Goal: Task Accomplishment & Management: Complete application form

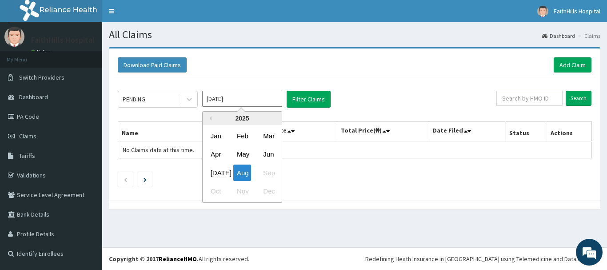
click at [236, 98] on input "Aug 2025" at bounding box center [242, 99] width 80 height 16
click at [214, 176] on div "Jul" at bounding box center [216, 172] width 18 height 16
type input "Jul 2025"
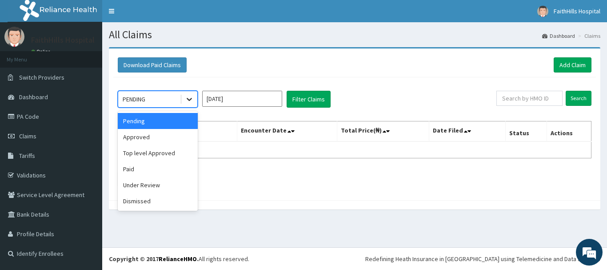
click at [187, 100] on icon at bounding box center [189, 99] width 9 height 9
click at [156, 138] on div "Approved" at bounding box center [158, 137] width 80 height 16
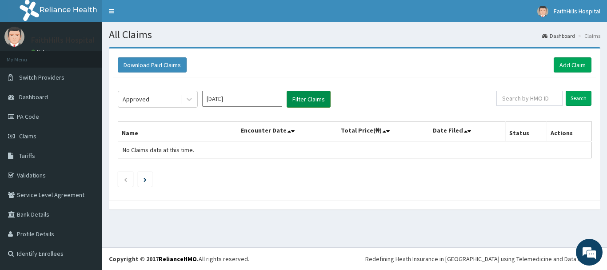
click at [307, 100] on button "Filter Claims" at bounding box center [309, 99] width 44 height 17
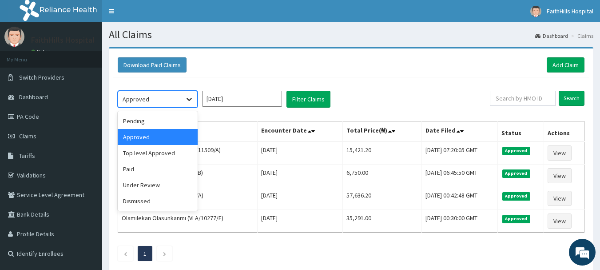
click at [189, 103] on icon at bounding box center [189, 99] width 9 height 9
click at [156, 150] on div "Top level Approved" at bounding box center [158, 153] width 80 height 16
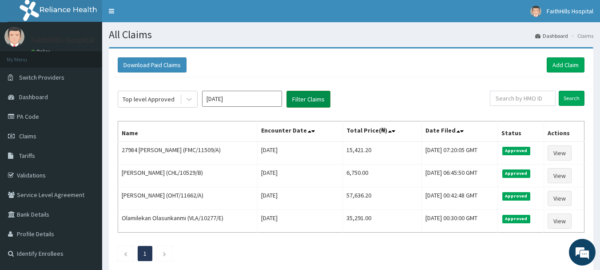
click at [301, 95] on button "Filter Claims" at bounding box center [309, 99] width 44 height 17
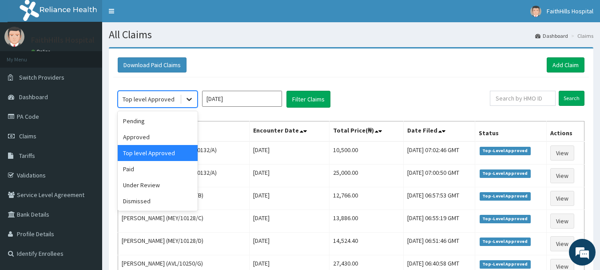
click at [182, 97] on div at bounding box center [189, 99] width 16 height 16
click at [161, 170] on div "Paid" at bounding box center [158, 169] width 80 height 16
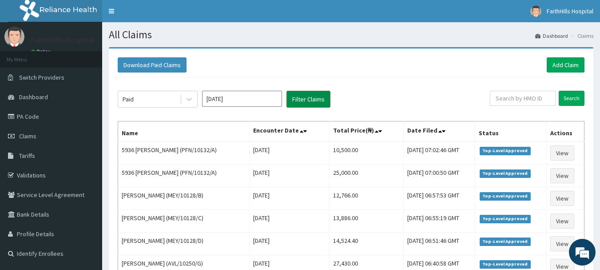
click at [305, 96] on button "Filter Claims" at bounding box center [309, 99] width 44 height 17
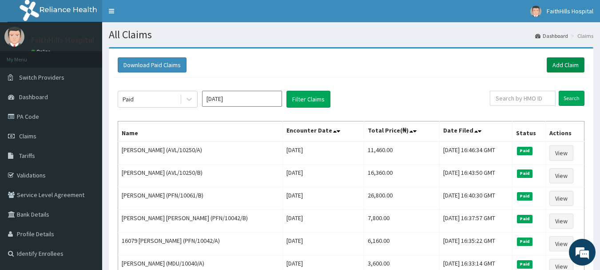
click at [562, 64] on link "Add Claim" at bounding box center [566, 64] width 38 height 15
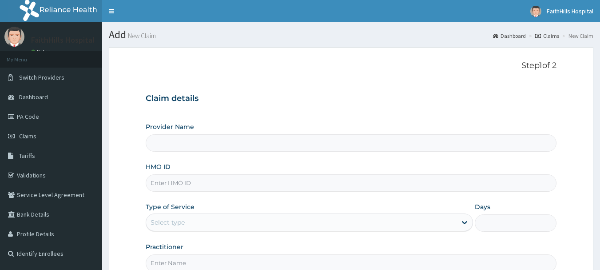
type input "FaithHills Specialist Hospital"
click at [36, 116] on link "PA Code" at bounding box center [51, 117] width 102 height 20
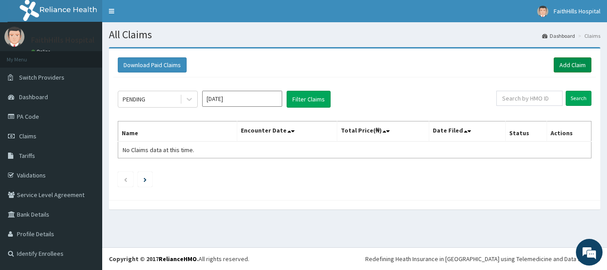
click at [565, 62] on link "Add Claim" at bounding box center [573, 64] width 38 height 15
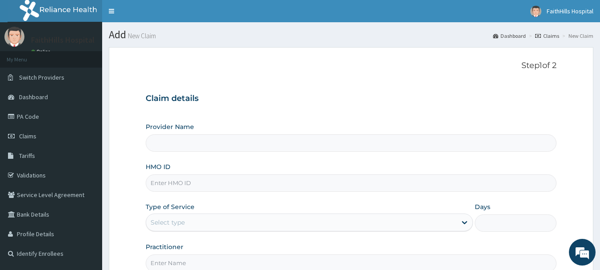
click at [224, 186] on input "HMO ID" at bounding box center [351, 182] width 411 height 17
type input "FaithHills Specialist Hospital"
type input "AVL/10250/D"
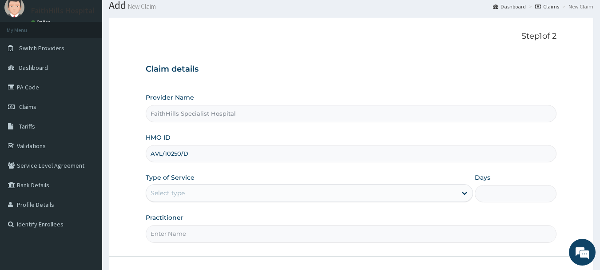
scroll to position [44, 0]
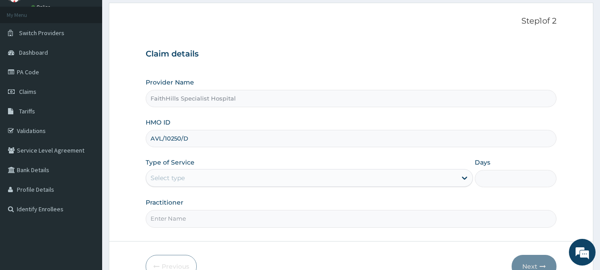
click at [275, 183] on div "Select type" at bounding box center [301, 178] width 311 height 14
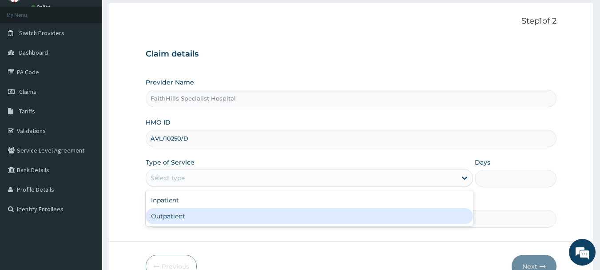
click at [207, 212] on div "Outpatient" at bounding box center [309, 216] width 327 height 16
type input "1"
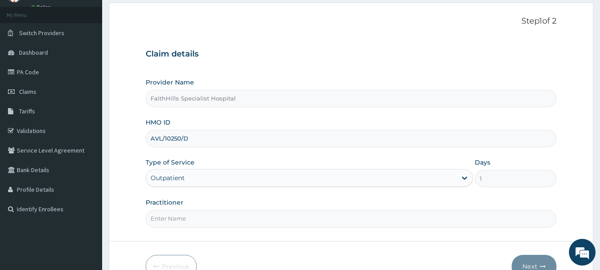
click at [211, 217] on input "Practitioner" at bounding box center [351, 218] width 411 height 17
type input "DR. JOSHUA"
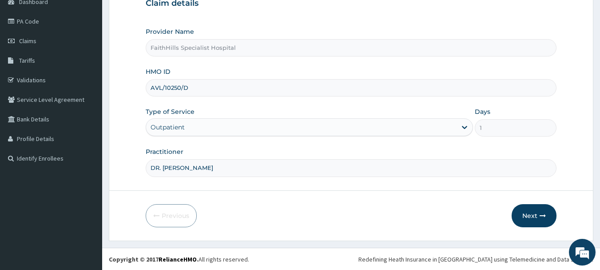
scroll to position [96, 0]
click at [541, 207] on button "Next" at bounding box center [534, 215] width 45 height 23
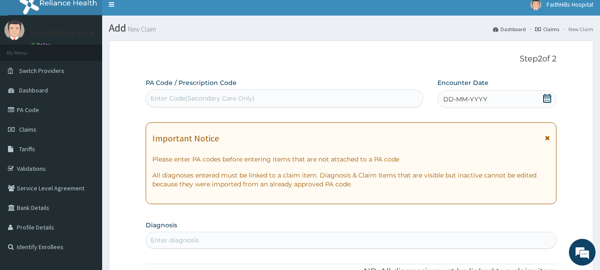
scroll to position [0, 0]
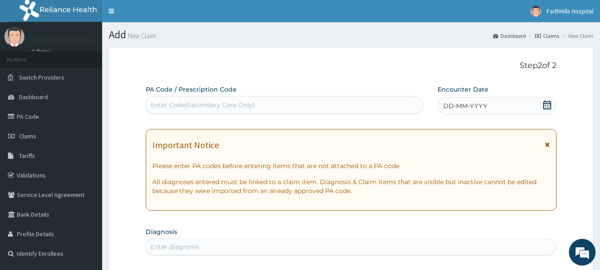
click at [550, 104] on icon at bounding box center [547, 104] width 9 height 9
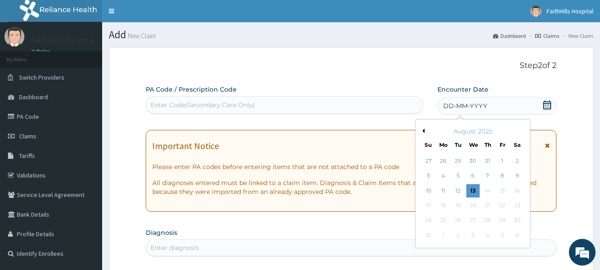
click at [425, 130] on div "August 2025" at bounding box center [472, 131] width 107 height 9
click at [425, 128] on div "August 2025" at bounding box center [472, 131] width 107 height 9
click at [423, 129] on button "Previous Month" at bounding box center [422, 130] width 4 height 4
click at [506, 188] on div "18" at bounding box center [502, 190] width 13 height 13
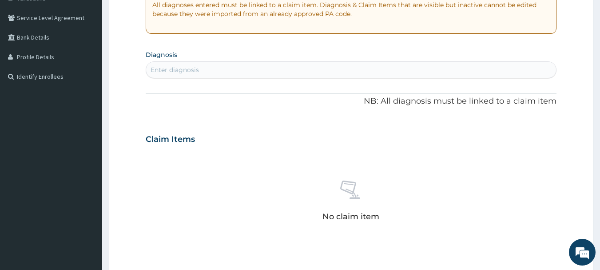
scroll to position [178, 0]
click at [241, 75] on div "Enter diagnosis" at bounding box center [351, 69] width 411 height 14
type input "RHINI"
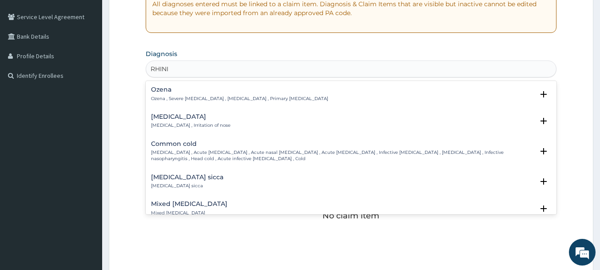
click at [179, 127] on p "Rhinitis , Irritation of nose" at bounding box center [191, 125] width 80 height 6
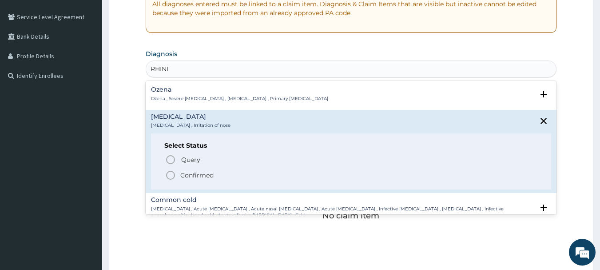
click at [185, 176] on p "Confirmed" at bounding box center [196, 175] width 33 height 9
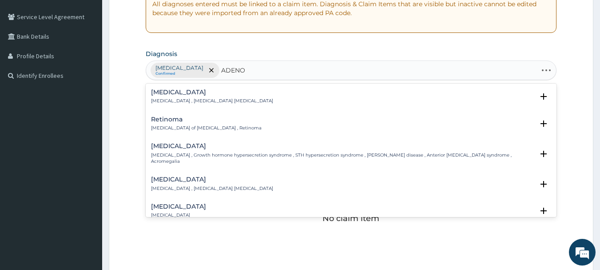
type input "ADENOI"
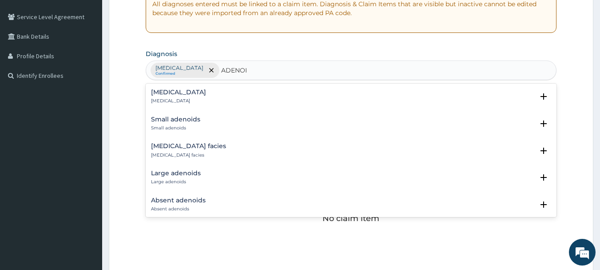
click at [172, 96] on div "Adenoiditis Adenoiditis" at bounding box center [178, 97] width 55 height 16
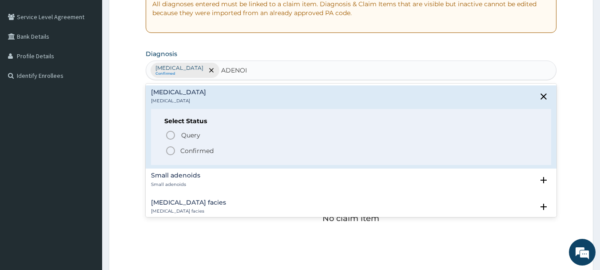
click at [188, 149] on p "Confirmed" at bounding box center [196, 150] width 33 height 9
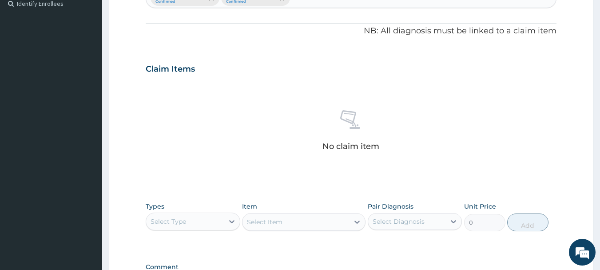
scroll to position [371, 0]
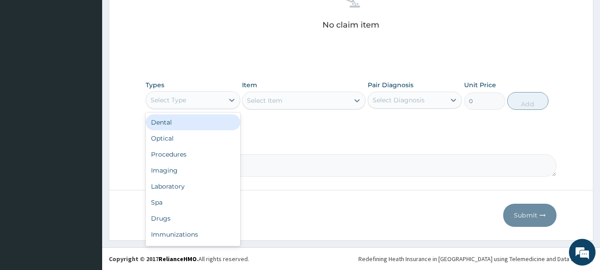
click at [211, 101] on div "Select Type" at bounding box center [185, 100] width 78 height 14
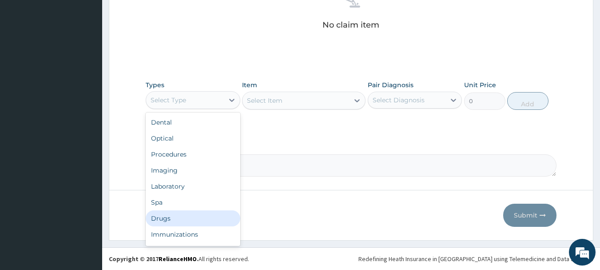
click at [185, 215] on div "Drugs" at bounding box center [193, 218] width 95 height 16
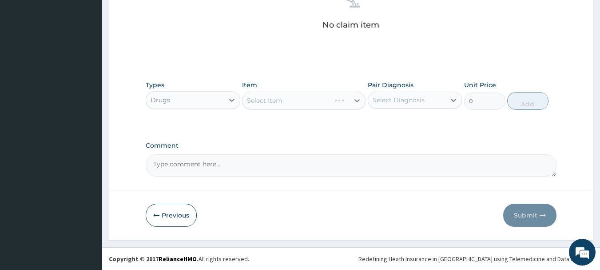
click at [308, 104] on div "Select Item" at bounding box center [304, 101] width 124 height 18
click at [328, 99] on div "Select Item" at bounding box center [296, 100] width 107 height 14
type input "CETR"
click at [326, 100] on div "Select Item" at bounding box center [296, 100] width 107 height 14
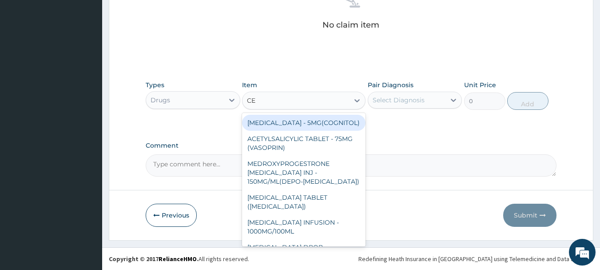
type input "C"
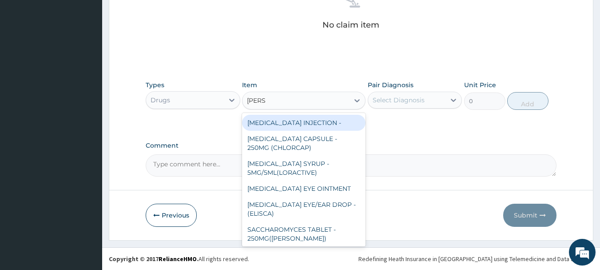
type input "LORAT"
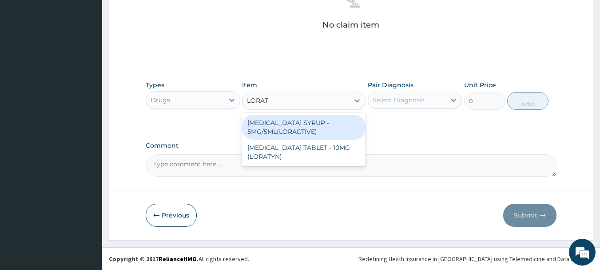
click at [333, 124] on div "LORATADINE SYRUP - 5MG/5ML(LORACTIVE)" at bounding box center [304, 127] width 124 height 25
type input "1232"
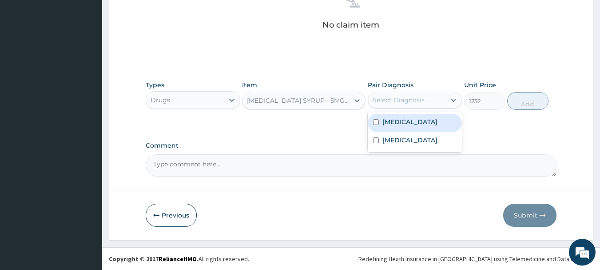
click at [434, 97] on div "Select Diagnosis" at bounding box center [407, 100] width 78 height 14
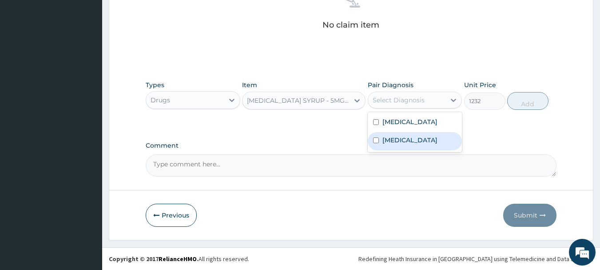
click at [419, 136] on div "Adenoiditis" at bounding box center [415, 141] width 95 height 18
checkbox input "true"
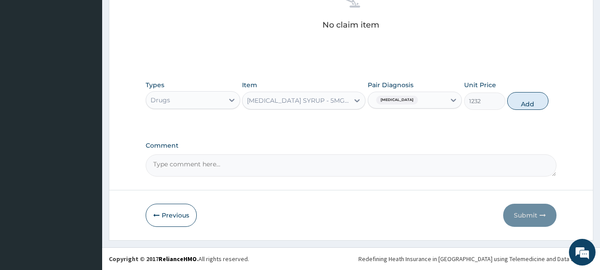
click at [416, 97] on div "Adenoiditis" at bounding box center [407, 99] width 78 height 15
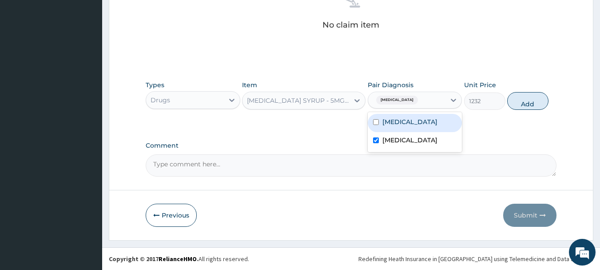
click at [428, 97] on div "Adenoiditis" at bounding box center [407, 99] width 78 height 15
click at [396, 122] on label "Rhinitis" at bounding box center [410, 121] width 55 height 9
checkbox input "true"
click at [535, 104] on button "Add" at bounding box center [527, 101] width 41 height 18
type input "0"
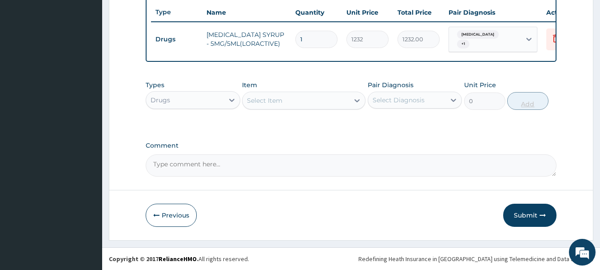
scroll to position [335, 0]
click at [535, 215] on button "Submit" at bounding box center [529, 215] width 53 height 23
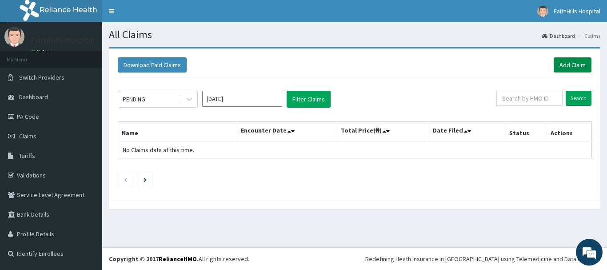
click at [583, 69] on link "Add Claim" at bounding box center [573, 64] width 38 height 15
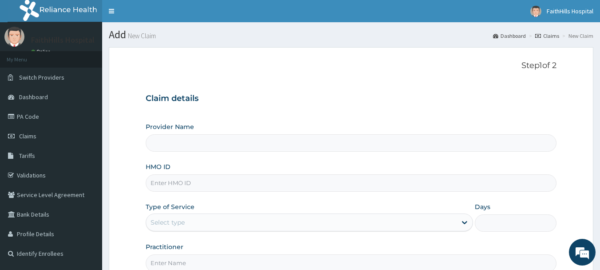
type input "FaithHills Specialist Hospital"
click at [366, 178] on input "HMO ID" at bounding box center [351, 182] width 411 height 17
type input "PFN/10170/A"
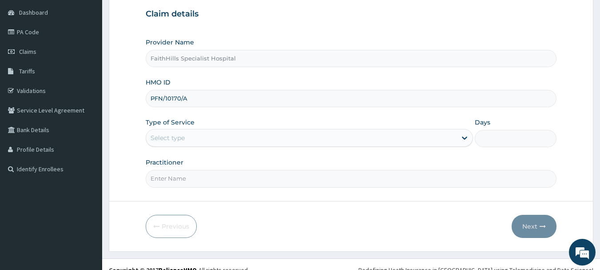
scroll to position [96, 0]
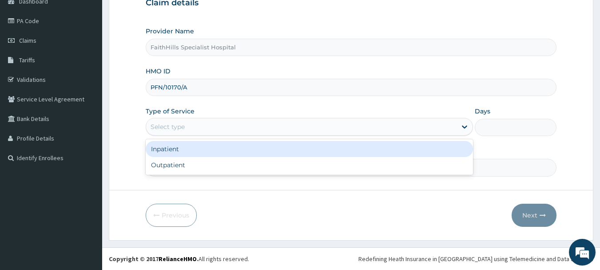
click at [250, 127] on div "Select type" at bounding box center [301, 127] width 311 height 14
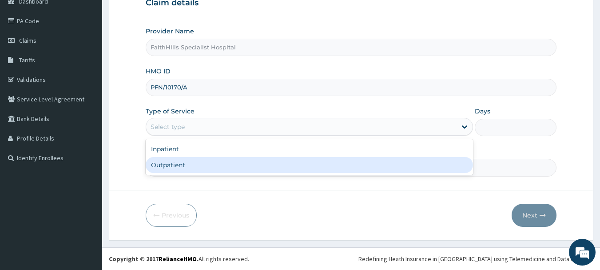
click at [197, 165] on div "Outpatient" at bounding box center [309, 165] width 327 height 16
type input "1"
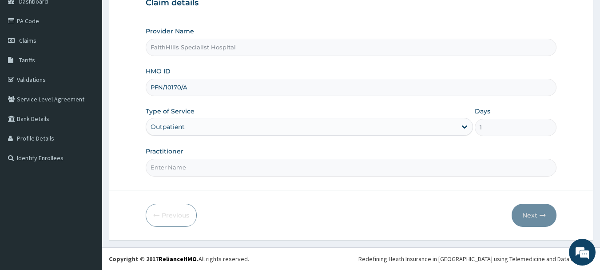
click at [315, 185] on form "Step 1 of 2 Claim details Provider Name FaithHills Specialist Hospital HMO ID P…" at bounding box center [351, 96] width 485 height 288
click at [302, 170] on input "Practitioner" at bounding box center [351, 167] width 411 height 17
type input "DR. AKUMA"
click at [530, 215] on button "Next" at bounding box center [534, 215] width 45 height 23
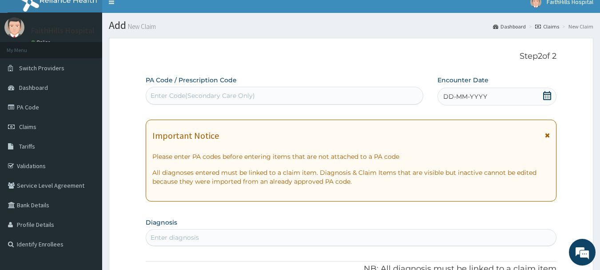
scroll to position [7, 0]
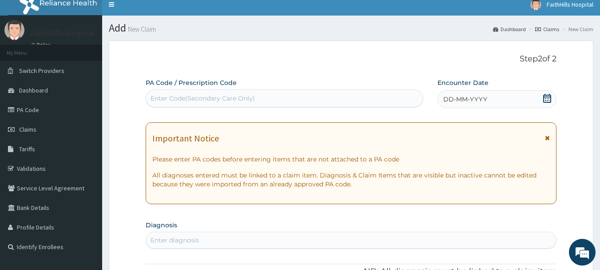
click at [543, 100] on div "DD-MM-YYYY" at bounding box center [497, 99] width 119 height 18
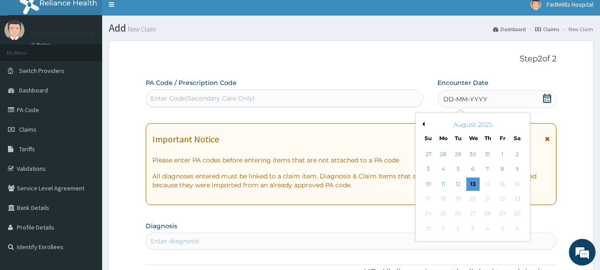
click at [426, 124] on div "August 2025" at bounding box center [472, 124] width 107 height 9
click at [424, 124] on button "Previous Month" at bounding box center [422, 124] width 4 height 4
click at [471, 182] on div "16" at bounding box center [473, 183] width 13 height 13
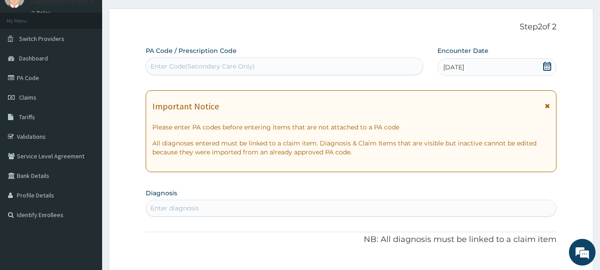
scroll to position [96, 0]
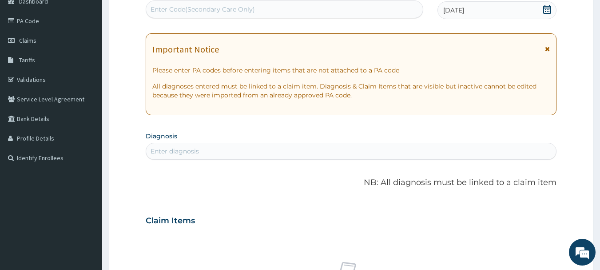
click at [195, 153] on div "Enter diagnosis" at bounding box center [175, 151] width 48 height 9
type input "PLASMODIUM"
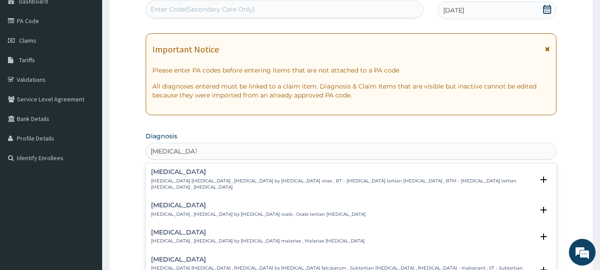
scroll to position [89, 0]
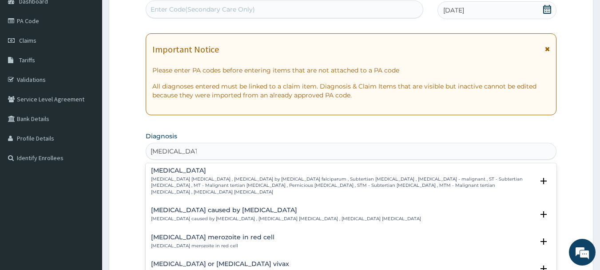
click at [209, 167] on h4 "Falciparum malaria" at bounding box center [342, 170] width 383 height 7
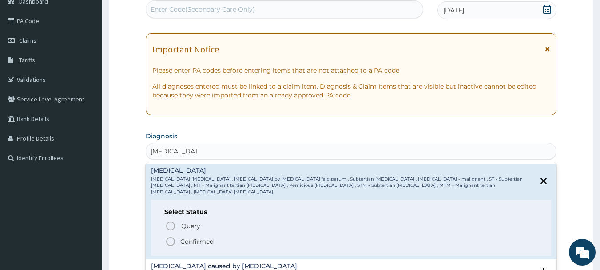
click at [192, 237] on p "Confirmed" at bounding box center [196, 241] width 33 height 9
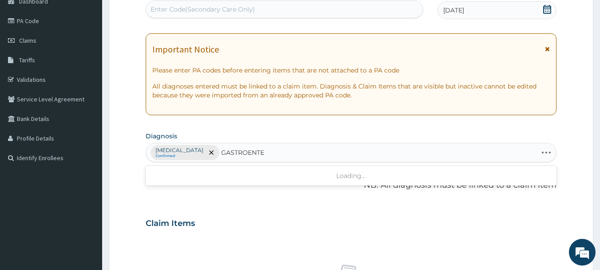
type input "GASTROENTER"
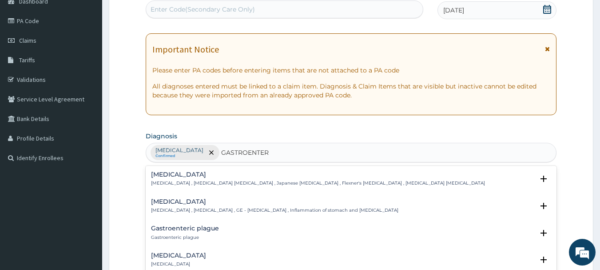
click at [187, 202] on h4 "Gastroenteritis" at bounding box center [274, 201] width 247 height 7
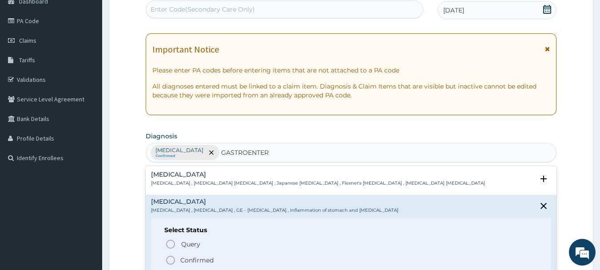
click at [217, 257] on span "Confirmed" at bounding box center [351, 260] width 373 height 11
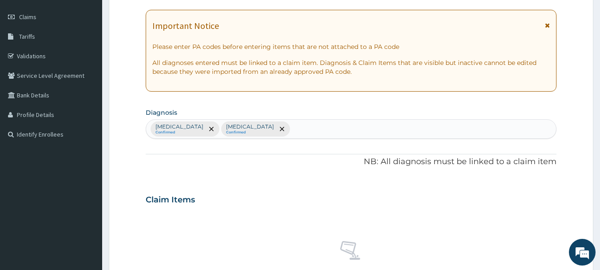
scroll to position [184, 0]
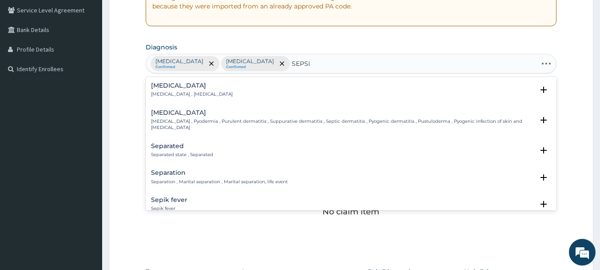
type input "SEPSIS"
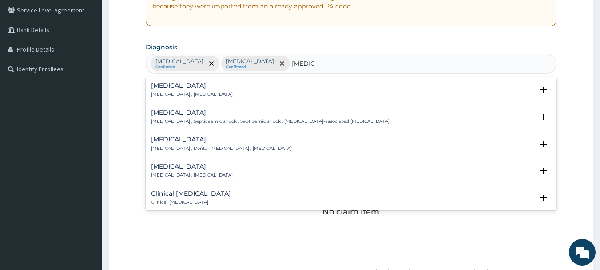
click at [223, 94] on div "Sepsis Systemic infection , Sepsis" at bounding box center [351, 90] width 401 height 16
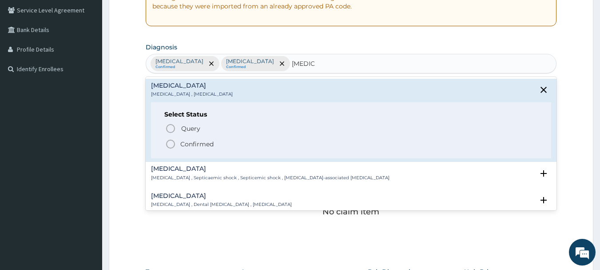
click at [207, 145] on p "Confirmed" at bounding box center [196, 144] width 33 height 9
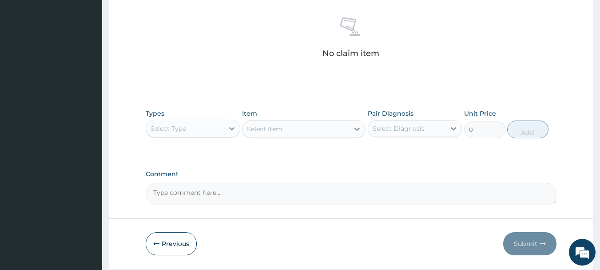
scroll to position [362, 0]
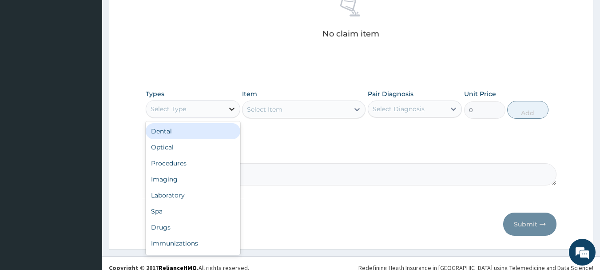
click at [228, 108] on icon at bounding box center [232, 108] width 9 height 9
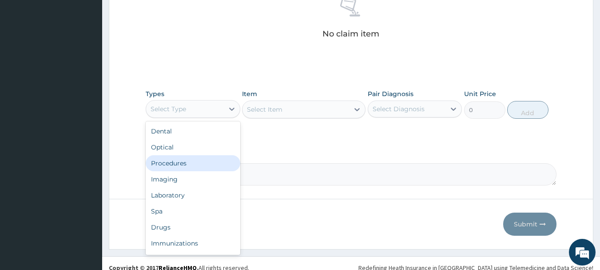
click at [201, 160] on div "Procedures" at bounding box center [193, 163] width 95 height 16
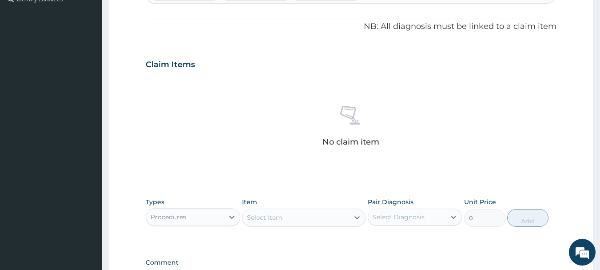
scroll to position [273, 0]
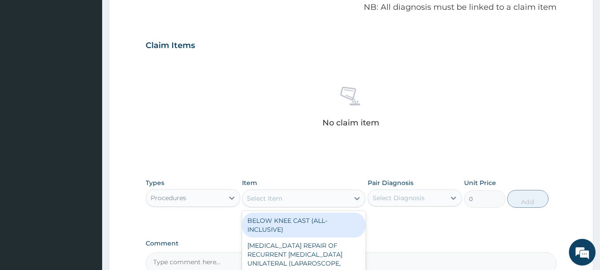
click at [294, 199] on div "Select Item" at bounding box center [296, 198] width 107 height 14
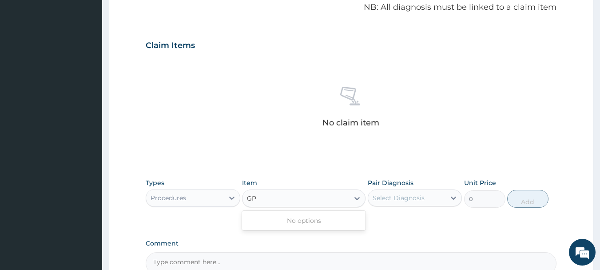
type input "GP"
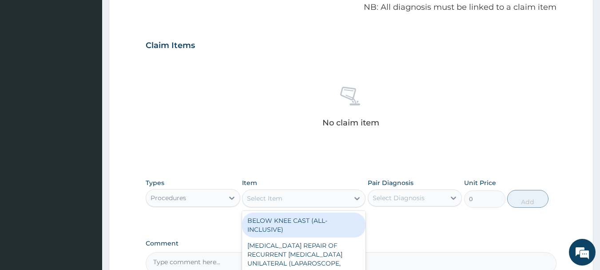
click at [314, 197] on div "Select Item" at bounding box center [296, 198] width 107 height 14
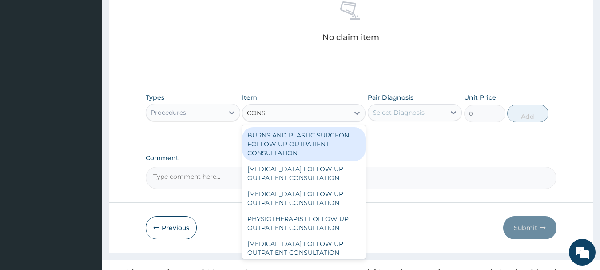
scroll to position [362, 0]
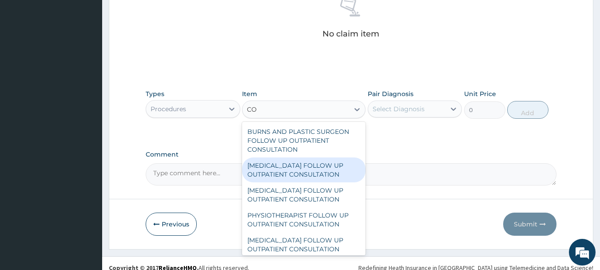
type input "C"
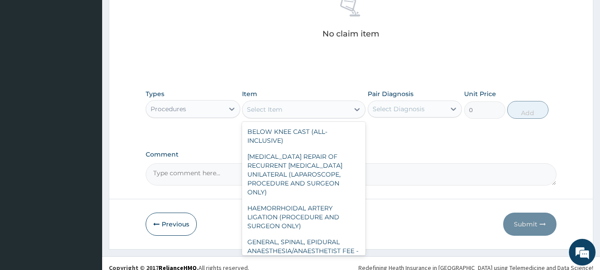
type input "D"
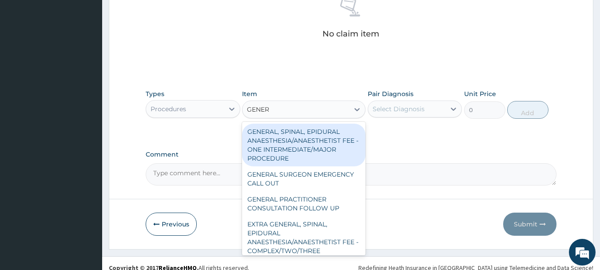
type input "GENERA"
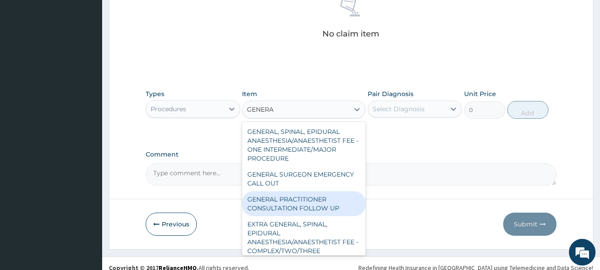
click at [297, 216] on div "GENERAL PRACTITIONER CONSULTATION FOLLOW UP" at bounding box center [304, 203] width 124 height 25
type input "1875"
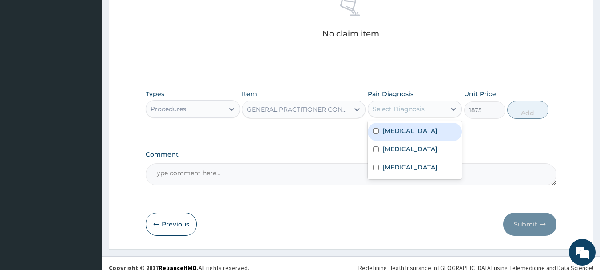
click at [415, 107] on div "Select Diagnosis" at bounding box center [399, 108] width 52 height 9
click at [411, 132] on label "Falciparum malaria" at bounding box center [410, 130] width 55 height 9
checkbox input "true"
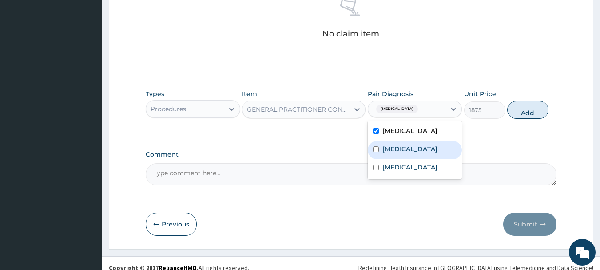
click at [403, 149] on label "Gastroenteritis" at bounding box center [410, 148] width 55 height 9
checkbox input "true"
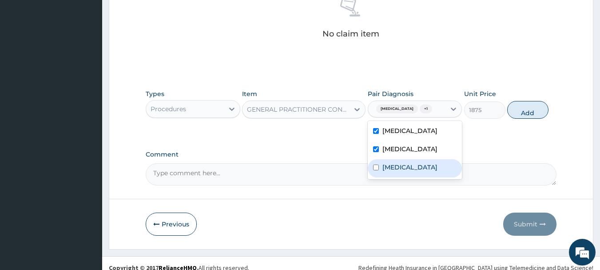
click at [409, 170] on div "Sepsis" at bounding box center [415, 168] width 95 height 18
checkbox input "true"
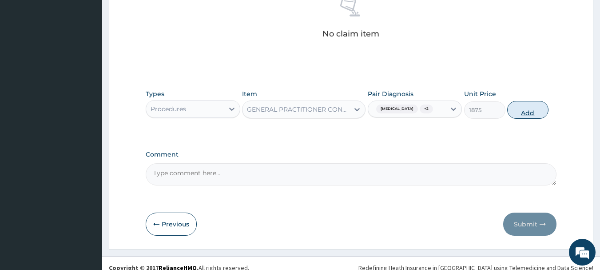
click at [535, 107] on button "Add" at bounding box center [527, 110] width 41 height 18
type input "0"
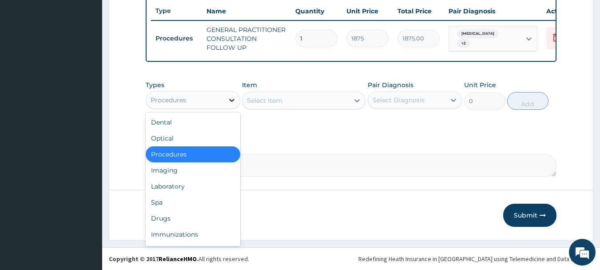
click at [228, 100] on icon at bounding box center [232, 100] width 9 height 9
click at [198, 184] on div "Laboratory" at bounding box center [193, 186] width 95 height 16
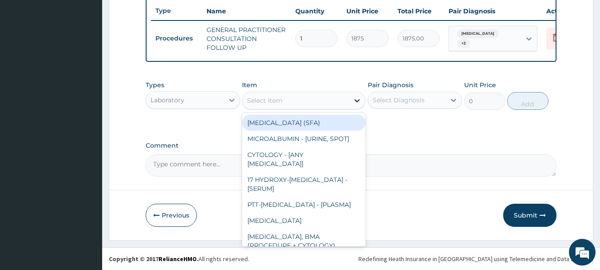
click at [352, 104] on div at bounding box center [357, 100] width 16 height 16
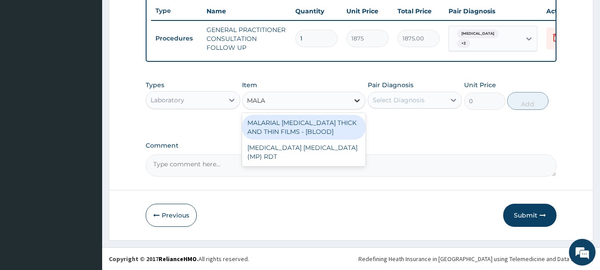
type input "MALAR"
click at [320, 128] on div "MALARIAL PARASITE THICK AND THIN FILMS - [BLOOD]" at bounding box center [304, 127] width 124 height 25
type input "2187.5"
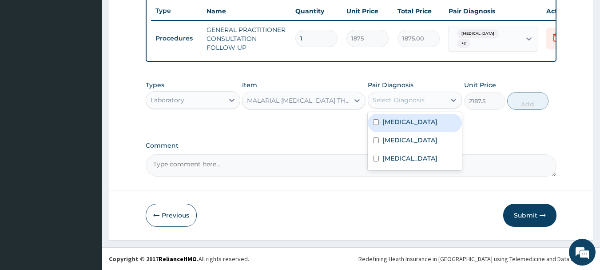
click at [441, 104] on div "Select Diagnosis" at bounding box center [407, 100] width 78 height 14
click at [432, 124] on label "Falciparum malaria" at bounding box center [410, 121] width 55 height 9
checkbox input "true"
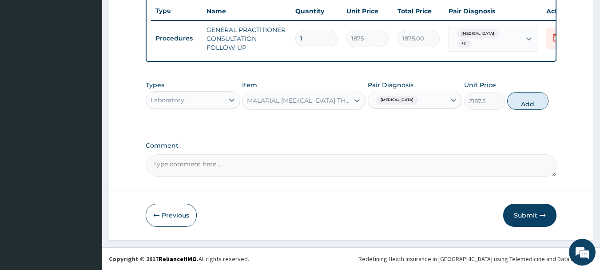
click at [527, 103] on button "Add" at bounding box center [527, 101] width 41 height 18
type input "0"
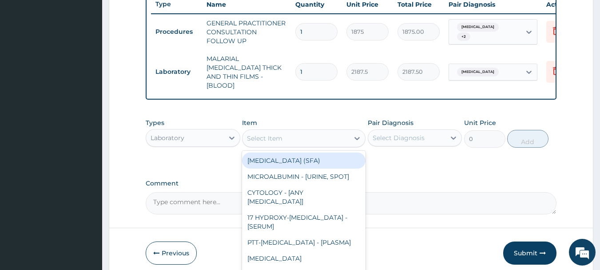
click at [304, 136] on div "Select Item" at bounding box center [296, 138] width 107 height 14
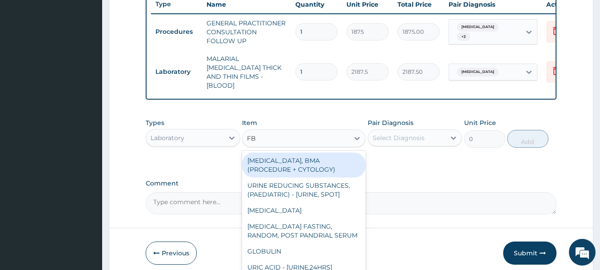
type input "FBC"
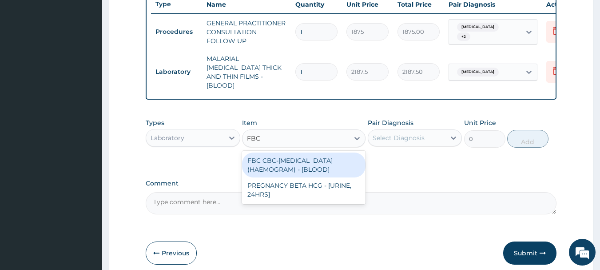
click at [313, 156] on div "FBC CBC-COMPLETE BLOOD COUNT (HAEMOGRAM) - [BLOOD]" at bounding box center [304, 164] width 124 height 25
type input "5000"
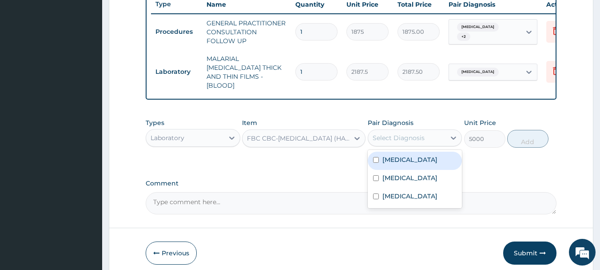
click at [404, 136] on div "Select Diagnosis" at bounding box center [399, 137] width 52 height 9
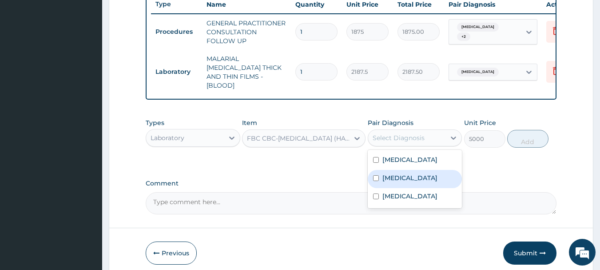
click at [407, 176] on label "Gastroenteritis" at bounding box center [410, 177] width 55 height 9
checkbox input "true"
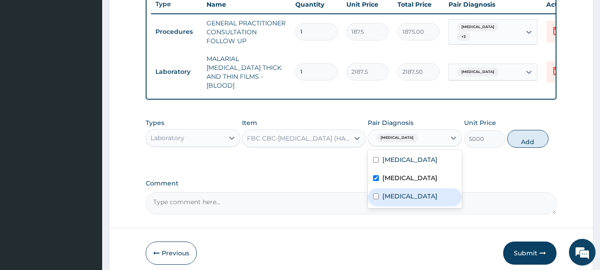
click at [407, 192] on div "Sepsis" at bounding box center [415, 197] width 95 height 18
checkbox input "true"
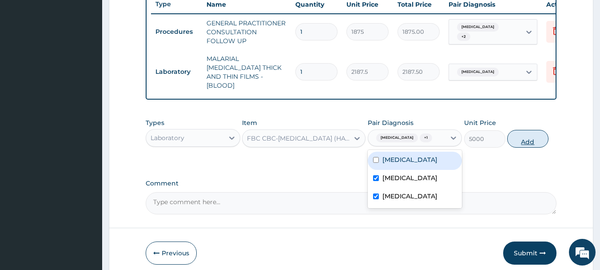
click at [543, 141] on button "Add" at bounding box center [527, 139] width 41 height 18
type input "0"
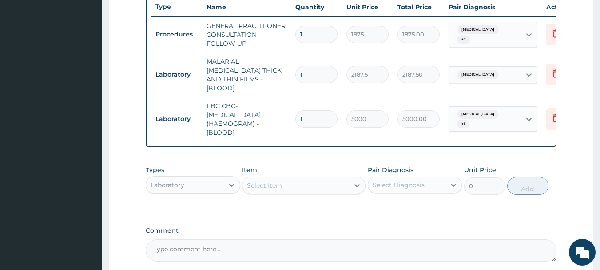
scroll to position [207, 0]
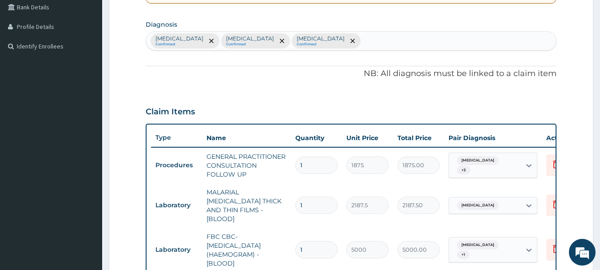
click at [347, 39] on div "Falciparum malaria Confirmed Gastroenteritis Confirmed Sepsis Confirmed" at bounding box center [351, 41] width 411 height 19
type input "MYA"
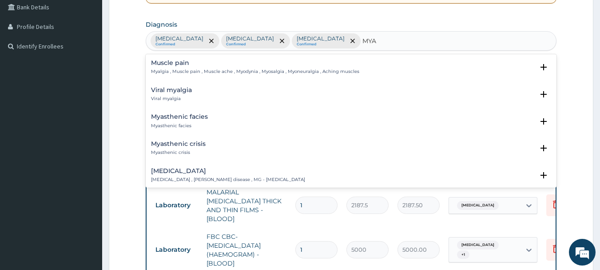
click at [272, 68] on p "Myalgia , Muscle pain , Muscle ache , Myodynia , Myosalgia , Myoneuralgia , Ach…" at bounding box center [255, 71] width 208 height 6
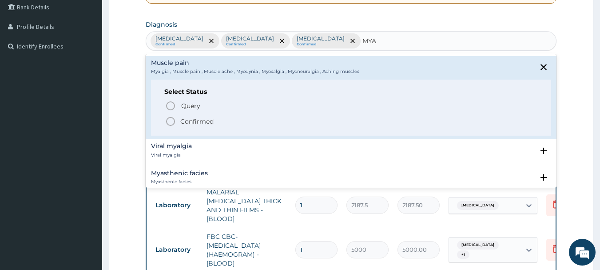
click at [208, 119] on p "Confirmed" at bounding box center [196, 121] width 33 height 9
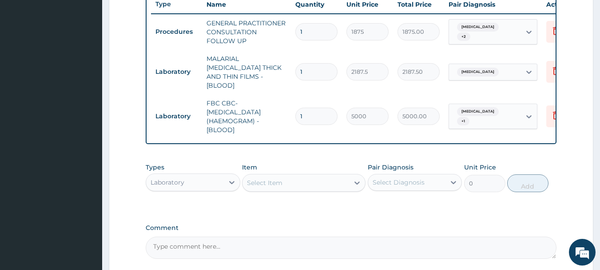
scroll to position [385, 0]
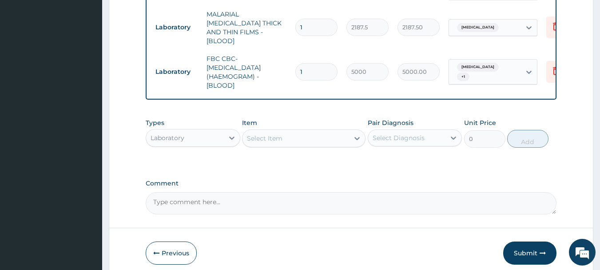
click at [213, 134] on div "Laboratory" at bounding box center [185, 138] width 78 height 14
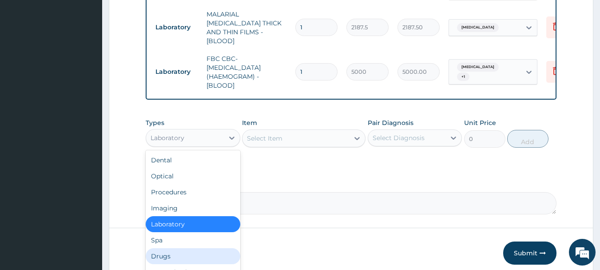
click at [192, 254] on div "Drugs" at bounding box center [193, 256] width 95 height 16
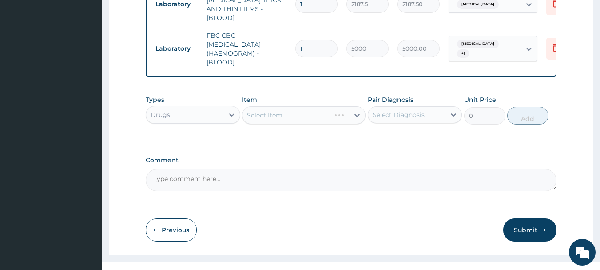
scroll to position [420, 0]
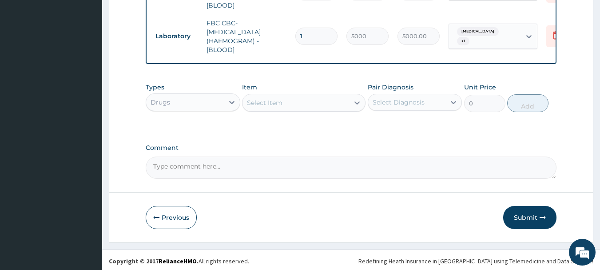
click at [348, 102] on div "Select Item" at bounding box center [296, 103] width 107 height 14
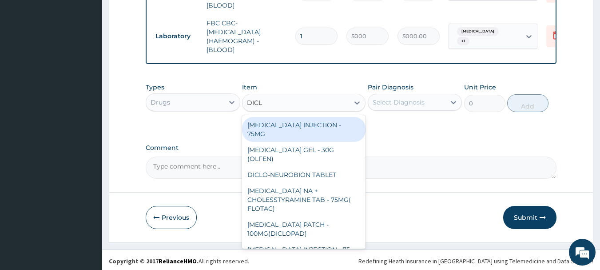
type input "DICLO"
click at [334, 128] on div "DICLOFENAC INJECTION - 75MG" at bounding box center [304, 129] width 124 height 25
type input "420"
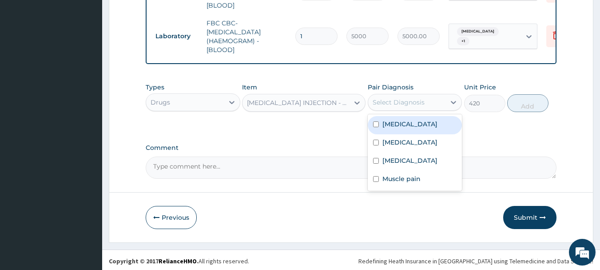
click at [400, 100] on div "Select Diagnosis" at bounding box center [399, 102] width 52 height 9
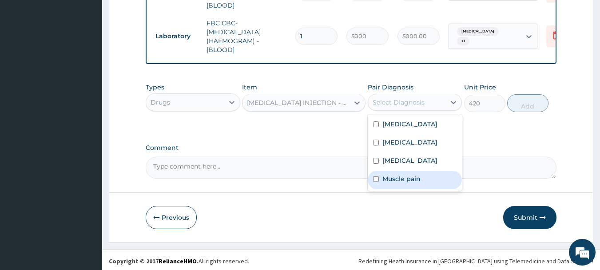
click at [394, 184] on div "Muscle pain" at bounding box center [415, 180] width 95 height 18
checkbox input "true"
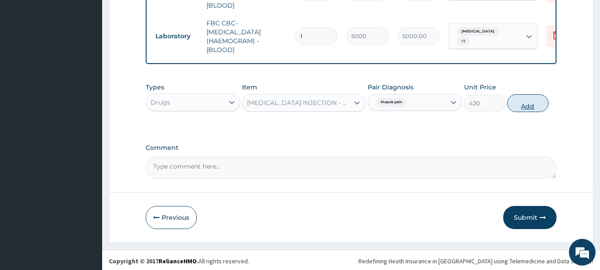
click at [535, 98] on button "Add" at bounding box center [527, 103] width 41 height 18
type input "0"
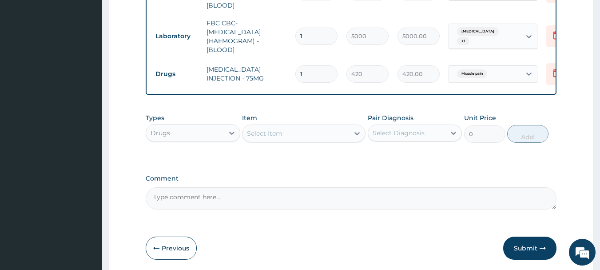
click at [327, 133] on div "Select Item" at bounding box center [296, 133] width 107 height 14
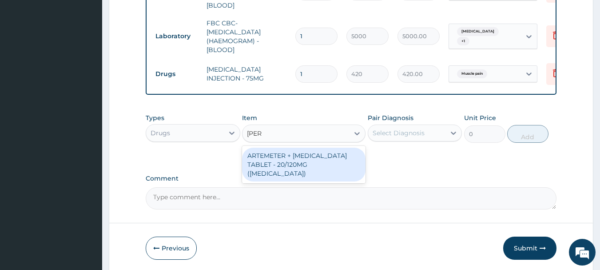
type input "COART"
click at [326, 152] on div "ARTEMETER + LUMEFANTRINE TABLET - 20/120MG (COARTEM)" at bounding box center [304, 165] width 124 height 34
type input "210"
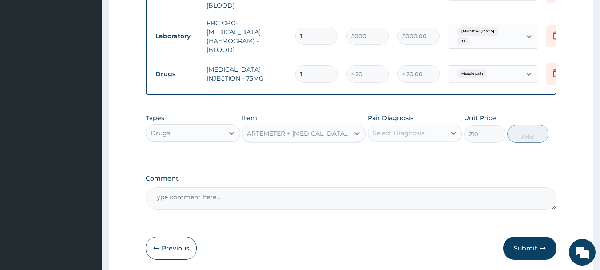
click at [345, 134] on div "ARTEMETER + LUMEFANTRINE TABLET - 20/120MG (COARTEM)" at bounding box center [298, 133] width 103 height 9
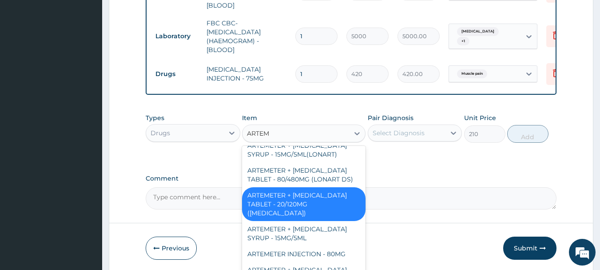
scroll to position [245, 0]
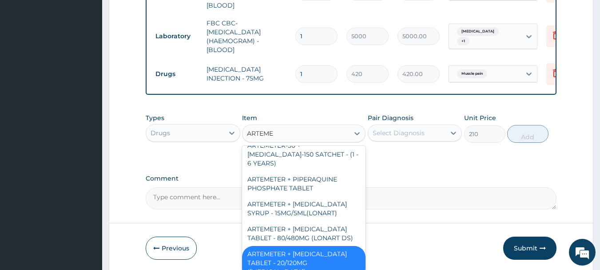
type input "ARTEMET"
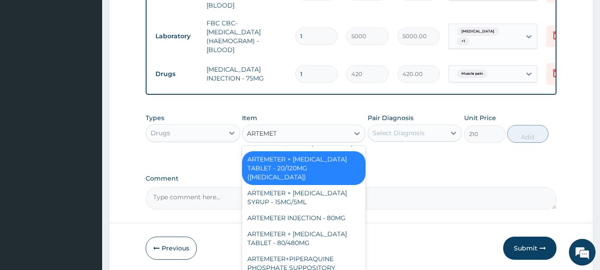
scroll to position [361, 0]
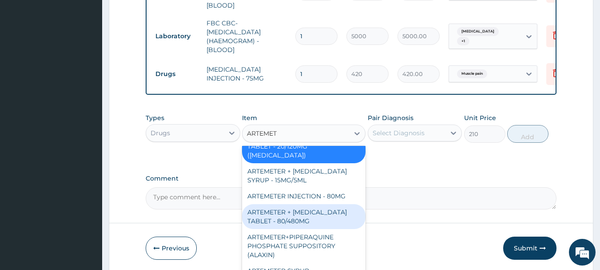
click at [331, 208] on div "ARTEMETER + LUMEFANTRINE TABLET - 80/480MG" at bounding box center [304, 216] width 124 height 25
type input "364"
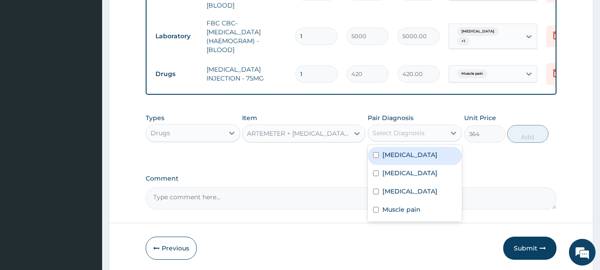
click at [444, 129] on div "Select Diagnosis" at bounding box center [407, 133] width 78 height 14
click at [402, 155] on label "Falciparum malaria" at bounding box center [410, 154] width 55 height 9
checkbox input "true"
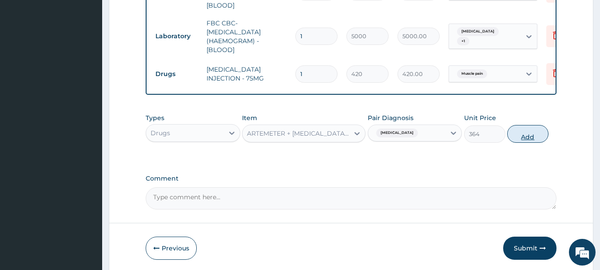
click at [523, 134] on button "Add" at bounding box center [527, 134] width 41 height 18
type input "0"
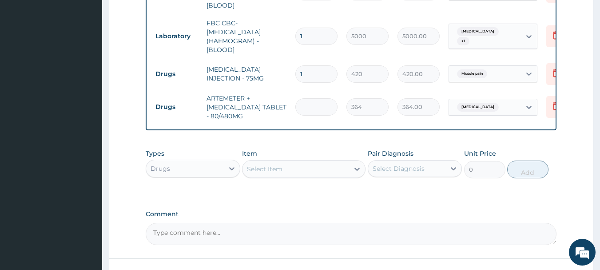
type input "0.00"
type input "6"
type input "2184.00"
type input "6"
click at [304, 165] on div "Select Item" at bounding box center [296, 169] width 107 height 14
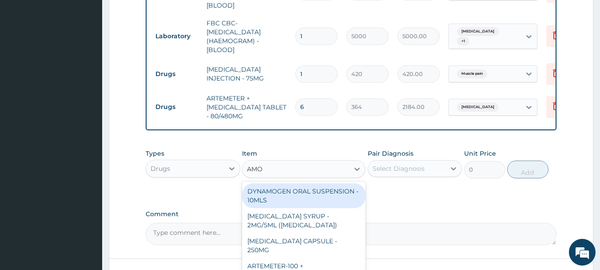
type input "AMOX"
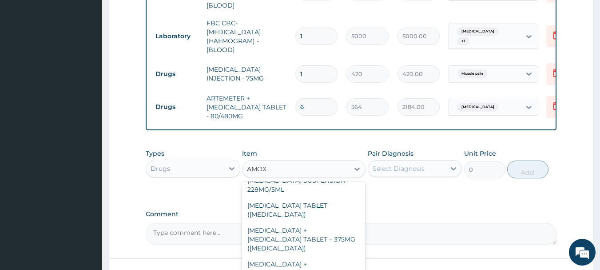
scroll to position [233, 0]
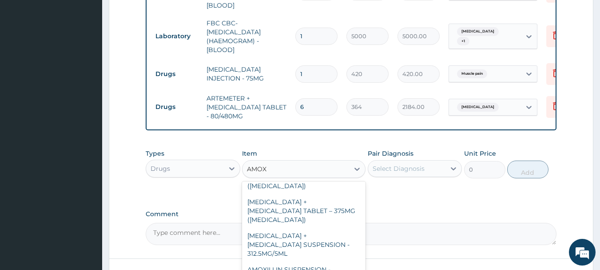
type input "1120"
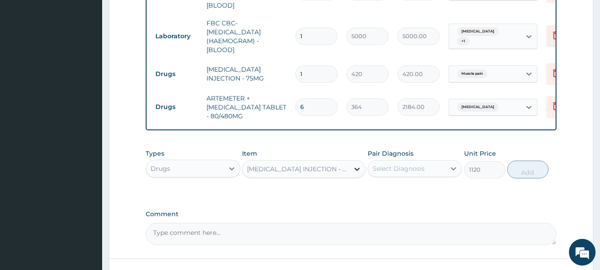
click at [351, 162] on div at bounding box center [357, 169] width 16 height 16
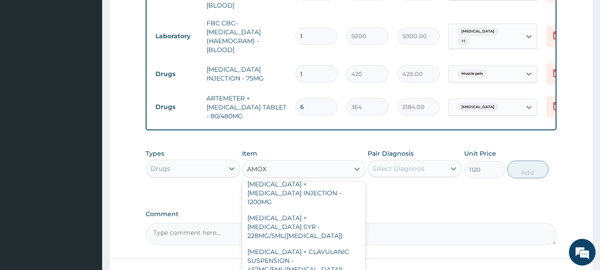
scroll to position [0, 0]
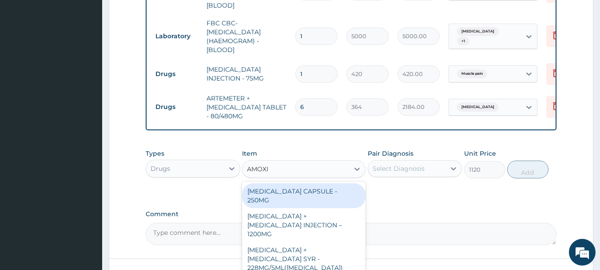
type input "AMOXIC"
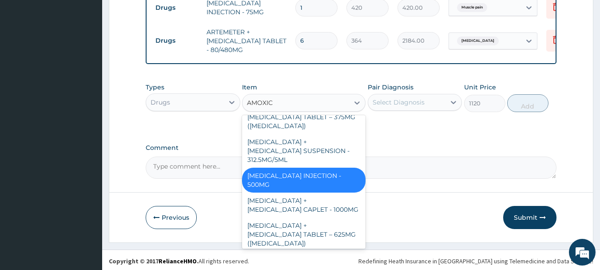
scroll to position [236, 0]
click at [333, 250] on div "[MEDICAL_DATA] CAPSULE - 500MG" at bounding box center [304, 262] width 124 height 25
type input "112"
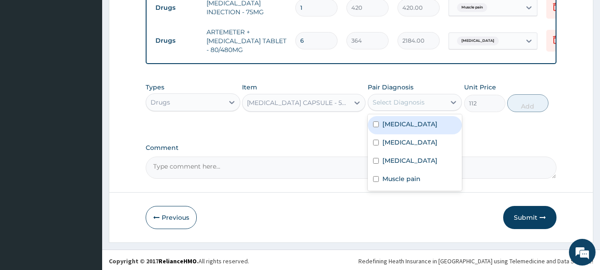
click at [416, 98] on div "Select Diagnosis" at bounding box center [399, 102] width 52 height 9
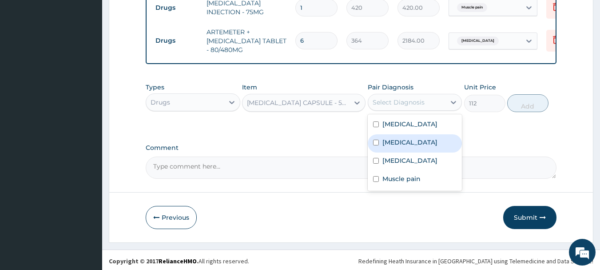
click at [410, 145] on div "Gastroenteritis" at bounding box center [415, 143] width 95 height 18
checkbox input "true"
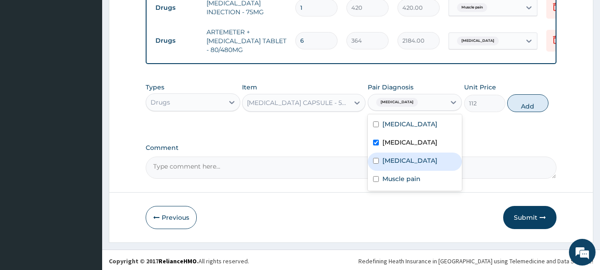
click at [398, 164] on div "[MEDICAL_DATA]" at bounding box center [415, 161] width 95 height 18
checkbox input "true"
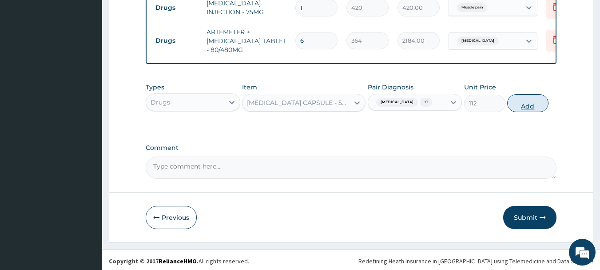
click at [523, 102] on button "Add" at bounding box center [527, 103] width 41 height 18
type input "0"
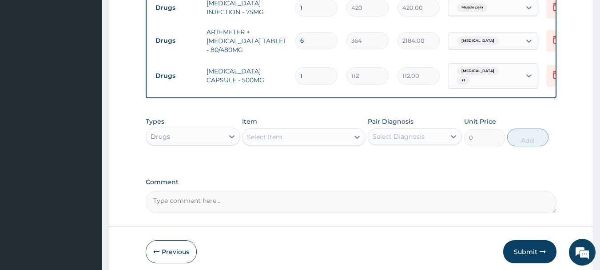
type input "15"
type input "1680.00"
type input "15"
click at [294, 158] on div "Types Drugs Item Select Item Pair Diagnosis Select Diagnosis Unit Price 0 Add" at bounding box center [351, 138] width 411 height 52
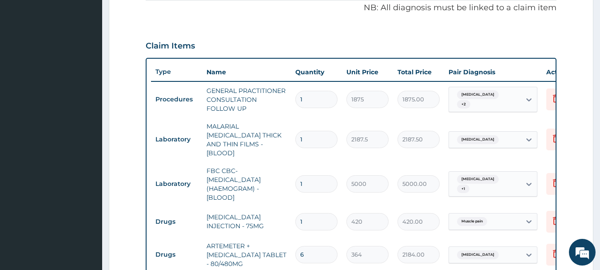
scroll to position [220, 0]
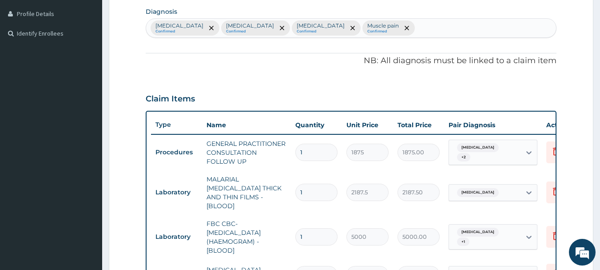
click at [403, 28] on div "Falciparum malaria Confirmed Gastroenteritis Confirmed Sepsis Confirmed Muscle …" at bounding box center [351, 28] width 411 height 19
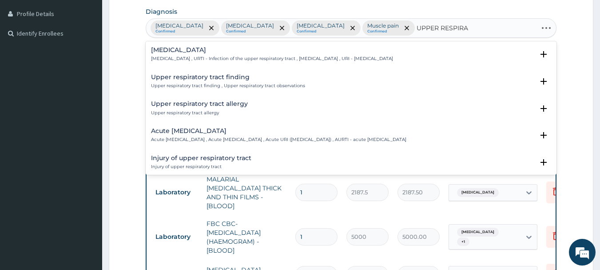
type input "UPPER RESPIRAT"
click at [267, 63] on div "Upper respiratory infection Upper respiratory infection , URTI - Infection of t…" at bounding box center [351, 57] width 401 height 20
click at [243, 52] on div "Upper respiratory infection Upper respiratory infection , URTI - Infection of t…" at bounding box center [272, 55] width 242 height 16
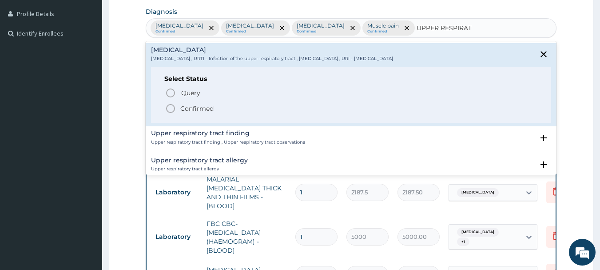
click at [206, 105] on p "Confirmed" at bounding box center [196, 108] width 33 height 9
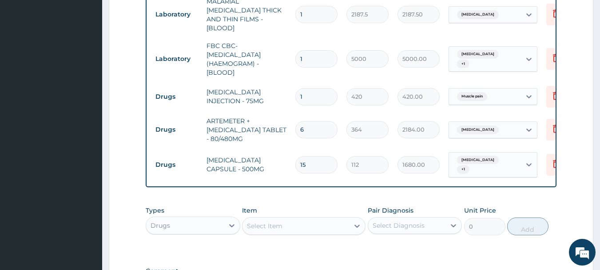
scroll to position [517, 0]
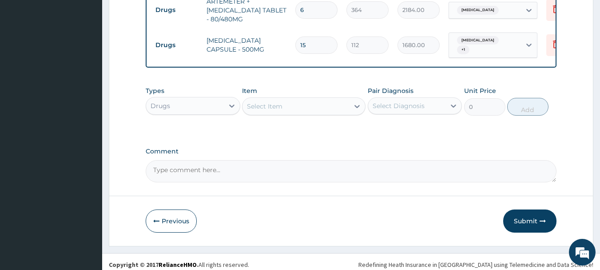
click at [341, 99] on div "Select Item" at bounding box center [296, 106] width 107 height 14
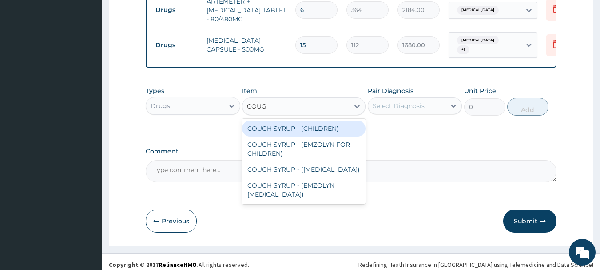
type input "COUGH"
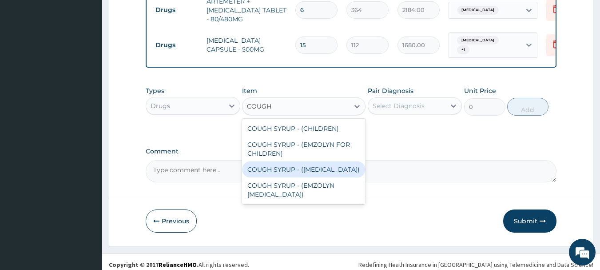
click at [326, 166] on div "COUGH SYRUP - ([MEDICAL_DATA])" at bounding box center [304, 169] width 124 height 16
type input "1120"
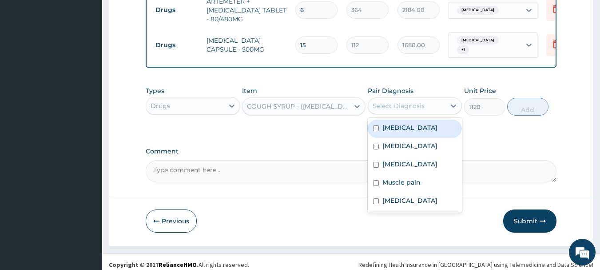
click at [430, 103] on div "Select Diagnosis" at bounding box center [407, 106] width 78 height 14
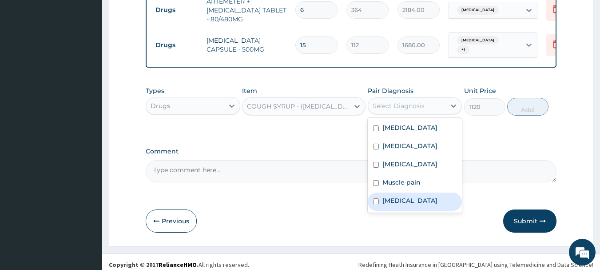
click at [405, 198] on label "Upper respiratory infection" at bounding box center [410, 200] width 55 height 9
checkbox input "true"
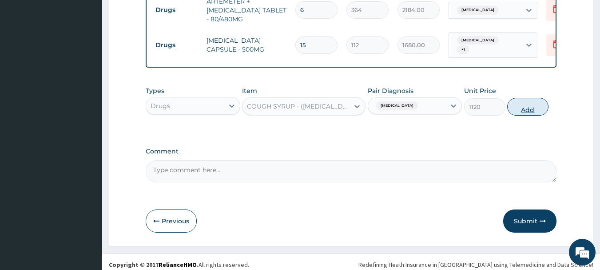
click at [533, 102] on button "Add" at bounding box center [527, 107] width 41 height 18
type input "0"
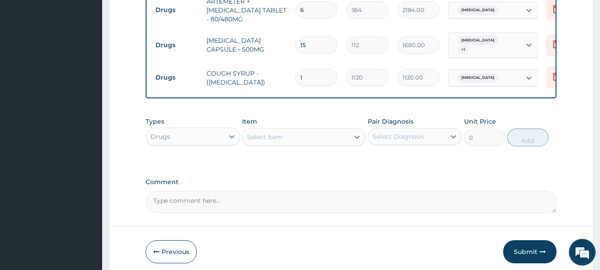
click at [278, 133] on div "Select Item" at bounding box center [265, 136] width 36 height 9
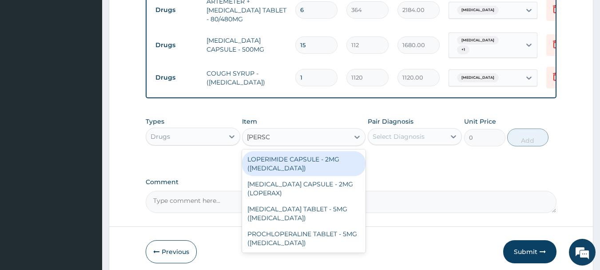
type input "LOPERA"
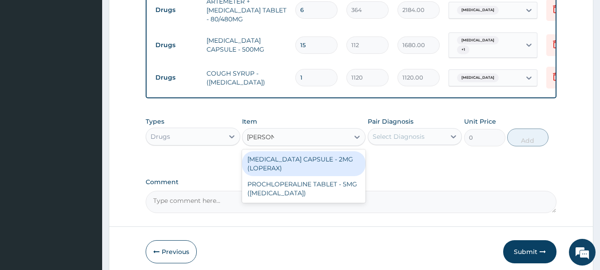
click at [299, 158] on div "[MEDICAL_DATA] CAPSULE - 2MG (LOPERAX)" at bounding box center [304, 163] width 124 height 25
type input "154"
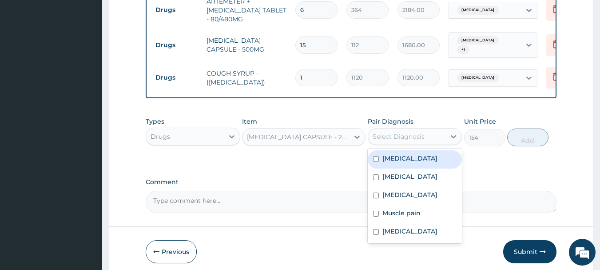
click at [446, 134] on div "Select Diagnosis" at bounding box center [407, 136] width 78 height 14
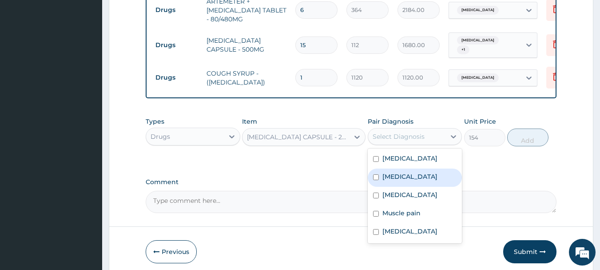
click at [415, 175] on div "Gastroenteritis" at bounding box center [415, 177] width 95 height 18
checkbox input "true"
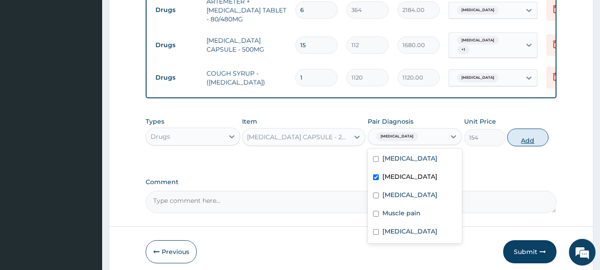
click at [524, 132] on button "Add" at bounding box center [527, 137] width 41 height 18
type input "0"
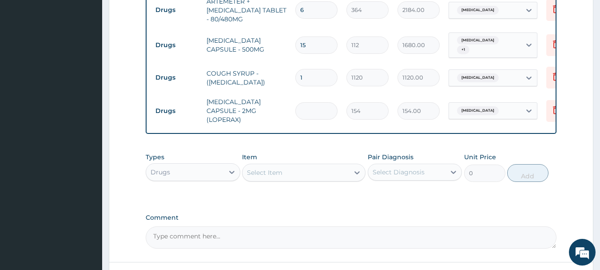
type input "0.00"
type input "8"
type input "1232.00"
type input "8"
click at [338, 166] on div "Select Item" at bounding box center [296, 172] width 107 height 14
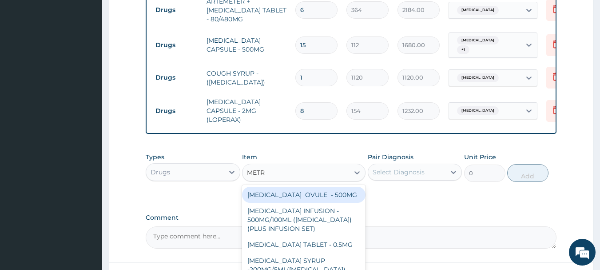
type input "METRO"
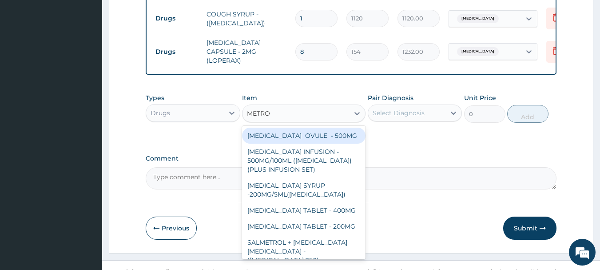
scroll to position [579, 0]
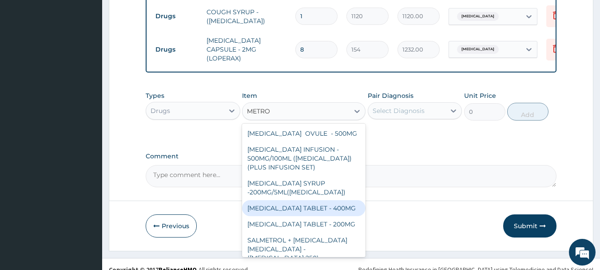
click at [324, 214] on div "[MEDICAL_DATA] TABLET - 400MG" at bounding box center [304, 208] width 124 height 16
type input "84"
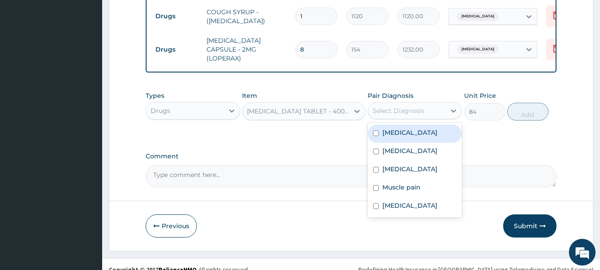
click at [403, 106] on div "Select Diagnosis" at bounding box center [399, 110] width 52 height 9
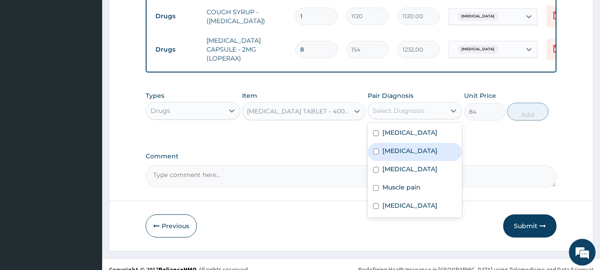
click at [408, 146] on label "Gastroenteritis" at bounding box center [410, 150] width 55 height 9
checkbox input "true"
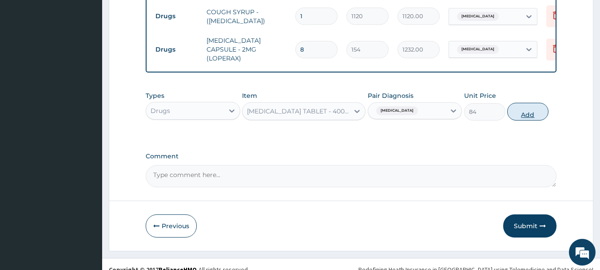
click at [530, 103] on button "Add" at bounding box center [527, 112] width 41 height 18
type input "0"
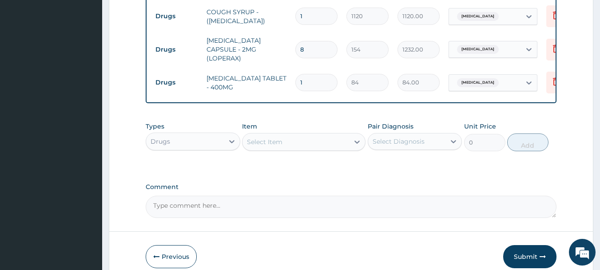
type input "15"
type input "1260.00"
type input "15"
click at [525, 245] on button "Submit" at bounding box center [529, 256] width 53 height 23
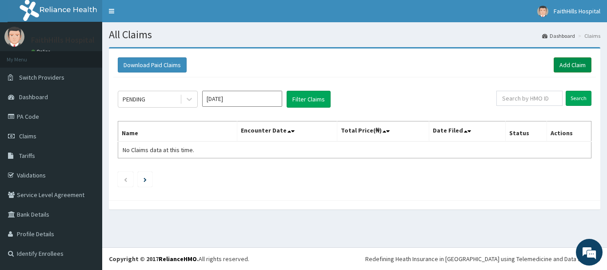
click at [574, 67] on link "Add Claim" at bounding box center [573, 64] width 38 height 15
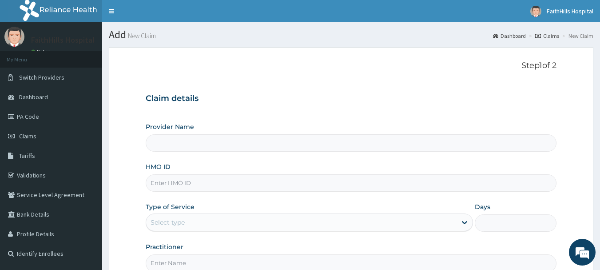
click at [272, 141] on input "Provider Name" at bounding box center [351, 142] width 411 height 17
type input "FaithHills Specialist Hospital"
click at [201, 180] on input "HMO ID" at bounding box center [351, 182] width 411 height 17
paste input "REF/10135/C"
type input "REF/10135/C"
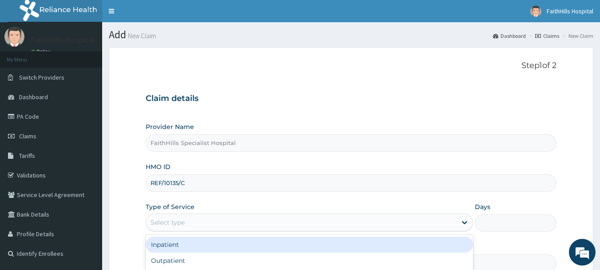
click at [197, 223] on div "Select type" at bounding box center [301, 222] width 311 height 14
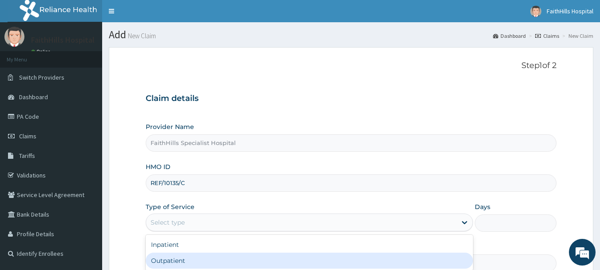
click at [186, 255] on div "Outpatient" at bounding box center [309, 260] width 327 height 16
type input "1"
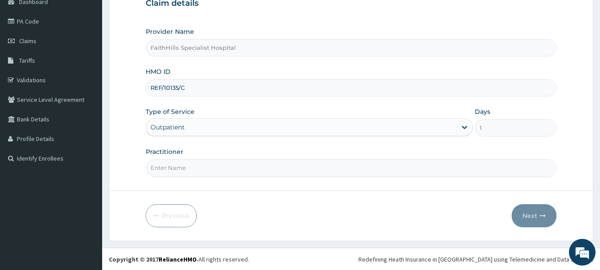
scroll to position [96, 0]
click at [178, 175] on input "Practitioner" at bounding box center [351, 167] width 411 height 17
type input "DR. JOSHUA"
click at [538, 212] on button "Next" at bounding box center [534, 215] width 45 height 23
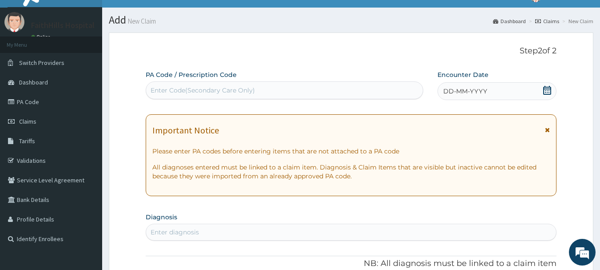
scroll to position [0, 0]
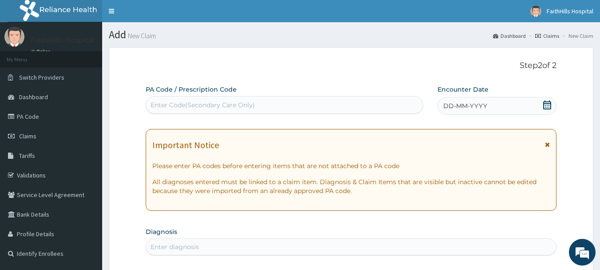
click at [195, 100] on div "Enter Code(Secondary Care Only)" at bounding box center [284, 105] width 277 height 14
paste input "PA/748870"
type input "PA/748870"
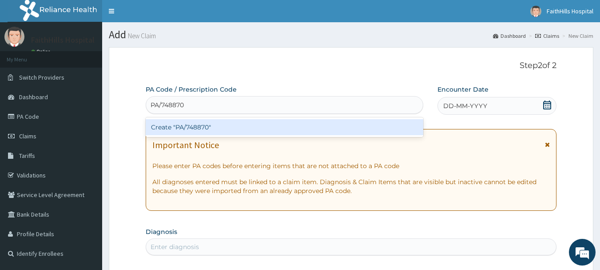
click at [194, 126] on div "Create "PA/748870"" at bounding box center [285, 127] width 278 height 16
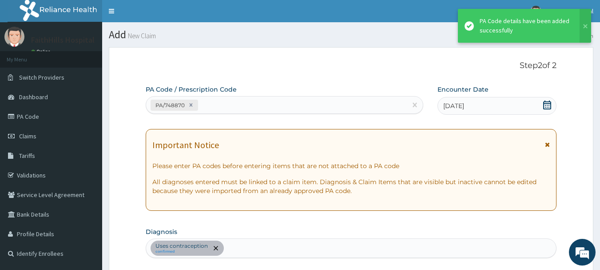
scroll to position [235, 0]
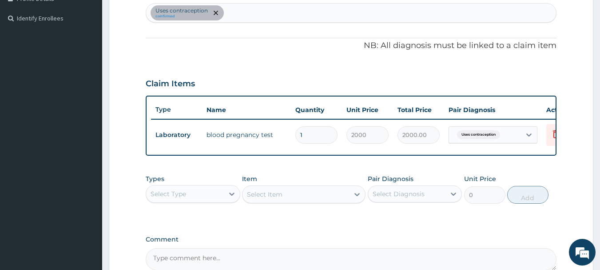
click at [213, 201] on div "Select Type" at bounding box center [185, 194] width 78 height 14
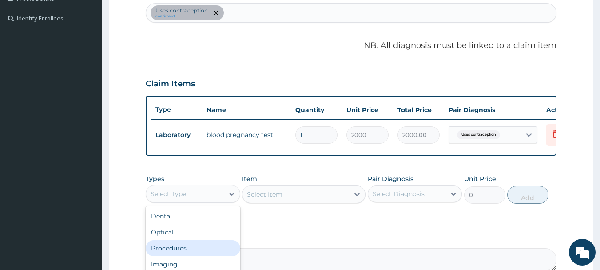
click at [209, 256] on div "Procedures" at bounding box center [193, 248] width 95 height 16
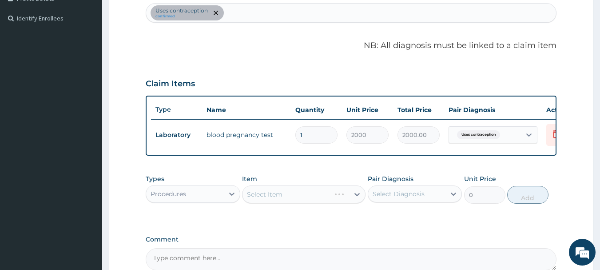
click at [327, 203] on div "Select Item" at bounding box center [304, 194] width 124 height 18
click at [341, 201] on div "Select Item" at bounding box center [304, 194] width 124 height 18
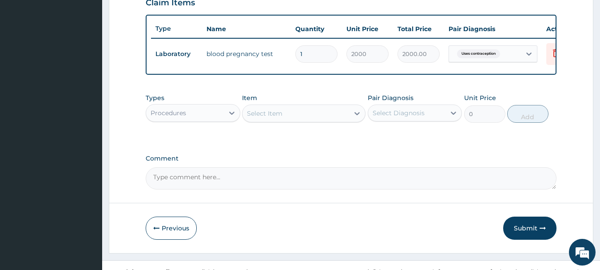
scroll to position [324, 0]
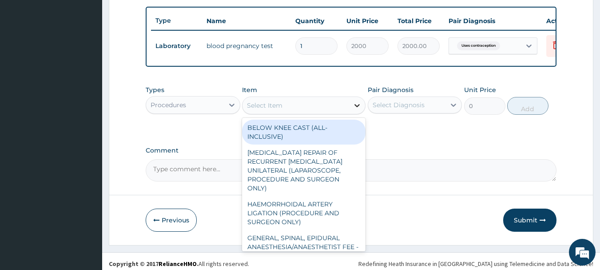
click at [354, 110] on icon at bounding box center [357, 105] width 9 height 9
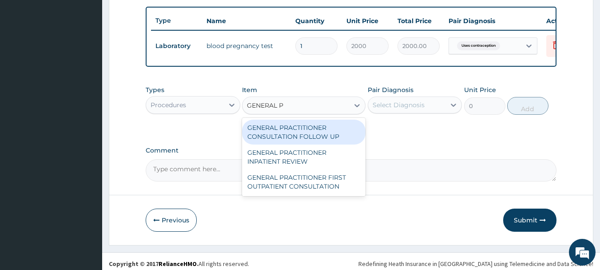
type input "GENERAL PR"
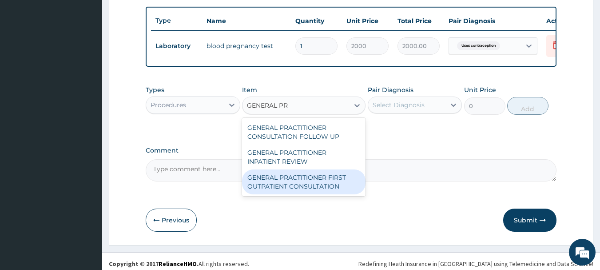
click at [333, 193] on div "GENERAL PRACTITIONER FIRST OUTPATIENT CONSULTATION" at bounding box center [304, 181] width 124 height 25
type input "3750"
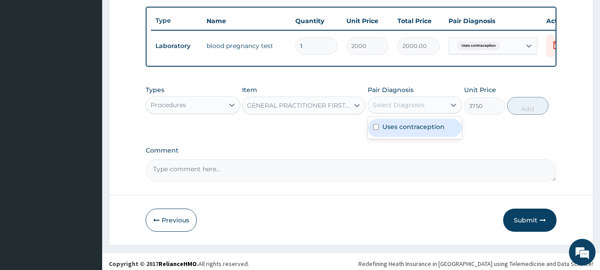
click at [442, 107] on div "Select Diagnosis" at bounding box center [407, 105] width 78 height 14
click at [420, 131] on label "Uses contraception" at bounding box center [414, 126] width 62 height 9
checkbox input "true"
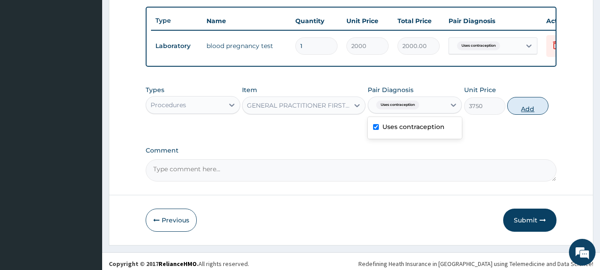
click at [535, 115] on button "Add" at bounding box center [527, 106] width 41 height 18
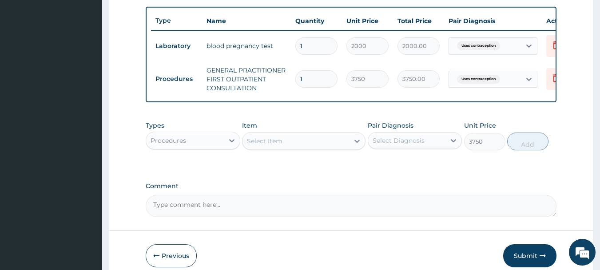
type input "0"
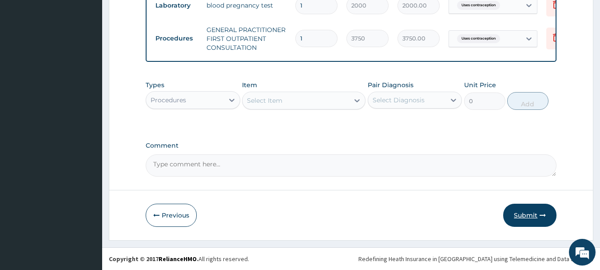
click at [532, 215] on button "Submit" at bounding box center [529, 215] width 53 height 23
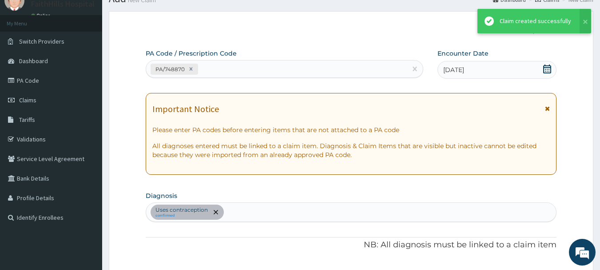
scroll to position [371, 0]
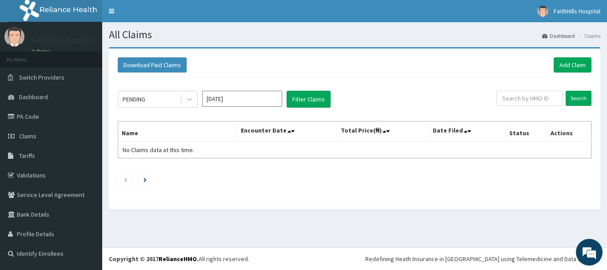
click at [235, 96] on input "[DATE]" at bounding box center [242, 99] width 80 height 16
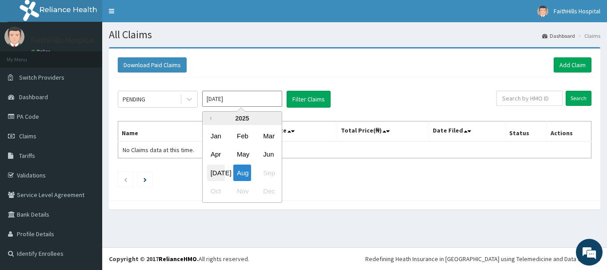
click at [218, 168] on div "[DATE]" at bounding box center [216, 172] width 18 height 16
type input "[DATE]"
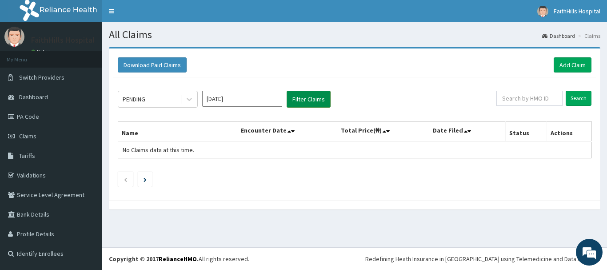
click at [304, 99] on button "Filter Claims" at bounding box center [309, 99] width 44 height 17
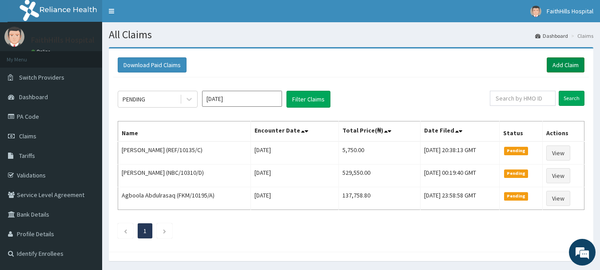
click at [576, 66] on link "Add Claim" at bounding box center [566, 64] width 38 height 15
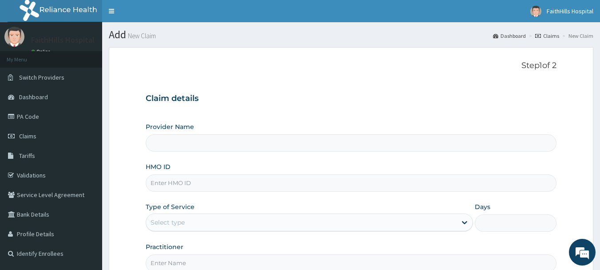
type input "FaithHills Specialist Hospital"
click at [278, 186] on input "HMO ID" at bounding box center [351, 182] width 411 height 17
type input "FMC/11509/A"
click at [424, 221] on div "Select type" at bounding box center [301, 222] width 311 height 14
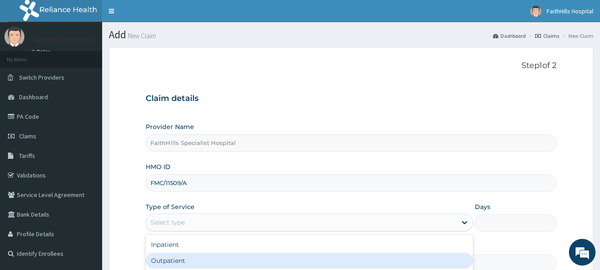
click at [392, 257] on div "Outpatient" at bounding box center [309, 260] width 327 height 16
type input "1"
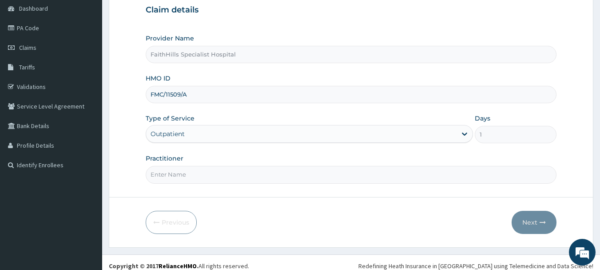
scroll to position [89, 0]
click at [231, 174] on input "Practitioner" at bounding box center [351, 173] width 411 height 17
type input "DR. JOSHUA"
click at [538, 220] on button "Next" at bounding box center [534, 221] width 45 height 23
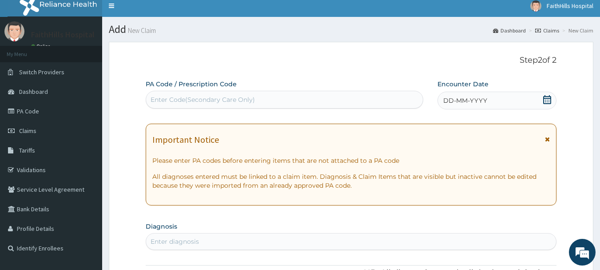
scroll to position [0, 0]
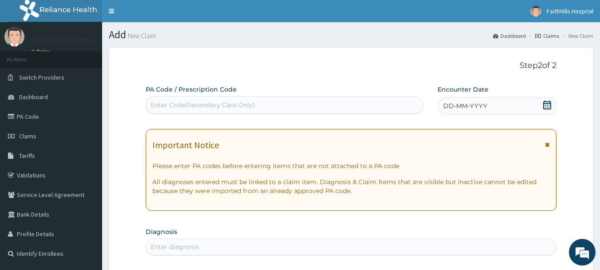
click at [547, 104] on icon at bounding box center [547, 104] width 9 height 9
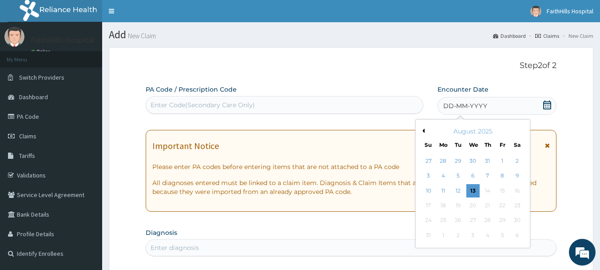
click at [424, 131] on button "Previous Month" at bounding box center [422, 130] width 4 height 4
click at [473, 189] on div "16" at bounding box center [473, 190] width 13 height 13
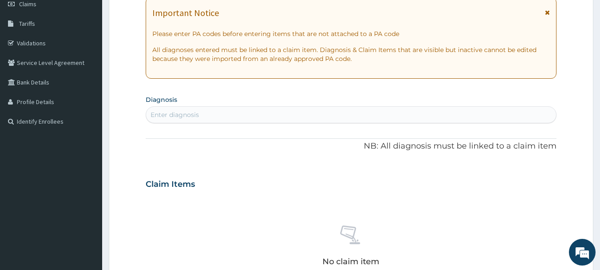
scroll to position [133, 0]
click at [229, 108] on div "Enter diagnosis" at bounding box center [351, 113] width 411 height 14
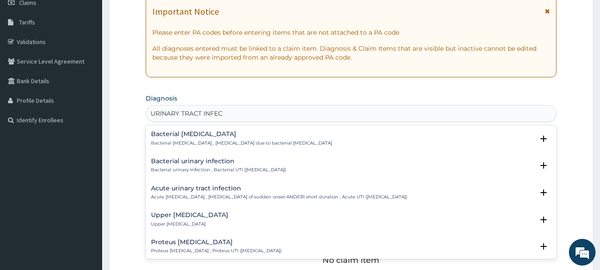
type input "URINARY TRACT INFECT"
click at [261, 191] on h4 "Acute urinary tract infection" at bounding box center [279, 188] width 256 height 7
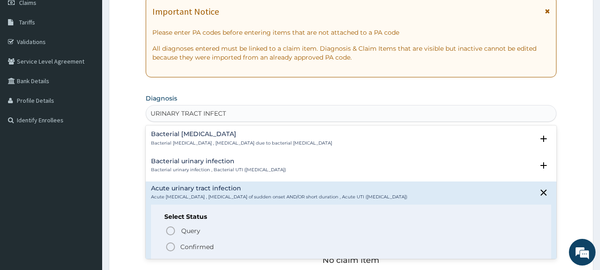
click at [212, 244] on p "Confirmed" at bounding box center [196, 246] width 33 height 9
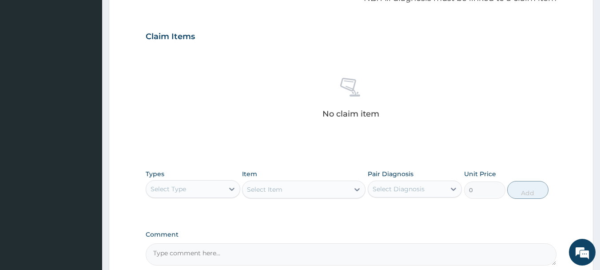
scroll to position [371, 0]
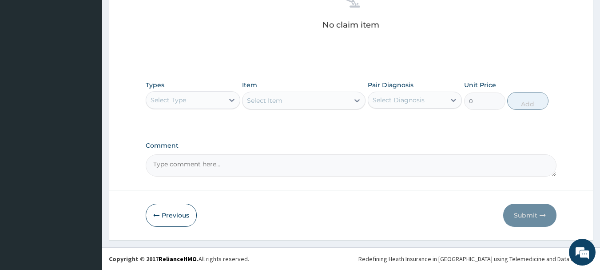
click at [215, 102] on div "Select Type" at bounding box center [185, 100] width 78 height 14
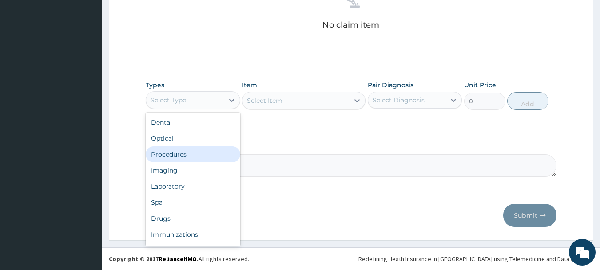
click at [202, 152] on div "Procedures" at bounding box center [193, 154] width 95 height 16
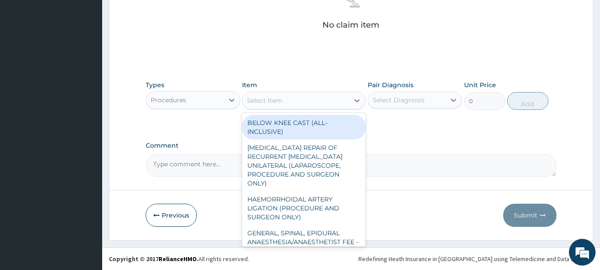
click at [335, 100] on div "Select Item" at bounding box center [296, 100] width 107 height 14
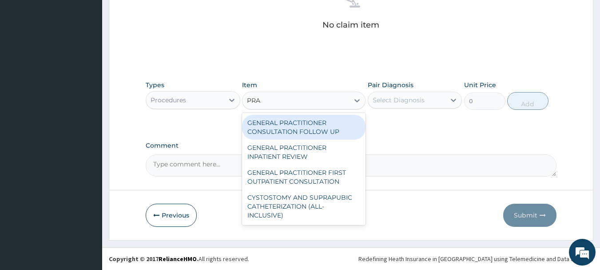
type input "PRAC"
click at [335, 124] on div "GENERAL PRACTITIONER CONSULTATION FOLLOW UP" at bounding box center [304, 127] width 124 height 25
type input "1875"
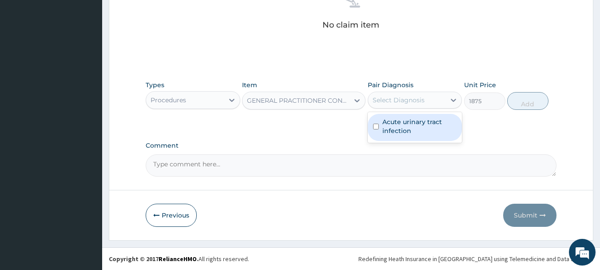
click at [401, 103] on div "Select Diagnosis" at bounding box center [399, 100] width 52 height 9
click at [405, 124] on label "Acute urinary tract infection" at bounding box center [420, 126] width 75 height 18
checkbox input "true"
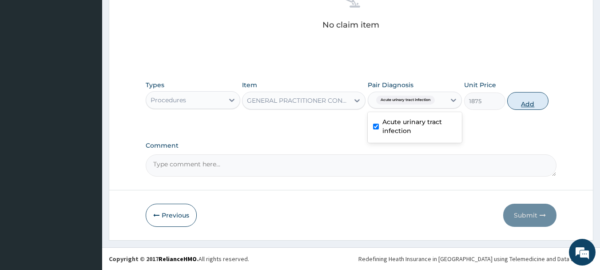
click at [531, 98] on button "Add" at bounding box center [527, 101] width 41 height 18
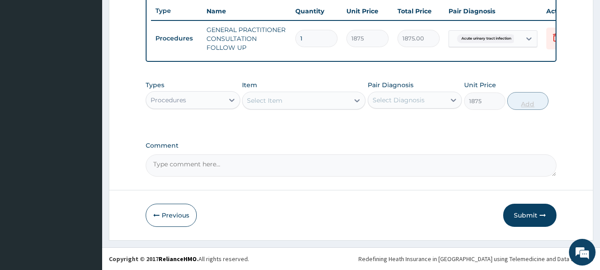
type input "0"
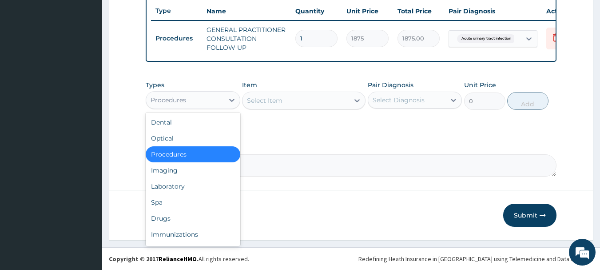
click at [194, 96] on div "Procedures" at bounding box center [185, 100] width 78 height 14
click at [174, 217] on div "Drugs" at bounding box center [193, 218] width 95 height 16
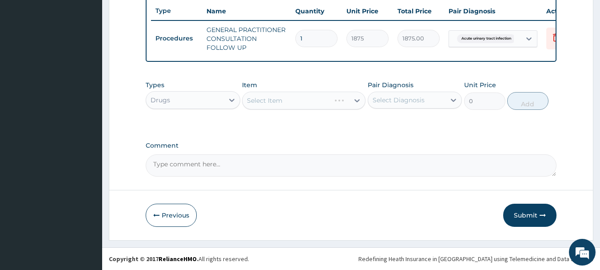
click at [323, 100] on div "Select Item" at bounding box center [304, 101] width 124 height 18
click at [347, 112] on div "Types Drugs Item Select Item Pair Diagnosis Select Diagnosis Unit Price 0 Add" at bounding box center [351, 95] width 411 height 38
click at [343, 99] on div "Select Item" at bounding box center [296, 100] width 107 height 14
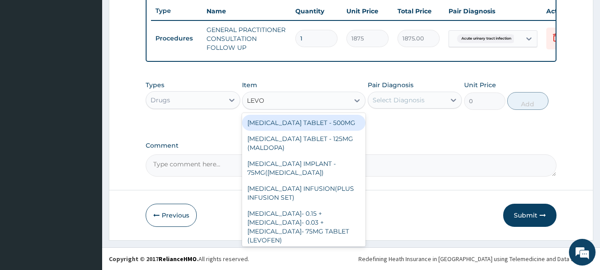
type input "LEVOF"
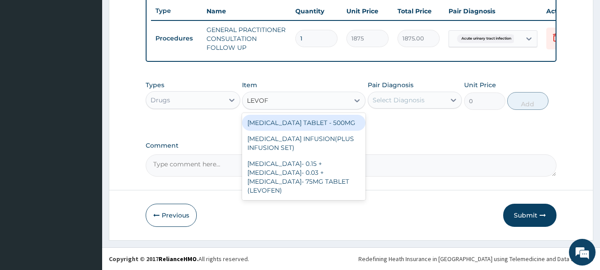
click at [331, 119] on div "[MEDICAL_DATA] TABLET - 500MG" at bounding box center [304, 123] width 124 height 16
type input "196"
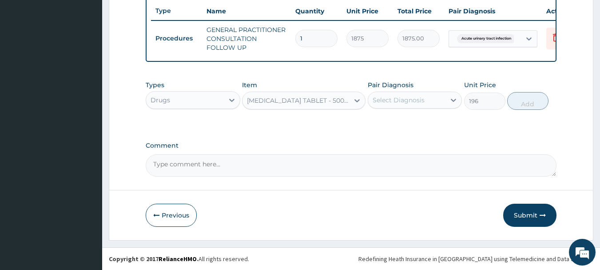
click at [421, 100] on div "Select Diagnosis" at bounding box center [399, 100] width 52 height 9
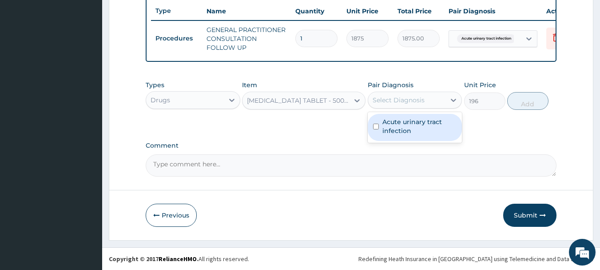
click at [417, 127] on label "Acute urinary tract infection" at bounding box center [420, 126] width 75 height 18
checkbox input "true"
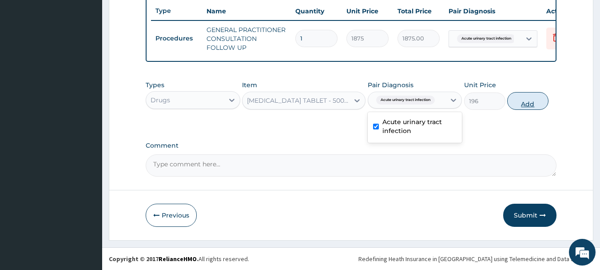
click at [519, 99] on button "Add" at bounding box center [527, 101] width 41 height 18
type input "0"
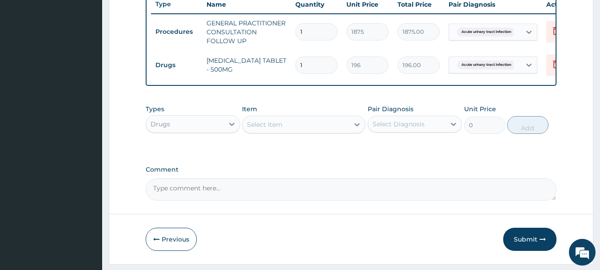
type input "0.00"
type input "7"
type input "1372.00"
type input "7"
click at [544, 242] on icon "button" at bounding box center [543, 239] width 6 height 6
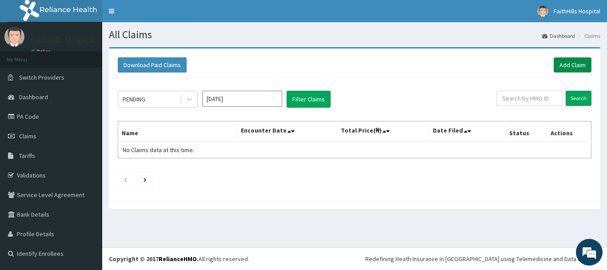
click at [576, 64] on link "Add Claim" at bounding box center [573, 64] width 38 height 15
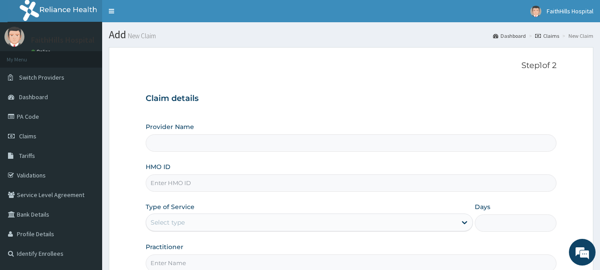
type input "FaithHills Specialist Hospital"
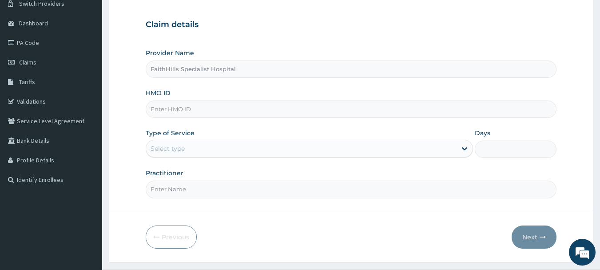
scroll to position [89, 0]
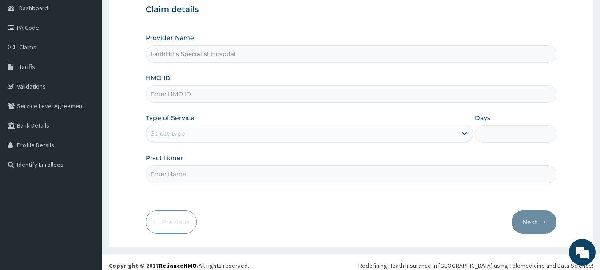
click at [332, 96] on input "HMO ID" at bounding box center [351, 93] width 411 height 17
type input "FMC/11509/B"
click at [379, 131] on div "Select type" at bounding box center [301, 133] width 311 height 14
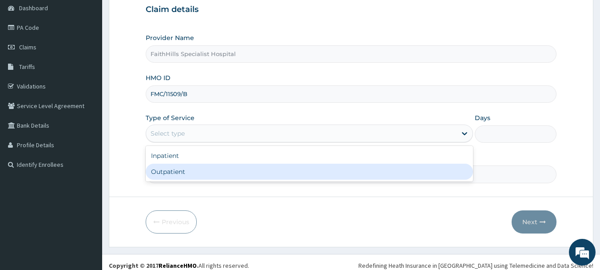
click at [299, 168] on div "Outpatient" at bounding box center [309, 172] width 327 height 16
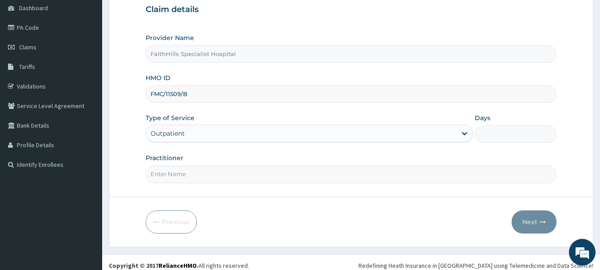
type input "1"
click at [435, 180] on input "Practitioner" at bounding box center [351, 173] width 411 height 17
type input "DR. [PERSON_NAME]"
click at [531, 224] on button "Next" at bounding box center [534, 221] width 45 height 23
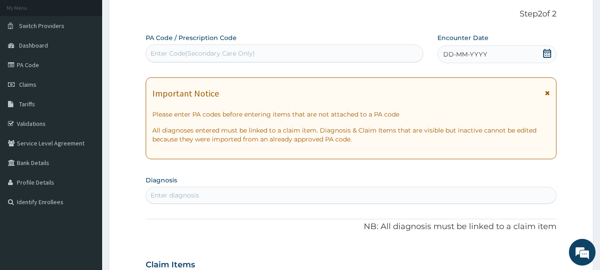
scroll to position [0, 0]
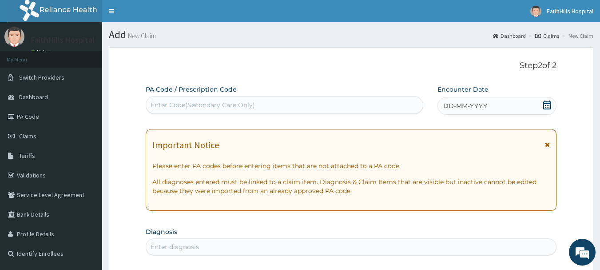
click at [548, 106] on icon at bounding box center [547, 104] width 9 height 9
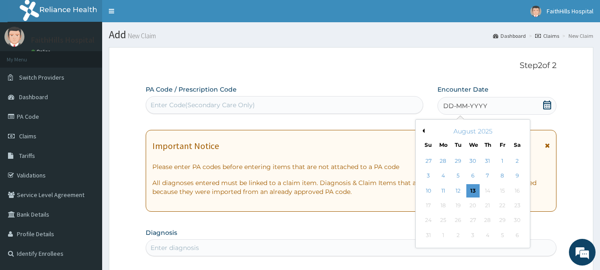
click at [425, 132] on div "August 2025" at bounding box center [472, 131] width 107 height 9
click at [424, 128] on div "August 2025" at bounding box center [472, 131] width 107 height 9
click at [424, 129] on button "Previous Month" at bounding box center [422, 130] width 4 height 4
click at [472, 187] on div "16" at bounding box center [473, 190] width 13 height 13
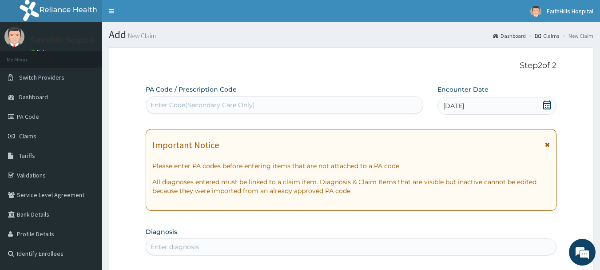
click at [282, 105] on div "Enter Code(Secondary Care Only)" at bounding box center [284, 105] width 277 height 14
type input "PA/91D968"
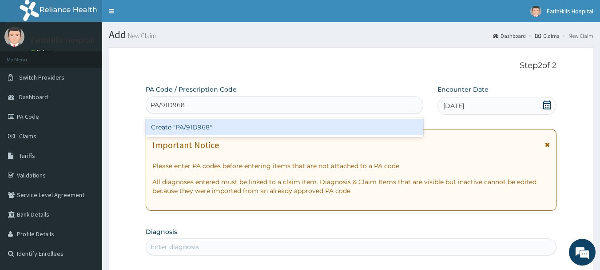
click at [207, 126] on div "Create "PA/91D968"" at bounding box center [285, 127] width 278 height 16
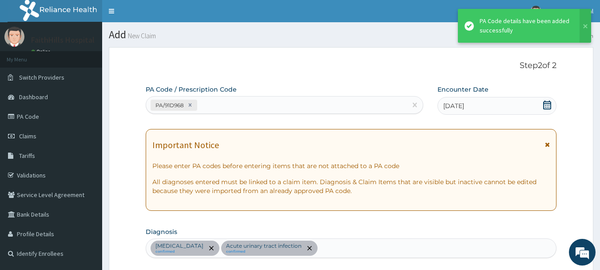
scroll to position [271, 0]
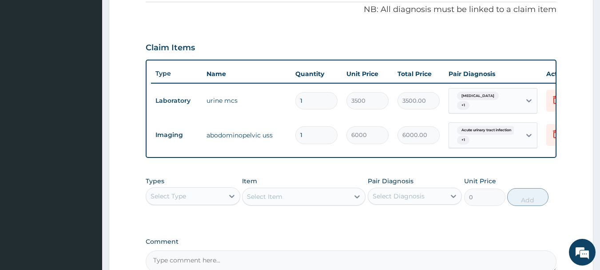
click at [215, 203] on div "Select Type" at bounding box center [185, 196] width 78 height 14
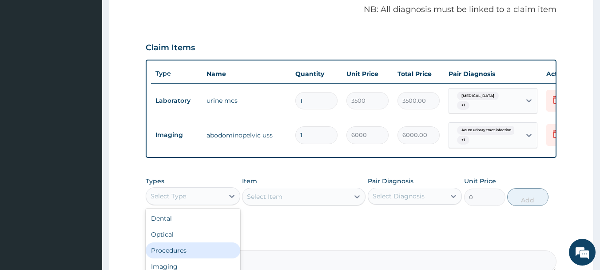
click at [210, 251] on div "Procedures" at bounding box center [193, 250] width 95 height 16
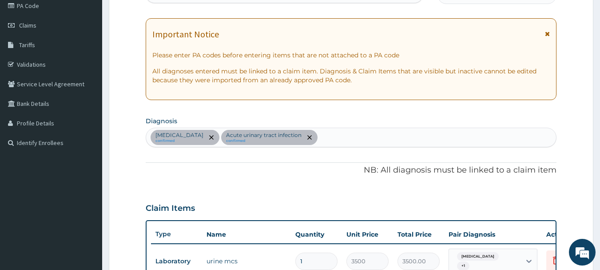
scroll to position [107, 0]
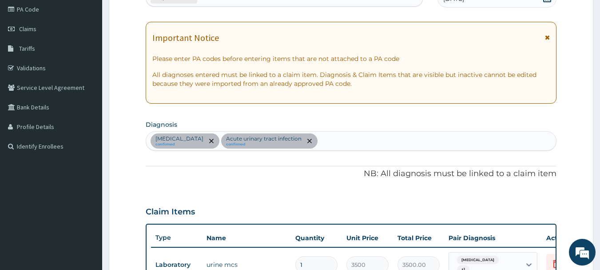
click at [352, 145] on div "Glomerulonephritis confirmed Acute urinary tract infection confirmed" at bounding box center [351, 141] width 411 height 19
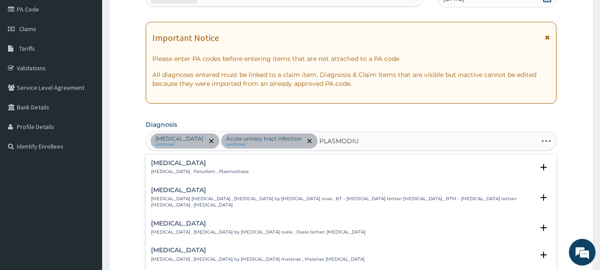
type input "PLASMODIUM"
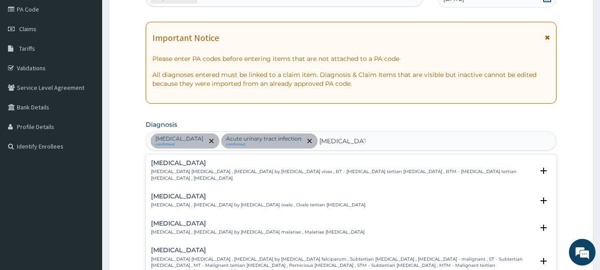
click at [185, 247] on h4 "Falciparum malaria" at bounding box center [342, 250] width 383 height 7
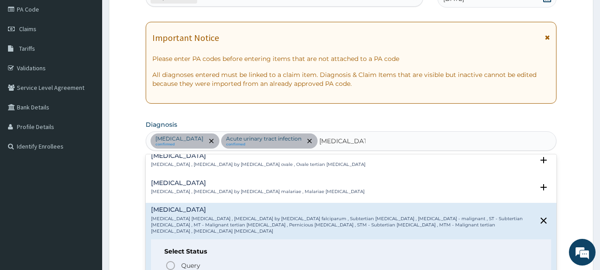
scroll to position [89, 0]
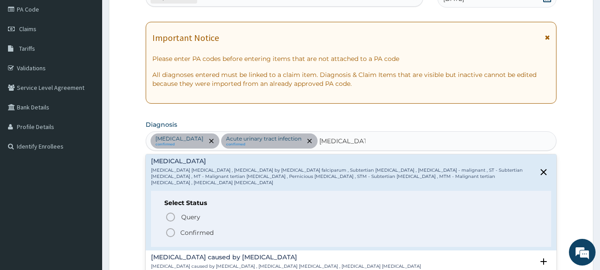
click at [198, 228] on p "Confirmed" at bounding box center [196, 232] width 33 height 9
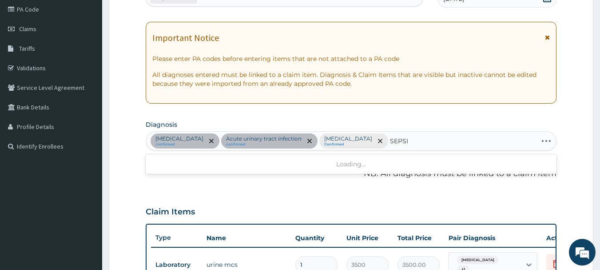
type input "[MEDICAL_DATA]"
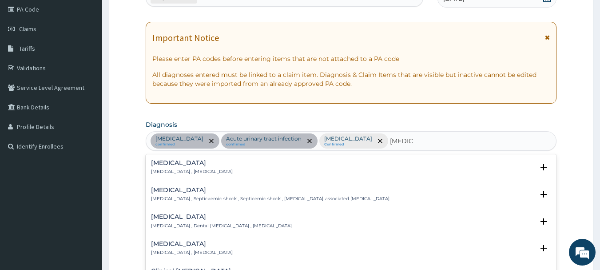
click at [198, 167] on div "Sepsis Systemic infection , Sepsis" at bounding box center [192, 168] width 82 height 16
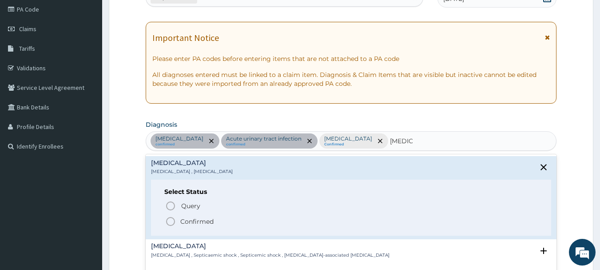
click at [194, 227] on span "Confirmed" at bounding box center [351, 221] width 373 height 11
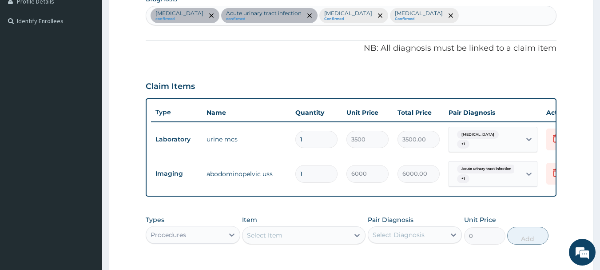
scroll to position [329, 0]
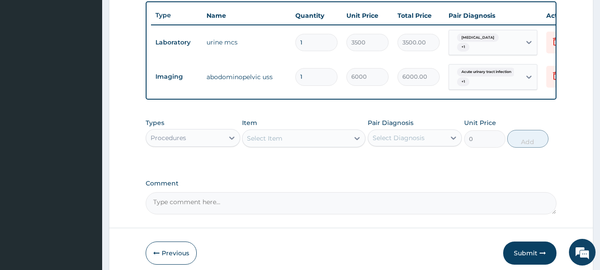
click at [289, 141] on div "Select Item" at bounding box center [296, 138] width 107 height 14
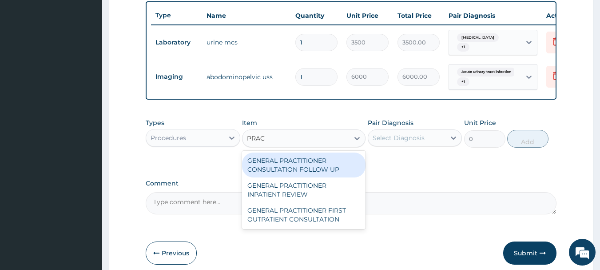
type input "PRACT"
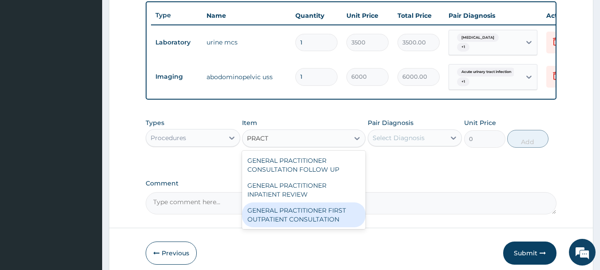
click at [307, 224] on div "GENERAL PRACTITIONER FIRST OUTPATIENT CONSULTATION" at bounding box center [304, 214] width 124 height 25
type input "3750"
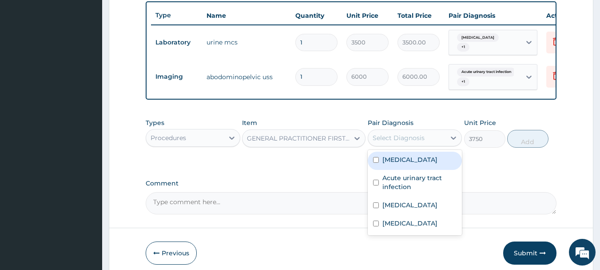
click at [431, 145] on div "Select Diagnosis" at bounding box center [407, 138] width 78 height 14
drag, startPoint x: 425, startPoint y: 168, endPoint x: 425, endPoint y: 193, distance: 24.9
click at [425, 164] on label "Glomerulonephritis" at bounding box center [410, 159] width 55 height 9
checkbox input "true"
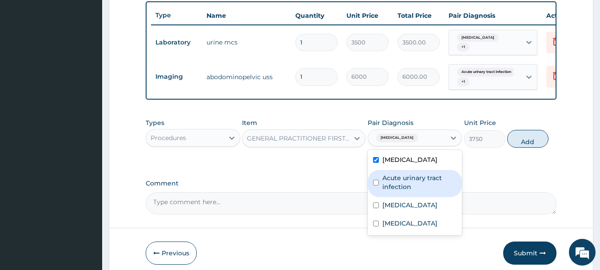
click at [419, 185] on label "Acute urinary tract infection" at bounding box center [420, 182] width 75 height 18
checkbox input "true"
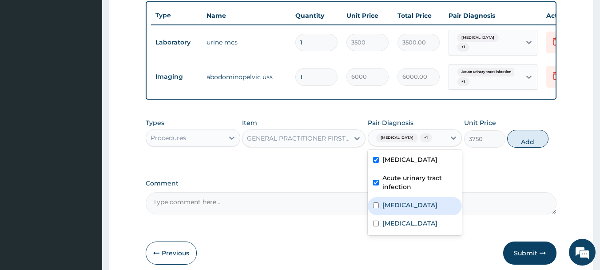
click at [421, 215] on div "[MEDICAL_DATA]" at bounding box center [415, 206] width 95 height 18
checkbox input "true"
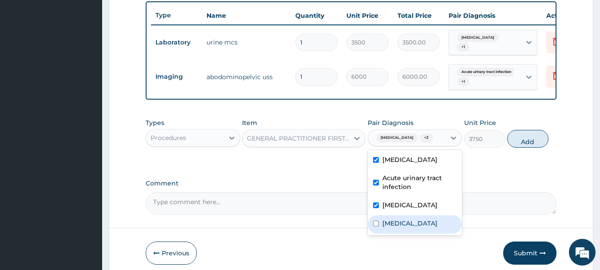
click at [413, 228] on div "[MEDICAL_DATA]" at bounding box center [415, 224] width 95 height 18
checkbox input "true"
click at [525, 146] on button "Add" at bounding box center [527, 139] width 41 height 18
type input "0"
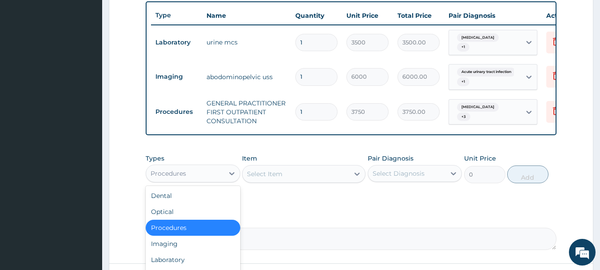
click at [209, 180] on div "Procedures" at bounding box center [185, 173] width 78 height 14
click at [202, 265] on div "Laboratory" at bounding box center [193, 259] width 95 height 16
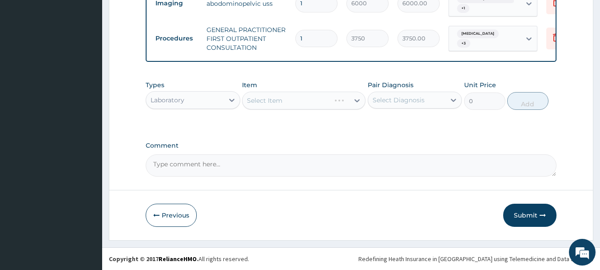
scroll to position [409, 0]
click at [338, 101] on div "Select Item" at bounding box center [304, 101] width 124 height 18
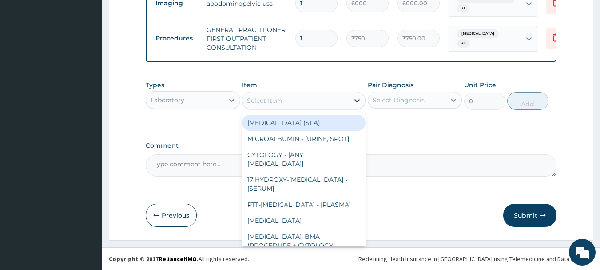
click at [350, 100] on div at bounding box center [357, 100] width 16 height 16
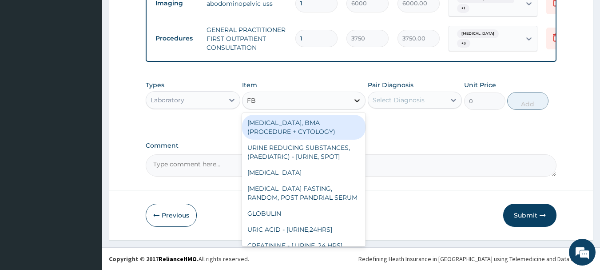
type input "FBC"
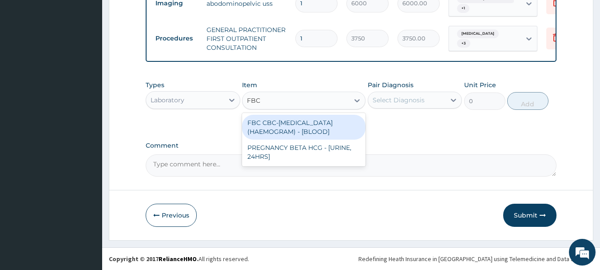
click at [324, 127] on div "FBC CBC-COMPLETE BLOOD COUNT (HAEMOGRAM) - [BLOOD]" at bounding box center [304, 127] width 124 height 25
type input "5000"
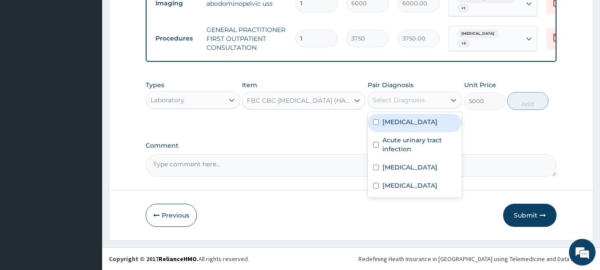
click at [419, 96] on div "Select Diagnosis" at bounding box center [399, 100] width 52 height 9
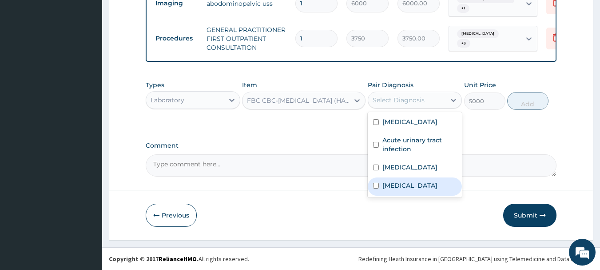
drag, startPoint x: 418, startPoint y: 188, endPoint x: 422, endPoint y: 186, distance: 5.0
click at [418, 188] on div "Sepsis" at bounding box center [415, 186] width 95 height 18
checkbox input "true"
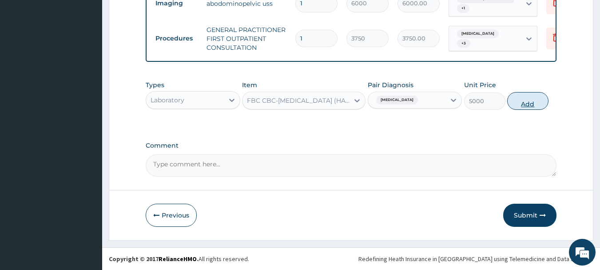
click at [530, 101] on button "Add" at bounding box center [527, 101] width 41 height 18
type input "0"
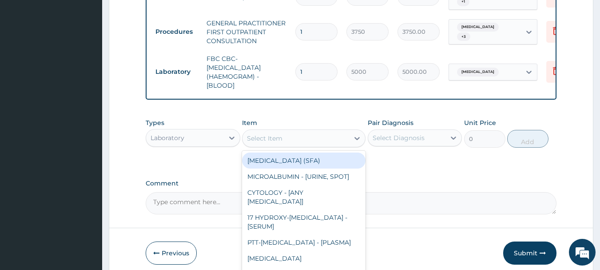
click at [325, 145] on div "Select Item" at bounding box center [296, 138] width 107 height 14
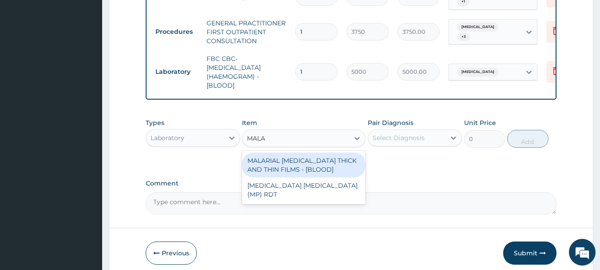
type input "MALAR"
drag, startPoint x: 275, startPoint y: 173, endPoint x: 322, endPoint y: 168, distance: 46.9
click at [275, 173] on div "MALARIAL PARASITE THICK AND THIN FILMS - [BLOOD]" at bounding box center [304, 164] width 124 height 25
type input "2187.5"
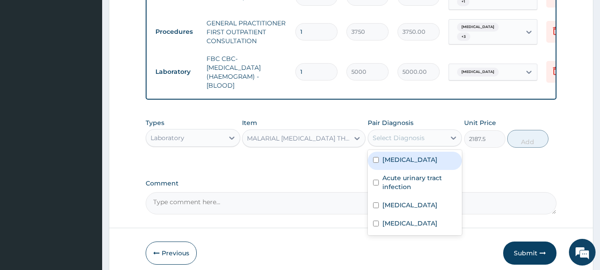
click at [385, 142] on div "Select Diagnosis" at bounding box center [399, 137] width 52 height 9
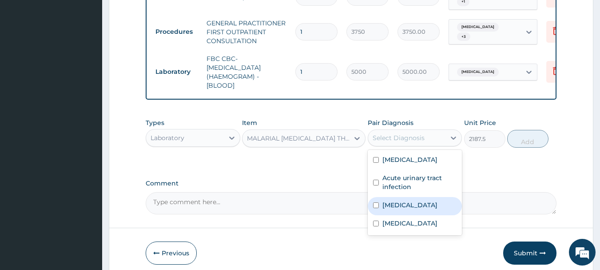
click at [403, 208] on label "Falciparum malaria" at bounding box center [410, 204] width 55 height 9
checkbox input "true"
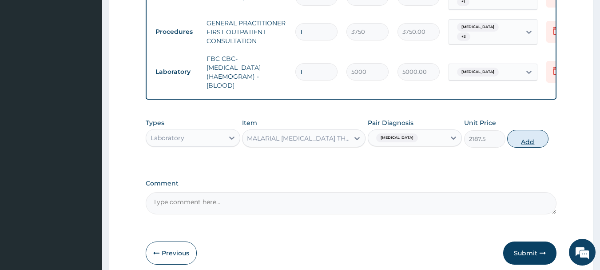
click at [528, 144] on button "Add" at bounding box center [527, 139] width 41 height 18
type input "0"
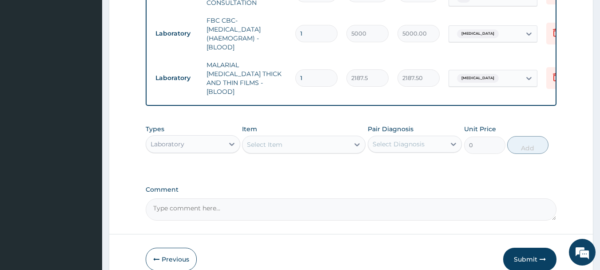
scroll to position [489, 0]
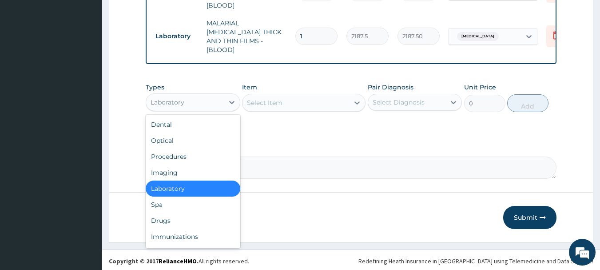
click at [186, 95] on div "Laboratory" at bounding box center [185, 102] width 78 height 14
click at [184, 215] on div "Drugs" at bounding box center [193, 220] width 95 height 16
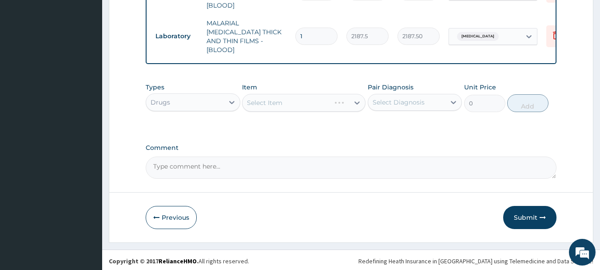
click at [350, 102] on div "Select Item" at bounding box center [304, 103] width 124 height 18
click at [342, 104] on div "Select Item" at bounding box center [296, 103] width 107 height 14
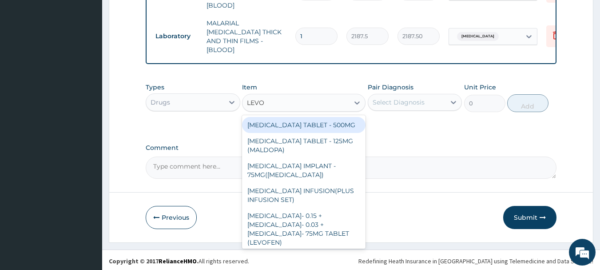
type input "LEVOF"
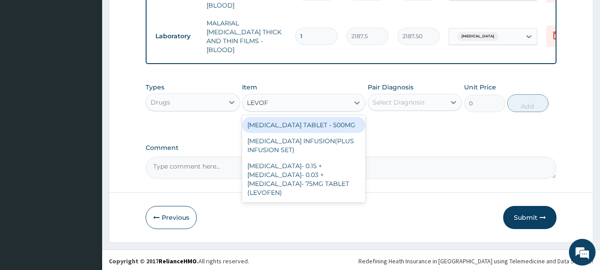
click at [336, 121] on div "LEVOFLOXACIN TABLET - 500MG" at bounding box center [304, 125] width 124 height 16
type input "196"
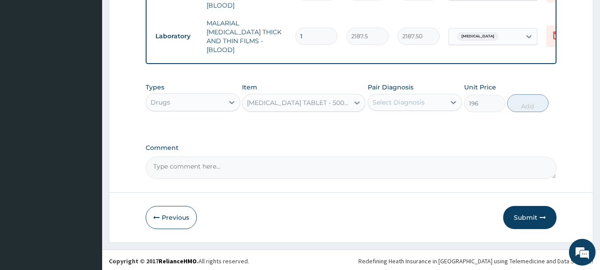
click at [389, 98] on div "Select Diagnosis" at bounding box center [399, 102] width 52 height 9
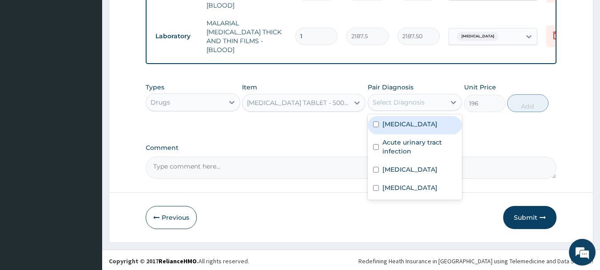
click at [399, 128] on div "Glomerulonephritis" at bounding box center [415, 125] width 95 height 18
checkbox input "true"
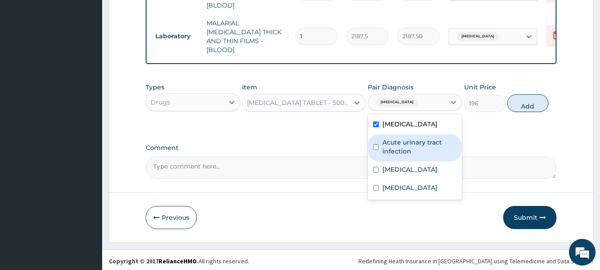
click at [403, 140] on label "Acute urinary tract infection" at bounding box center [420, 147] width 75 height 18
checkbox input "true"
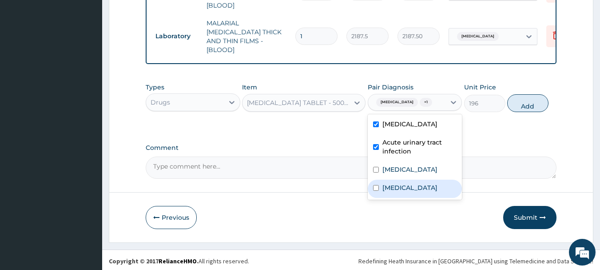
drag, startPoint x: 398, startPoint y: 188, endPoint x: 468, endPoint y: 158, distance: 76.2
click at [399, 188] on label "Sepsis" at bounding box center [410, 187] width 55 height 9
checkbox input "true"
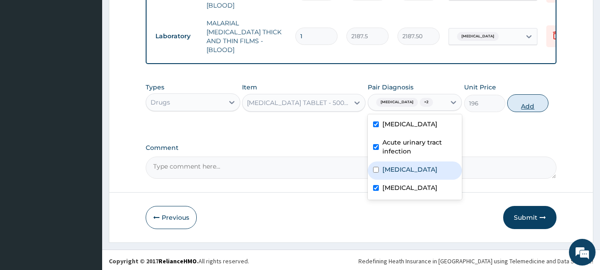
click at [524, 95] on button "Add" at bounding box center [527, 103] width 41 height 18
type input "0"
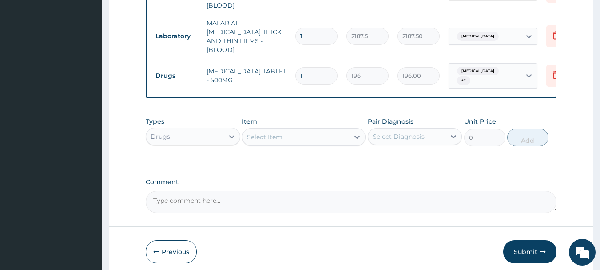
type input "0.00"
type input "7"
type input "1372.00"
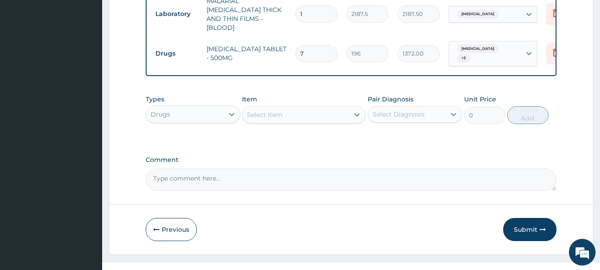
scroll to position [523, 0]
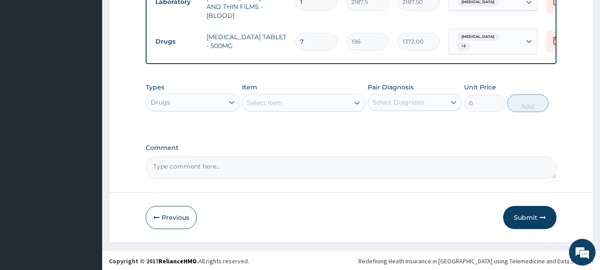
type input "7"
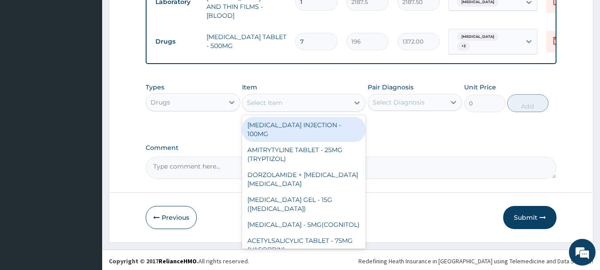
click at [316, 100] on div "Select Item" at bounding box center [296, 103] width 107 height 14
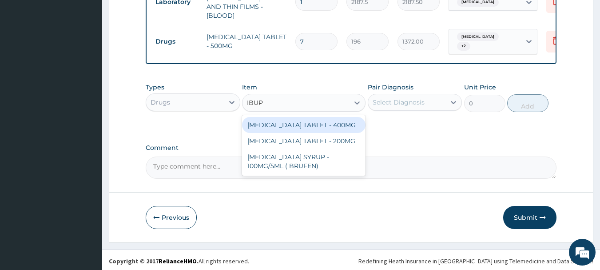
type input "IBUPR"
click at [309, 122] on div "IBUPROFEN TABLET - 400MG" at bounding box center [304, 125] width 124 height 16
type input "560"
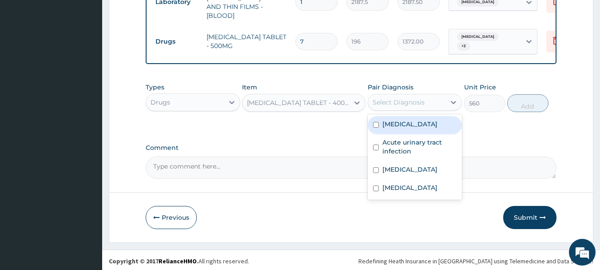
click at [407, 102] on div "Select Diagnosis" at bounding box center [399, 102] width 52 height 9
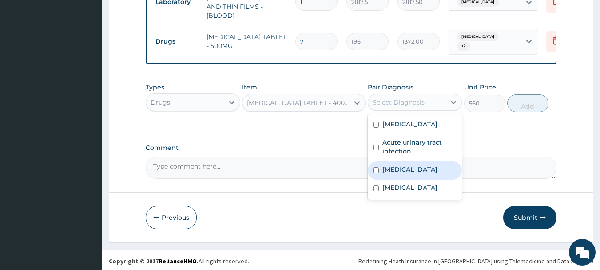
drag, startPoint x: 407, startPoint y: 176, endPoint x: 410, endPoint y: 169, distance: 8.3
click at [407, 176] on div "Falciparum malaria" at bounding box center [415, 170] width 95 height 18
checkbox input "true"
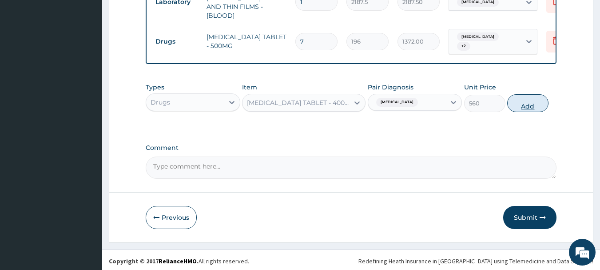
click at [536, 106] on button "Add" at bounding box center [527, 103] width 41 height 18
type input "0"
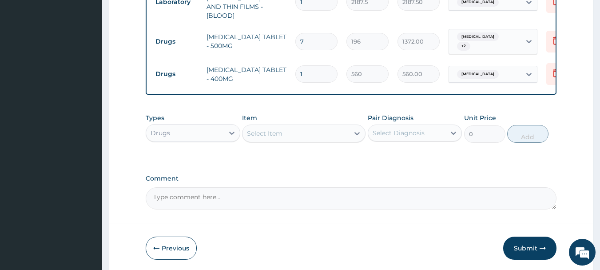
type input "10"
type input "5600.00"
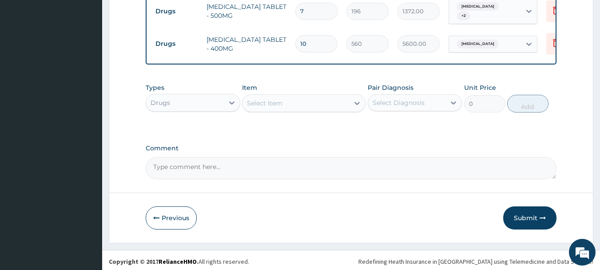
scroll to position [554, 0]
type input "10"
click at [340, 100] on div "Select Item" at bounding box center [296, 103] width 107 height 14
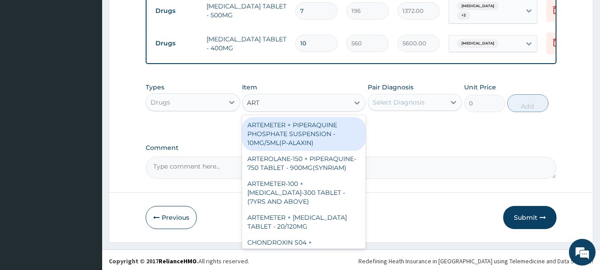
type input "ARTE"
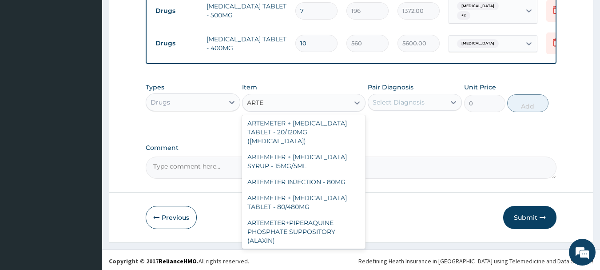
scroll to position [403, 0]
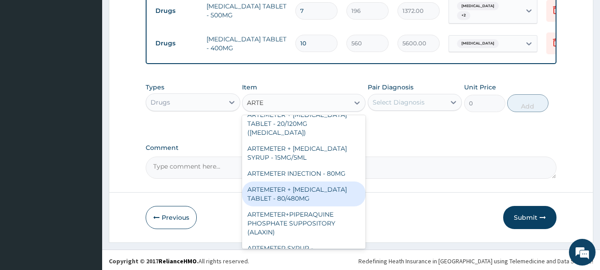
click at [333, 188] on div "ARTEMETER + LUMEFANTRINE TABLET - 80/480MG" at bounding box center [304, 193] width 124 height 25
type input "364"
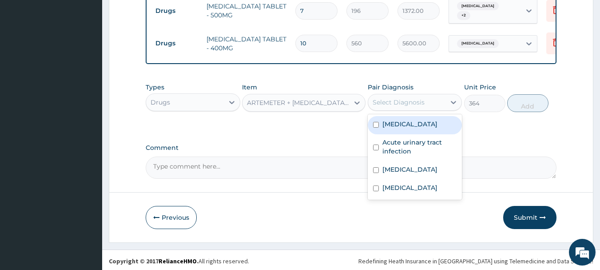
click at [431, 101] on div "Select Diagnosis" at bounding box center [407, 102] width 78 height 14
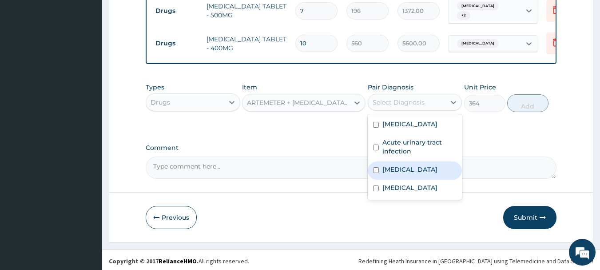
click at [422, 168] on label "Falciparum malaria" at bounding box center [410, 169] width 55 height 9
checkbox input "true"
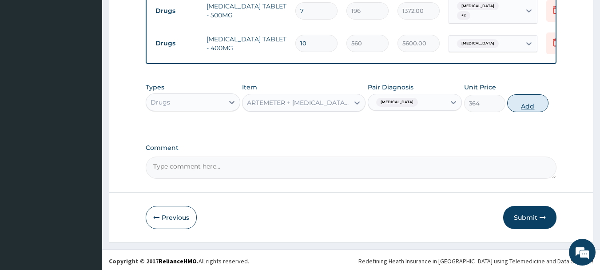
click at [530, 100] on button "Add" at bounding box center [527, 103] width 41 height 18
type input "0"
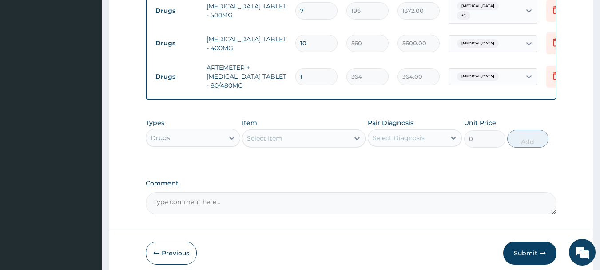
type input "16"
type input "5824.00"
click at [377, 163] on div "Types Drugs Item Select Item Pair Diagnosis Select Diagnosis Unit Price 0 Add" at bounding box center [351, 140] width 411 height 52
click at [303, 69] on input "16" at bounding box center [316, 76] width 42 height 17
type input "6"
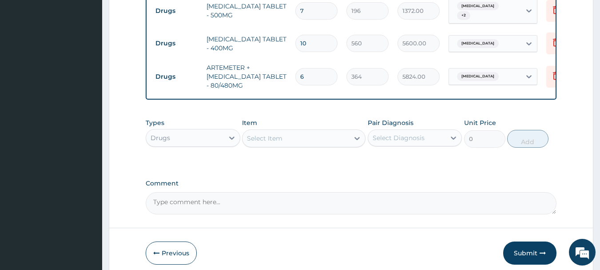
type input "2184.00"
type input "6"
click at [534, 247] on button "Submit" at bounding box center [529, 252] width 53 height 23
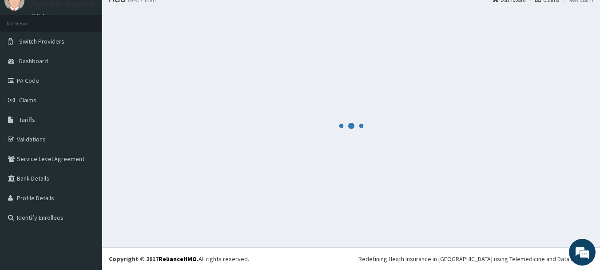
scroll to position [554, 0]
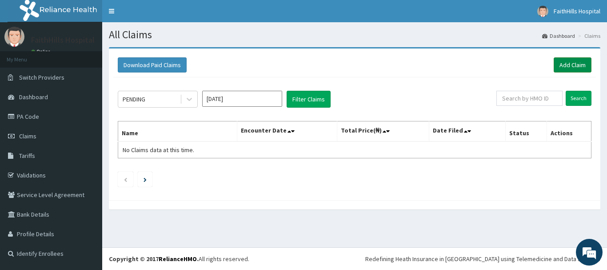
click at [575, 66] on link "Add Claim" at bounding box center [573, 64] width 38 height 15
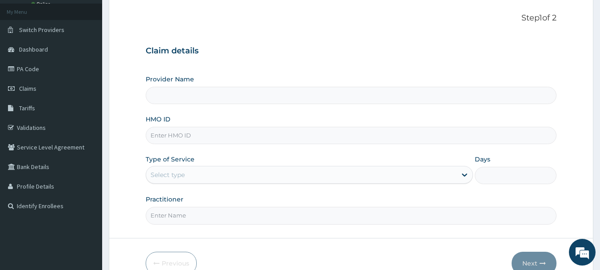
scroll to position [89, 0]
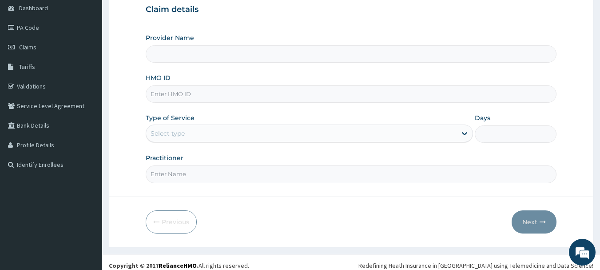
type input "FaithHills Specialist Hospital"
click at [227, 89] on input "HMO ID" at bounding box center [351, 93] width 411 height 17
type input "OKB/10878/A"
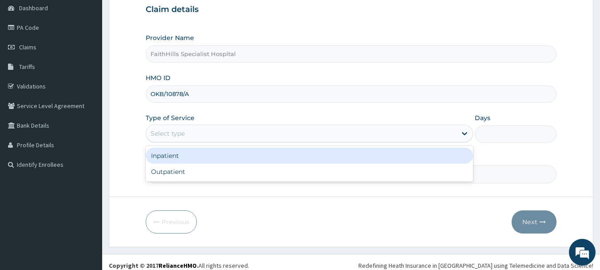
click at [246, 132] on div "Select type" at bounding box center [301, 133] width 311 height 14
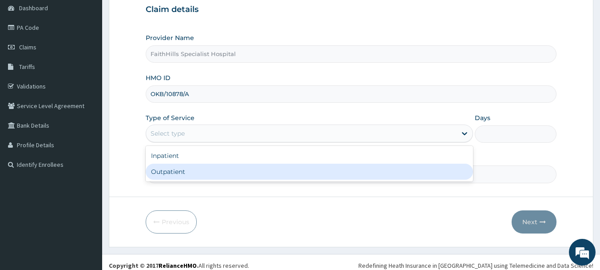
click at [217, 169] on div "Outpatient" at bounding box center [309, 172] width 327 height 16
type input "1"
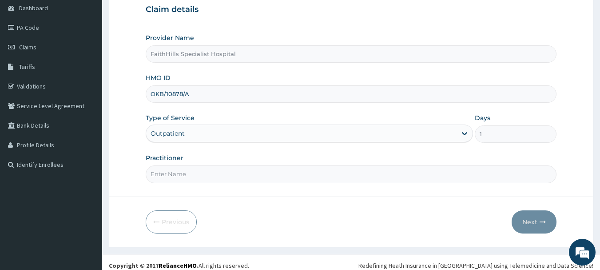
click at [222, 175] on input "Practitioner" at bounding box center [351, 173] width 411 height 17
type input "DR. [PERSON_NAME]"
click at [533, 219] on button "Next" at bounding box center [534, 221] width 45 height 23
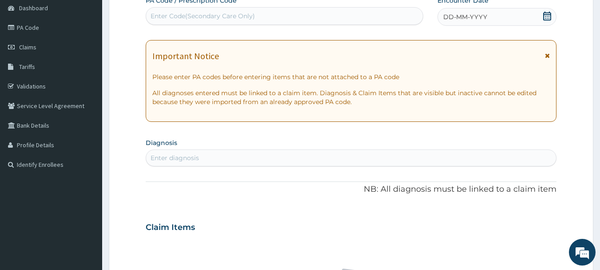
click at [553, 10] on div "DD-MM-YYYY" at bounding box center [497, 17] width 119 height 18
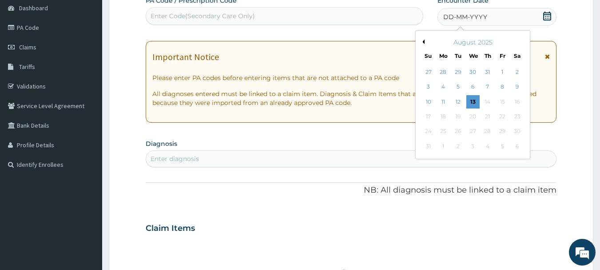
click at [424, 41] on button "Previous Month" at bounding box center [422, 42] width 4 height 4
click at [489, 99] on div "17" at bounding box center [487, 101] width 13 height 13
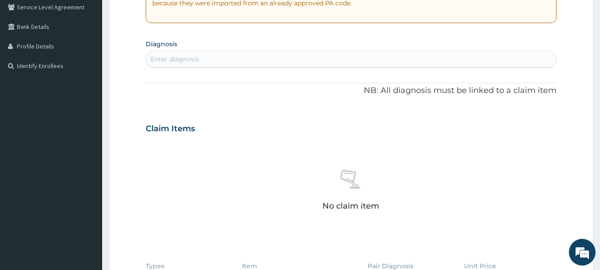
scroll to position [222, 0]
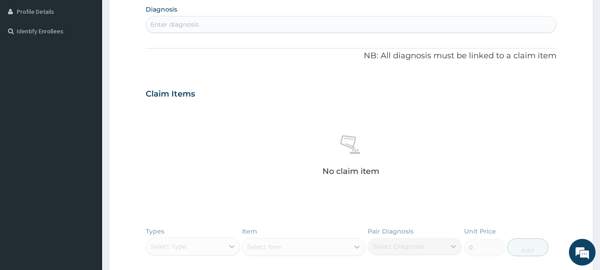
click at [306, 24] on div "Enter diagnosis" at bounding box center [351, 24] width 411 height 14
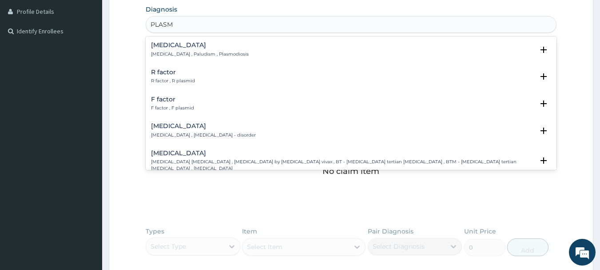
type input "PLASMO"
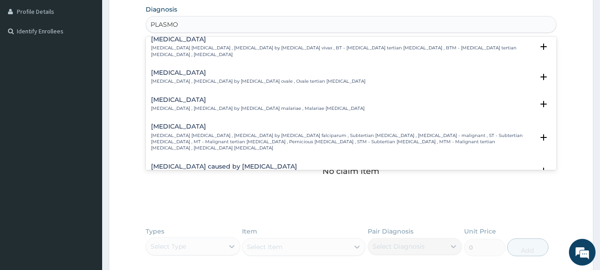
scroll to position [44, 0]
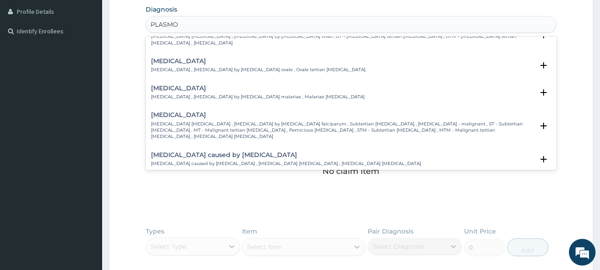
click at [229, 121] on p "[MEDICAL_DATA] [MEDICAL_DATA] , [MEDICAL_DATA] by [MEDICAL_DATA] falciparum , S…" at bounding box center [342, 130] width 383 height 19
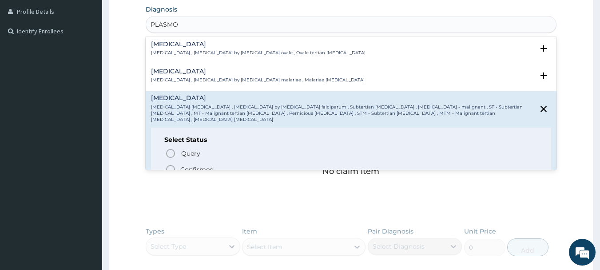
scroll to position [89, 0]
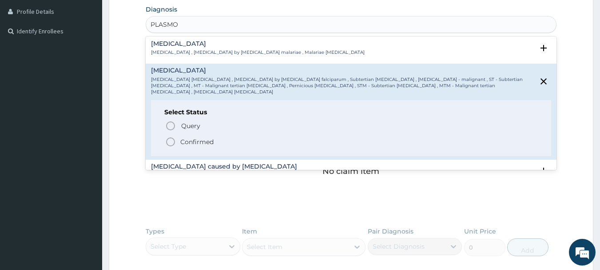
click at [200, 137] on p "Confirmed" at bounding box center [196, 141] width 33 height 9
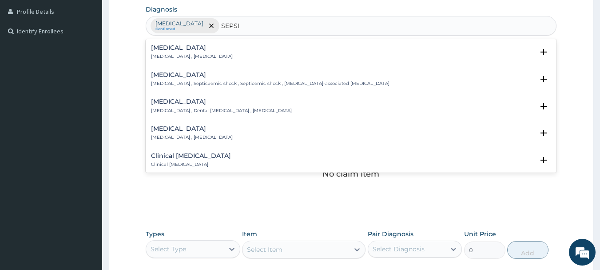
type input "[MEDICAL_DATA]"
click at [160, 47] on h4 "[MEDICAL_DATA]" at bounding box center [192, 47] width 82 height 7
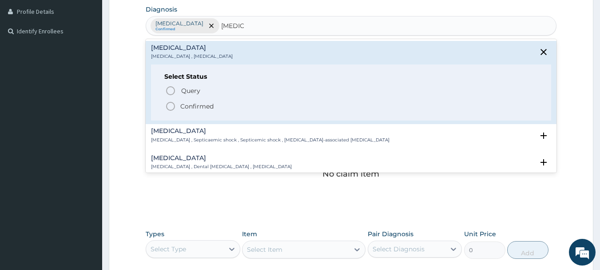
click at [178, 106] on span "Confirmed" at bounding box center [351, 106] width 373 height 11
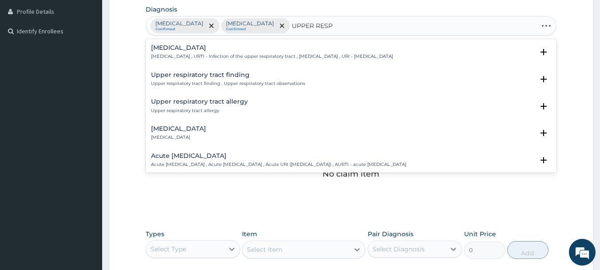
type input "UPPER RESPI"
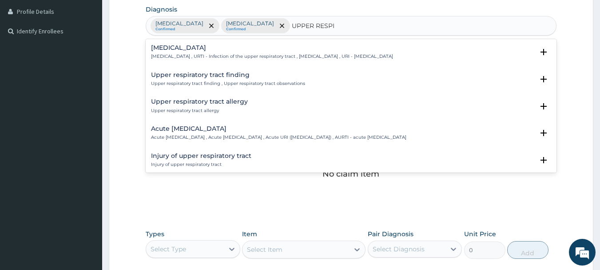
click at [235, 53] on div "Upper respiratory infection Upper respiratory infection , URTI - Infection of t…" at bounding box center [272, 52] width 242 height 16
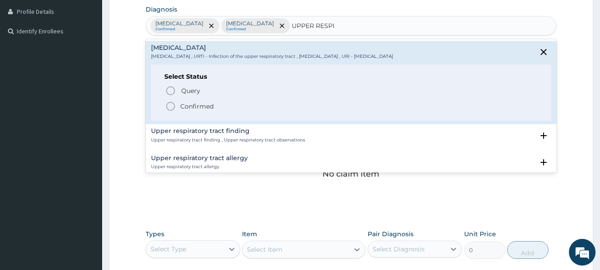
click at [209, 109] on p "Confirmed" at bounding box center [196, 106] width 33 height 9
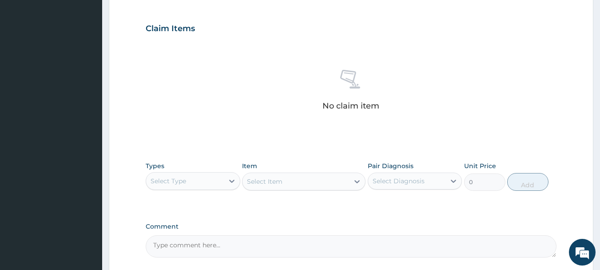
scroll to position [311, 0]
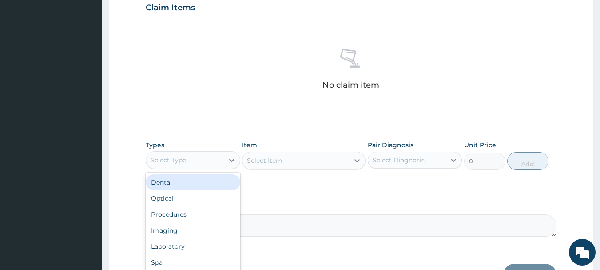
click at [223, 159] on div "Select Type" at bounding box center [185, 160] width 78 height 14
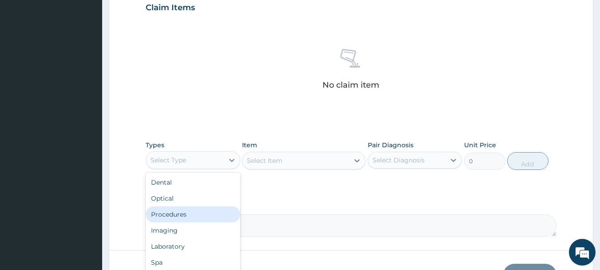
click at [185, 214] on div "Procedures" at bounding box center [193, 214] width 95 height 16
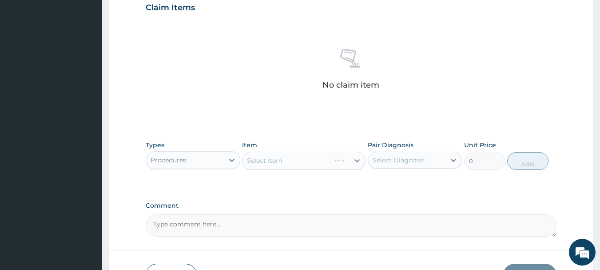
click at [228, 94] on div "No claim item" at bounding box center [351, 71] width 411 height 102
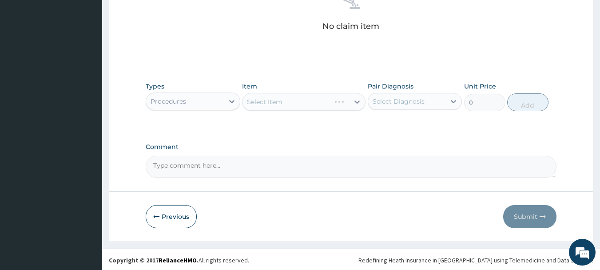
scroll to position [371, 0]
click at [331, 99] on div "Select Item" at bounding box center [304, 101] width 124 height 18
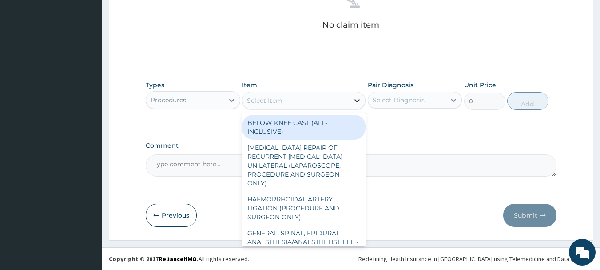
click at [355, 101] on icon at bounding box center [357, 100] width 9 height 9
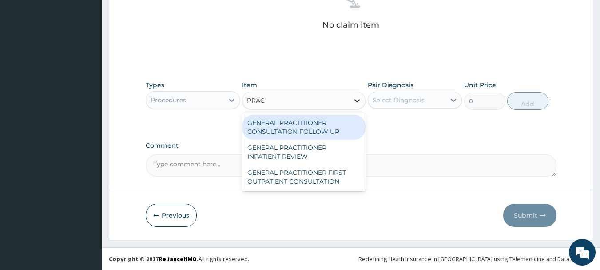
type input "PRACT"
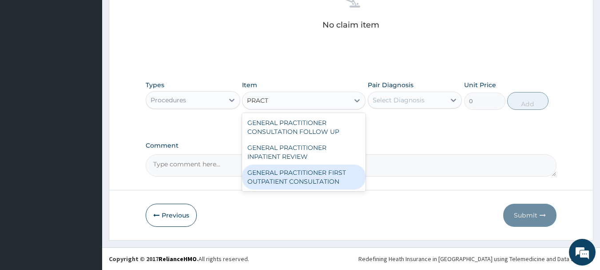
click at [332, 177] on div "GENERAL PRACTITIONER FIRST OUTPATIENT CONSULTATION" at bounding box center [304, 176] width 124 height 25
type input "3750"
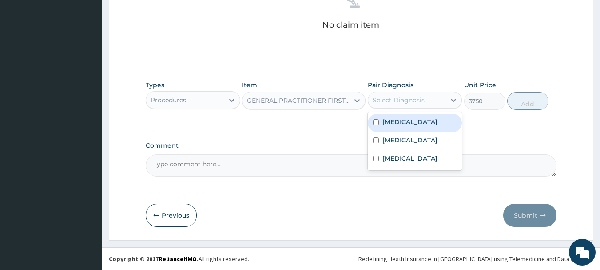
click at [442, 97] on div "Select Diagnosis" at bounding box center [407, 100] width 78 height 14
click at [424, 123] on label "[MEDICAL_DATA]" at bounding box center [410, 121] width 55 height 9
checkbox input "true"
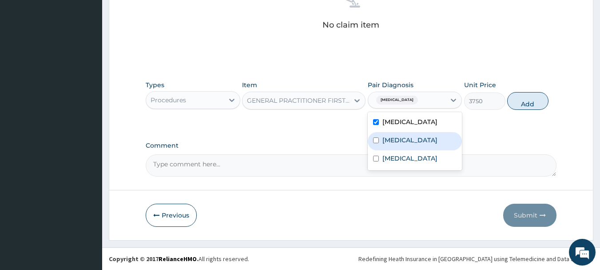
click at [410, 141] on div "Sepsis" at bounding box center [415, 141] width 95 height 18
checkbox input "true"
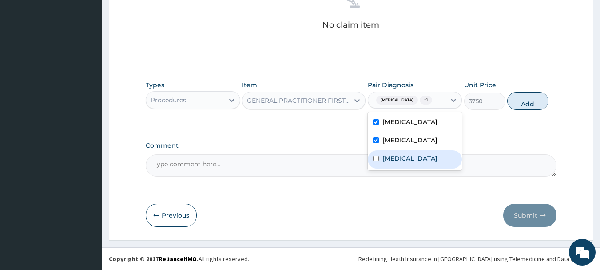
click at [409, 163] on label "[MEDICAL_DATA]" at bounding box center [410, 158] width 55 height 9
checkbox input "true"
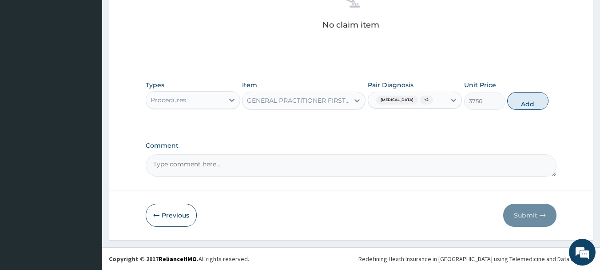
click at [531, 103] on button "Add" at bounding box center [527, 101] width 41 height 18
type input "0"
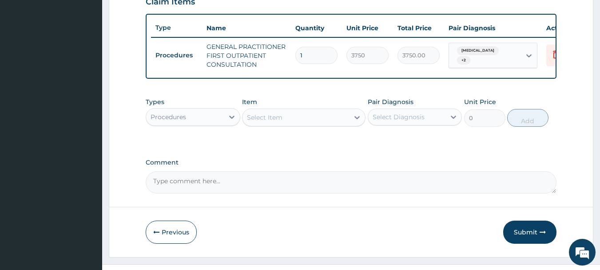
scroll to position [340, 0]
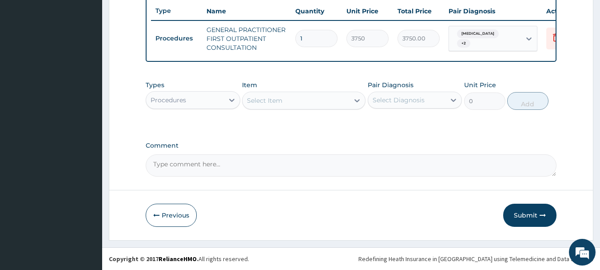
click at [218, 105] on div "Procedures" at bounding box center [185, 100] width 78 height 14
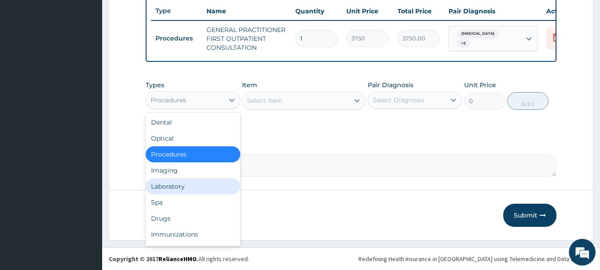
click at [197, 181] on div "Laboratory" at bounding box center [193, 186] width 95 height 16
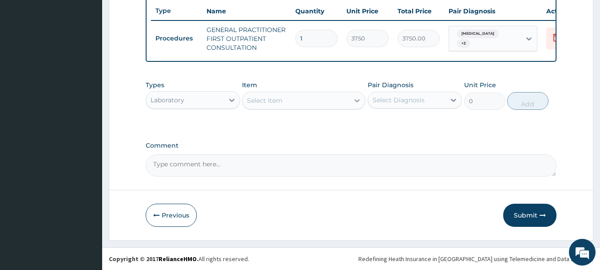
click at [354, 104] on icon at bounding box center [357, 100] width 9 height 9
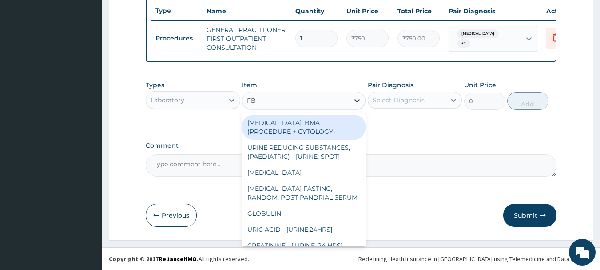
type input "FBC"
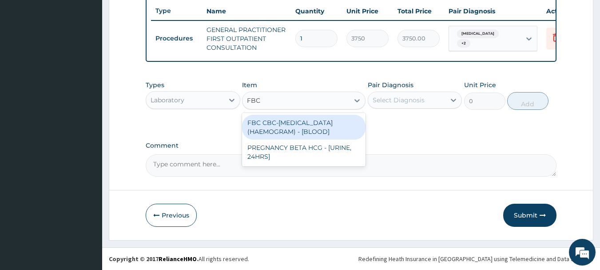
drag, startPoint x: 338, startPoint y: 128, endPoint x: 346, endPoint y: 127, distance: 8.2
click at [338, 128] on div "FBC CBC-[MEDICAL_DATA] (HAEMOGRAM) - [BLOOD]" at bounding box center [304, 127] width 124 height 25
type input "5000"
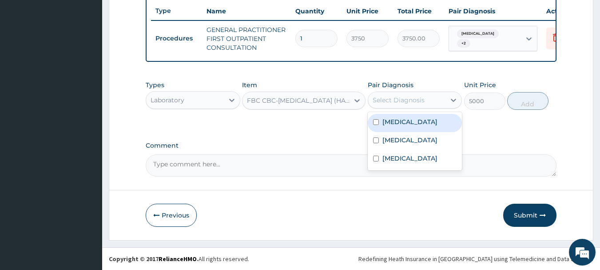
click at [407, 93] on div "Select Diagnosis" at bounding box center [407, 100] width 78 height 14
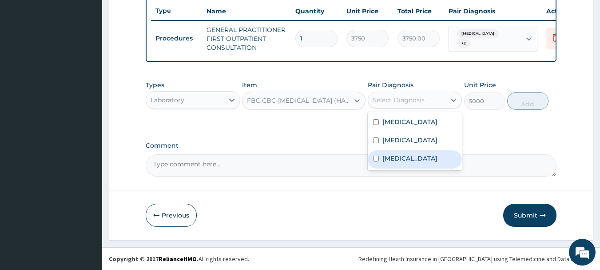
click at [410, 163] on label "[MEDICAL_DATA]" at bounding box center [410, 158] width 55 height 9
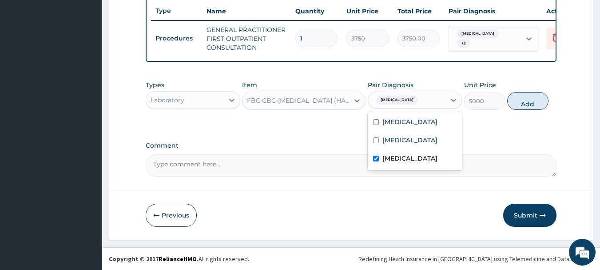
checkbox input "true"
click at [410, 143] on div "Sepsis" at bounding box center [415, 141] width 95 height 18
checkbox input "true"
click at [519, 105] on button "Add" at bounding box center [527, 101] width 41 height 18
type input "0"
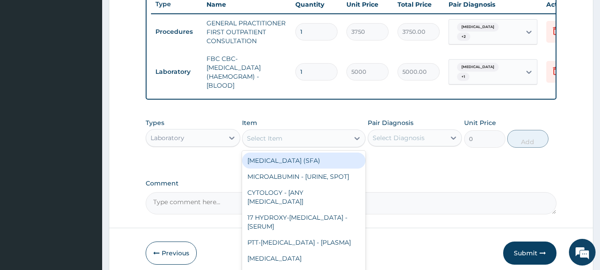
click at [341, 145] on div "Select Item" at bounding box center [296, 138] width 107 height 14
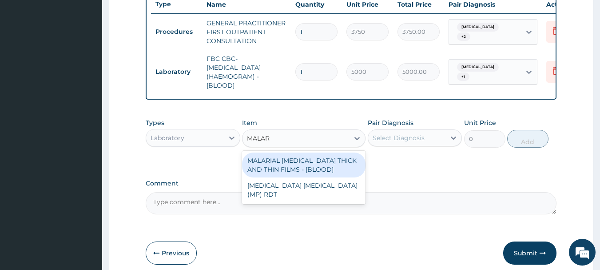
type input "MALARI"
click at [312, 175] on div "MALARIAL [MEDICAL_DATA] THICK AND THIN FILMS - [BLOOD]" at bounding box center [304, 164] width 124 height 25
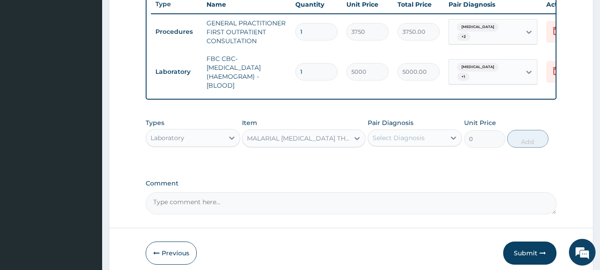
type input "2187.5"
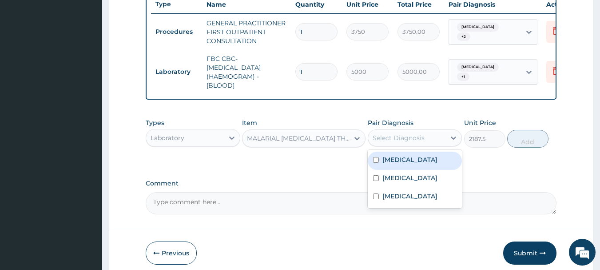
click at [416, 142] on div "Select Diagnosis" at bounding box center [399, 137] width 52 height 9
drag, startPoint x: 416, startPoint y: 168, endPoint x: 469, endPoint y: 163, distance: 53.1
click at [421, 164] on label "[MEDICAL_DATA]" at bounding box center [410, 159] width 55 height 9
checkbox input "true"
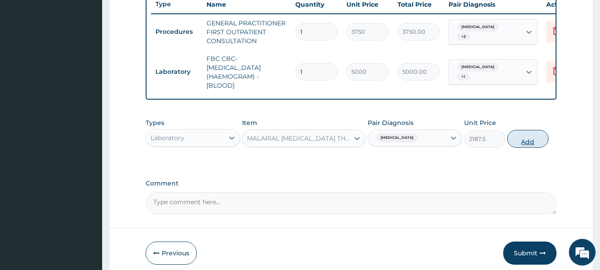
click at [542, 148] on button "Add" at bounding box center [527, 139] width 41 height 18
type input "0"
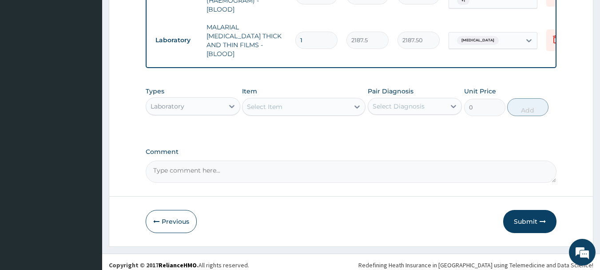
scroll to position [420, 0]
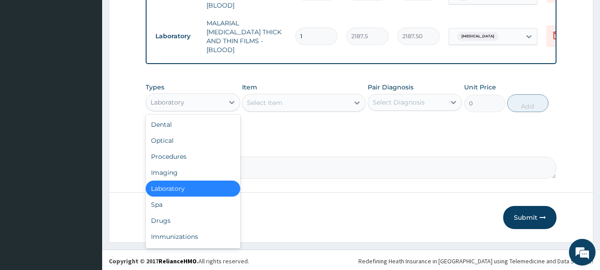
click at [205, 99] on div "Laboratory" at bounding box center [185, 102] width 78 height 14
click at [183, 213] on div "Drugs" at bounding box center [193, 220] width 95 height 16
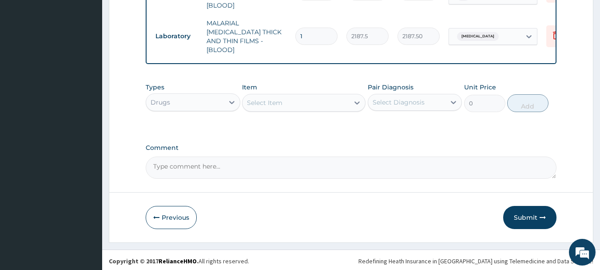
click at [358, 100] on icon at bounding box center [357, 102] width 9 height 9
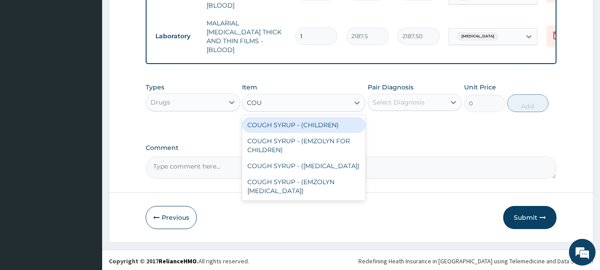
type input "COUGH"
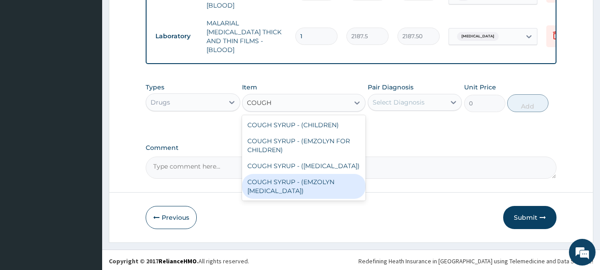
click at [328, 184] on div "COUGH SYRUP - (EMZOLYN EXPECTORANT)" at bounding box center [304, 186] width 124 height 25
type input "1120"
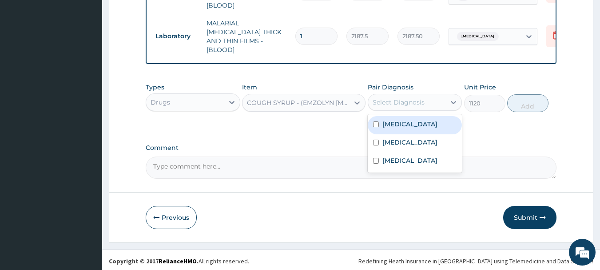
click at [445, 103] on div "Select Diagnosis" at bounding box center [407, 102] width 78 height 14
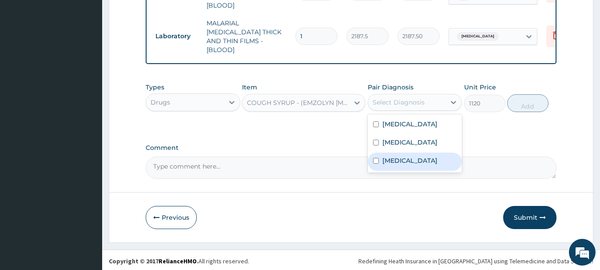
drag, startPoint x: 421, startPoint y: 162, endPoint x: 523, endPoint y: 124, distance: 108.7
click at [438, 156] on label "Upper respiratory infection" at bounding box center [410, 160] width 55 height 9
checkbox input "true"
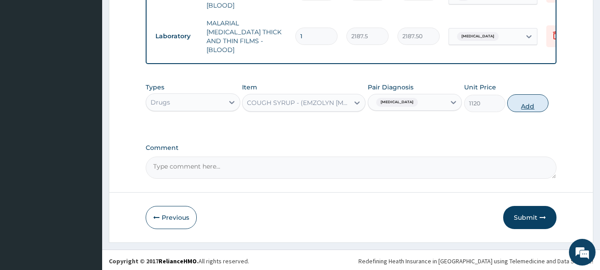
click at [526, 96] on button "Add" at bounding box center [527, 103] width 41 height 18
type input "0"
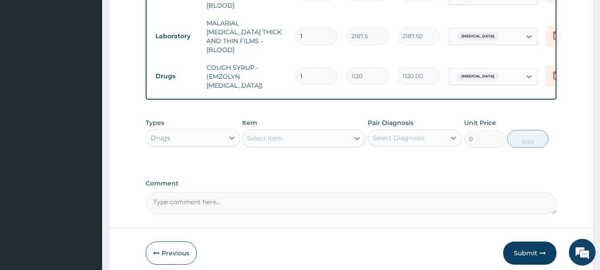
click at [306, 138] on div "Select Item" at bounding box center [296, 138] width 107 height 14
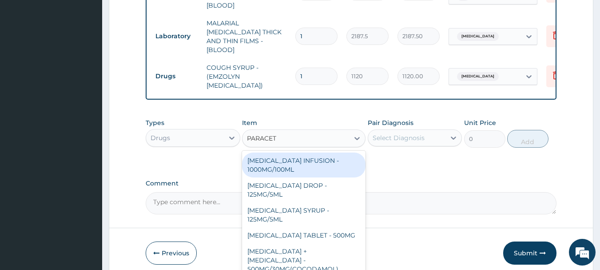
type input "PARACETA"
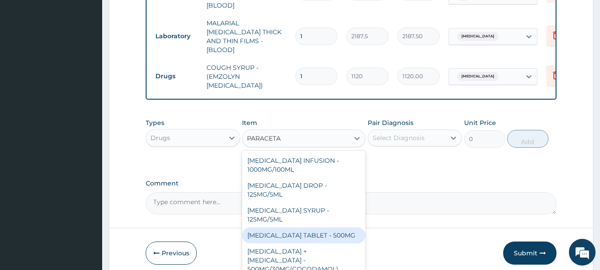
click at [312, 237] on div "PARACETAMOL TABLET - 500MG" at bounding box center [304, 235] width 124 height 16
type input "33.599999999999994"
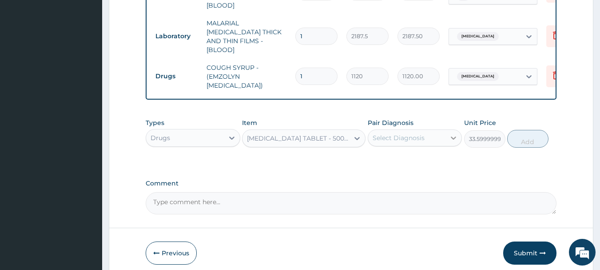
click at [449, 134] on div at bounding box center [454, 138] width 16 height 16
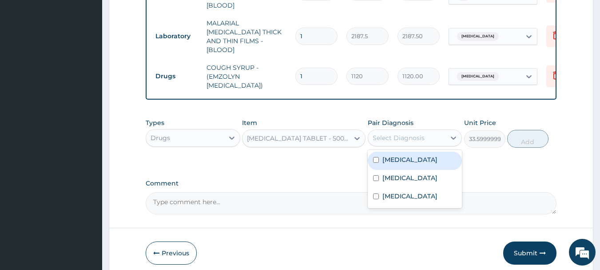
click at [435, 155] on label "Falciparum malaria" at bounding box center [410, 159] width 55 height 9
checkbox input "true"
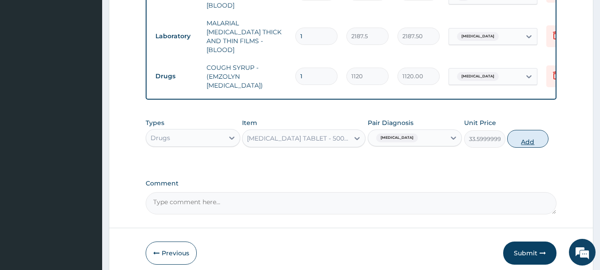
click at [523, 136] on button "Add" at bounding box center [527, 139] width 41 height 18
type input "0"
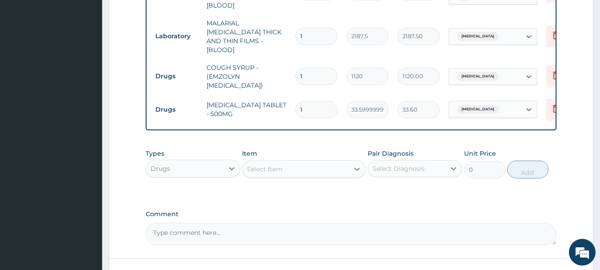
type input "18"
type input "604.80"
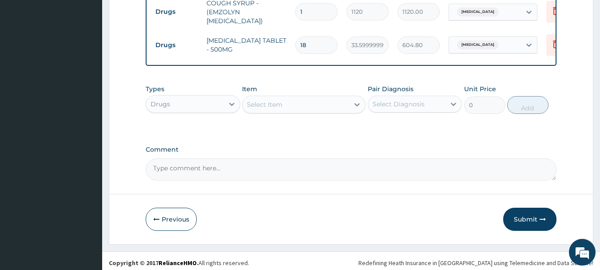
scroll to position [487, 0]
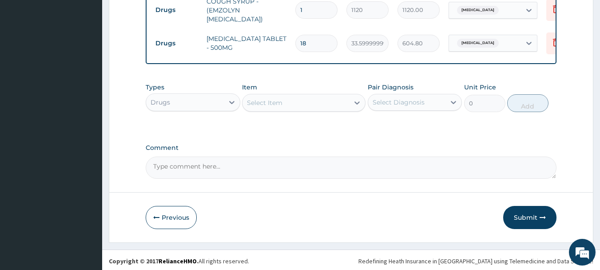
type input "18"
click at [343, 105] on div "Select Item" at bounding box center [296, 103] width 107 height 14
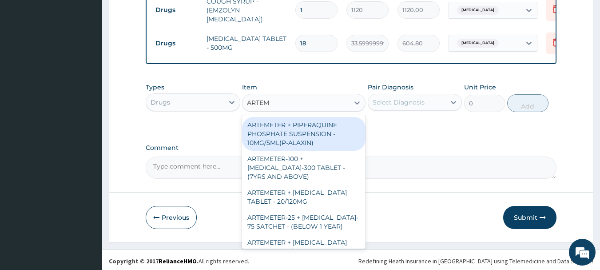
type input "ARTEME"
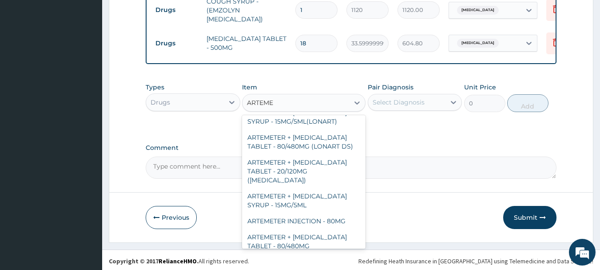
scroll to position [299, 0]
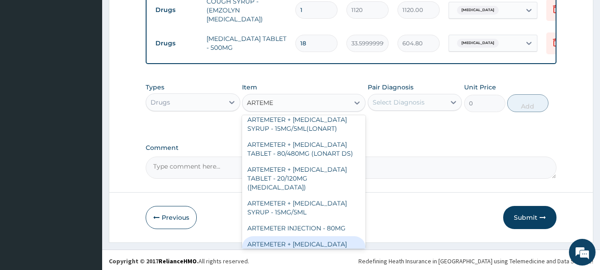
click at [312, 238] on div "ARTEMETER + LUMEFANTRINE TABLET - 80/480MG" at bounding box center [304, 248] width 124 height 25
type input "364"
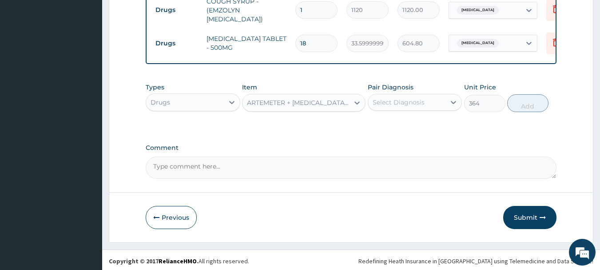
click at [422, 98] on div "Select Diagnosis" at bounding box center [399, 102] width 52 height 9
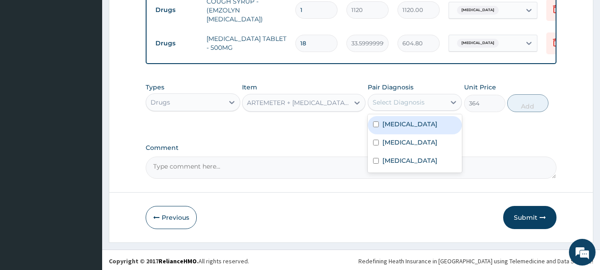
click at [398, 122] on label "Falciparum malaria" at bounding box center [410, 124] width 55 height 9
checkbox input "true"
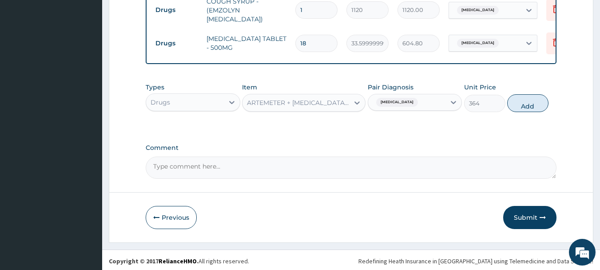
drag, startPoint x: 530, startPoint y: 100, endPoint x: 431, endPoint y: 91, distance: 99.5
click at [530, 100] on button "Add" at bounding box center [527, 103] width 41 height 18
type input "0"
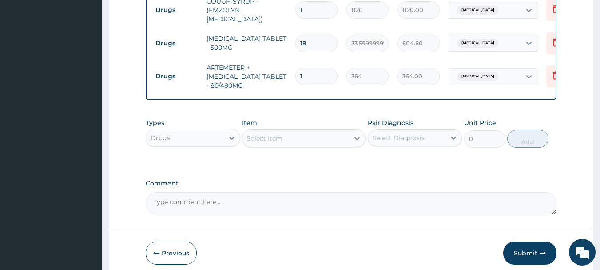
type input "0.00"
type input "6"
type input "2184.00"
type input "6"
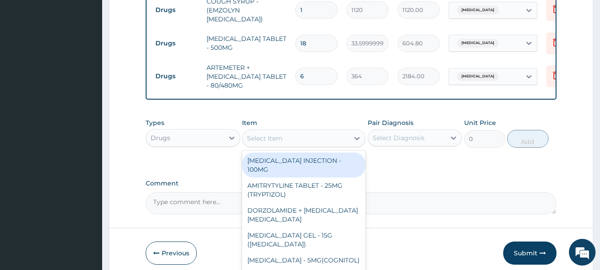
click at [332, 131] on div "Select Item" at bounding box center [296, 138] width 107 height 14
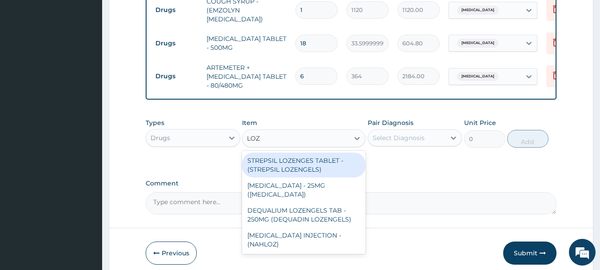
type input "LOZE"
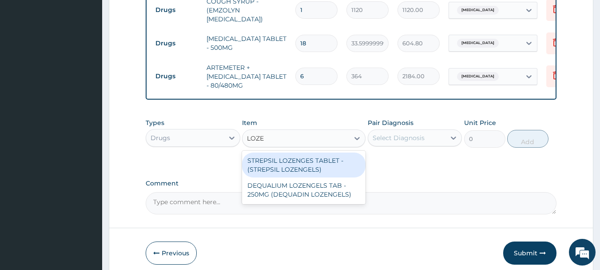
click at [321, 167] on div "STREPSIL LOZENGES TABLET - (STREPSIL LOZENGELS)" at bounding box center [304, 164] width 124 height 25
type input "168"
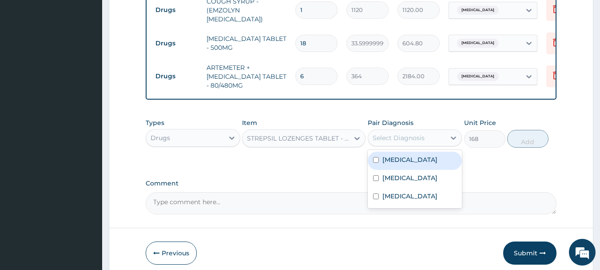
click at [427, 138] on div "Select Diagnosis" at bounding box center [407, 138] width 78 height 14
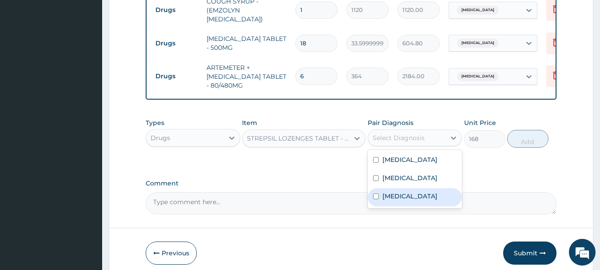
click at [412, 197] on label "Upper respiratory infection" at bounding box center [410, 196] width 55 height 9
checkbox input "true"
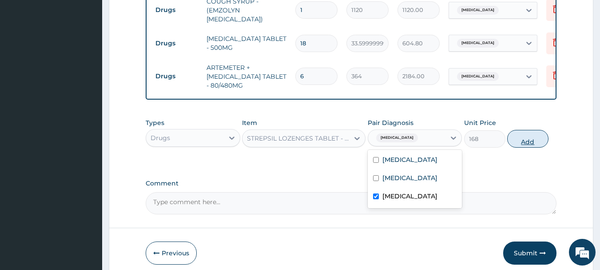
click at [528, 138] on button "Add" at bounding box center [527, 139] width 41 height 18
type input "0"
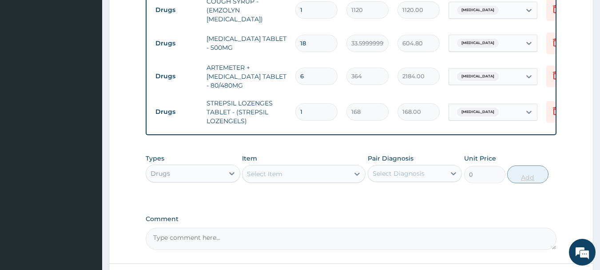
type input "0.00"
type input "2"
type input "336.00"
type input "20"
type input "3360.00"
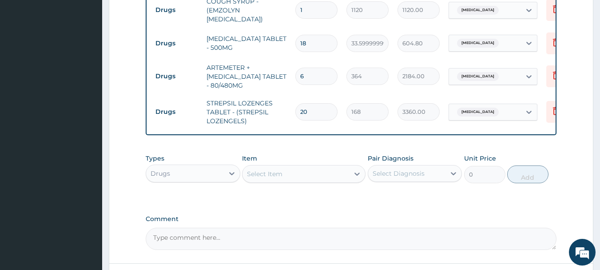
type input "20"
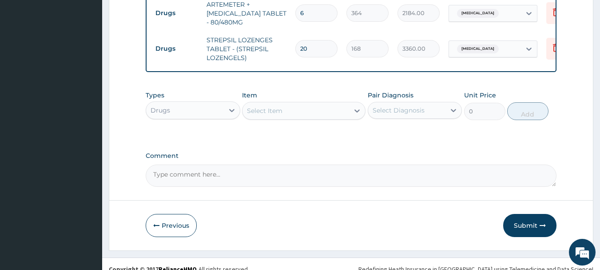
scroll to position [558, 0]
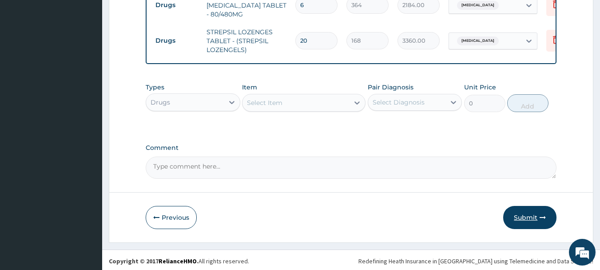
click at [537, 212] on button "Submit" at bounding box center [529, 217] width 53 height 23
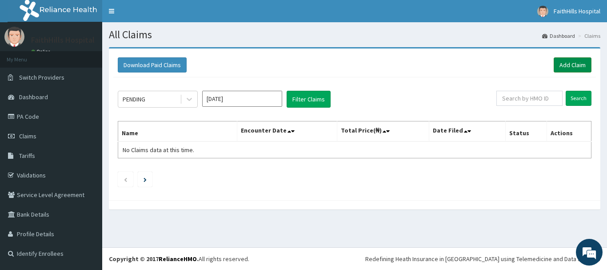
click at [575, 68] on link "Add Claim" at bounding box center [573, 64] width 38 height 15
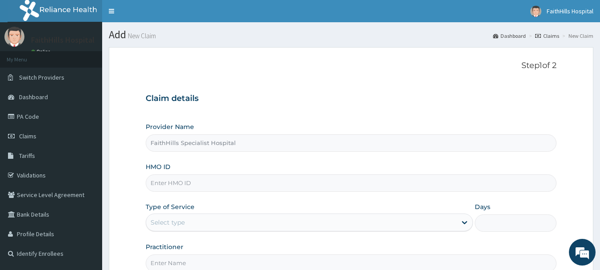
type input "FaithHills Specialist Hospital"
click at [373, 147] on input "FaithHills Specialist Hospital" at bounding box center [351, 142] width 411 height 17
type input "FaithHills Specialist Hospital"
click at [171, 186] on input "HMO ID" at bounding box center [351, 182] width 411 height 17
type input "PNF/10050/B"
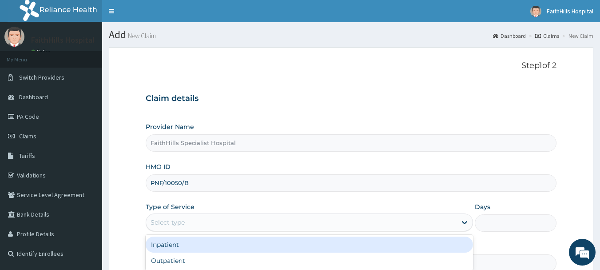
click at [225, 223] on div "Select type" at bounding box center [301, 222] width 311 height 14
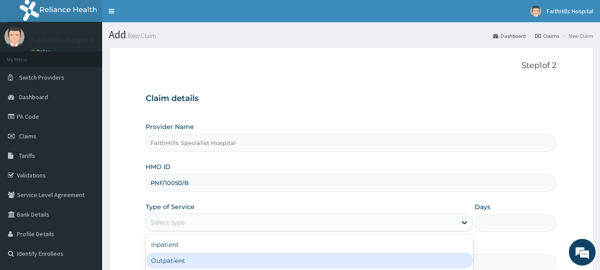
click at [221, 261] on div "Outpatient" at bounding box center [309, 260] width 327 height 16
type input "1"
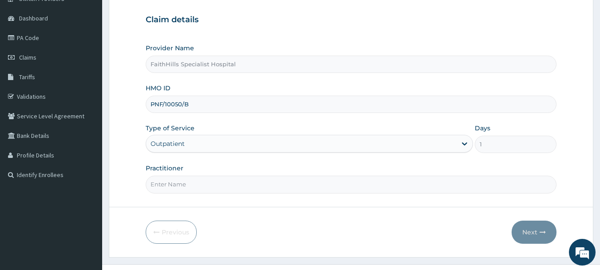
scroll to position [96, 0]
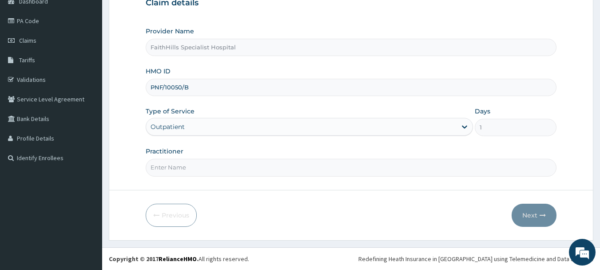
click at [332, 169] on input "Practitioner" at bounding box center [351, 167] width 411 height 17
type input "DR. [GEOGRAPHIC_DATA]"
click at [535, 208] on button "Next" at bounding box center [534, 215] width 45 height 23
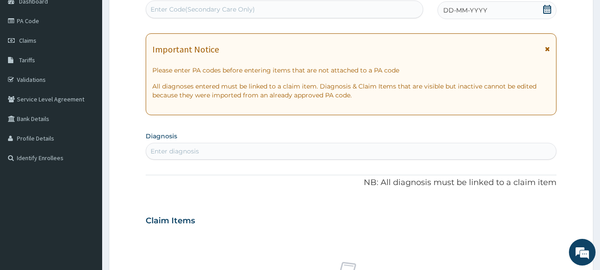
click at [549, 14] on span at bounding box center [547, 10] width 9 height 11
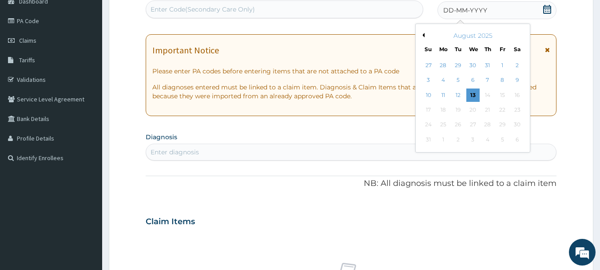
click at [424, 35] on button "Previous Month" at bounding box center [422, 35] width 4 height 4
click at [489, 98] on div "17" at bounding box center [487, 94] width 13 height 13
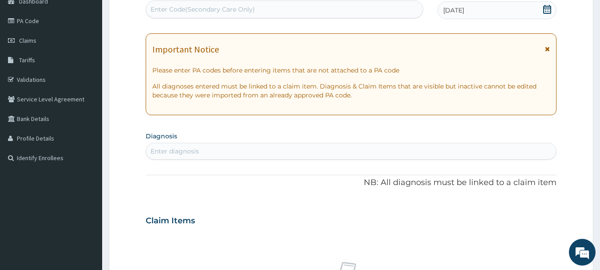
click at [385, 146] on div "Enter diagnosis" at bounding box center [351, 151] width 411 height 14
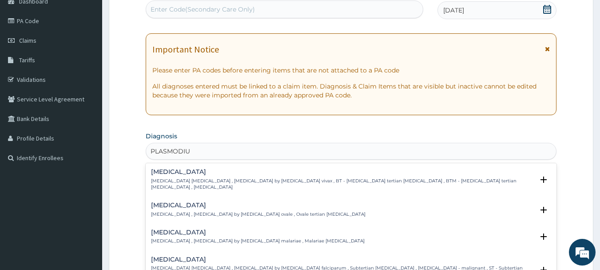
type input "[MEDICAL_DATA]"
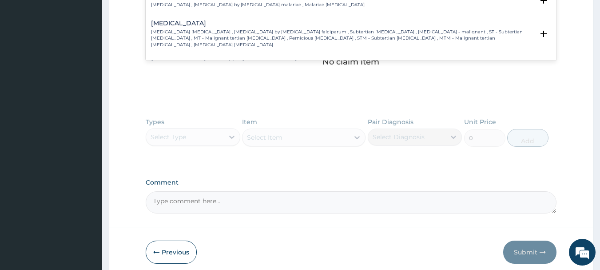
click at [372, 29] on p "[MEDICAL_DATA] [MEDICAL_DATA] , [MEDICAL_DATA] by [MEDICAL_DATA] falciparum , S…" at bounding box center [342, 38] width 383 height 19
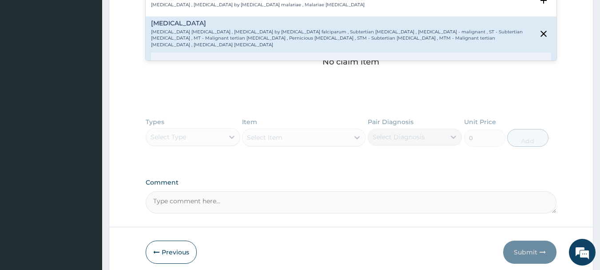
scroll to position [75, 0]
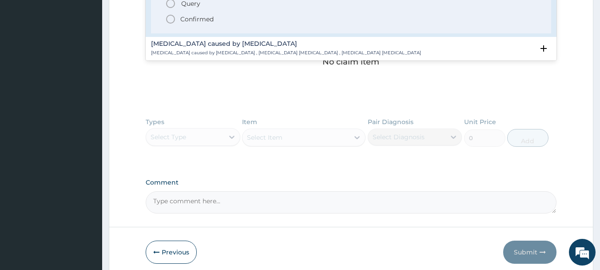
click at [249, 14] on span "Confirmed" at bounding box center [351, 19] width 373 height 11
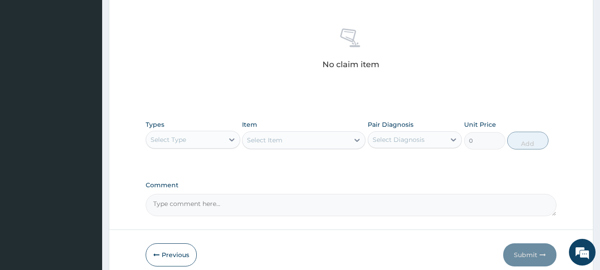
scroll to position [96, 0]
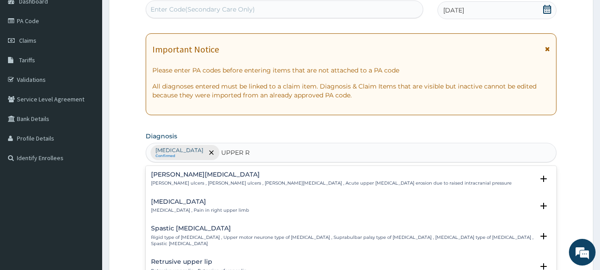
type input "UPPER RE"
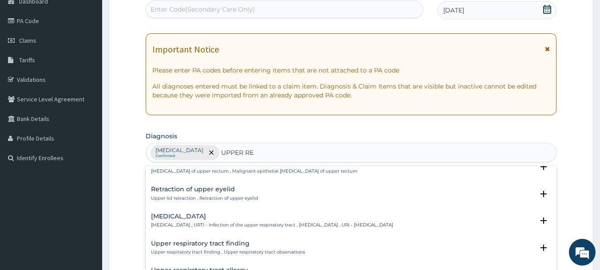
scroll to position [66, 0]
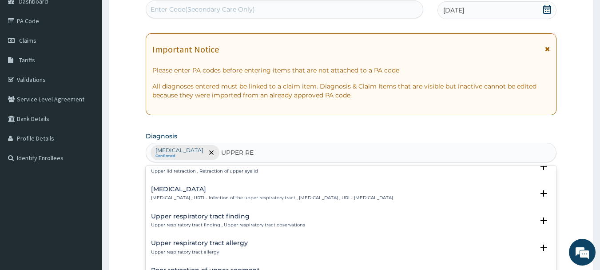
click at [182, 192] on h4 "[MEDICAL_DATA]" at bounding box center [272, 189] width 242 height 7
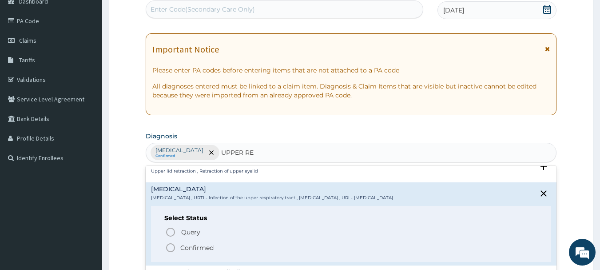
click at [188, 244] on p "Confirmed" at bounding box center [196, 247] width 33 height 9
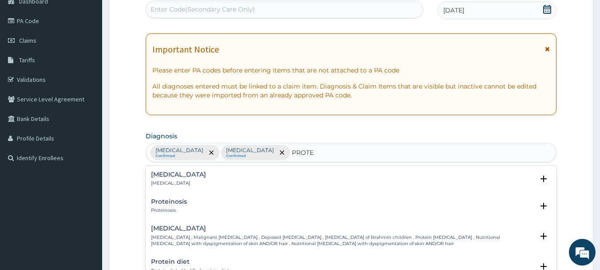
type input "PROTEI"
click at [172, 177] on h4 "[MEDICAL_DATA]" at bounding box center [178, 174] width 55 height 7
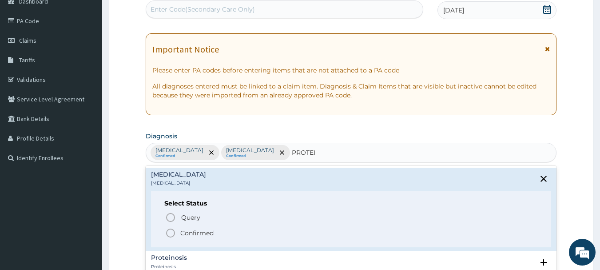
click at [187, 234] on p "Confirmed" at bounding box center [196, 232] width 33 height 9
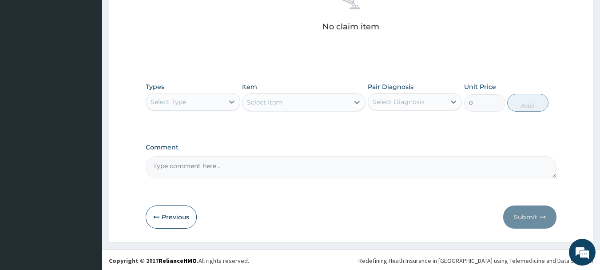
scroll to position [371, 0]
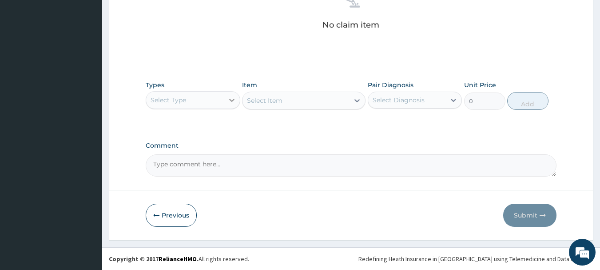
click at [228, 100] on icon at bounding box center [232, 100] width 9 height 9
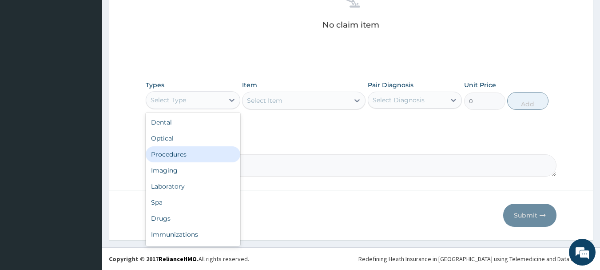
click at [213, 148] on div "Procedures" at bounding box center [193, 154] width 95 height 16
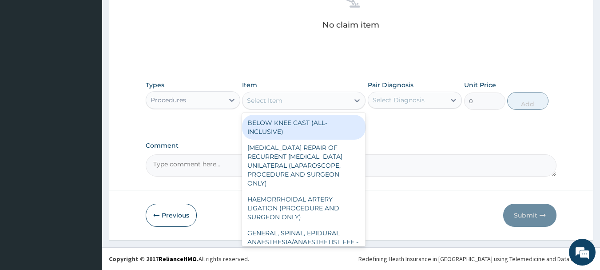
click at [338, 100] on div "Select Item" at bounding box center [296, 100] width 107 height 14
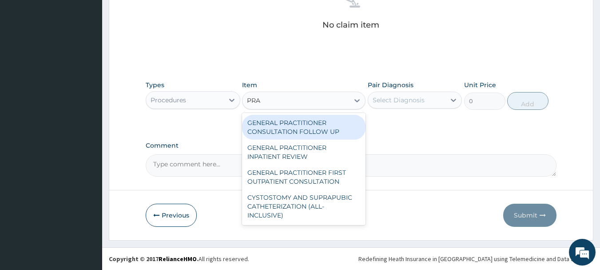
type input "PRAC"
click at [302, 130] on div "GENERAL PRACTITIONER CONSULTATION FOLLOW UP" at bounding box center [304, 127] width 124 height 25
type input "1875"
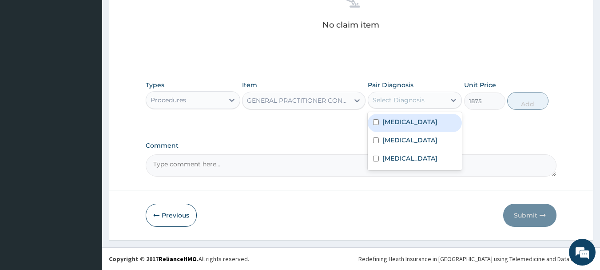
click at [407, 100] on div "Select Diagnosis" at bounding box center [399, 100] width 52 height 9
drag, startPoint x: 420, startPoint y: 120, endPoint x: 428, endPoint y: 147, distance: 28.4
click at [420, 124] on label "Falciparum malaria" at bounding box center [410, 121] width 55 height 9
checkbox input "true"
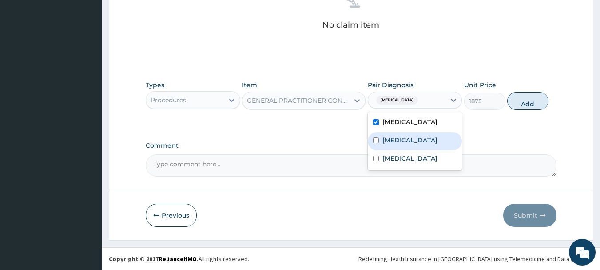
drag, startPoint x: 428, startPoint y: 148, endPoint x: 424, endPoint y: 157, distance: 10.6
click at [427, 144] on label "Upper respiratory infection" at bounding box center [410, 140] width 55 height 9
checkbox input "true"
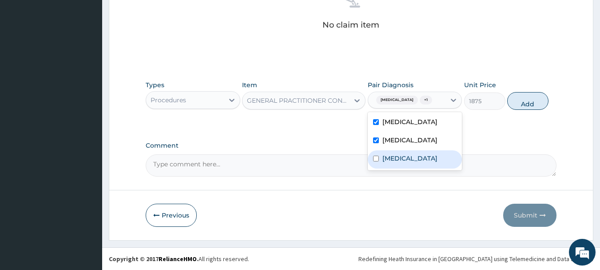
drag, startPoint x: 423, startPoint y: 164, endPoint x: 430, endPoint y: 156, distance: 11.0
click at [423, 164] on div "Proteinuria" at bounding box center [415, 159] width 95 height 18
checkbox input "true"
click at [518, 99] on button "Add" at bounding box center [527, 101] width 41 height 18
type input "0"
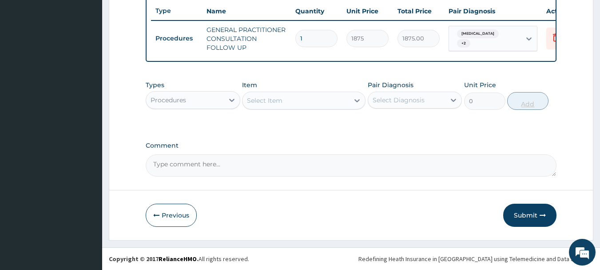
scroll to position [340, 0]
click at [199, 101] on div "Procedures" at bounding box center [185, 100] width 78 height 14
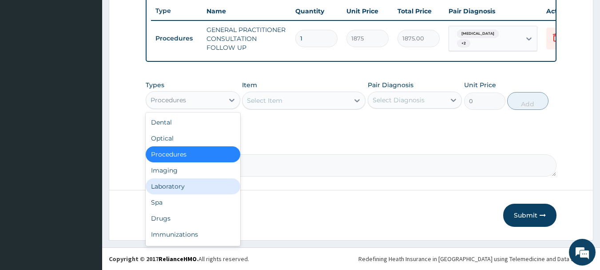
click at [176, 186] on div "Laboratory" at bounding box center [193, 186] width 95 height 16
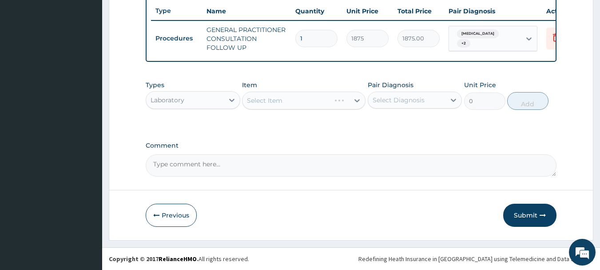
click at [352, 98] on div "Select Item" at bounding box center [304, 101] width 124 height 18
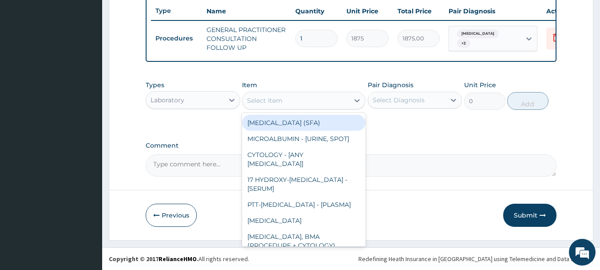
click at [345, 100] on div "Select Item" at bounding box center [296, 100] width 107 height 14
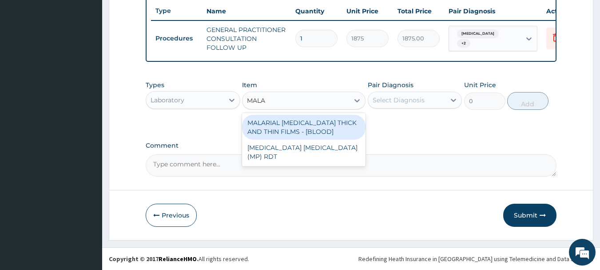
type input "MALAR"
click at [323, 113] on div "MALARIAL PARASITE THICK AND THIN FILMS - [BLOOD] MALARIA PARASITE (MP) RDT" at bounding box center [304, 139] width 124 height 53
click at [327, 122] on div "MALARIAL PARASITE THICK AND THIN FILMS - [BLOOD]" at bounding box center [304, 127] width 124 height 25
type input "2187.5"
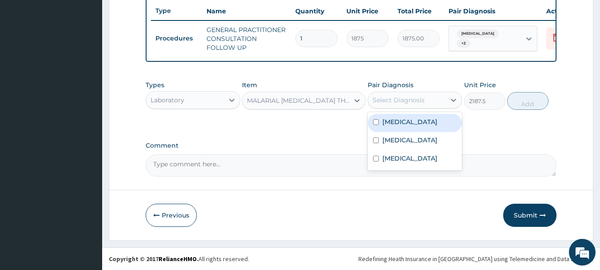
click at [440, 96] on div "Select Diagnosis" at bounding box center [407, 100] width 78 height 14
drag, startPoint x: 406, startPoint y: 123, endPoint x: 504, endPoint y: 110, distance: 99.1
click at [407, 122] on label "Falciparum malaria" at bounding box center [410, 121] width 55 height 9
checkbox input "true"
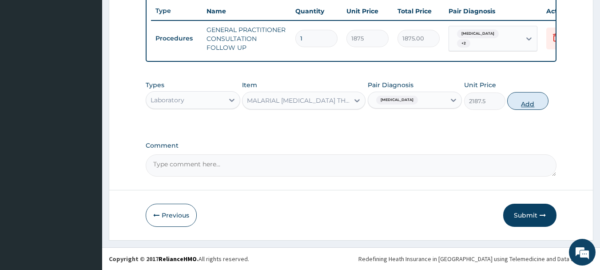
click at [523, 106] on button "Add" at bounding box center [527, 101] width 41 height 18
type input "0"
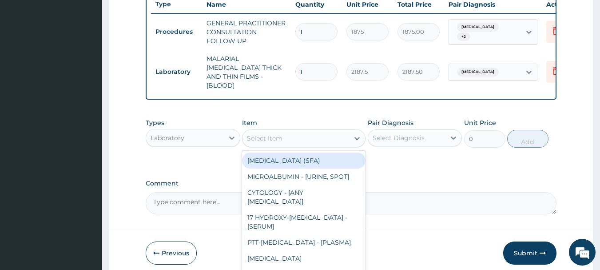
click at [324, 135] on div "Select Item" at bounding box center [296, 138] width 107 height 14
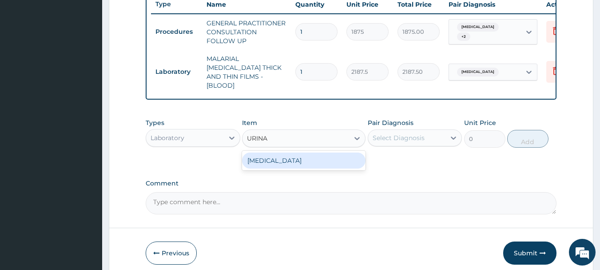
type input "URINAL"
click at [293, 155] on div "URINALYSIS" at bounding box center [304, 160] width 124 height 16
type input "2187.5"
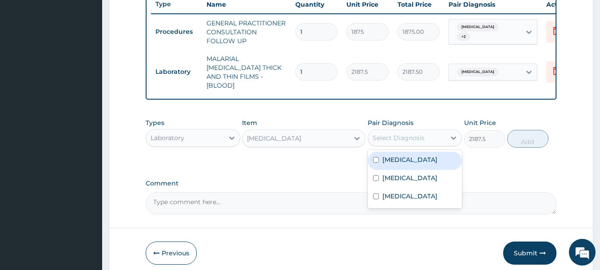
click at [396, 133] on div "Select Diagnosis" at bounding box center [399, 137] width 52 height 9
click at [408, 156] on label "Falciparum malaria" at bounding box center [410, 159] width 55 height 9
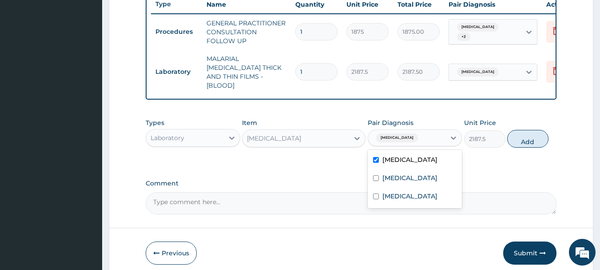
click at [397, 161] on label "Falciparum malaria" at bounding box center [410, 159] width 55 height 9
checkbox input "false"
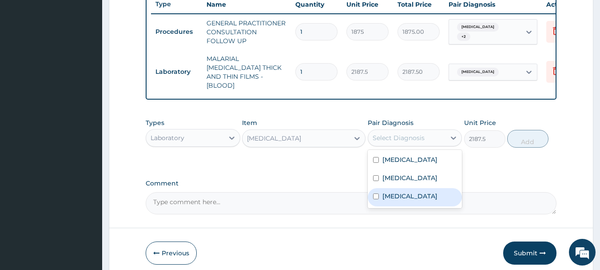
drag, startPoint x: 402, startPoint y: 204, endPoint x: 416, endPoint y: 196, distance: 15.5
click at [403, 200] on label "Proteinuria" at bounding box center [410, 196] width 55 height 9
checkbox input "true"
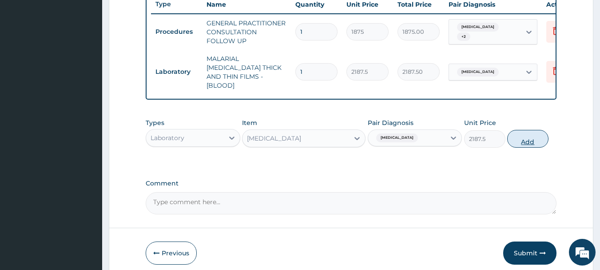
click at [517, 138] on button "Add" at bounding box center [527, 139] width 41 height 18
type input "0"
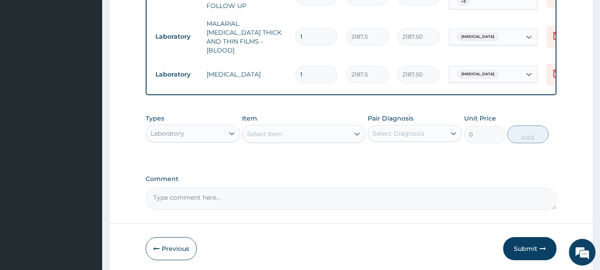
scroll to position [407, 0]
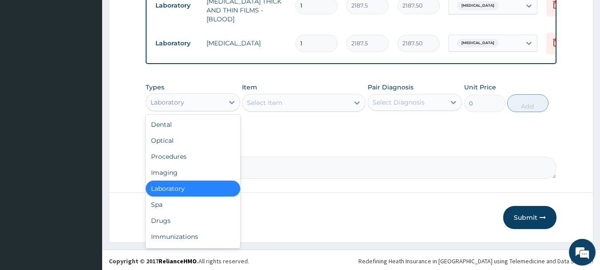
click at [185, 104] on div "Laboratory" at bounding box center [185, 102] width 78 height 14
drag, startPoint x: 175, startPoint y: 218, endPoint x: 182, endPoint y: 206, distance: 14.1
click at [177, 215] on div "Drugs" at bounding box center [193, 220] width 95 height 16
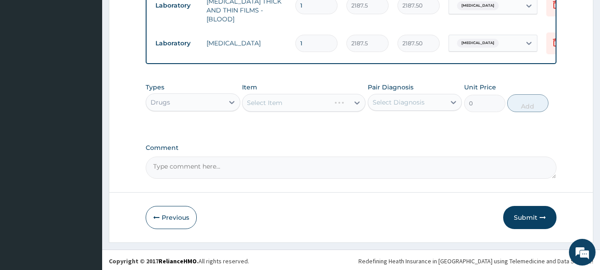
click at [284, 99] on div "Select Item" at bounding box center [304, 103] width 124 height 18
click at [353, 98] on div "Select Item" at bounding box center [304, 103] width 124 height 18
click at [353, 98] on icon at bounding box center [357, 102] width 9 height 9
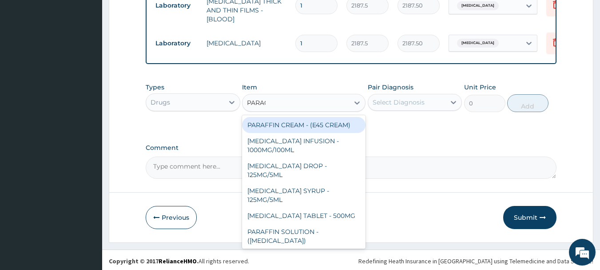
type input "PARACE"
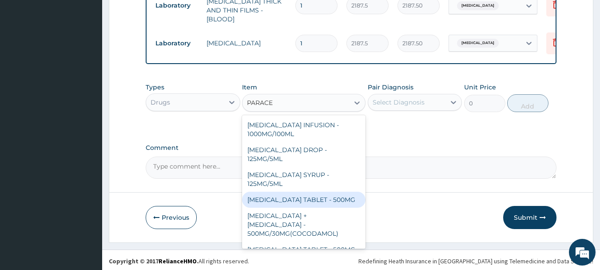
drag, startPoint x: 305, startPoint y: 199, endPoint x: 327, endPoint y: 177, distance: 30.2
click at [307, 198] on div "PARACETAMOL TABLET - 500MG" at bounding box center [304, 200] width 124 height 16
type input "33.599999999999994"
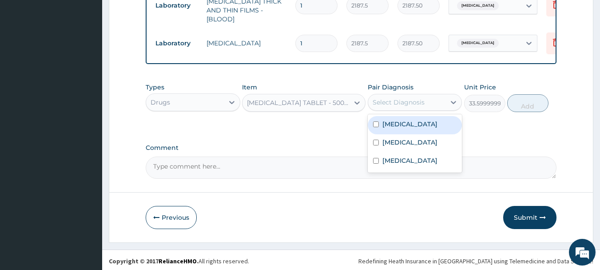
click at [444, 101] on div "Select Diagnosis" at bounding box center [407, 102] width 78 height 14
click at [411, 120] on label "Falciparum malaria" at bounding box center [410, 124] width 55 height 9
checkbox input "true"
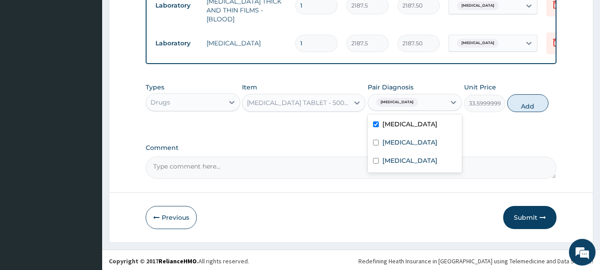
drag, startPoint x: 541, startPoint y: 100, endPoint x: 490, endPoint y: 100, distance: 51.1
click at [541, 100] on button "Add" at bounding box center [527, 103] width 41 height 18
type input "0"
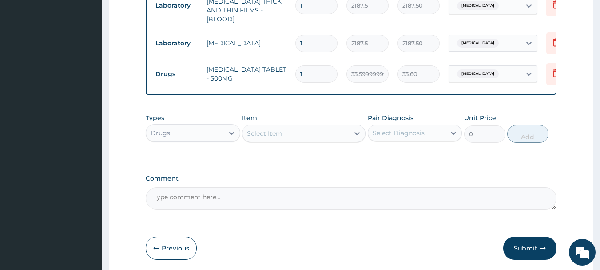
type input "18"
type input "604.80"
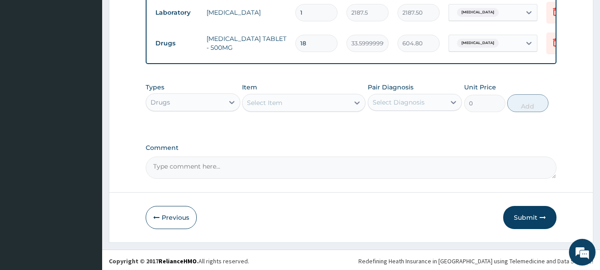
type input "18"
click at [317, 107] on div "Select Item" at bounding box center [296, 103] width 107 height 14
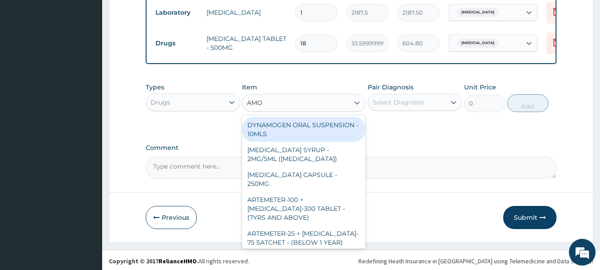
type input "AMOX"
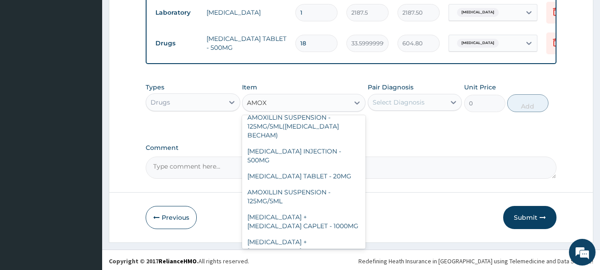
scroll to position [327, 0]
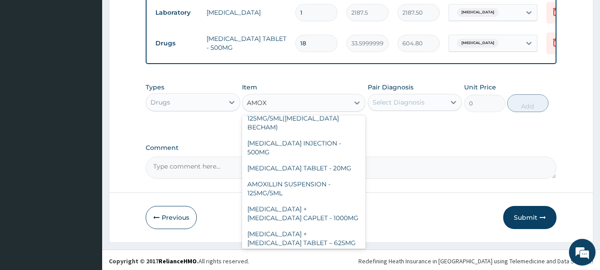
drag, startPoint x: 336, startPoint y: 215, endPoint x: 337, endPoint y: 169, distance: 45.3
click at [336, 259] on div "AMOXICILLIN CAPSULE - 500MG" at bounding box center [304, 271] width 124 height 25
type input "112"
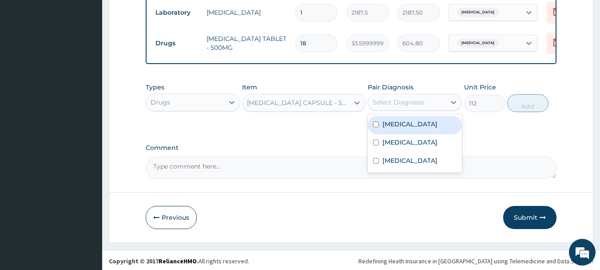
click at [421, 98] on div "Select Diagnosis" at bounding box center [399, 102] width 52 height 9
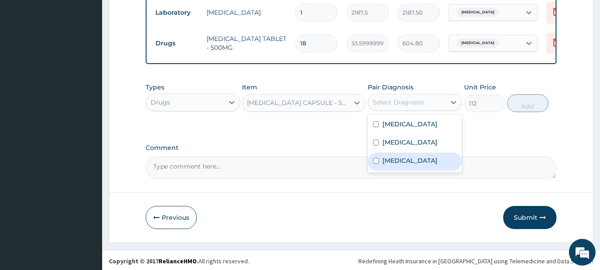
drag, startPoint x: 419, startPoint y: 141, endPoint x: 416, endPoint y: 166, distance: 25.0
click at [416, 166] on div "Falciparum malaria Upper respiratory infection Proteinuria" at bounding box center [415, 143] width 95 height 58
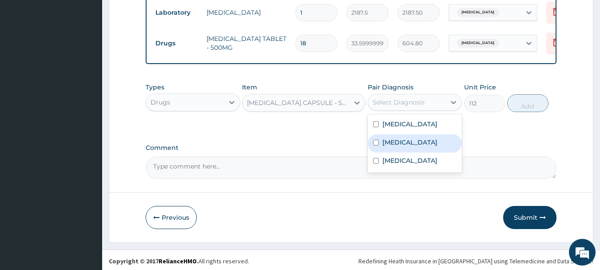
click at [413, 142] on label "Upper respiratory infection" at bounding box center [410, 142] width 55 height 9
checkbox input "true"
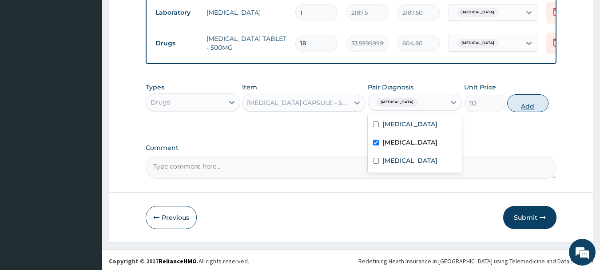
click at [539, 103] on button "Add" at bounding box center [527, 103] width 41 height 18
type input "0"
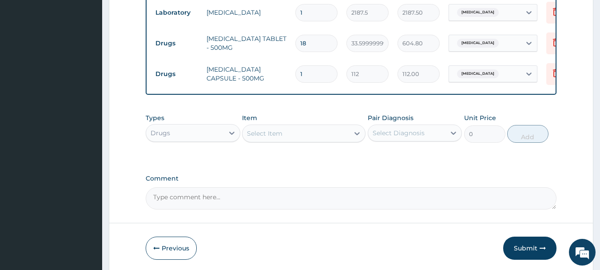
type input "16"
type input "1792.00"
type input "16"
click at [350, 127] on div at bounding box center [357, 133] width 16 height 16
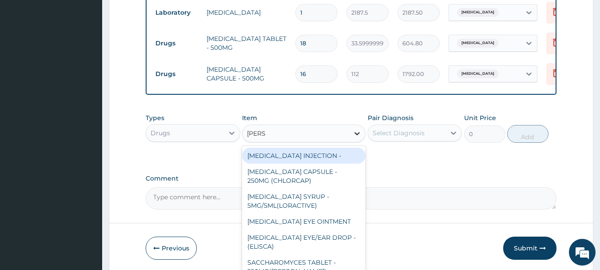
type input "LORAT"
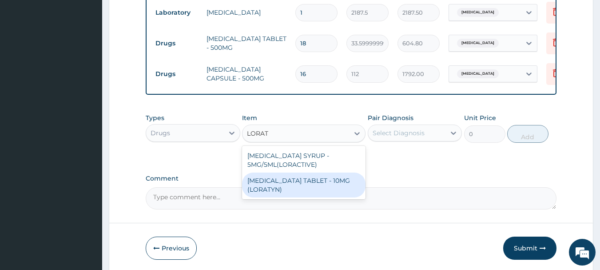
click at [306, 183] on div "[MEDICAL_DATA] TABLET - 10MG (LORATYN)" at bounding box center [304, 184] width 124 height 25
type input "98"
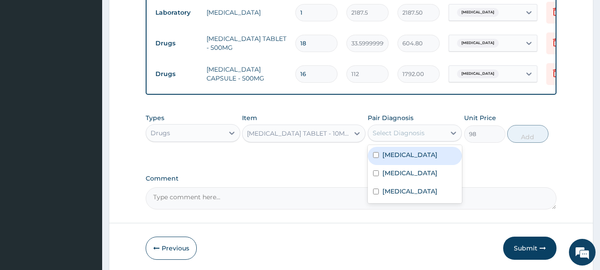
click at [418, 131] on div "Select Diagnosis" at bounding box center [399, 132] width 52 height 9
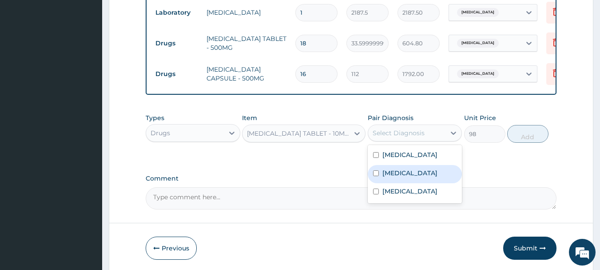
drag, startPoint x: 417, startPoint y: 176, endPoint x: 510, endPoint y: 154, distance: 95.5
click at [438, 168] on label "[MEDICAL_DATA]" at bounding box center [410, 172] width 55 height 9
checkbox input "true"
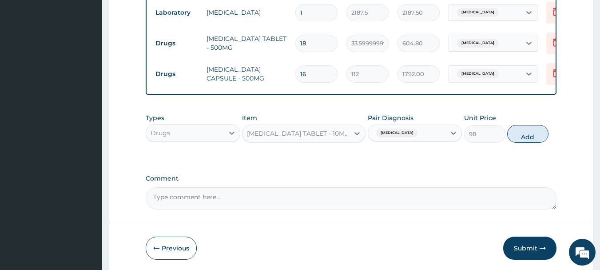
click at [548, 137] on div "Types Drugs Item LORATADINE TABLET - 10MG (LORATYN) Pair Diagnosis Upper respir…" at bounding box center [351, 128] width 411 height 38
click at [516, 130] on button "Add" at bounding box center [527, 134] width 41 height 18
type input "0"
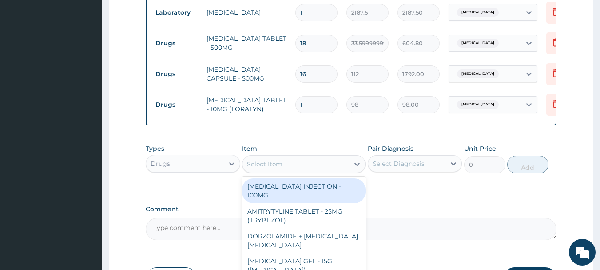
click at [311, 159] on div "Select Item" at bounding box center [296, 164] width 107 height 14
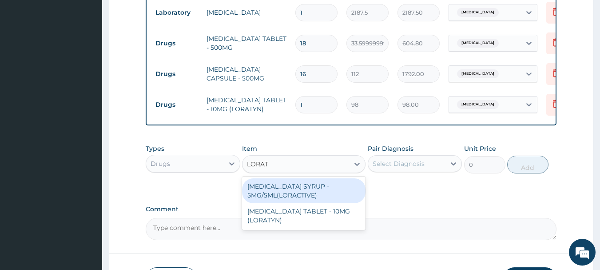
type input "LORAT"
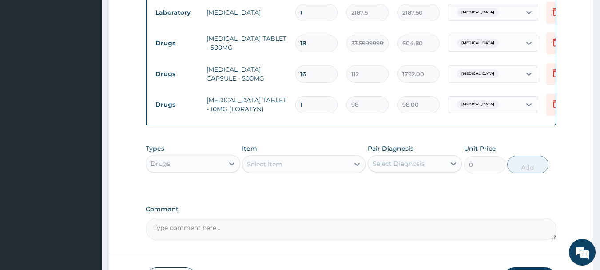
click at [324, 96] on input "1" at bounding box center [316, 104] width 42 height 17
type input "0.00"
type input "5"
type input "490.00"
type input "5"
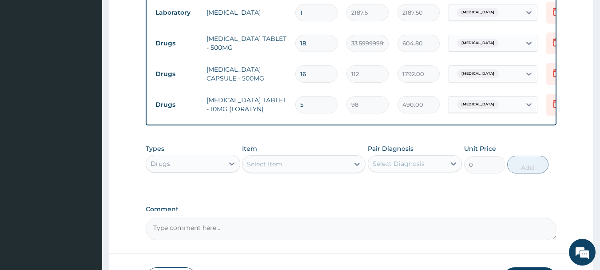
click at [421, 220] on textarea "Comment" at bounding box center [351, 229] width 411 height 22
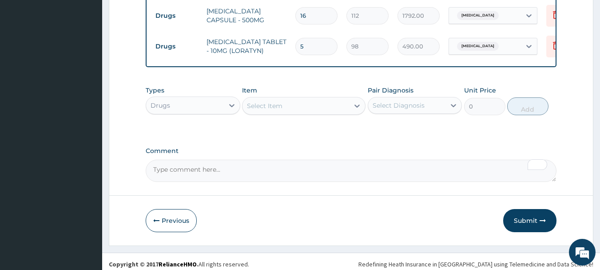
scroll to position [499, 0]
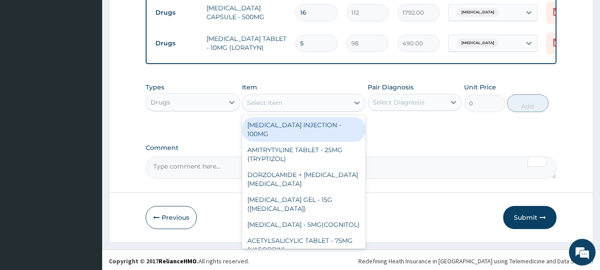
click at [313, 97] on div "Select Item" at bounding box center [296, 103] width 107 height 14
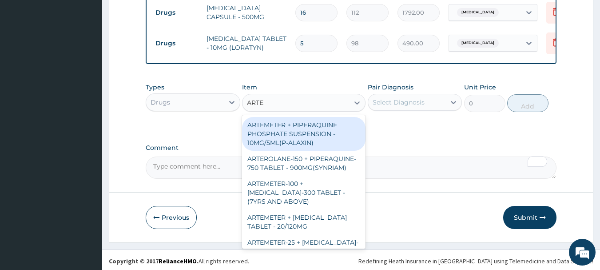
type input "ARTEM"
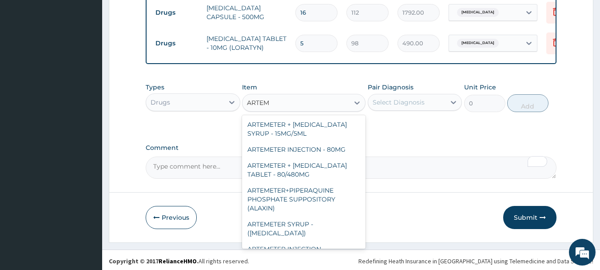
scroll to position [387, 0]
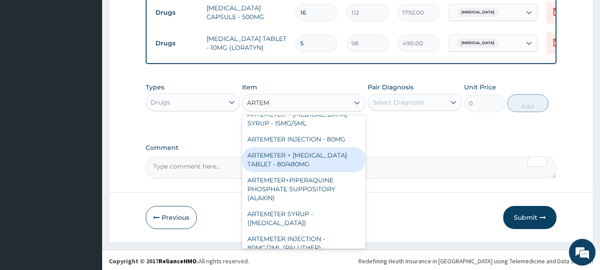
click at [315, 147] on div "ARTEMETER + LUMEFANTRINE TABLET - 80/480MG" at bounding box center [304, 159] width 124 height 25
type input "364"
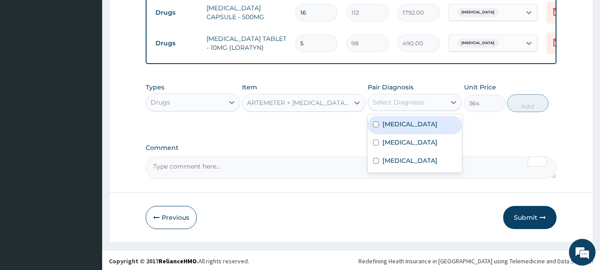
click at [424, 101] on div "Select Diagnosis" at bounding box center [407, 102] width 78 height 14
click at [417, 125] on div "Falciparum malaria" at bounding box center [415, 125] width 95 height 18
checkbox input "true"
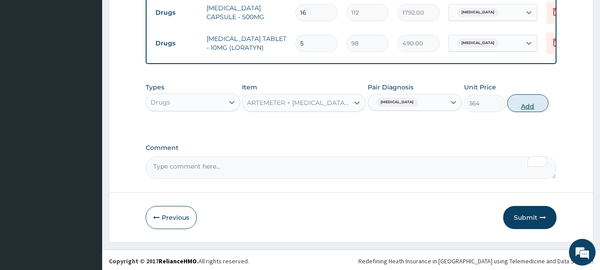
click at [534, 98] on button "Add" at bounding box center [527, 103] width 41 height 18
type input "0"
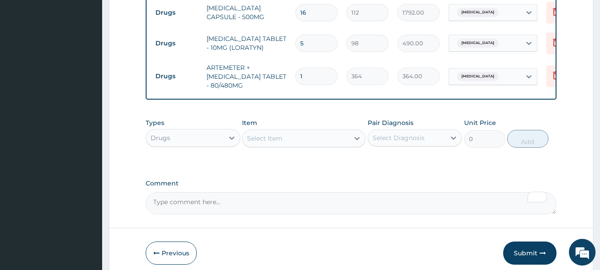
type input "0.00"
type input "6"
type input "2184.00"
type input "6"
click at [519, 244] on button "Submit" at bounding box center [529, 252] width 53 height 23
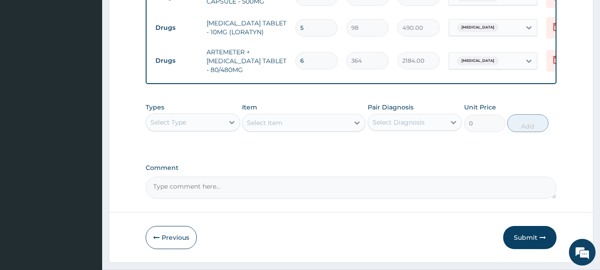
scroll to position [534, 0]
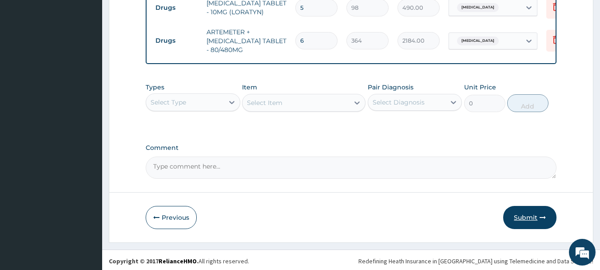
click at [527, 220] on button "Submit" at bounding box center [529, 217] width 53 height 23
click at [532, 214] on button "Submit" at bounding box center [529, 217] width 53 height 23
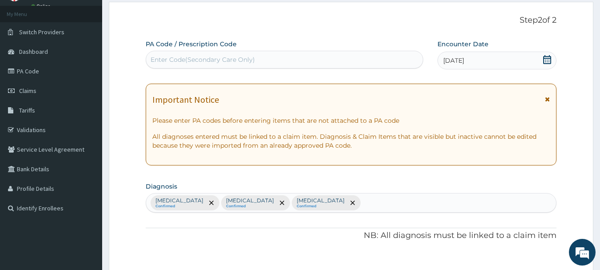
scroll to position [0, 0]
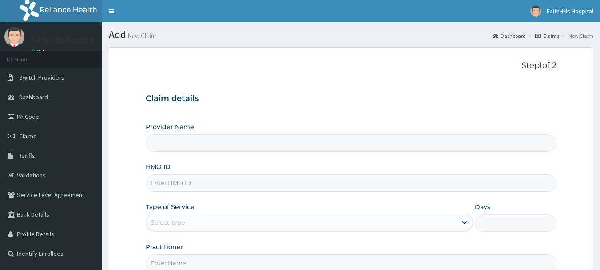
type input "FaithHills Specialist Hospital"
click at [222, 182] on input "HMO ID" at bounding box center [351, 182] width 411 height 17
type input "PNF/1005/B"
type input "FaithHills Specialist Hospital"
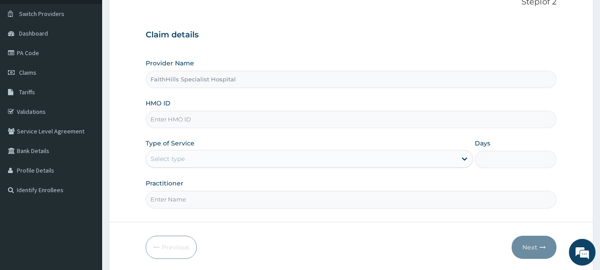
scroll to position [44, 0]
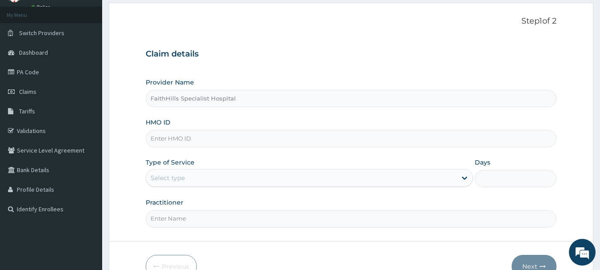
click at [215, 136] on input "HMO ID" at bounding box center [351, 138] width 411 height 17
click at [185, 140] on input "PFN/10056/A" at bounding box center [351, 138] width 411 height 17
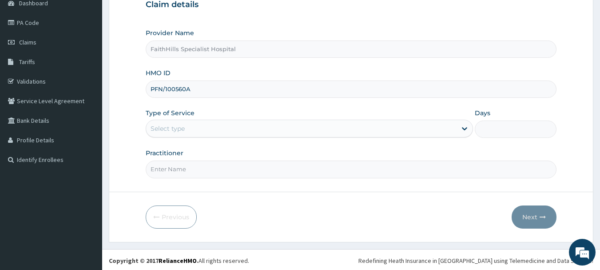
scroll to position [96, 0]
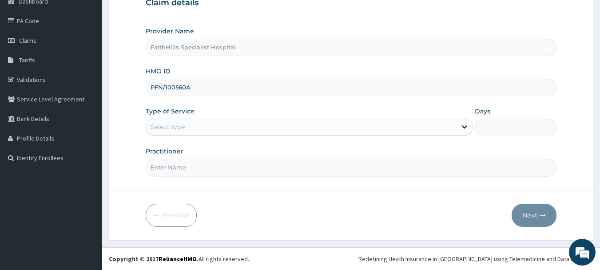
type input "PFN/100560A"
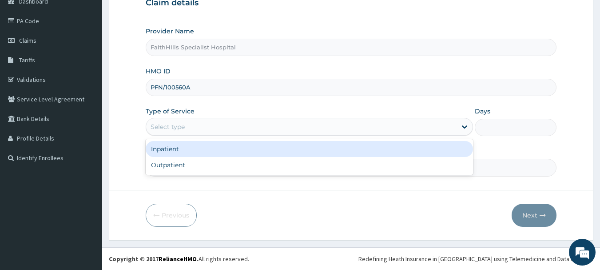
click at [296, 121] on div "Select type" at bounding box center [301, 127] width 311 height 14
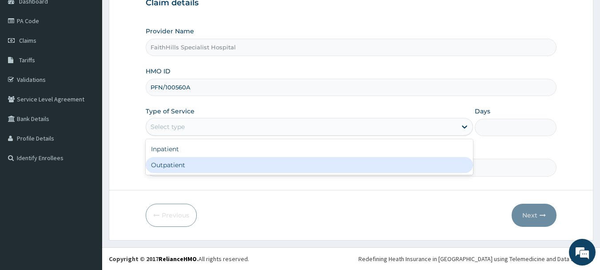
click at [254, 162] on div "Outpatient" at bounding box center [309, 165] width 327 height 16
type input "1"
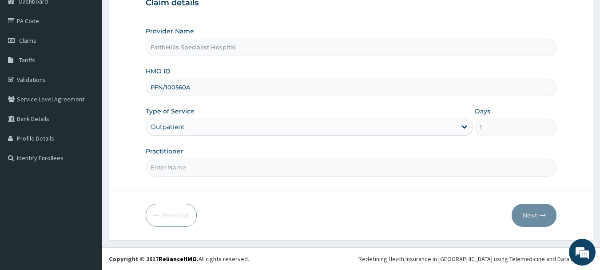
click at [323, 163] on input "Practitioner" at bounding box center [351, 167] width 411 height 17
type input "DR. [GEOGRAPHIC_DATA]"
click at [543, 217] on icon "button" at bounding box center [543, 215] width 6 height 6
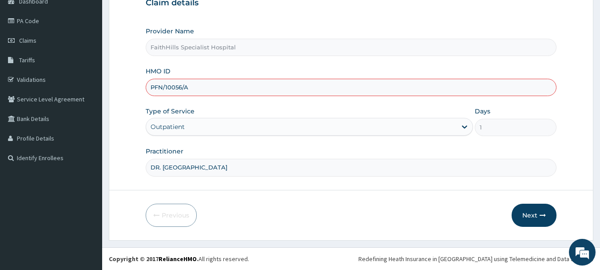
type input "PFN/10056/A"
click at [302, 108] on div "Type of Service Outpatient" at bounding box center [309, 121] width 327 height 29
click at [291, 105] on div "Provider Name FaithHills Specialist Hospital HMO ID PFN/10056/A Type of Service…" at bounding box center [351, 101] width 411 height 149
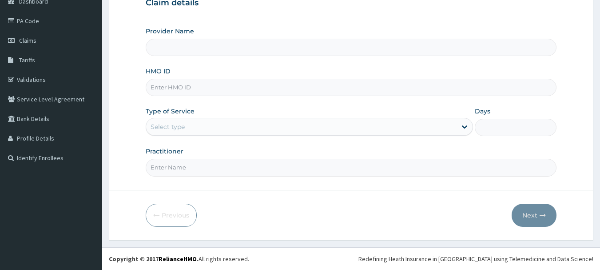
type input "FaithHills Specialist Hospital"
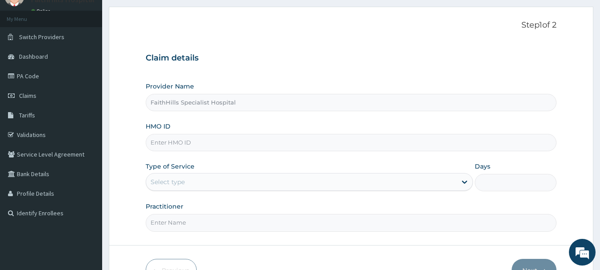
scroll to position [89, 0]
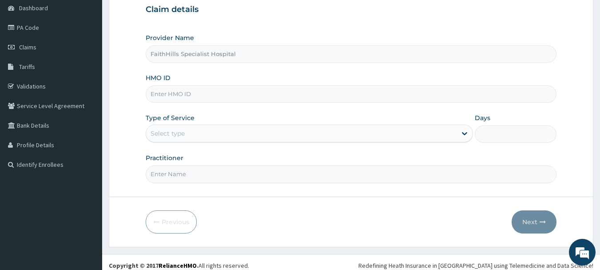
click at [230, 91] on input "HMO ID" at bounding box center [351, 93] width 411 height 17
type input "PFN/10056/B"
click at [228, 137] on div "Select type" at bounding box center [301, 133] width 311 height 14
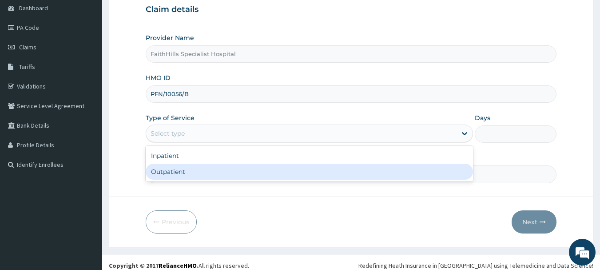
click at [199, 170] on div "Outpatient" at bounding box center [309, 172] width 327 height 16
type input "1"
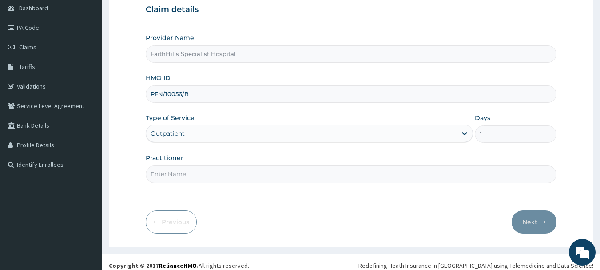
click at [206, 177] on input "Practitioner" at bounding box center [351, 173] width 411 height 17
type input "D"
type input "DR AKUMA"
click at [554, 217] on button "Next" at bounding box center [534, 221] width 45 height 23
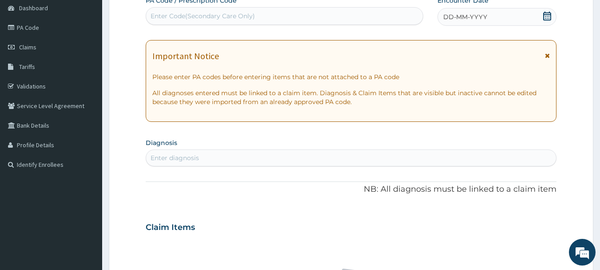
click at [546, 15] on icon at bounding box center [547, 16] width 9 height 9
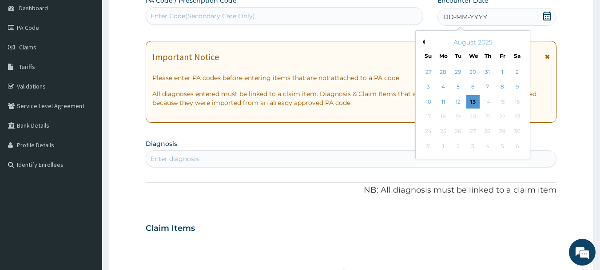
drag, startPoint x: 422, startPoint y: 43, endPoint x: 416, endPoint y: 44, distance: 5.5
click at [420, 43] on button "Previous Month" at bounding box center [422, 42] width 4 height 4
click at [492, 102] on div "17" at bounding box center [487, 101] width 13 height 13
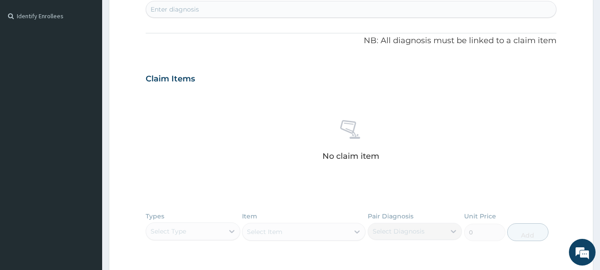
scroll to position [133, 0]
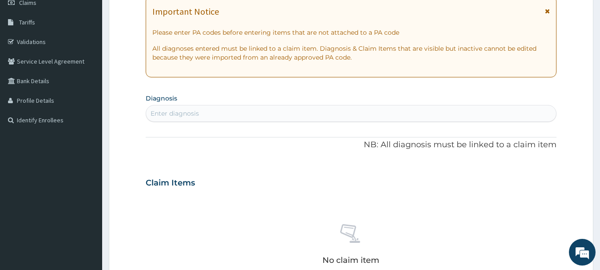
click at [314, 112] on div "Enter diagnosis" at bounding box center [351, 113] width 411 height 14
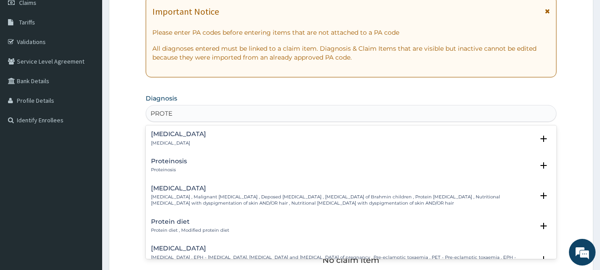
type input "PROTEI"
click at [191, 138] on div "Proteinuria Proteinuria" at bounding box center [351, 139] width 401 height 16
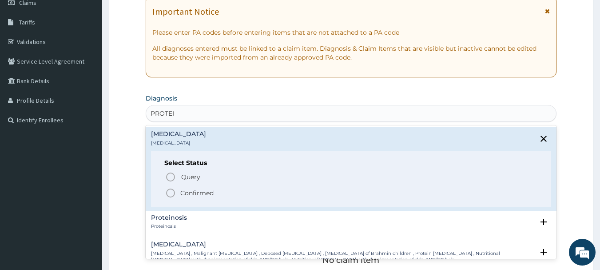
click at [203, 198] on div "Select Status Query Query covers suspected (?), Keep in view (kiv), Ruled out (…" at bounding box center [351, 179] width 401 height 56
drag, startPoint x: 200, startPoint y: 192, endPoint x: 208, endPoint y: 192, distance: 7.1
click at [206, 193] on p "Confirmed" at bounding box center [196, 192] width 33 height 9
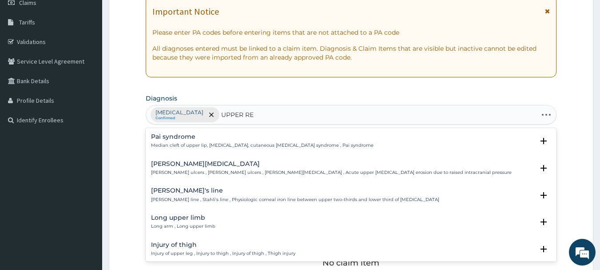
type input "UPPER RES"
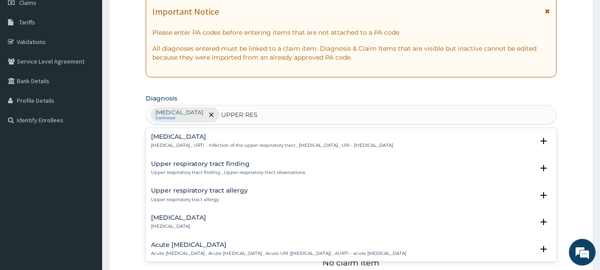
click at [221, 141] on div "Upper respiratory infection Upper respiratory infection , URTI - Infection of t…" at bounding box center [272, 141] width 242 height 16
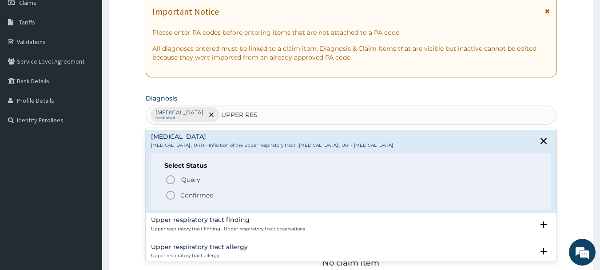
click at [202, 192] on p "Confirmed" at bounding box center [196, 195] width 33 height 9
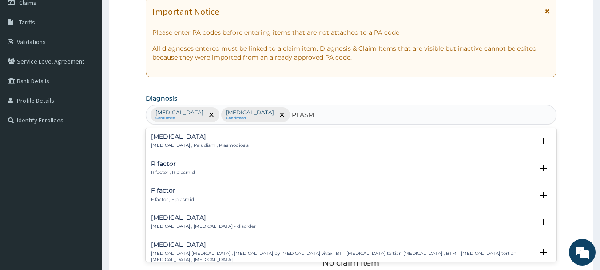
type input "PLASMO"
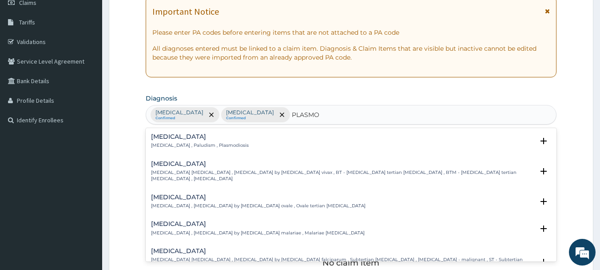
scroll to position [44, 0]
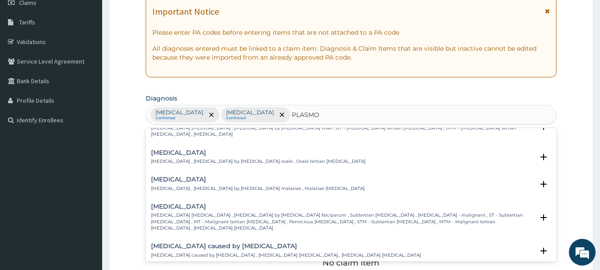
click at [214, 203] on h4 "Falciparum malaria" at bounding box center [342, 206] width 383 height 7
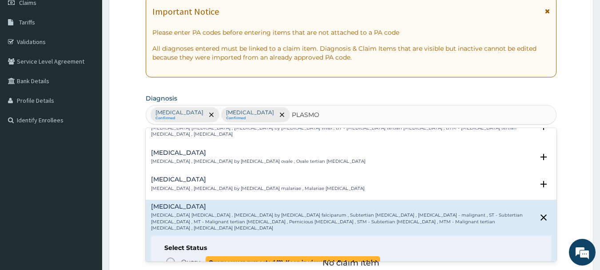
click at [192, 257] on span "Query" at bounding box center [190, 261] width 19 height 9
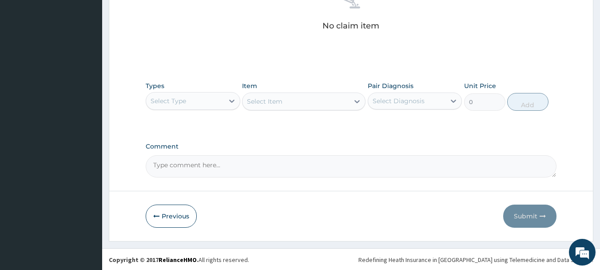
scroll to position [371, 0]
click at [230, 100] on icon at bounding box center [231, 100] width 5 height 3
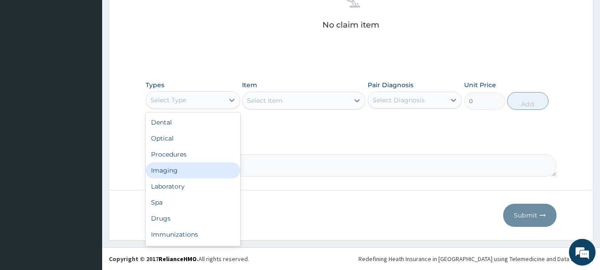
click at [197, 164] on div "Imaging" at bounding box center [193, 170] width 95 height 16
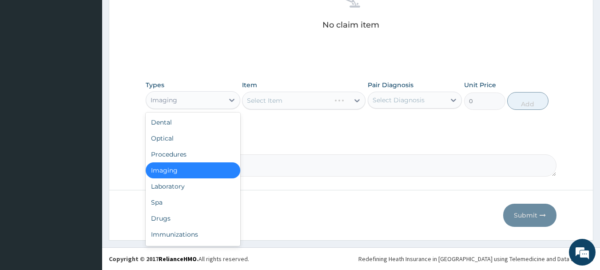
click at [222, 104] on div "Imaging" at bounding box center [185, 100] width 78 height 14
click at [192, 188] on div "Laboratory" at bounding box center [193, 186] width 95 height 16
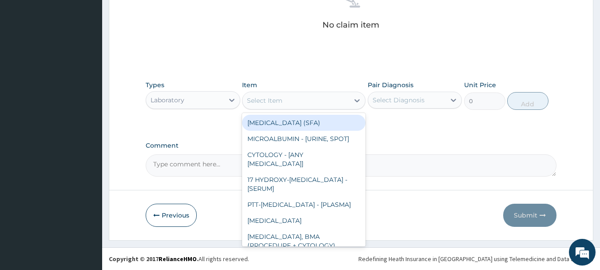
click at [286, 96] on div "Select Item" at bounding box center [296, 100] width 107 height 14
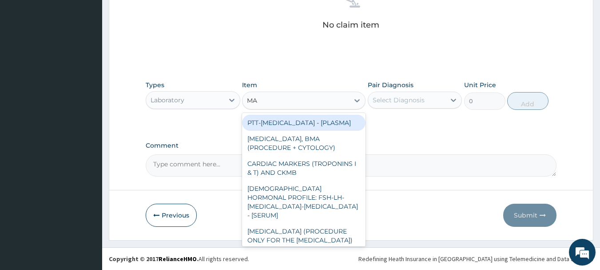
type input "MAL"
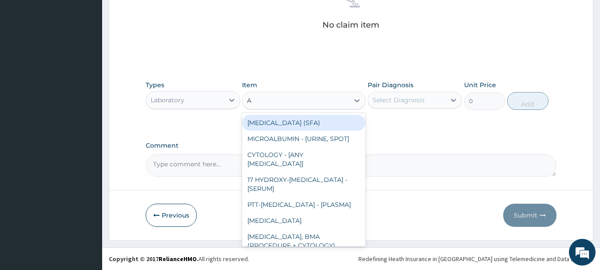
click at [286, 96] on div "A A" at bounding box center [296, 100] width 107 height 14
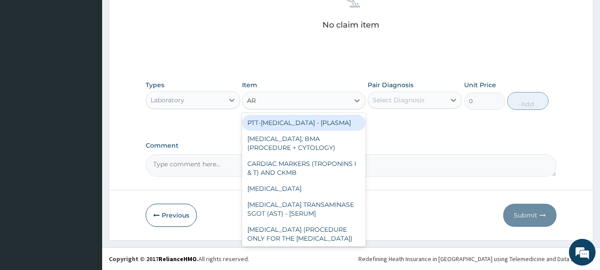
type input "A"
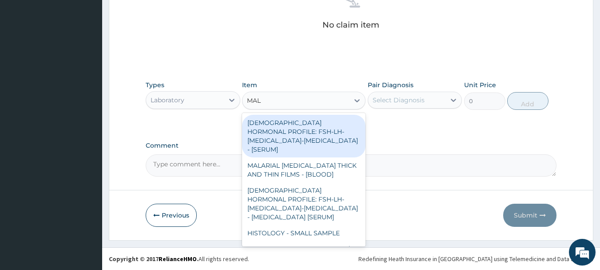
type input "MALA"
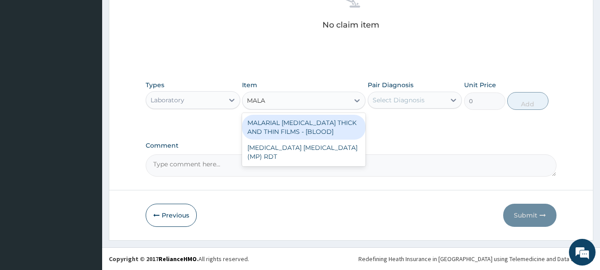
click at [324, 130] on div "MALARIAL PARASITE THICK AND THIN FILMS - [BLOOD]" at bounding box center [304, 127] width 124 height 25
type input "2187.5"
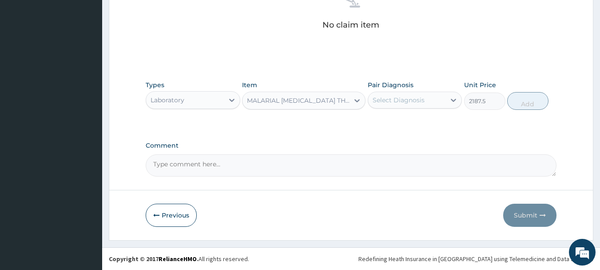
click at [445, 110] on div "Types Laboratory Item MALARIAL PARASITE THICK AND THIN FILMS - [BLOOD] Pair Dia…" at bounding box center [351, 95] width 411 height 38
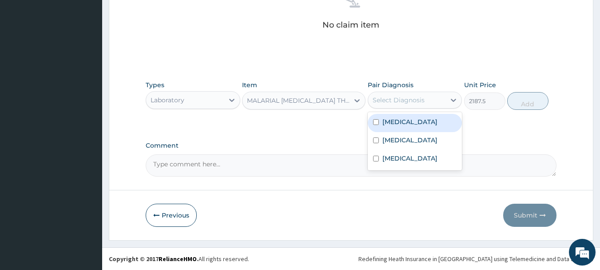
click at [443, 102] on div "Select Diagnosis" at bounding box center [407, 100] width 78 height 14
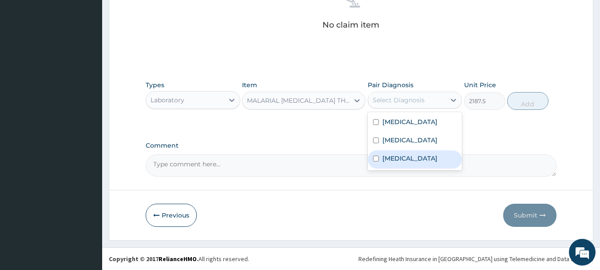
click at [418, 163] on label "Falciparum malaria" at bounding box center [410, 158] width 55 height 9
checkbox input "true"
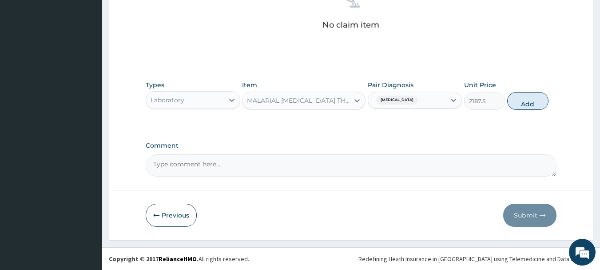
click at [534, 104] on button "Add" at bounding box center [527, 101] width 41 height 18
type input "0"
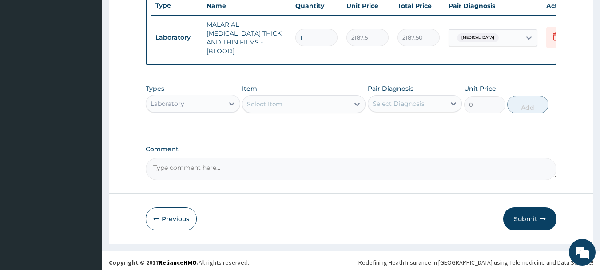
scroll to position [340, 0]
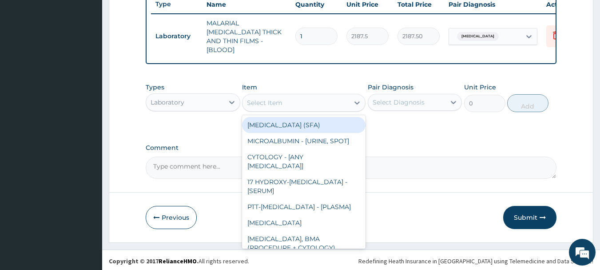
click at [347, 103] on div "Select Item" at bounding box center [296, 103] width 107 height 14
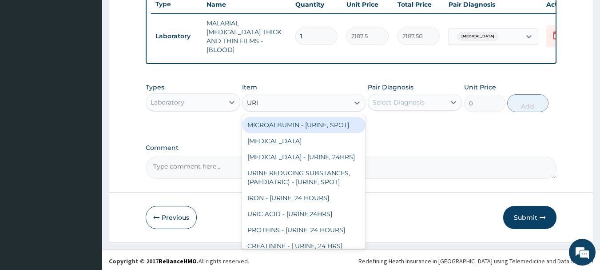
type input "URIN"
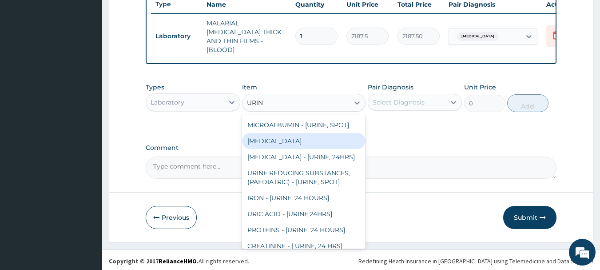
click at [298, 139] on div "URINALYSIS" at bounding box center [304, 141] width 124 height 16
type input "2187.5"
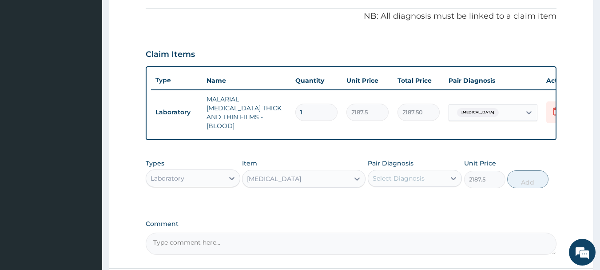
scroll to position [251, 0]
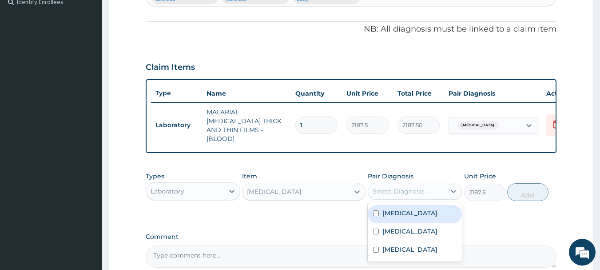
click at [417, 192] on div "Select Diagnosis" at bounding box center [399, 191] width 52 height 9
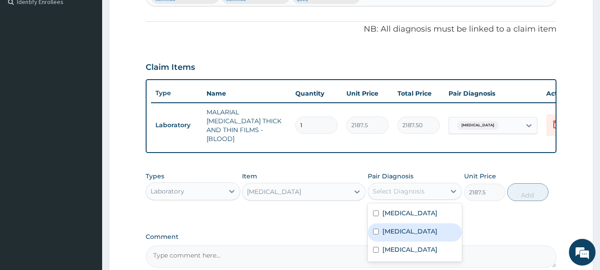
click at [579, 211] on form "Step 2 of 2 PA Code / Prescription Code Enter Code(Secondary Care Only) Encount…" at bounding box center [351, 63] width 485 height 535
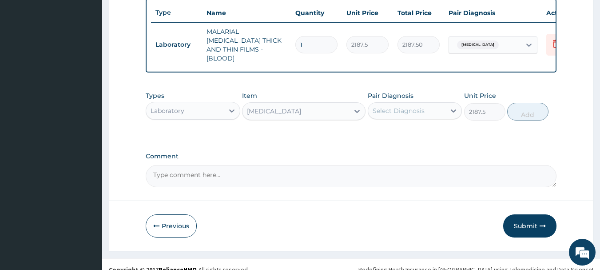
scroll to position [340, 0]
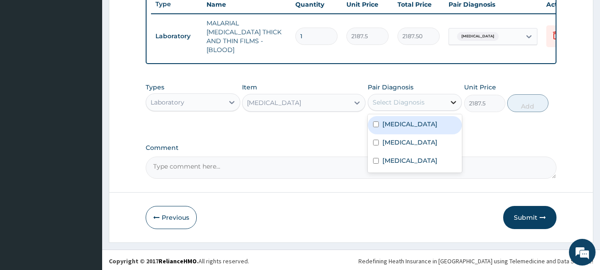
click at [455, 104] on icon at bounding box center [453, 102] width 9 height 9
click at [440, 124] on div "Proteinuria" at bounding box center [415, 125] width 95 height 18
checkbox input "true"
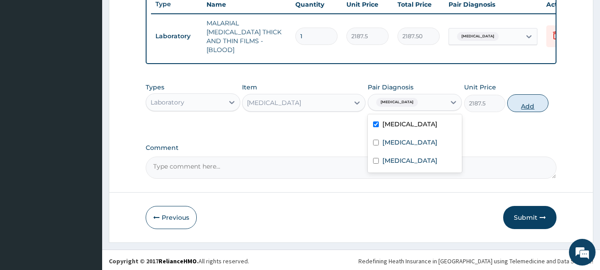
click at [533, 104] on button "Add" at bounding box center [527, 103] width 41 height 18
type input "0"
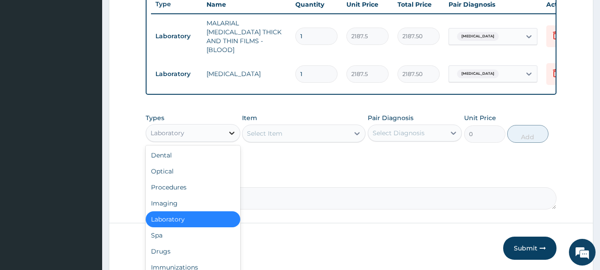
click at [231, 134] on icon at bounding box center [232, 132] width 9 height 9
click at [210, 188] on div "Procedures" at bounding box center [193, 187] width 95 height 16
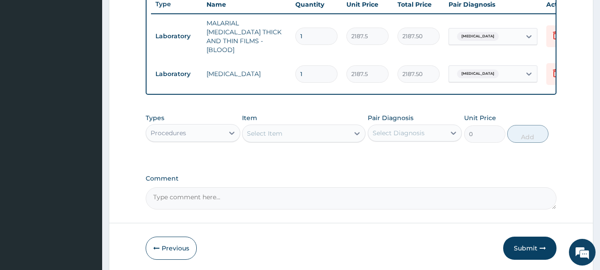
click at [319, 132] on div "Select Item" at bounding box center [296, 133] width 107 height 14
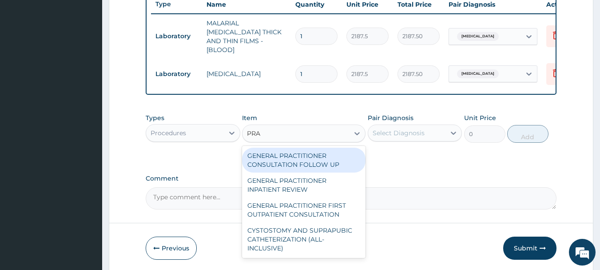
type input "PRAC"
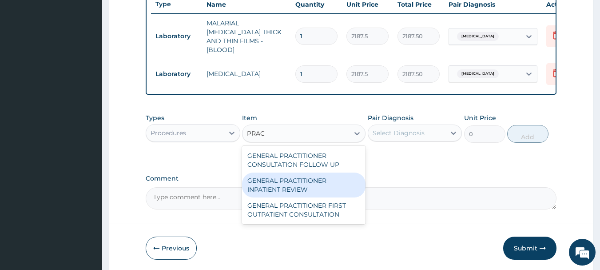
click at [322, 186] on div "GENERAL PRACTITIONER INPATIENT REVIEW" at bounding box center [304, 184] width 124 height 25
type input "2500"
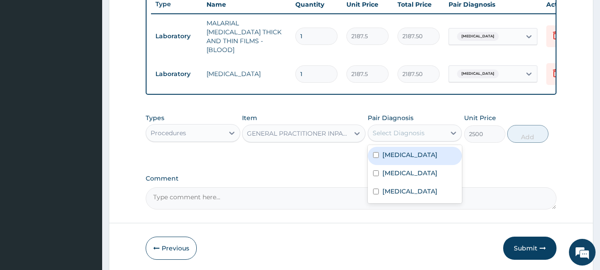
click at [405, 133] on div "Select Diagnosis" at bounding box center [399, 132] width 52 height 9
drag, startPoint x: 399, startPoint y: 152, endPoint x: 400, endPoint y: 175, distance: 22.2
click at [399, 157] on div "Proteinuria" at bounding box center [415, 156] width 95 height 18
checkbox input "true"
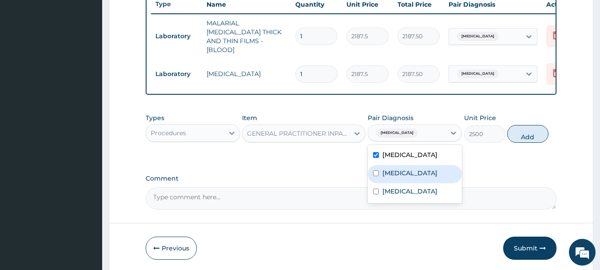
click at [401, 175] on label "Upper respiratory infection" at bounding box center [410, 172] width 55 height 9
checkbox input "true"
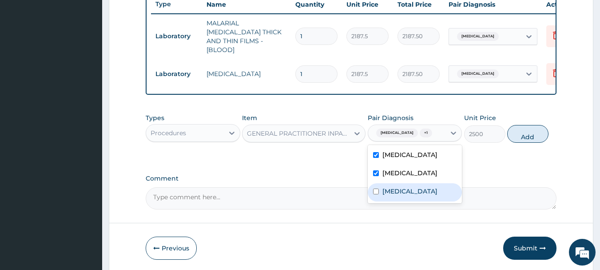
click at [403, 201] on div "Falciparum malaria" at bounding box center [415, 192] width 95 height 18
checkbox input "true"
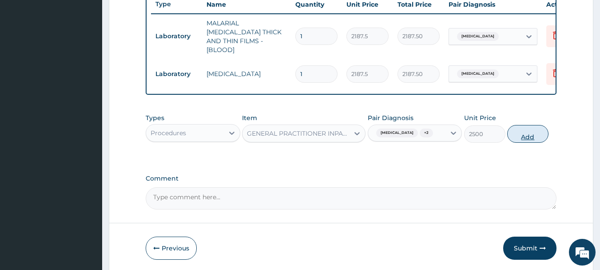
click at [538, 137] on button "Add" at bounding box center [527, 134] width 41 height 18
type input "0"
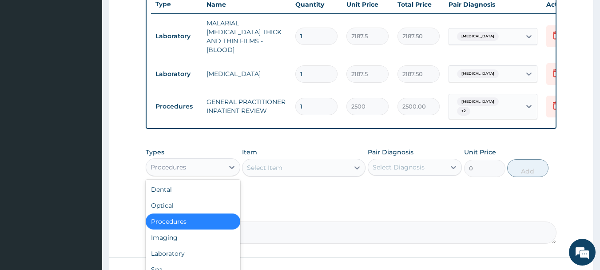
click at [222, 164] on div "Procedures" at bounding box center [185, 167] width 78 height 14
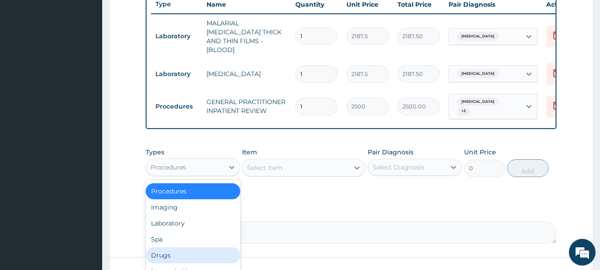
click at [183, 247] on div "Drugs" at bounding box center [193, 255] width 95 height 16
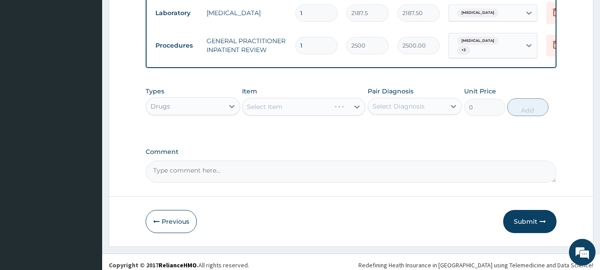
scroll to position [402, 0]
click at [353, 98] on div at bounding box center [357, 106] width 16 height 16
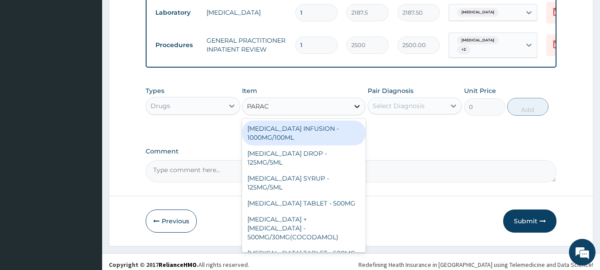
type input "PARACE"
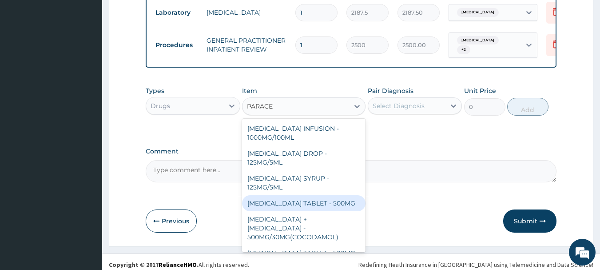
click at [298, 197] on div "PARACETAMOL TABLET - 500MG" at bounding box center [304, 203] width 124 height 16
type input "33.599999999999994"
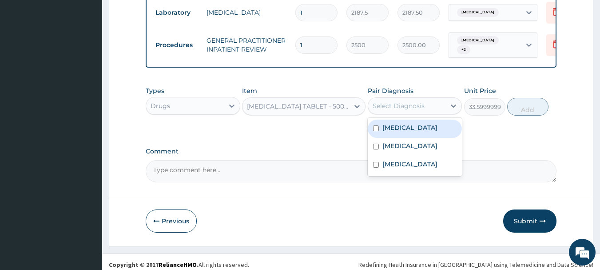
drag, startPoint x: 397, startPoint y: 95, endPoint x: 412, endPoint y: 96, distance: 15.2
click at [408, 101] on div "Select Diagnosis" at bounding box center [399, 105] width 52 height 9
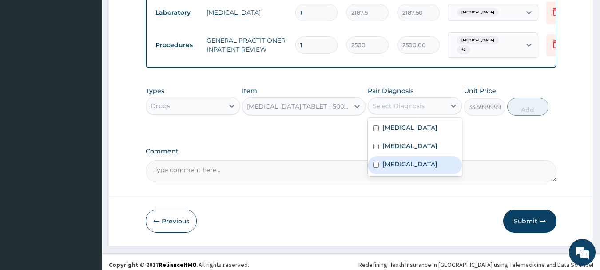
drag, startPoint x: 407, startPoint y: 118, endPoint x: 418, endPoint y: 188, distance: 71.4
click at [415, 176] on div "Proteinuria Upper respiratory infection Falciparum malaria" at bounding box center [415, 147] width 95 height 58
click at [416, 168] on label "Falciparum malaria" at bounding box center [410, 164] width 55 height 9
checkbox input "true"
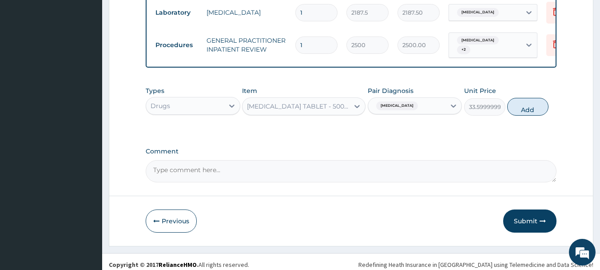
click at [535, 103] on button "Add" at bounding box center [527, 107] width 41 height 18
type input "0"
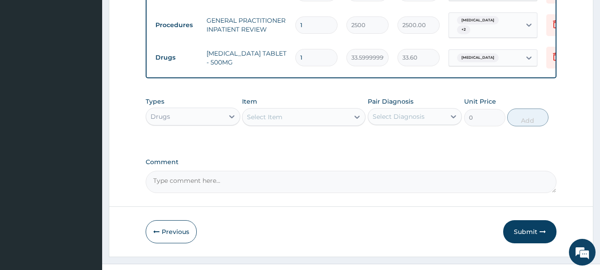
scroll to position [432, 0]
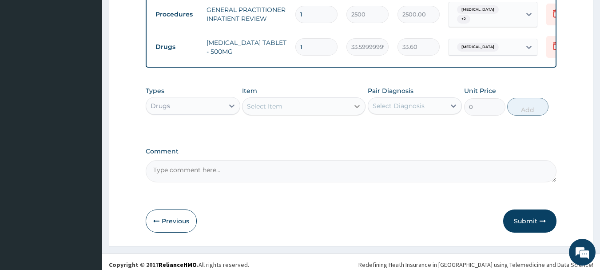
click at [354, 102] on icon at bounding box center [357, 106] width 9 height 9
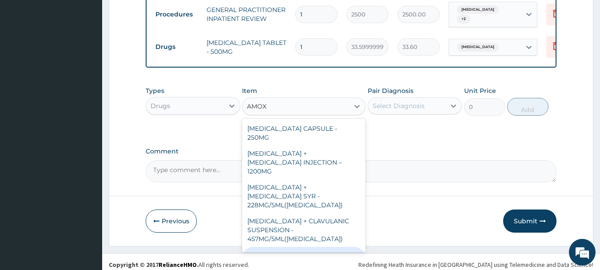
type input "AMOX"
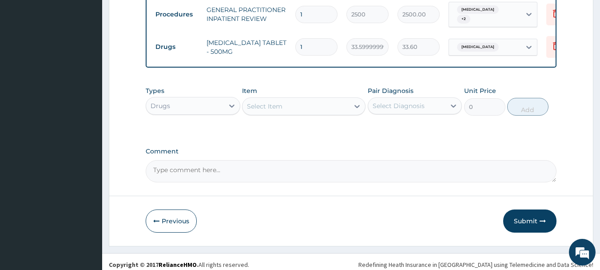
click at [351, 87] on div "Item Select Item" at bounding box center [304, 100] width 124 height 29
click at [354, 102] on icon at bounding box center [357, 106] width 9 height 9
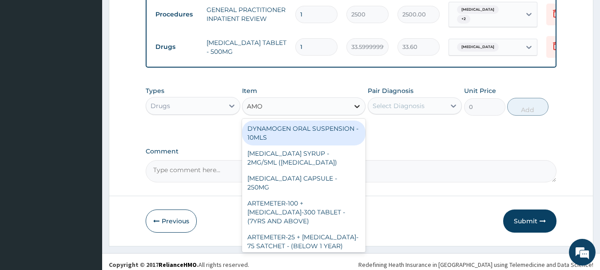
type input "AMOX"
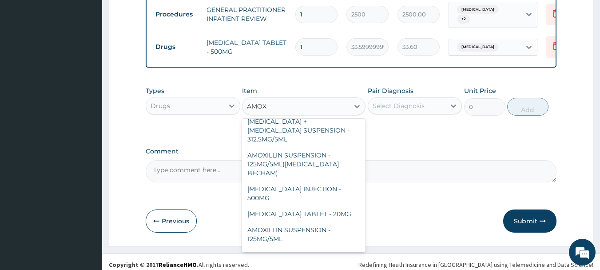
scroll to position [327, 0]
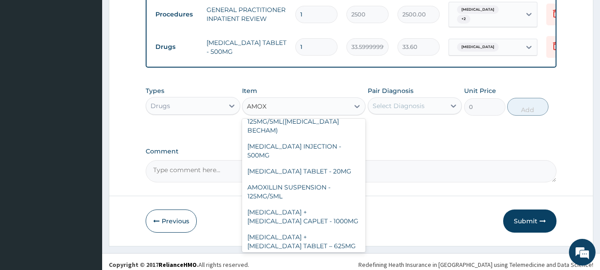
click at [340, 263] on div "[MEDICAL_DATA] CAPSULE - 500MG" at bounding box center [304, 275] width 124 height 25
type input "112"
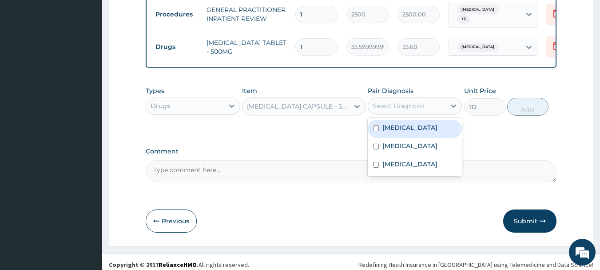
drag, startPoint x: 415, startPoint y: 97, endPoint x: 420, endPoint y: 106, distance: 10.0
click at [416, 101] on div "Select Diagnosis" at bounding box center [399, 105] width 52 height 9
click at [419, 124] on div "Proteinuria" at bounding box center [415, 129] width 95 height 18
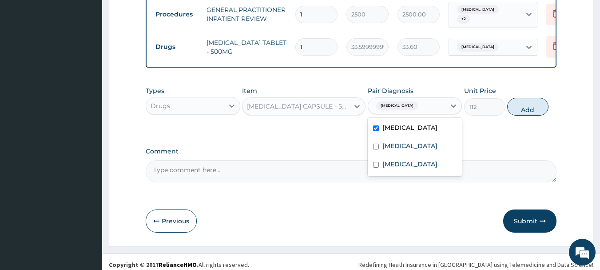
click at [400, 123] on label "Proteinuria" at bounding box center [410, 127] width 55 height 9
checkbox input "false"
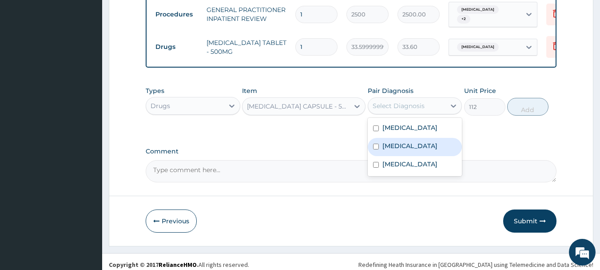
click at [399, 143] on label "Upper respiratory infection" at bounding box center [410, 145] width 55 height 9
checkbox input "true"
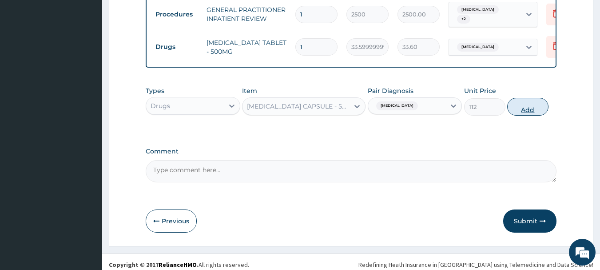
click at [532, 102] on button "Add" at bounding box center [527, 107] width 41 height 18
type input "0"
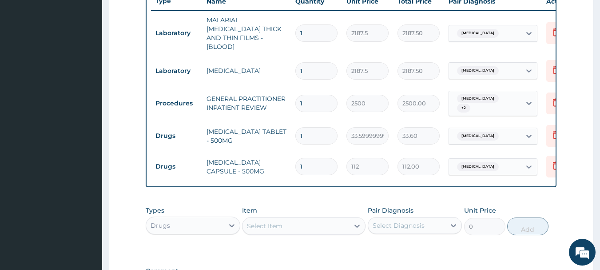
scroll to position [388, 0]
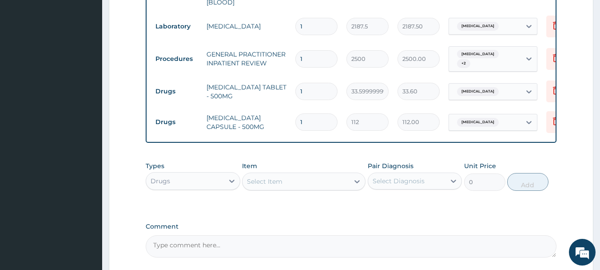
click at [318, 178] on div "Select Item" at bounding box center [296, 181] width 107 height 14
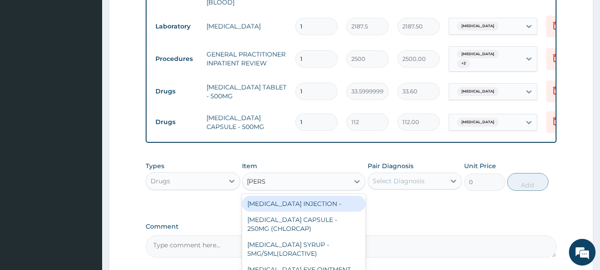
type input "LORAT"
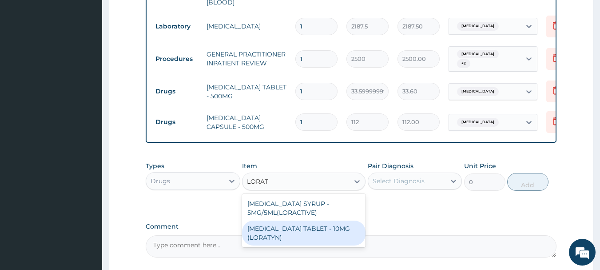
click at [327, 234] on div "[MEDICAL_DATA] TABLET - 10MG (LORATYN)" at bounding box center [304, 232] width 124 height 25
type input "98"
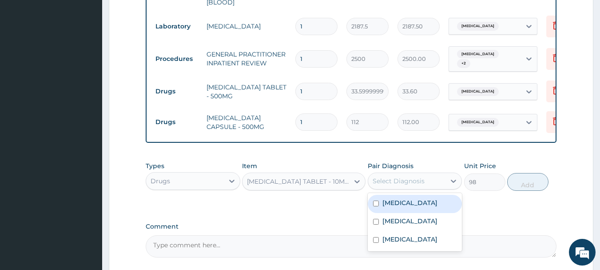
click at [432, 174] on div "Select Diagnosis" at bounding box center [407, 181] width 78 height 14
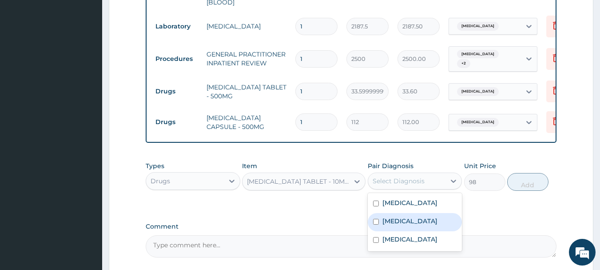
click at [423, 216] on label "Upper respiratory infection" at bounding box center [410, 220] width 55 height 9
checkbox input "true"
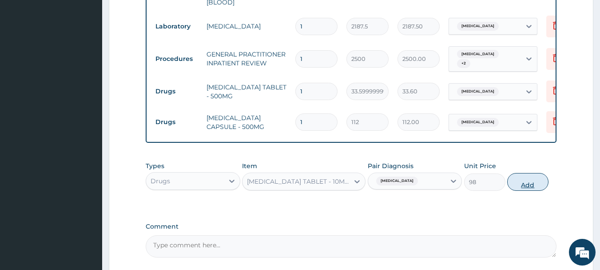
click at [528, 176] on button "Add" at bounding box center [527, 182] width 41 height 18
type input "0"
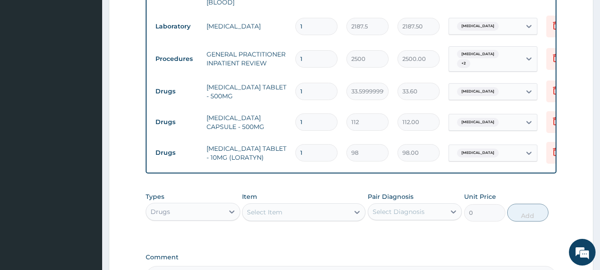
type input "0.00"
type input "6"
type input "588.00"
type input "0.00"
type input "5"
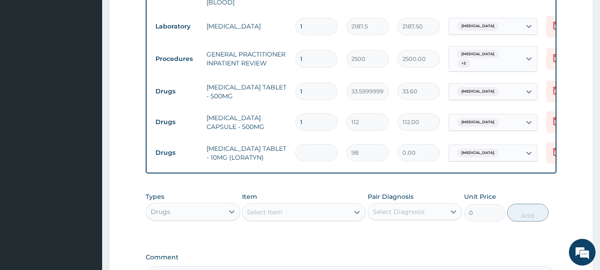
type input "490.00"
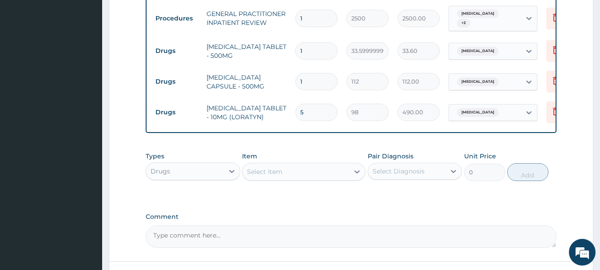
scroll to position [494, 0]
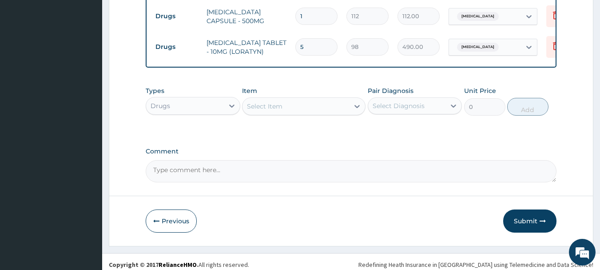
type input "5"
click at [311, 99] on div "Select Item" at bounding box center [296, 106] width 107 height 14
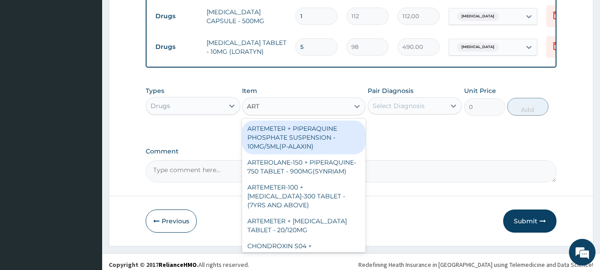
type input "ARTE"
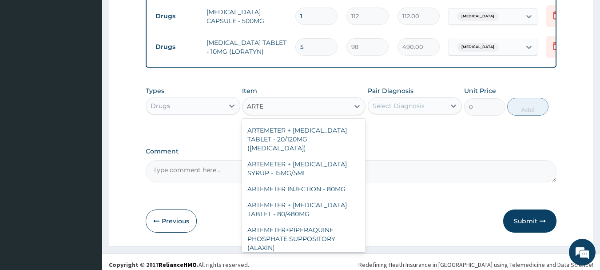
scroll to position [409, 0]
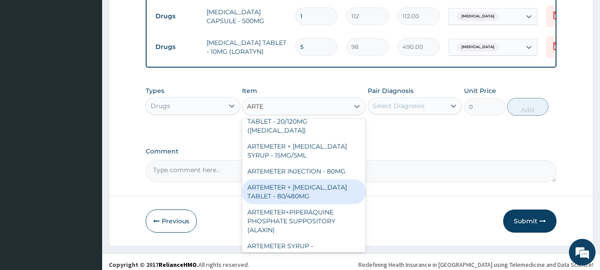
click at [336, 185] on div "ARTEMETER + [MEDICAL_DATA] TABLET - 80/480MG" at bounding box center [304, 191] width 124 height 25
type input "364"
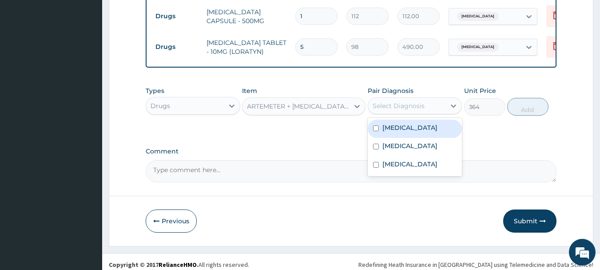
click at [402, 101] on div "Select Diagnosis" at bounding box center [399, 105] width 52 height 9
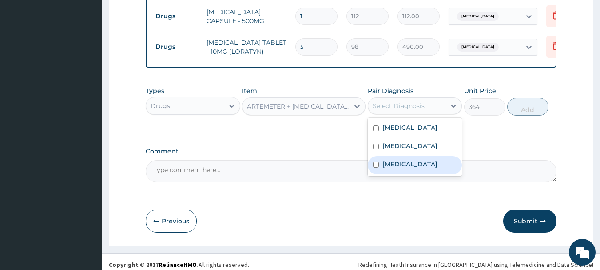
click at [418, 165] on label "[MEDICAL_DATA]" at bounding box center [410, 164] width 55 height 9
checkbox input "true"
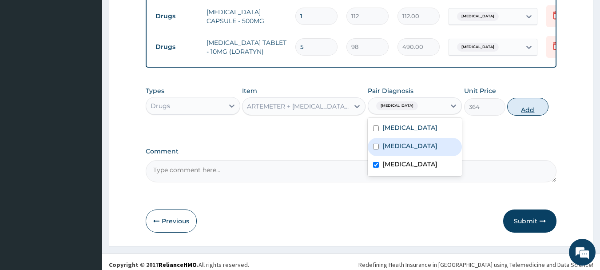
click at [534, 104] on button "Add" at bounding box center [527, 107] width 41 height 18
type input "0"
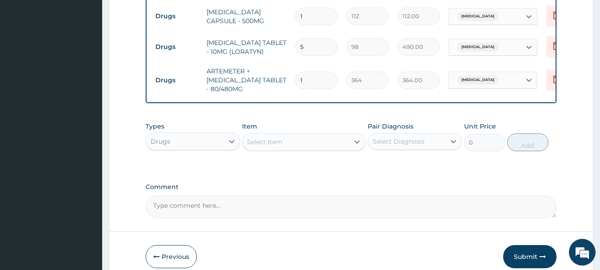
type input "0.00"
type input "6"
type input "2184.00"
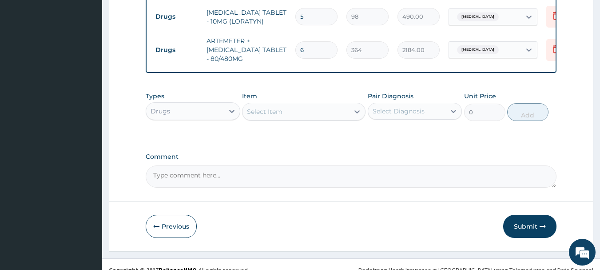
scroll to position [529, 0]
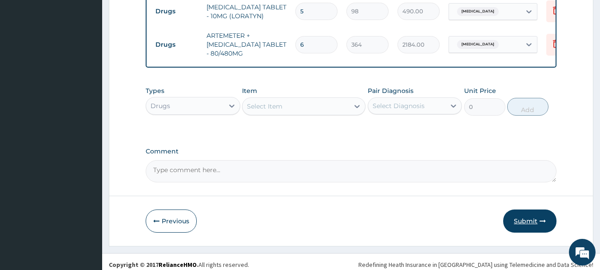
type input "6"
click at [530, 216] on button "Submit" at bounding box center [529, 220] width 53 height 23
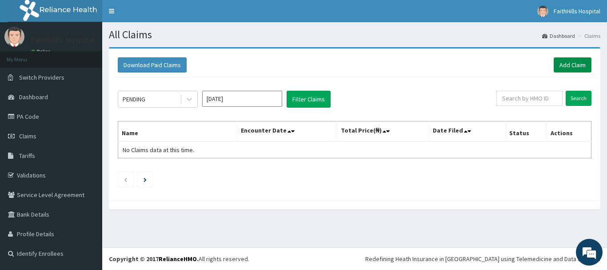
click at [573, 64] on link "Add Claim" at bounding box center [573, 64] width 38 height 15
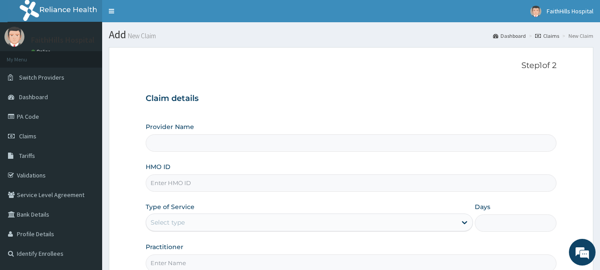
type input "FaithHills Specialist Hospital"
click at [179, 180] on input "HMO ID" at bounding box center [351, 182] width 411 height 17
type input "MCE/10093/B"
click at [388, 84] on div "Step 1 of 2 Claim details Provider Name FaithHills Specialist Hospital HMO ID M…" at bounding box center [351, 166] width 411 height 211
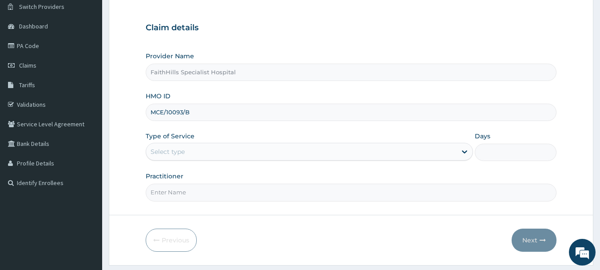
scroll to position [96, 0]
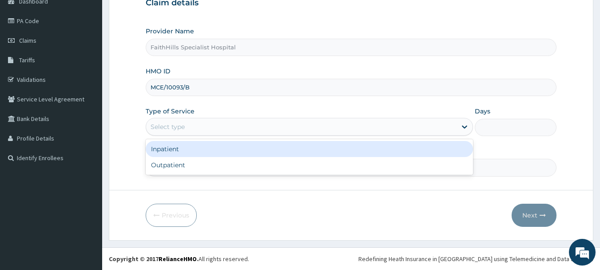
click at [291, 129] on div "Select type" at bounding box center [301, 127] width 311 height 14
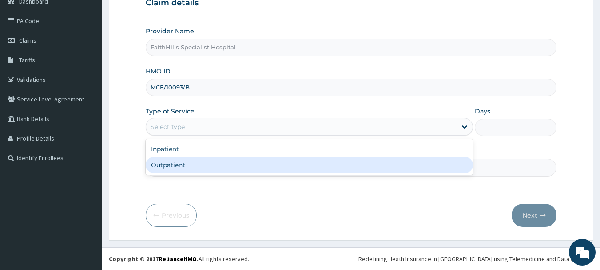
click at [231, 162] on div "Outpatient" at bounding box center [309, 165] width 327 height 16
type input "1"
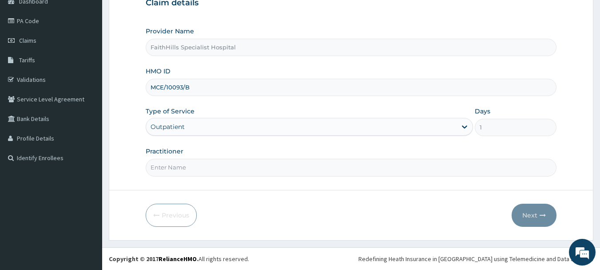
click at [322, 171] on input "Practitioner" at bounding box center [351, 167] width 411 height 17
type input "DR. [GEOGRAPHIC_DATA]"
click at [532, 215] on button "Next" at bounding box center [534, 215] width 45 height 23
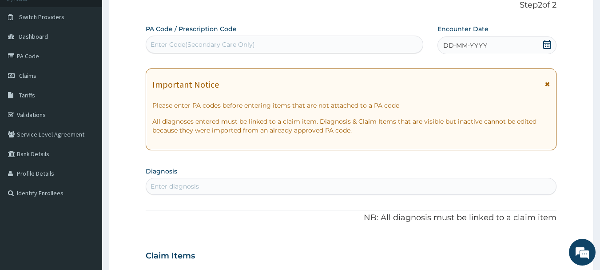
scroll to position [0, 0]
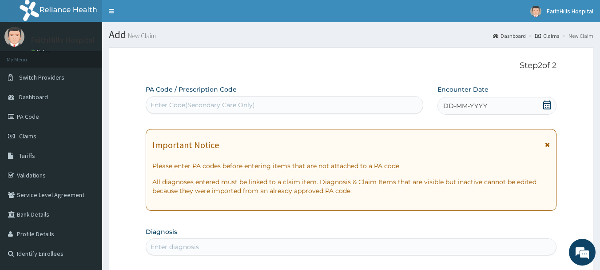
click at [327, 101] on div "Enter Code(Secondary Care Only)" at bounding box center [284, 105] width 277 height 14
type input "PA/"
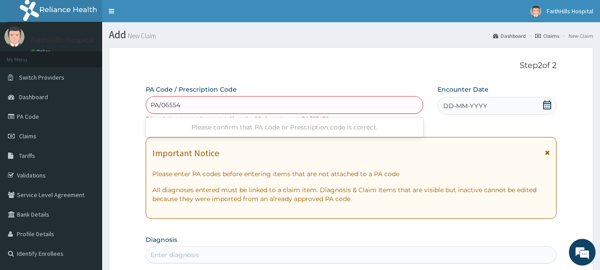
type input "PA/06554D"
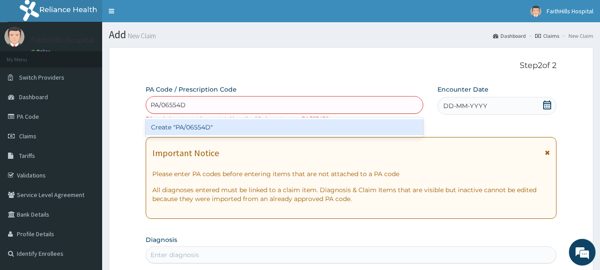
click at [201, 125] on div "Create "PA/06554D"" at bounding box center [285, 127] width 278 height 16
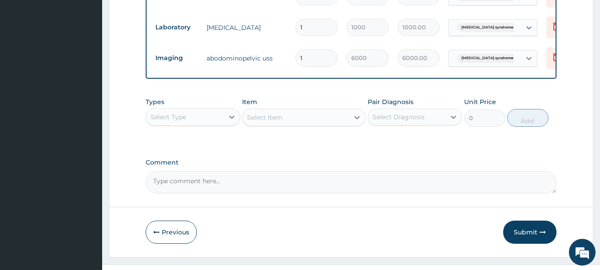
scroll to position [496, 0]
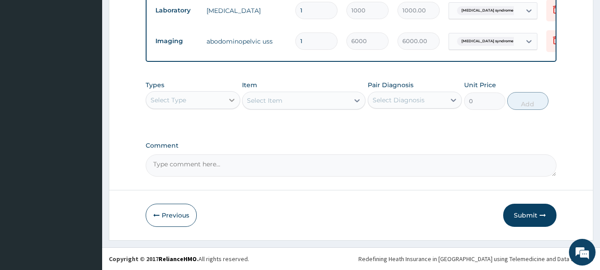
click at [229, 102] on icon at bounding box center [232, 100] width 9 height 9
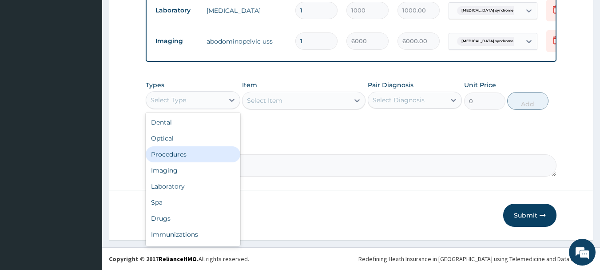
click at [217, 157] on div "Procedures" at bounding box center [193, 154] width 95 height 16
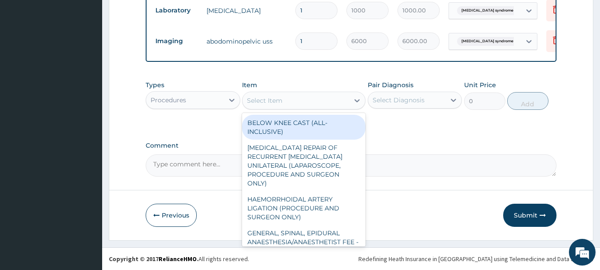
click at [354, 103] on icon at bounding box center [357, 100] width 9 height 9
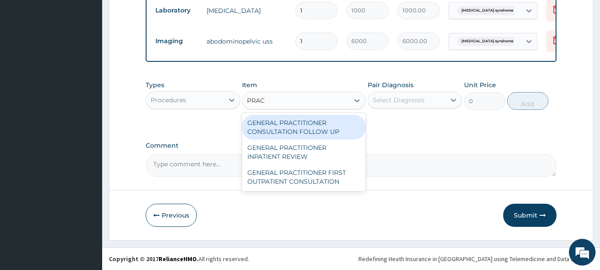
type input "PRACT"
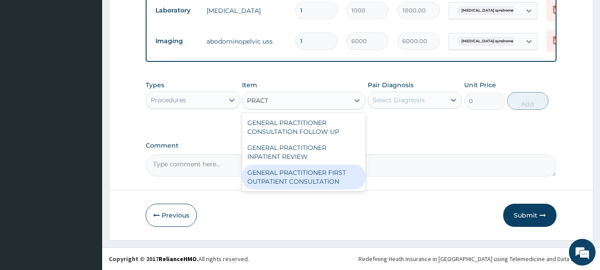
click at [315, 180] on div "GENERAL PRACTITIONER FIRST OUTPATIENT CONSULTATION" at bounding box center [304, 176] width 124 height 25
type input "3750"
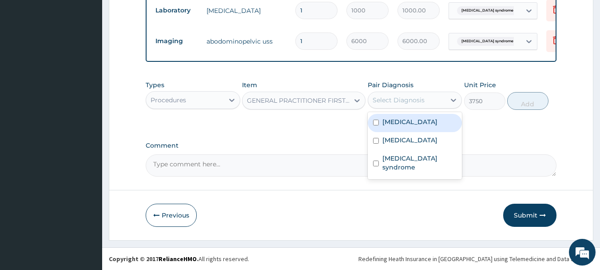
click at [408, 103] on div "Select Diagnosis" at bounding box center [399, 100] width 52 height 9
drag, startPoint x: 405, startPoint y: 116, endPoint x: 403, endPoint y: 133, distance: 16.5
click at [405, 125] on div "Essential hypertension" at bounding box center [415, 123] width 95 height 18
checkbox input "true"
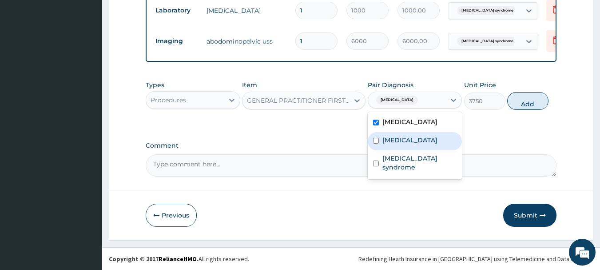
drag, startPoint x: 401, startPoint y: 141, endPoint x: 401, endPoint y: 154, distance: 13.3
click at [401, 145] on div "Heart failure" at bounding box center [415, 141] width 95 height 18
checkbox input "true"
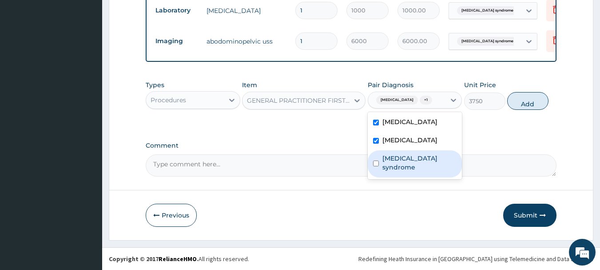
click at [401, 168] on label "Renal failure syndrome" at bounding box center [420, 163] width 75 height 18
checkbox input "true"
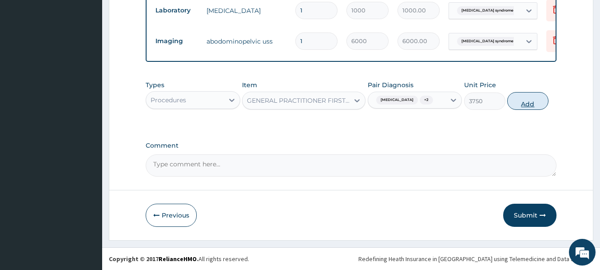
click at [533, 110] on button "Add" at bounding box center [527, 101] width 41 height 18
type input "0"
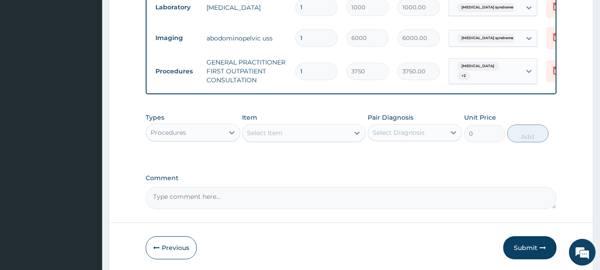
drag, startPoint x: 527, startPoint y: 247, endPoint x: 522, endPoint y: 251, distance: 6.0
click at [525, 247] on button "Submit" at bounding box center [529, 247] width 53 height 23
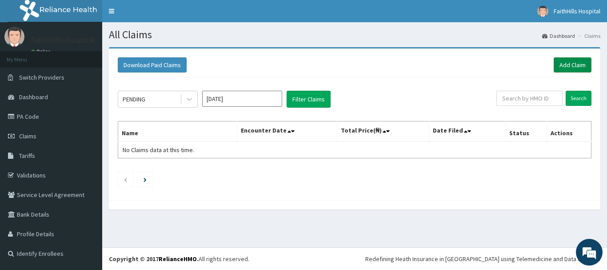
click at [583, 63] on link "Add Claim" at bounding box center [573, 64] width 38 height 15
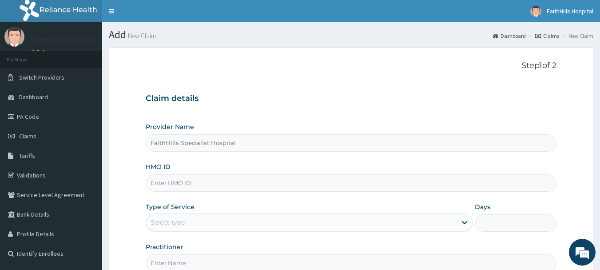
click at [204, 187] on input "HMO ID" at bounding box center [351, 182] width 411 height 17
type input "PFN/10043/A"
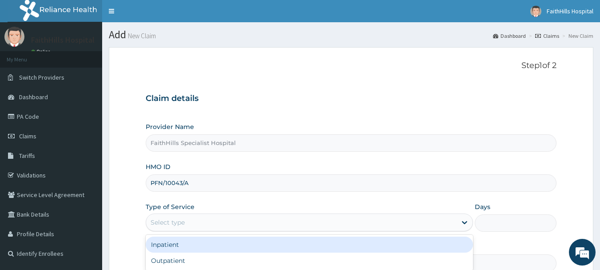
click at [232, 224] on div "Select type" at bounding box center [301, 222] width 311 height 14
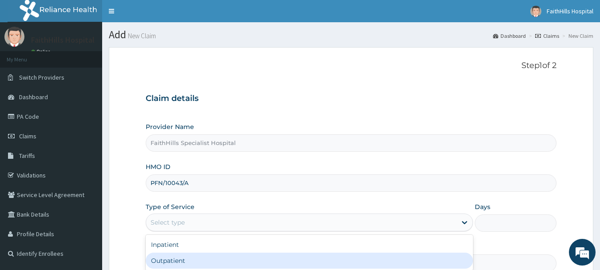
click at [218, 253] on div "Outpatient" at bounding box center [309, 260] width 327 height 16
type input "1"
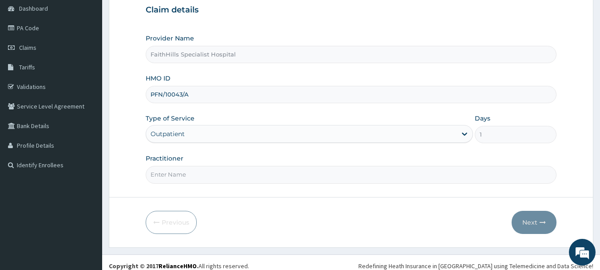
scroll to position [89, 0]
click at [191, 172] on input "Practitioner" at bounding box center [351, 173] width 411 height 17
type input "DR [PERSON_NAME]"
click at [534, 221] on button "Next" at bounding box center [534, 221] width 45 height 23
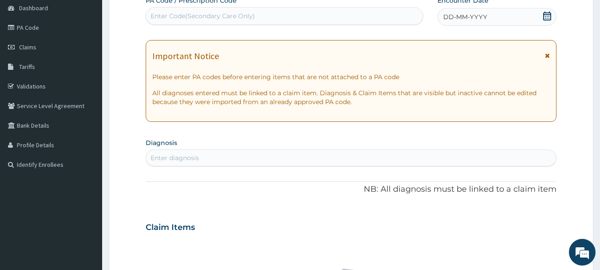
click at [547, 13] on icon at bounding box center [547, 16] width 9 height 9
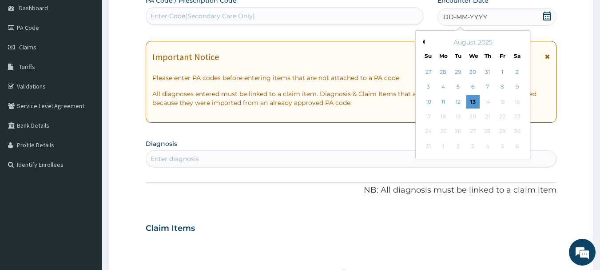
click at [422, 44] on div "August 2025" at bounding box center [472, 42] width 107 height 9
click at [424, 43] on button "Previous Month" at bounding box center [422, 42] width 4 height 4
click at [491, 102] on div "17" at bounding box center [487, 101] width 13 height 13
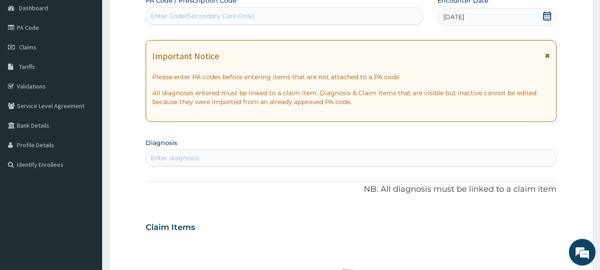
click at [258, 154] on div "Enter diagnosis" at bounding box center [351, 158] width 411 height 14
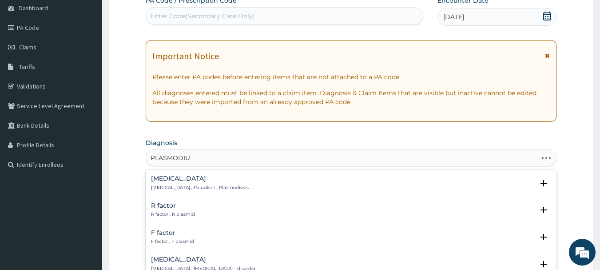
type input "PLASMODIUM"
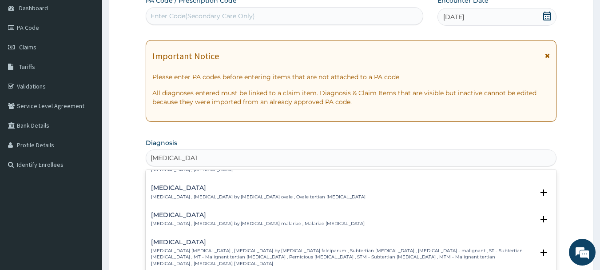
scroll to position [44, 0]
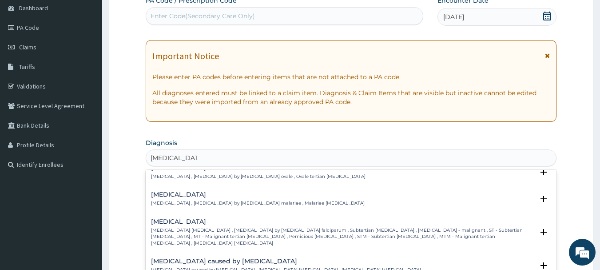
click at [211, 220] on div "Falciparum malaria Falciparum malaria , Malignant tertian malaria , Malaria by …" at bounding box center [342, 232] width 383 height 28
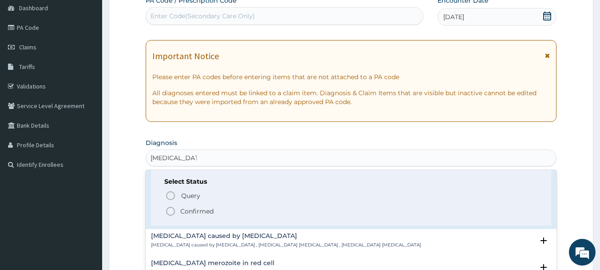
scroll to position [133, 0]
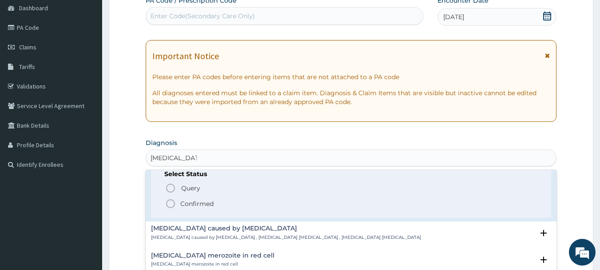
click at [199, 199] on p "Confirmed" at bounding box center [196, 203] width 33 height 9
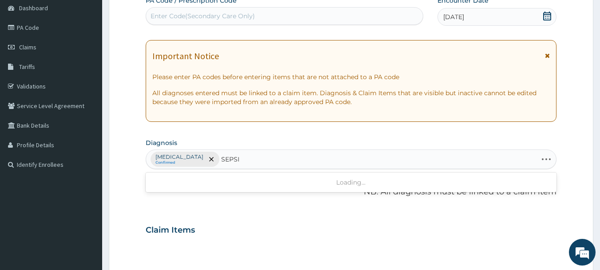
type input "SEPSIS"
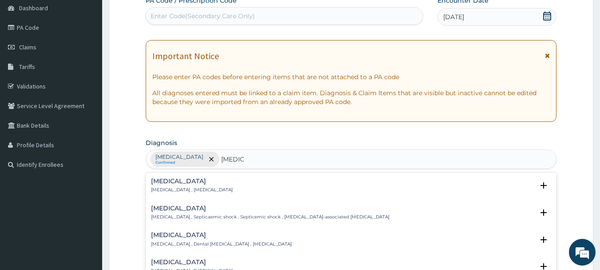
click at [173, 188] on p "Systemic infection , Sepsis" at bounding box center [192, 190] width 82 height 6
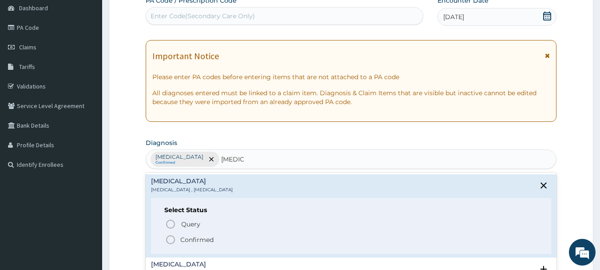
click at [191, 240] on p "Confirmed" at bounding box center [196, 239] width 33 height 9
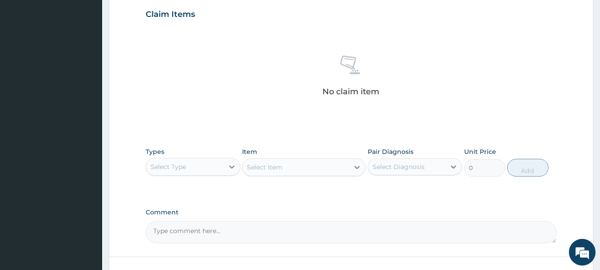
scroll to position [371, 0]
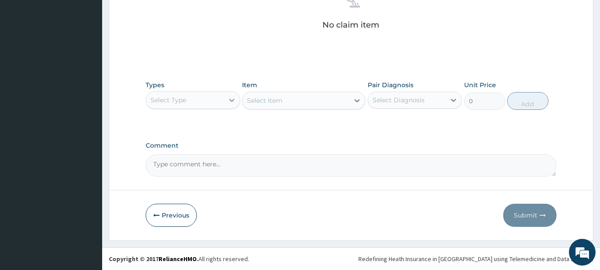
click at [224, 101] on div at bounding box center [232, 100] width 16 height 16
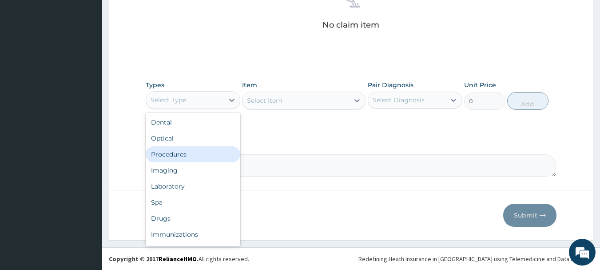
click at [185, 151] on div "Procedures" at bounding box center [193, 154] width 95 height 16
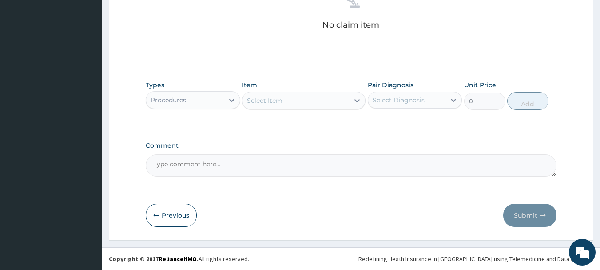
click at [346, 105] on div "Select Item" at bounding box center [296, 100] width 107 height 14
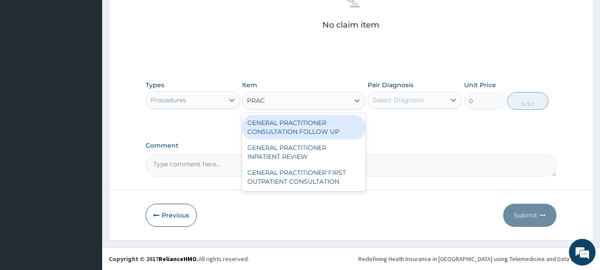
type input "PRACT"
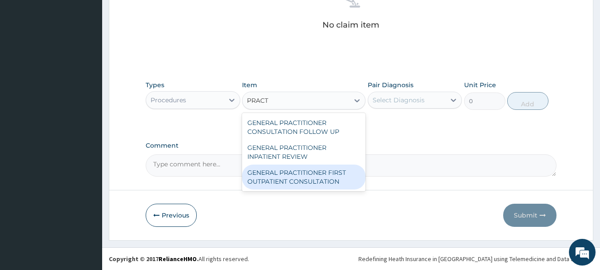
click at [336, 179] on div "GENERAL PRACTITIONER FIRST OUTPATIENT CONSULTATION" at bounding box center [304, 176] width 124 height 25
type input "3750"
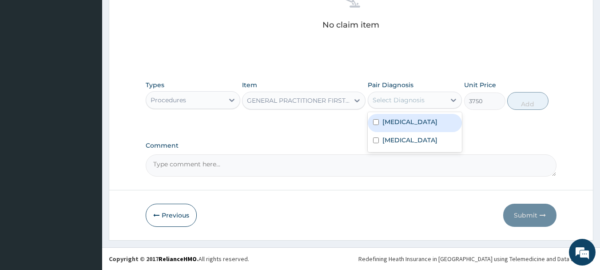
click at [425, 97] on div "Select Diagnosis" at bounding box center [407, 100] width 78 height 14
click at [415, 127] on div "Falciparum malaria" at bounding box center [415, 123] width 95 height 18
checkbox input "true"
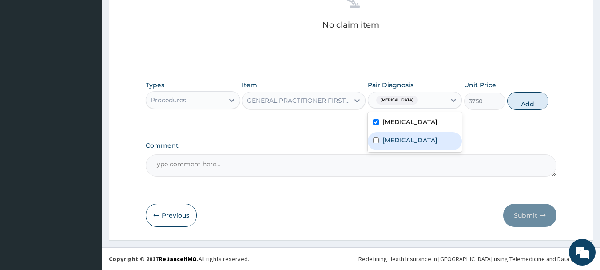
click at [407, 144] on div "Sepsis" at bounding box center [415, 141] width 95 height 18
checkbox input "true"
drag, startPoint x: 526, startPoint y: 101, endPoint x: 545, endPoint y: 109, distance: 20.3
click at [527, 101] on button "Add" at bounding box center [527, 101] width 41 height 18
type input "0"
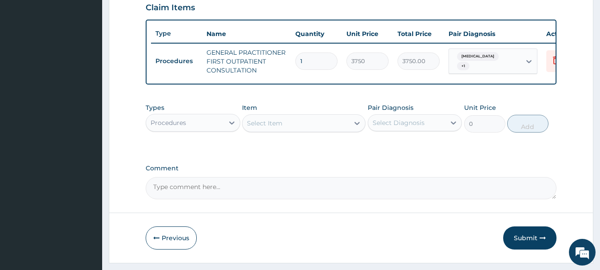
scroll to position [296, 0]
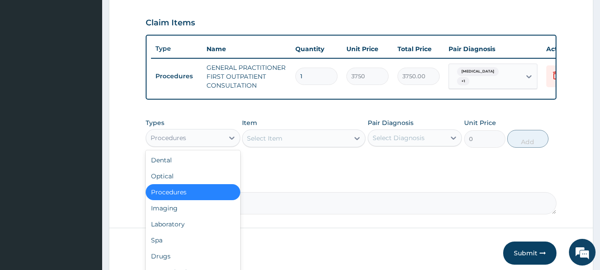
click at [213, 145] on div "Procedures" at bounding box center [185, 138] width 78 height 14
click at [177, 232] on div "Laboratory" at bounding box center [193, 224] width 95 height 16
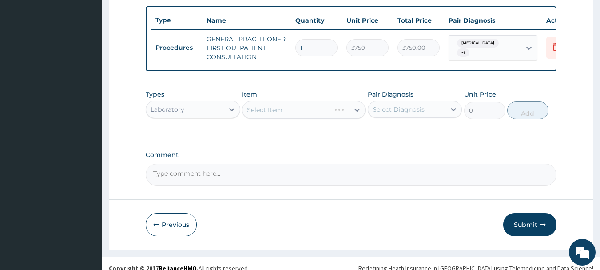
scroll to position [340, 0]
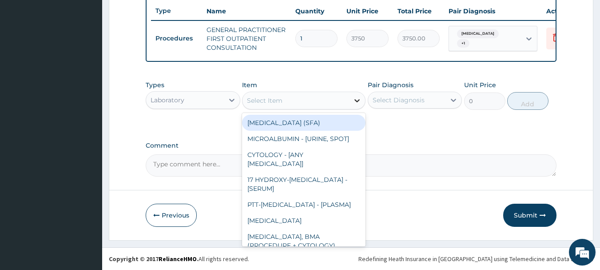
click at [353, 103] on icon at bounding box center [357, 100] width 9 height 9
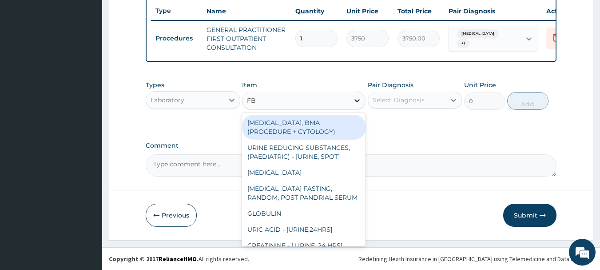
type input "FBC"
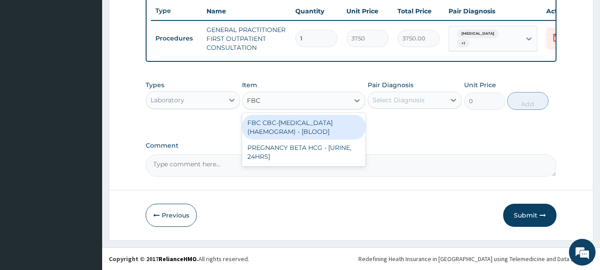
click at [316, 137] on div "FBC CBC-COMPLETE BLOOD COUNT (HAEMOGRAM) - [BLOOD]" at bounding box center [304, 127] width 124 height 25
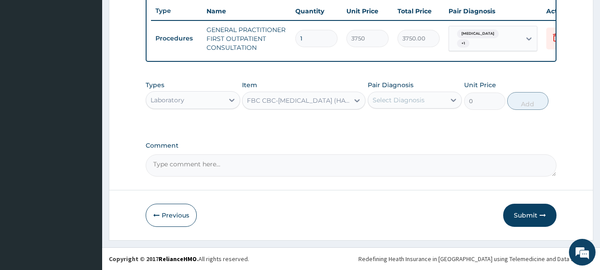
type input "5000"
click at [389, 97] on div "Select Diagnosis" at bounding box center [399, 100] width 52 height 9
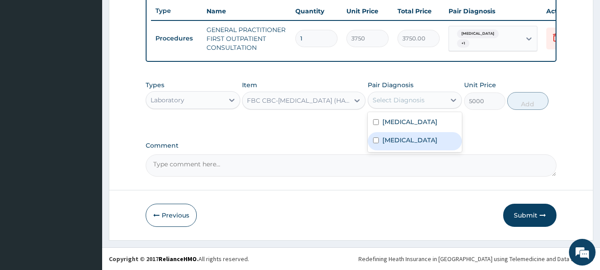
drag, startPoint x: 391, startPoint y: 140, endPoint x: 395, endPoint y: 140, distance: 4.9
click at [392, 140] on label "Sepsis" at bounding box center [410, 140] width 55 height 9
checkbox input "true"
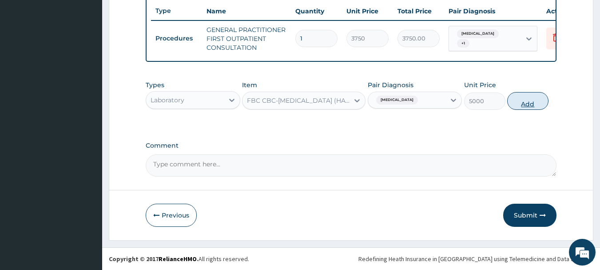
click at [528, 105] on button "Add" at bounding box center [527, 101] width 41 height 18
type input "0"
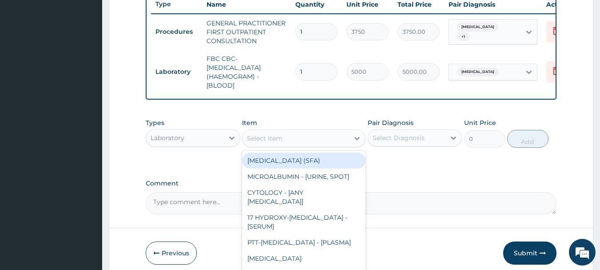
click at [336, 145] on div "Select Item" at bounding box center [296, 138] width 107 height 14
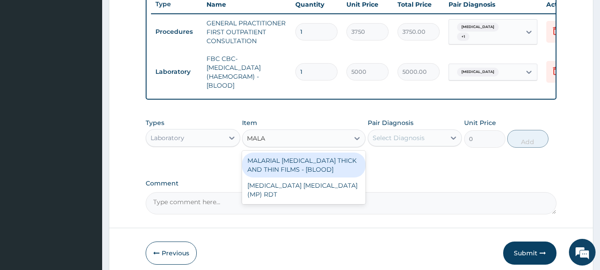
type input "MALAR"
drag, startPoint x: 314, startPoint y: 172, endPoint x: 369, endPoint y: 150, distance: 59.8
click at [326, 169] on div "MALARIAL PARASITE THICK AND THIN FILMS - [BLOOD]" at bounding box center [304, 164] width 124 height 25
type input "2187.5"
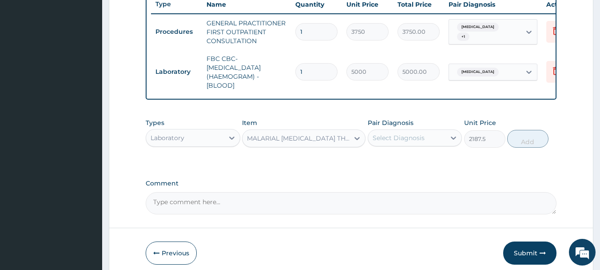
click at [422, 142] on div "Select Diagnosis" at bounding box center [399, 137] width 52 height 9
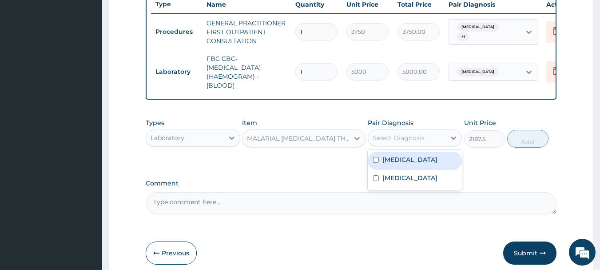
drag, startPoint x: 407, startPoint y: 162, endPoint x: 424, endPoint y: 162, distance: 16.4
click at [409, 162] on label "Falciparum malaria" at bounding box center [410, 159] width 55 height 9
checkbox input "true"
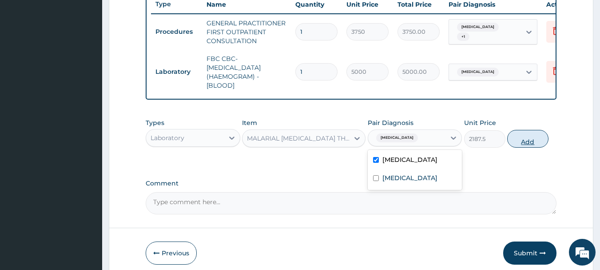
click at [532, 145] on button "Add" at bounding box center [527, 139] width 41 height 18
type input "0"
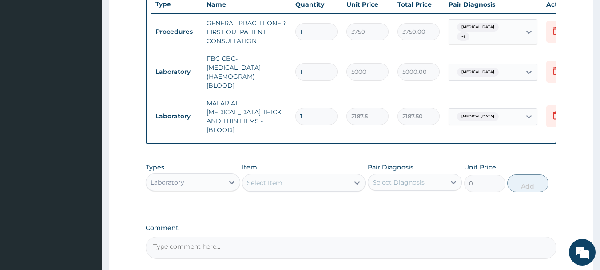
scroll to position [420, 0]
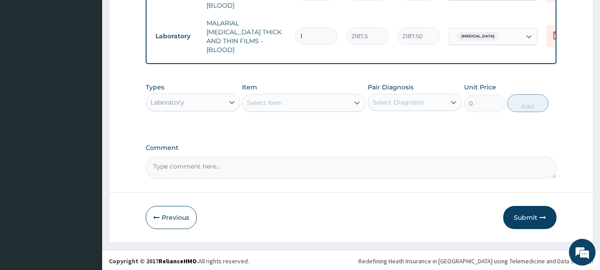
click at [218, 100] on div "Laboratory" at bounding box center [185, 102] width 78 height 14
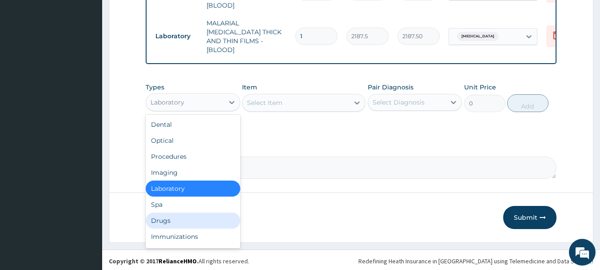
click at [206, 212] on div "Drugs" at bounding box center [193, 220] width 95 height 16
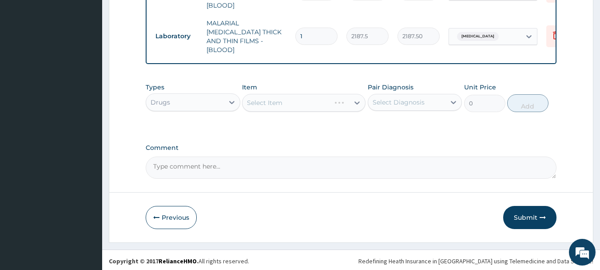
click at [309, 103] on div "Select Item" at bounding box center [304, 103] width 124 height 18
click at [346, 100] on div "Select Item" at bounding box center [296, 103] width 107 height 14
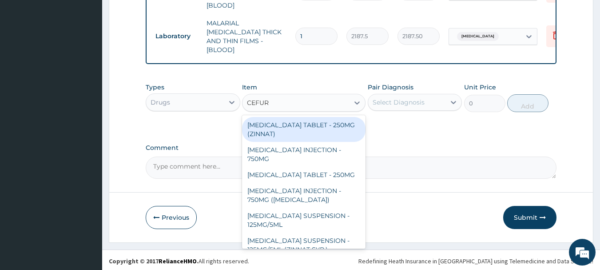
type input "CEFURO"
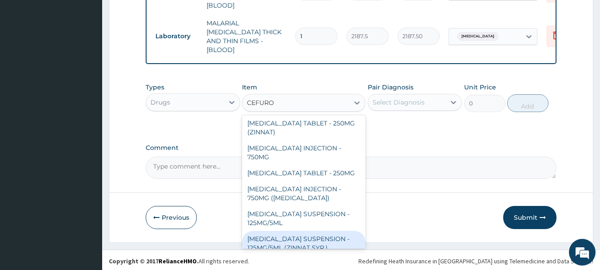
scroll to position [0, 0]
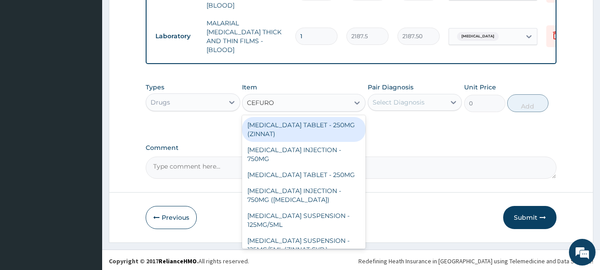
click at [343, 122] on div "[MEDICAL_DATA] TABLET - 250MG (ZINNAT)" at bounding box center [304, 129] width 124 height 25
type input "1120"
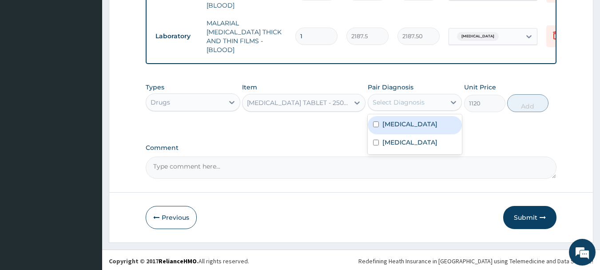
click at [405, 104] on div "Select Diagnosis" at bounding box center [399, 102] width 52 height 9
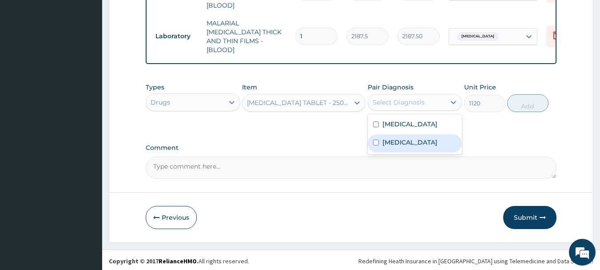
drag, startPoint x: 402, startPoint y: 144, endPoint x: 423, endPoint y: 147, distance: 21.1
click at [411, 146] on div "Sepsis" at bounding box center [415, 143] width 95 height 18
checkbox input "true"
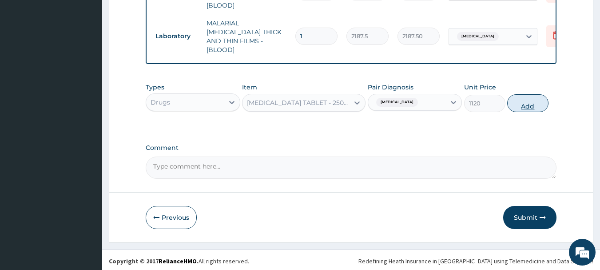
click at [531, 104] on button "Add" at bounding box center [527, 103] width 41 height 18
type input "0"
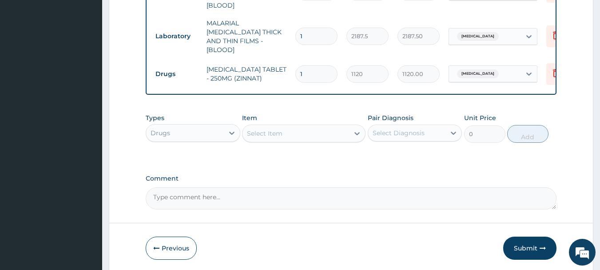
scroll to position [0, 35]
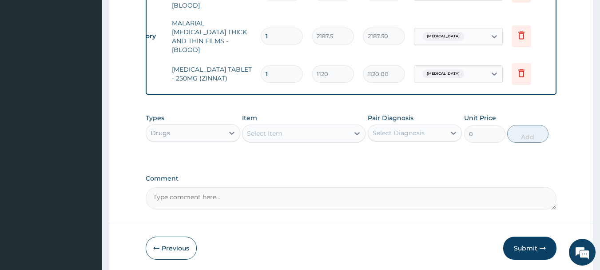
click at [306, 131] on div "Select Item" at bounding box center [296, 133] width 107 height 14
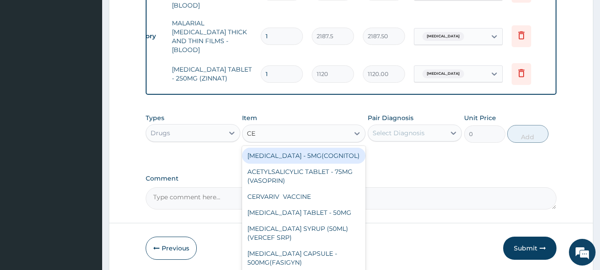
type input "CEF"
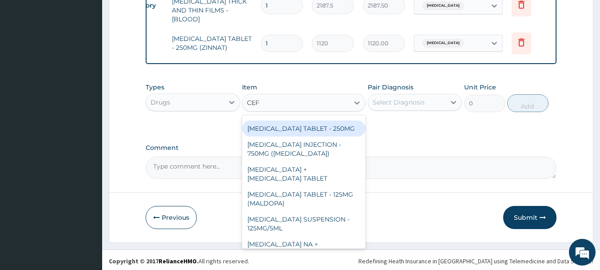
scroll to position [95, 0]
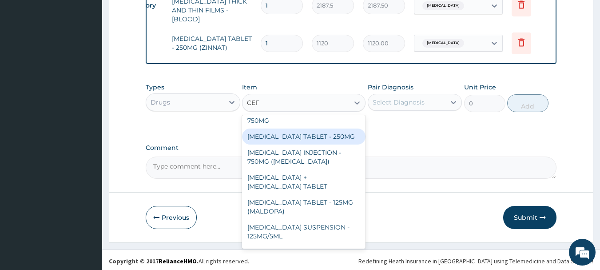
click at [341, 143] on div "[MEDICAL_DATA] TABLET - 250MG" at bounding box center [304, 136] width 124 height 16
type input "420"
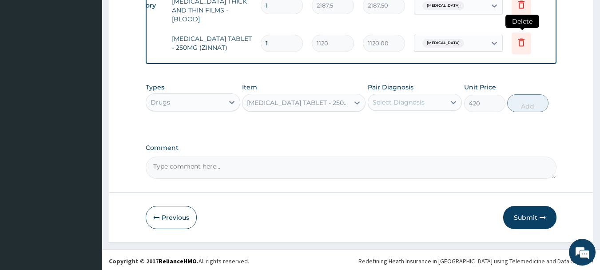
click at [521, 37] on icon at bounding box center [521, 42] width 11 height 11
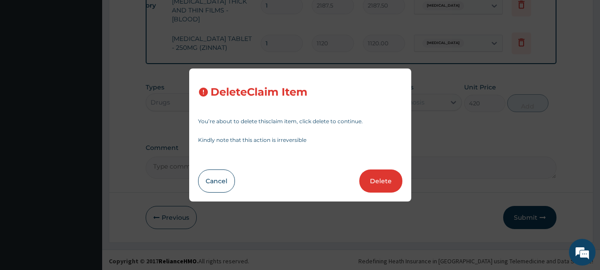
click at [378, 176] on button "Delete" at bounding box center [380, 180] width 43 height 23
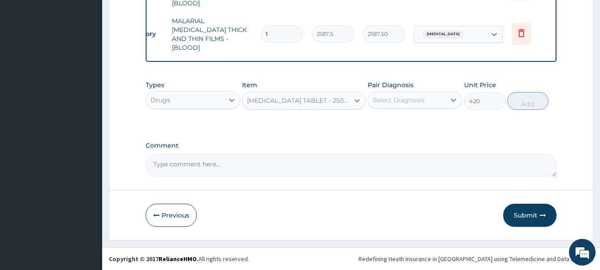
scroll to position [420, 0]
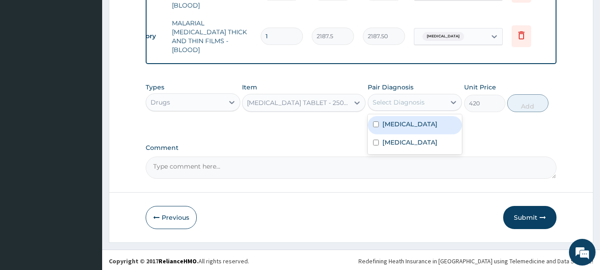
click at [423, 102] on div "Select Diagnosis" at bounding box center [399, 102] width 52 height 9
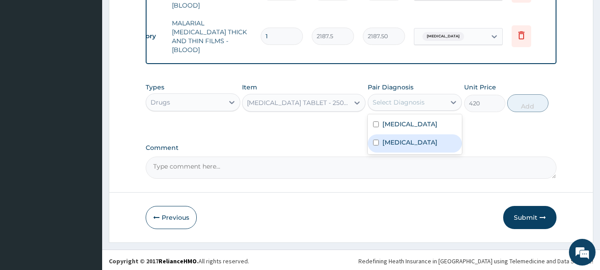
click at [417, 139] on div "Sepsis" at bounding box center [415, 143] width 95 height 18
checkbox input "true"
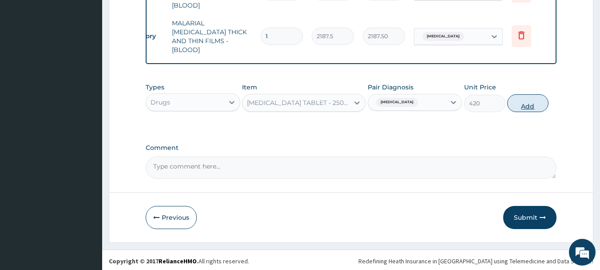
click at [525, 105] on button "Add" at bounding box center [527, 103] width 41 height 18
type input "0"
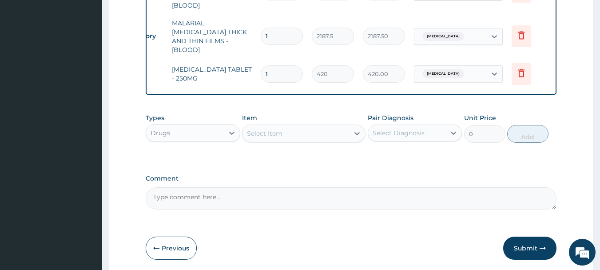
type input "10"
type input "4200.00"
type input "10"
click at [327, 132] on div "Select Item" at bounding box center [296, 133] width 107 height 14
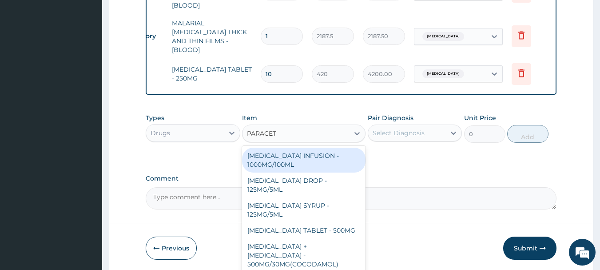
type input "PARACETA"
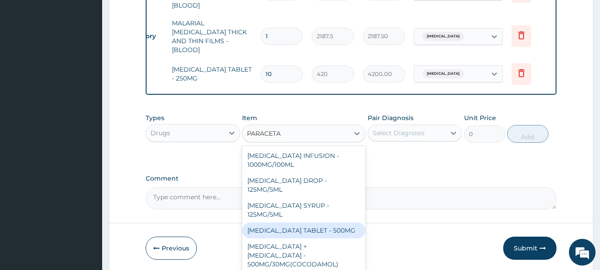
click at [351, 232] on div "[MEDICAL_DATA] TABLET - 500MG" at bounding box center [304, 230] width 124 height 16
type input "33.599999999999994"
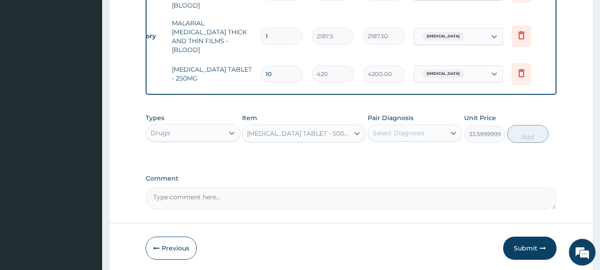
click at [397, 129] on div "Select Diagnosis" at bounding box center [399, 132] width 52 height 9
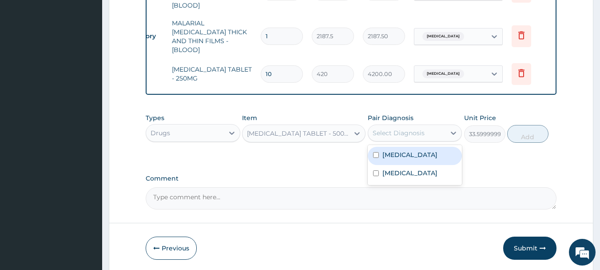
drag, startPoint x: 397, startPoint y: 155, endPoint x: 408, endPoint y: 150, distance: 12.0
click at [397, 155] on label "Falciparum malaria" at bounding box center [410, 154] width 55 height 9
checkbox input "true"
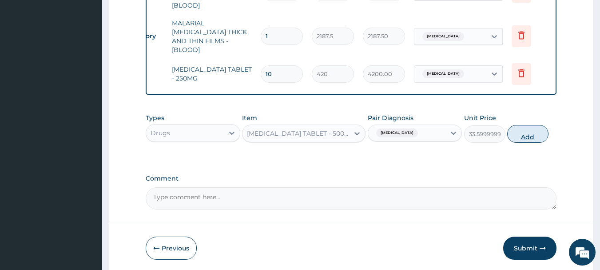
click at [525, 137] on button "Add" at bounding box center [527, 134] width 41 height 18
type input "0"
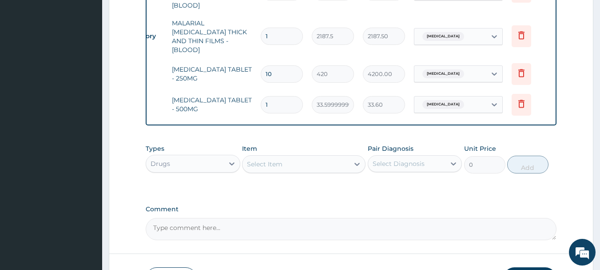
type input "18"
type input "604.80"
type input "18"
click at [345, 150] on div "Item Select Item" at bounding box center [304, 158] width 124 height 29
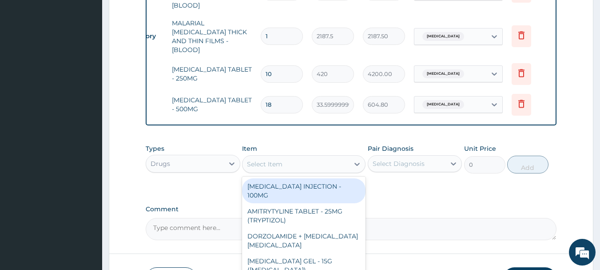
click at [348, 165] on div "Select Item" at bounding box center [296, 164] width 107 height 14
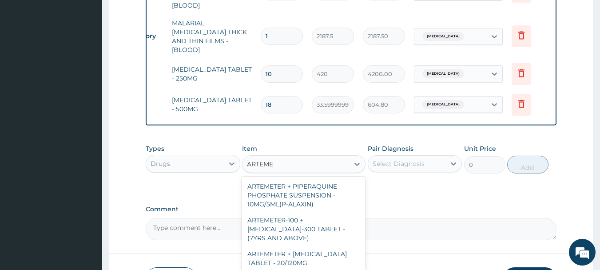
type input "ARTEMET"
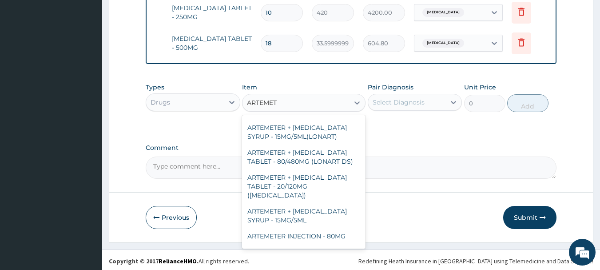
scroll to position [308, 0]
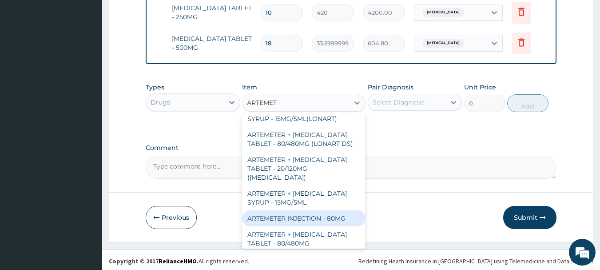
click at [347, 213] on div "ARTEMETER INJECTION - 80MG" at bounding box center [304, 218] width 124 height 16
type input "475.99999999999994"
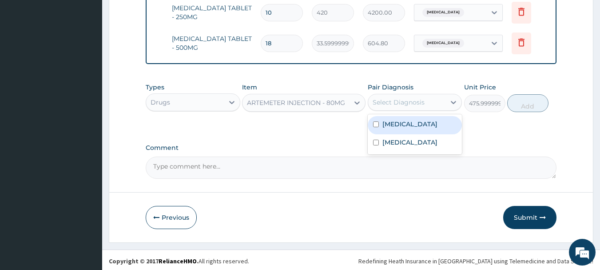
click at [409, 100] on div "Select Diagnosis" at bounding box center [399, 102] width 52 height 9
click at [405, 120] on label "Falciparum malaria" at bounding box center [410, 124] width 55 height 9
checkbox input "true"
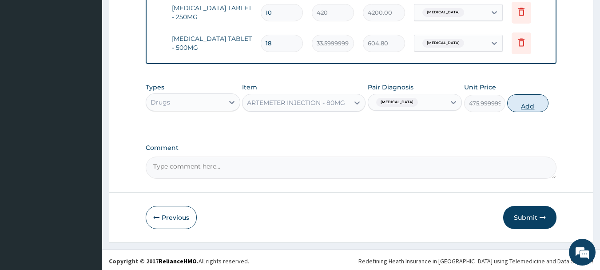
click at [531, 98] on button "Add" at bounding box center [527, 103] width 41 height 18
type input "0"
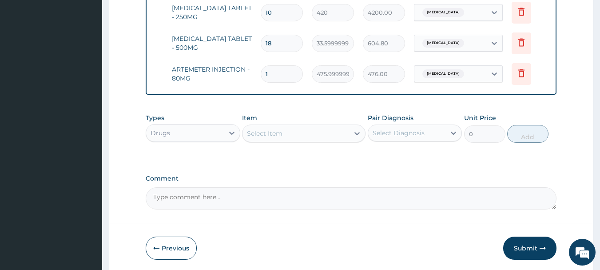
type input "0.00"
type input "6"
type input "2856.00"
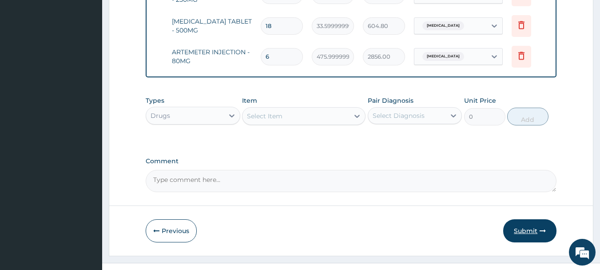
scroll to position [512, 0]
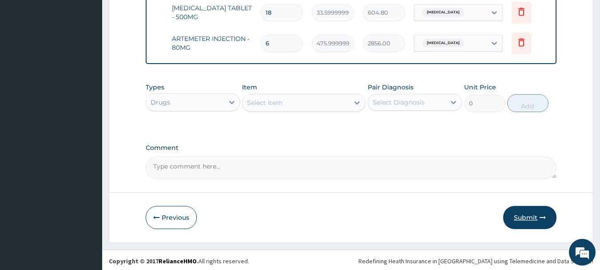
type input "6"
click at [538, 210] on button "Submit" at bounding box center [529, 217] width 53 height 23
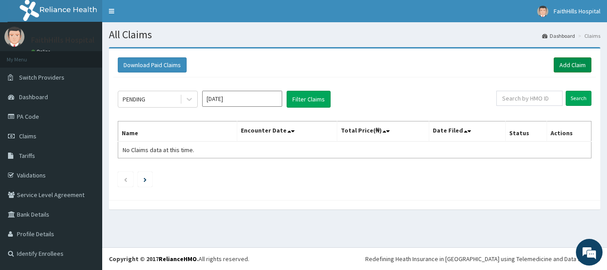
click at [570, 68] on link "Add Claim" at bounding box center [573, 64] width 38 height 15
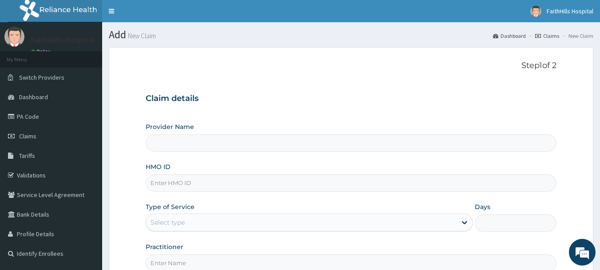
type input "FaithHills Specialist Hospital"
click at [181, 189] on input "HMO ID" at bounding box center [351, 182] width 411 height 17
type input "FAT/10041/A"
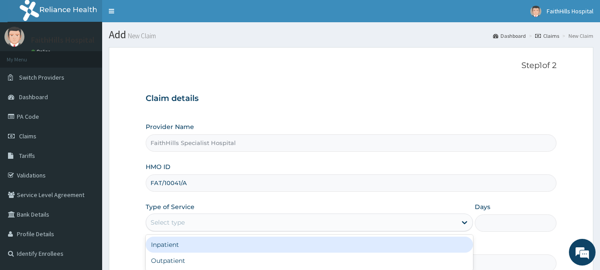
click at [204, 220] on div "Select type" at bounding box center [301, 222] width 311 height 14
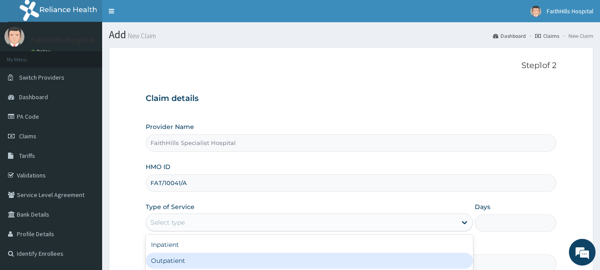
click at [200, 254] on div "Outpatient" at bounding box center [309, 260] width 327 height 16
type input "1"
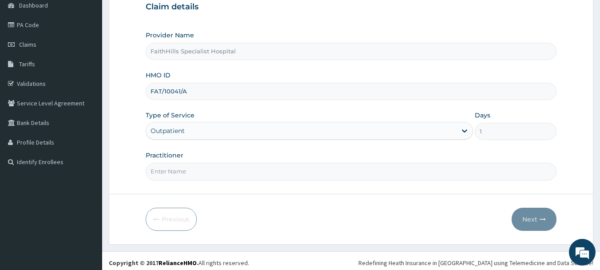
scroll to position [96, 0]
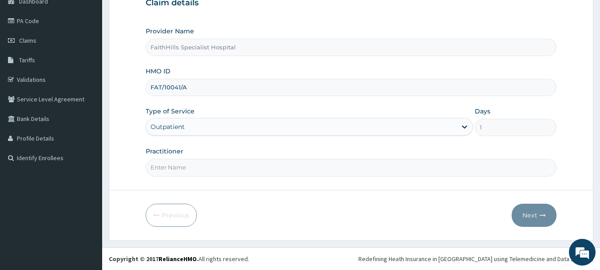
click at [170, 172] on input "Practitioner" at bounding box center [351, 167] width 411 height 17
type input "DR. [PERSON_NAME]"
click at [552, 221] on button "Next" at bounding box center [534, 215] width 45 height 23
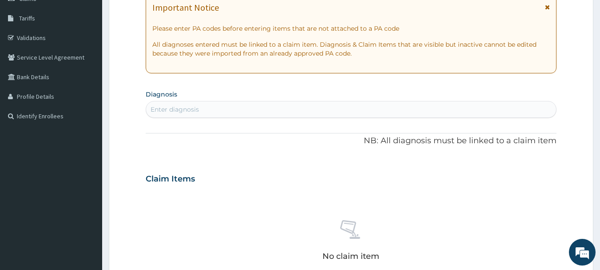
scroll to position [7, 0]
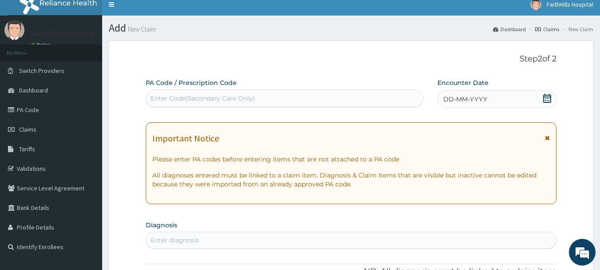
click at [549, 94] on icon at bounding box center [547, 98] width 9 height 9
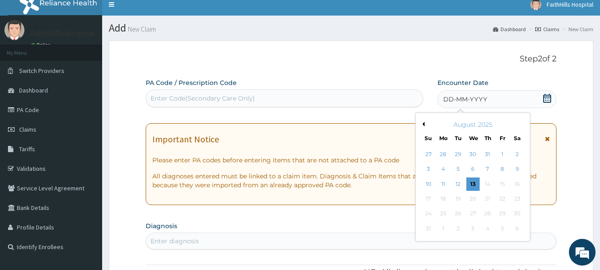
click at [425, 124] on div "Previous Month [DATE] Su Mo Tu We Th Fr Sa 27 28 29 30 31 1 2 3 4 5 6 7 8 9 10 …" at bounding box center [472, 176] width 115 height 129
click at [425, 120] on div "August 2025" at bounding box center [472, 124] width 107 height 9
click at [423, 122] on button "Previous Month" at bounding box center [422, 124] width 4 height 4
click at [454, 181] on div "15" at bounding box center [458, 183] width 13 height 13
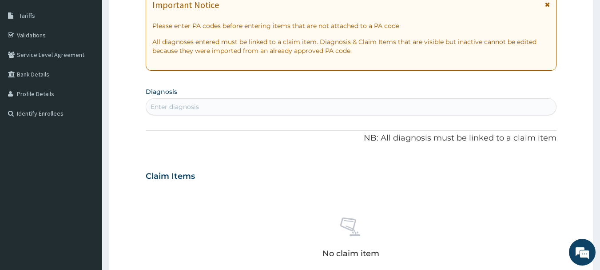
scroll to position [184, 0]
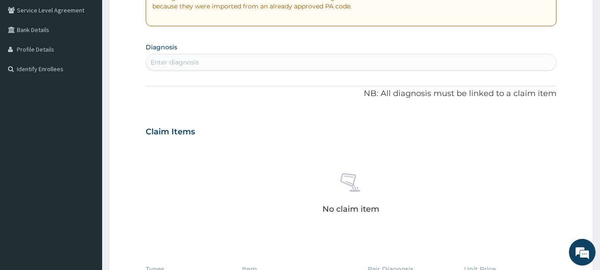
click at [312, 53] on section "Diagnosis Enter diagnosis" at bounding box center [351, 55] width 411 height 30
click at [309, 60] on div "Enter diagnosis" at bounding box center [351, 62] width 411 height 14
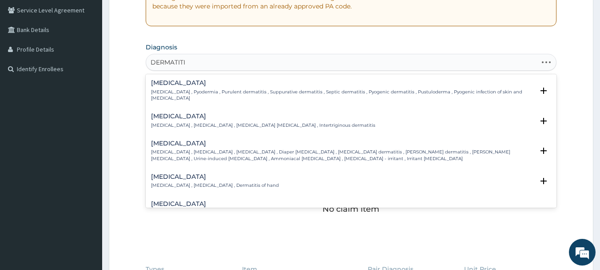
type input "DERMATITIS"
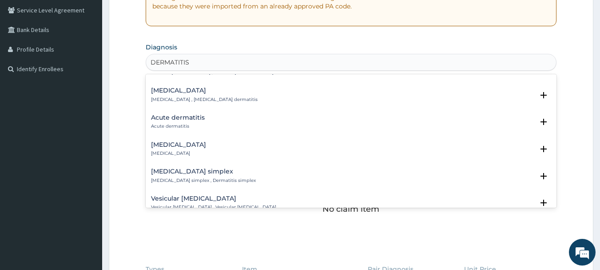
scroll to position [434, 0]
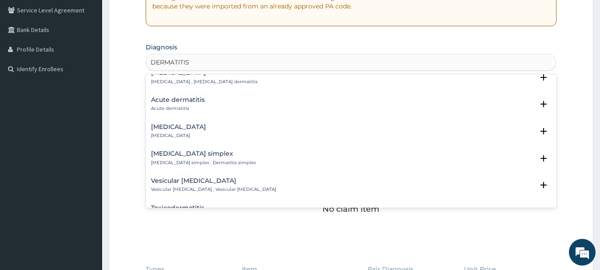
click at [180, 98] on div "Acute dermatitis Acute dermatitis" at bounding box center [178, 104] width 54 height 16
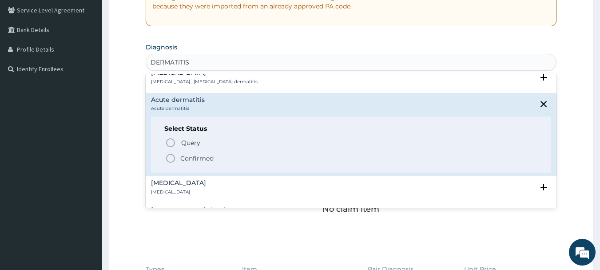
click at [195, 154] on p "Confirmed" at bounding box center [196, 158] width 33 height 9
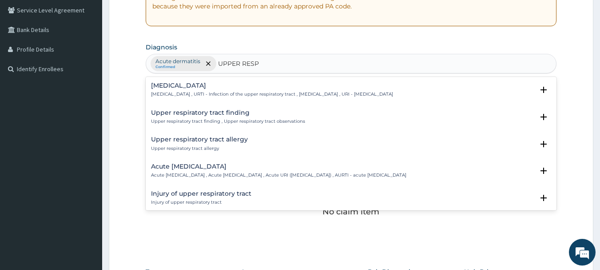
type input "UPPER RESPI"
click at [252, 88] on h4 "[MEDICAL_DATA]" at bounding box center [272, 85] width 242 height 7
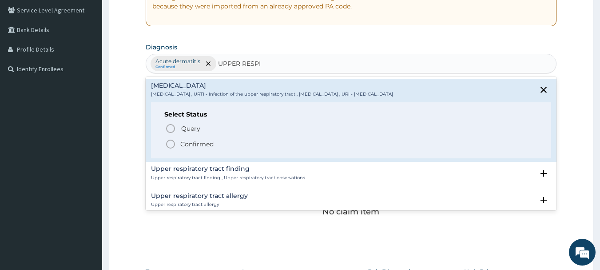
click at [176, 143] on span "Confirmed" at bounding box center [351, 144] width 373 height 11
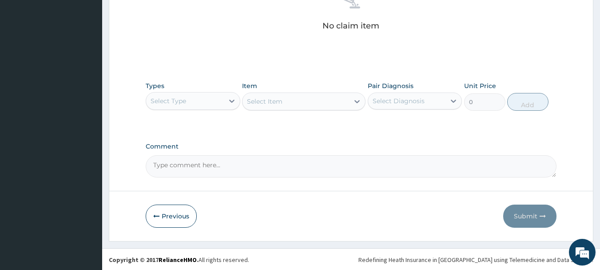
scroll to position [371, 0]
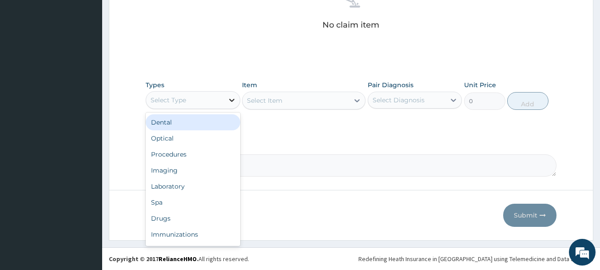
click at [229, 100] on icon at bounding box center [232, 100] width 9 height 9
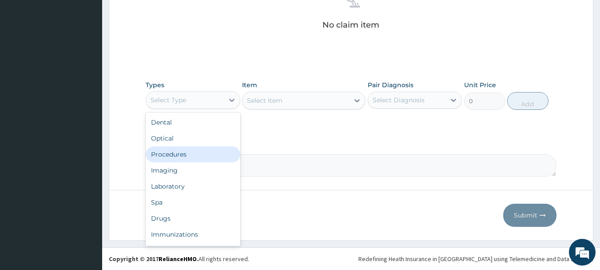
click at [176, 159] on div "Procedures" at bounding box center [193, 154] width 95 height 16
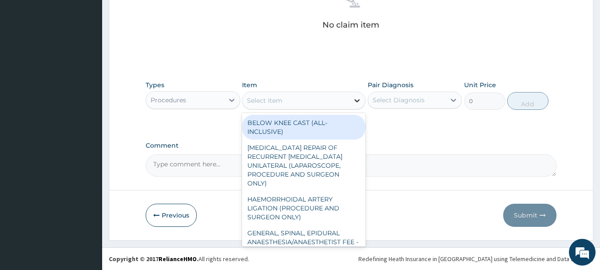
click at [353, 102] on icon at bounding box center [357, 100] width 9 height 9
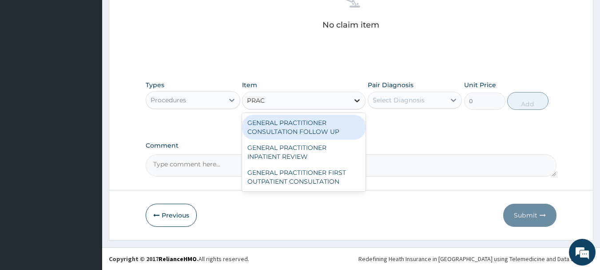
type input "PRACT"
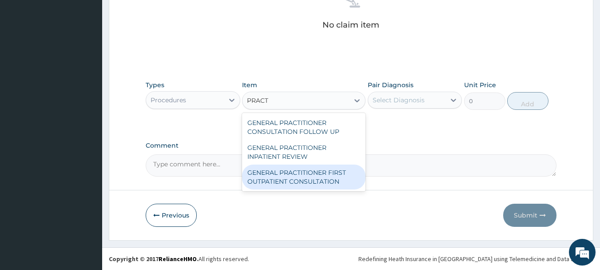
click at [303, 179] on div "GENERAL PRACTITIONER FIRST OUTPATIENT CONSULTATION" at bounding box center [304, 176] width 124 height 25
type input "3750"
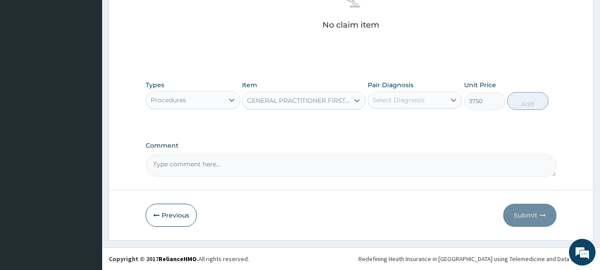
click at [438, 99] on div "Select Diagnosis" at bounding box center [407, 100] width 78 height 14
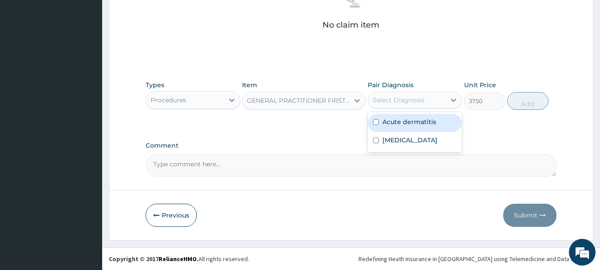
drag, startPoint x: 430, startPoint y: 121, endPoint x: 427, endPoint y: 133, distance: 12.3
click at [430, 122] on label "Acute dermatitis" at bounding box center [410, 121] width 54 height 9
checkbox input "true"
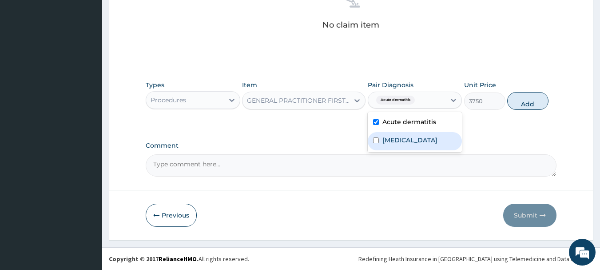
click at [421, 142] on label "[MEDICAL_DATA]" at bounding box center [410, 140] width 55 height 9
checkbox input "true"
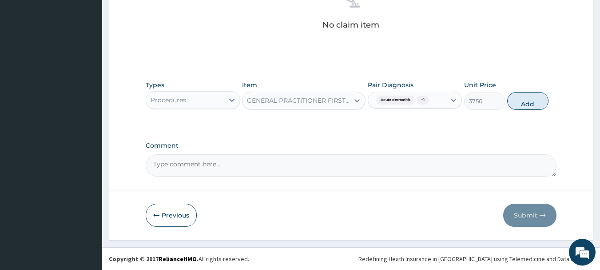
click at [532, 98] on button "Add" at bounding box center [527, 101] width 41 height 18
type input "0"
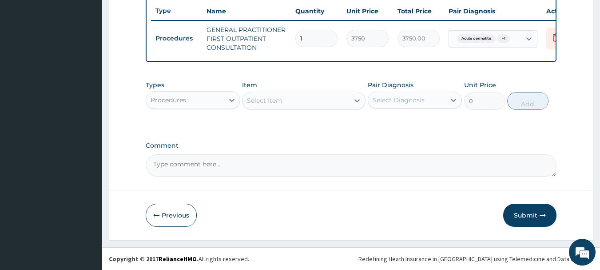
scroll to position [340, 0]
click at [214, 100] on div "Procedures" at bounding box center [185, 100] width 78 height 14
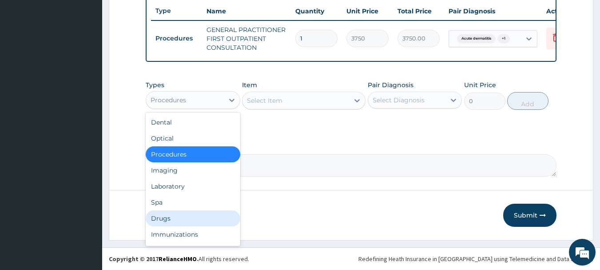
click at [182, 216] on div "Drugs" at bounding box center [193, 218] width 95 height 16
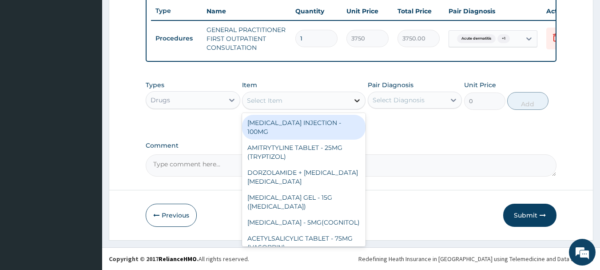
click at [351, 102] on div at bounding box center [357, 100] width 16 height 16
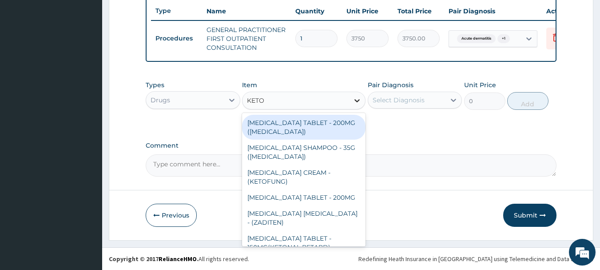
type input "KETOC"
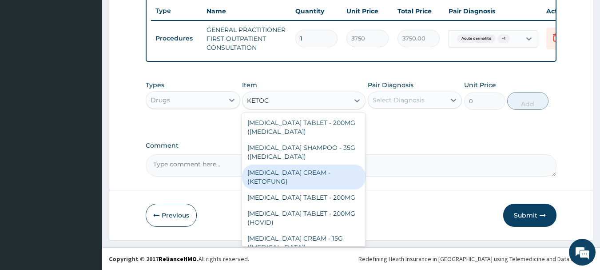
click at [318, 175] on div "[MEDICAL_DATA] CREAM - (KETOFUNG)" at bounding box center [304, 176] width 124 height 25
type input "1680"
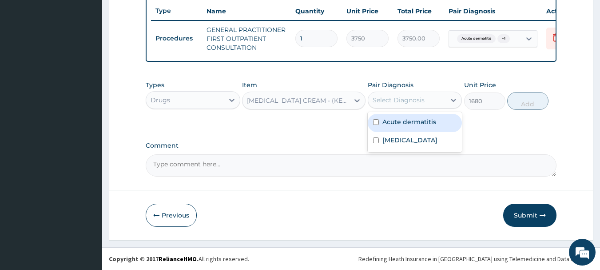
click at [400, 100] on div "Select Diagnosis" at bounding box center [399, 100] width 52 height 9
click at [400, 123] on label "Acute dermatitis" at bounding box center [410, 121] width 54 height 9
checkbox input "true"
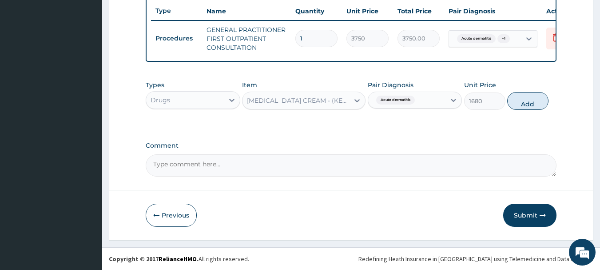
click at [530, 103] on button "Add" at bounding box center [527, 101] width 41 height 18
type input "0"
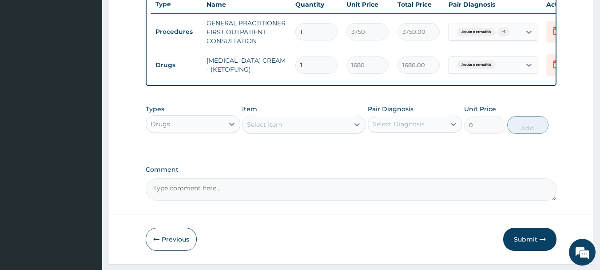
click at [341, 132] on div "Select Item" at bounding box center [296, 124] width 107 height 14
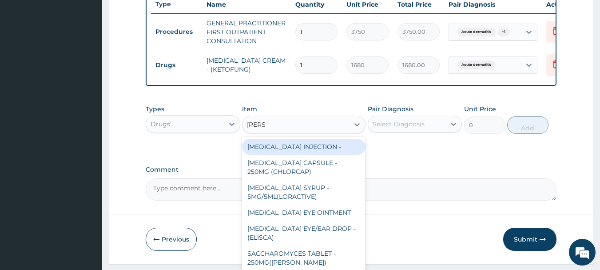
type input "LORAT"
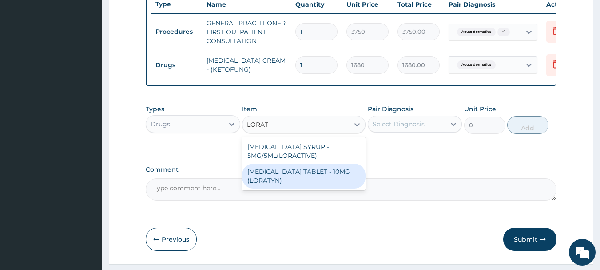
click at [287, 180] on div "[MEDICAL_DATA] TABLET - 10MG (LORATYN)" at bounding box center [304, 176] width 124 height 25
type input "98"
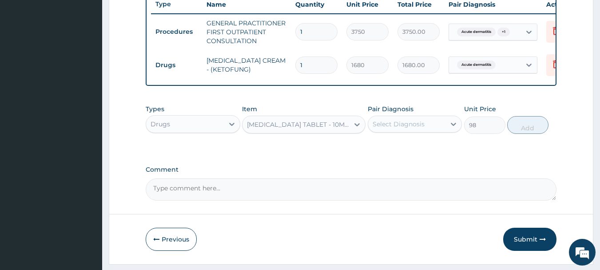
click at [394, 128] on div "Select Diagnosis" at bounding box center [399, 124] width 52 height 9
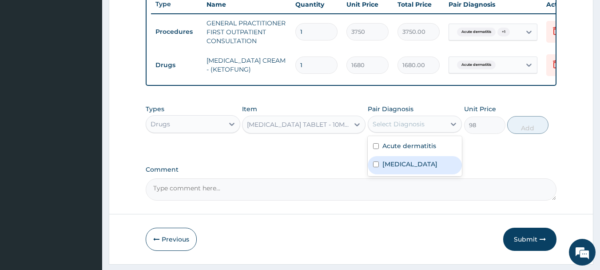
click at [407, 168] on label "[MEDICAL_DATA]" at bounding box center [410, 164] width 55 height 9
checkbox input "true"
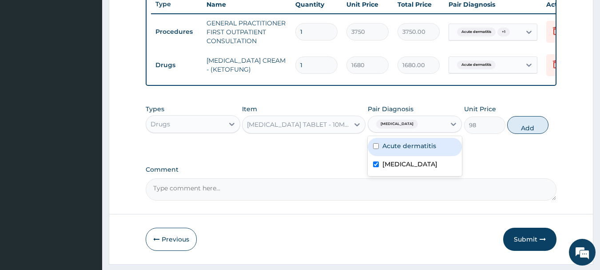
click at [405, 150] on label "Acute dermatitis" at bounding box center [410, 145] width 54 height 9
checkbox input "true"
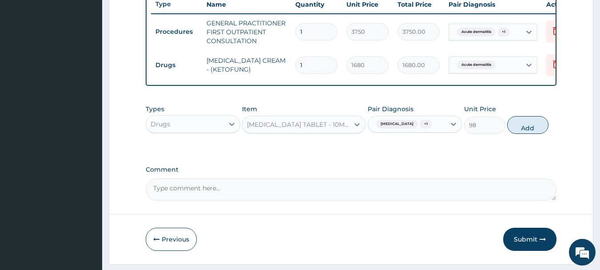
drag, startPoint x: 531, startPoint y: 139, endPoint x: 465, endPoint y: 132, distance: 66.1
click at [530, 134] on button "Add" at bounding box center [527, 125] width 41 height 18
type input "0"
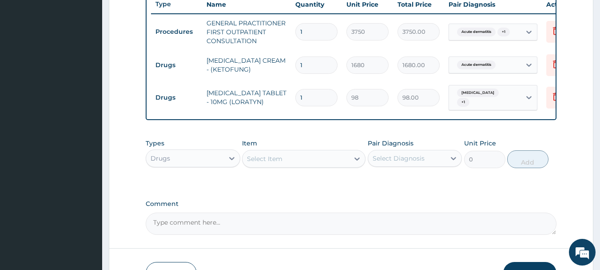
type input "0.00"
type input "5"
type input "490.00"
type input "5"
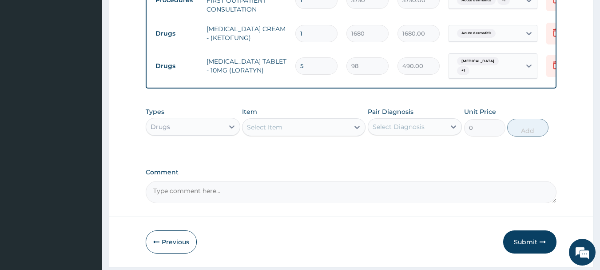
scroll to position [405, 0]
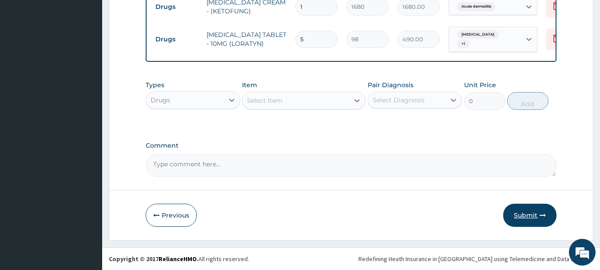
click at [526, 213] on button "Submit" at bounding box center [529, 215] width 53 height 23
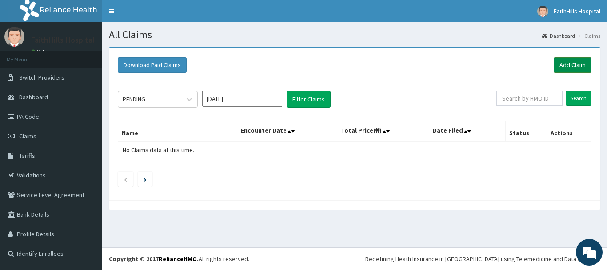
click at [584, 68] on link "Add Claim" at bounding box center [573, 64] width 38 height 15
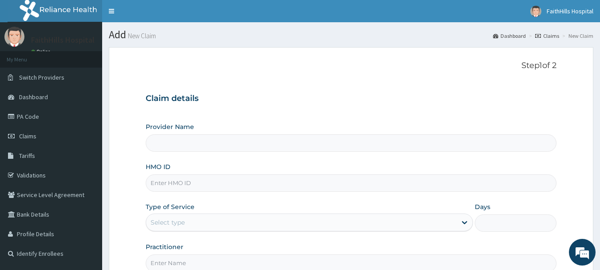
type input "FaithHills Specialist Hospital"
click at [173, 180] on input "HMO ID" at bounding box center [351, 182] width 411 height 17
type input "RFL/10135/B"
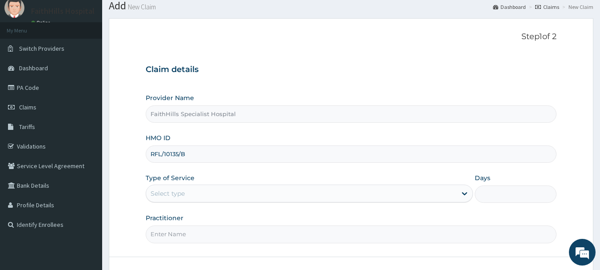
scroll to position [44, 0]
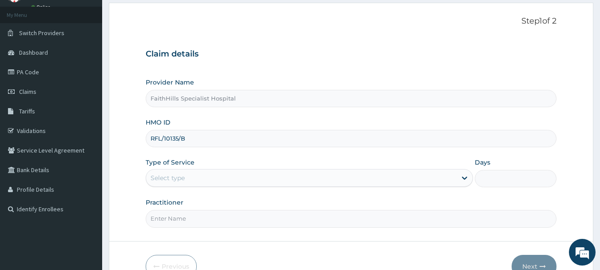
click at [265, 179] on div "Select type" at bounding box center [301, 178] width 311 height 14
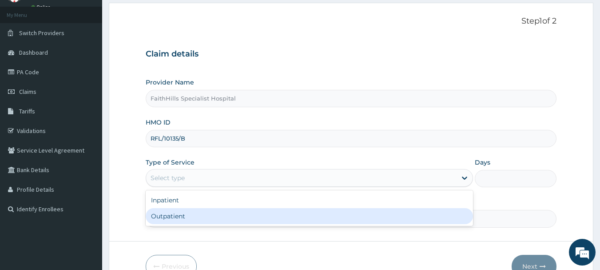
click at [202, 218] on div "Outpatient" at bounding box center [309, 216] width 327 height 16
type input "1"
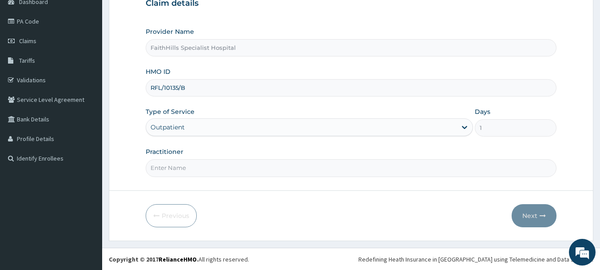
scroll to position [96, 0]
click at [193, 169] on input "Practitioner" at bounding box center [351, 167] width 411 height 17
type input "DR. JOSHUA"
click at [536, 214] on button "Next" at bounding box center [534, 215] width 45 height 23
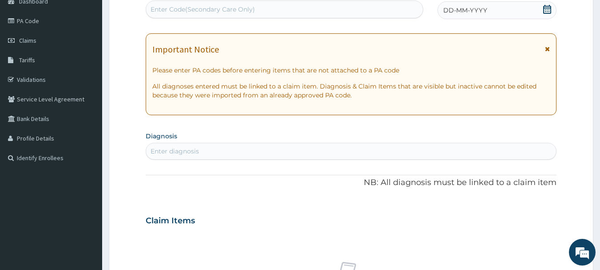
click at [550, 9] on icon at bounding box center [547, 9] width 9 height 9
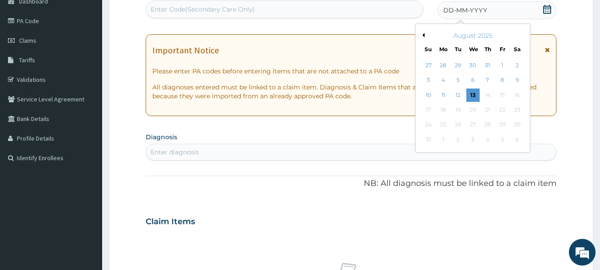
click at [423, 36] on button "Previous Month" at bounding box center [422, 35] width 4 height 4
click at [455, 95] on div "15" at bounding box center [458, 94] width 13 height 13
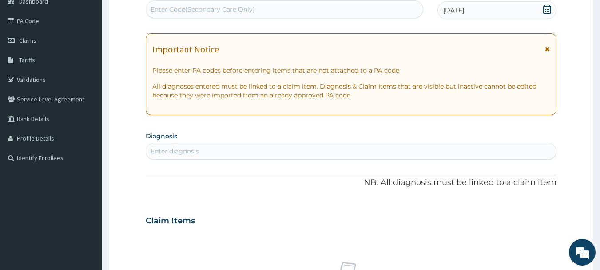
click at [232, 149] on div "Enter diagnosis" at bounding box center [351, 151] width 411 height 14
type input "PNEUMONIA"
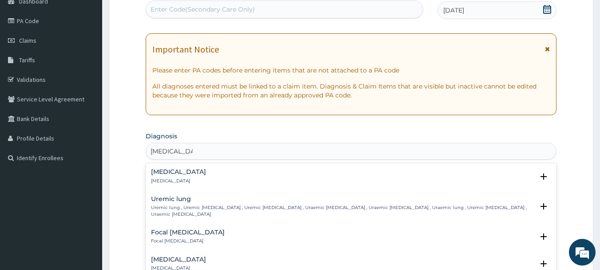
click at [184, 175] on h4 "Pneumonia" at bounding box center [178, 171] width 55 height 7
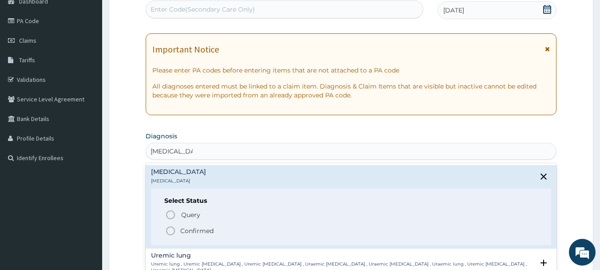
click at [198, 238] on div "Select Status Query Query covers suspected (?), Keep in view (kiv), Ruled out (…" at bounding box center [351, 216] width 401 height 56
click at [198, 232] on p "Confirmed" at bounding box center [196, 230] width 33 height 9
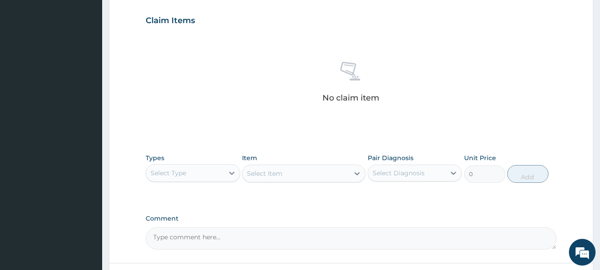
scroll to position [371, 0]
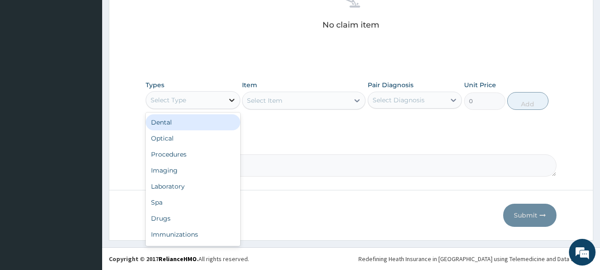
click at [228, 99] on icon at bounding box center [232, 100] width 9 height 9
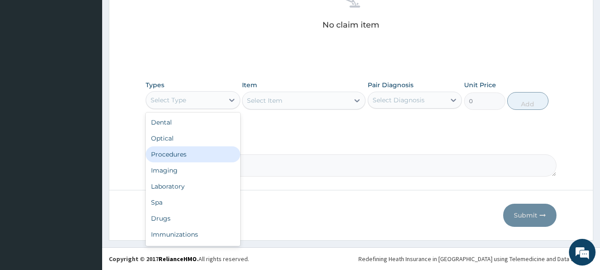
click at [193, 155] on div "Procedures" at bounding box center [193, 154] width 95 height 16
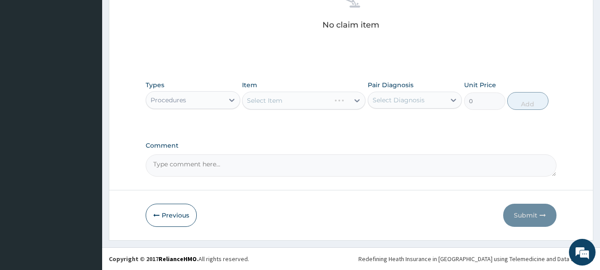
click at [312, 102] on div "Select Item" at bounding box center [304, 101] width 124 height 18
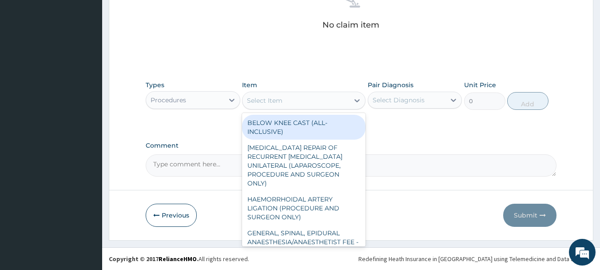
click at [344, 103] on div "Select Item" at bounding box center [296, 100] width 107 height 14
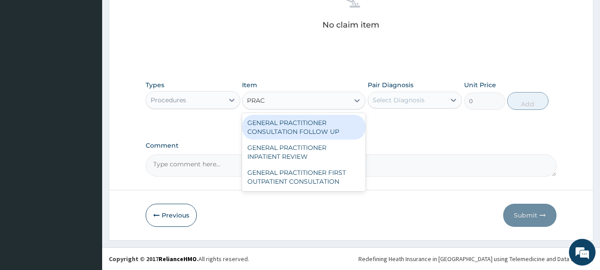
type input "PRACT"
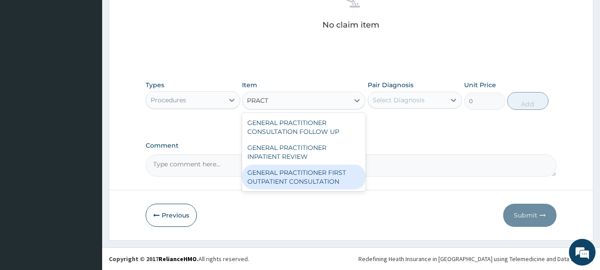
click at [303, 182] on div "GENERAL PRACTITIONER FIRST OUTPATIENT CONSULTATION" at bounding box center [304, 176] width 124 height 25
type input "3750"
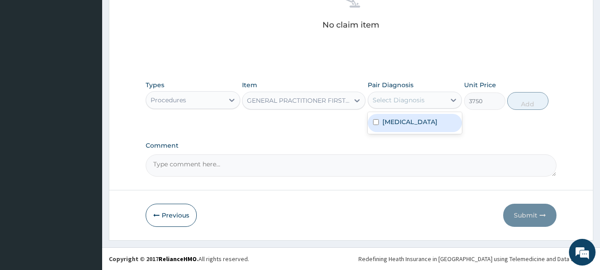
click at [422, 100] on div "Select Diagnosis" at bounding box center [399, 100] width 52 height 9
click at [415, 121] on label "Pneumonia" at bounding box center [410, 121] width 55 height 9
checkbox input "true"
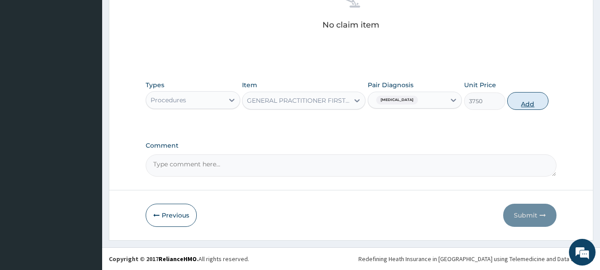
click at [523, 97] on button "Add" at bounding box center [527, 101] width 41 height 18
type input "0"
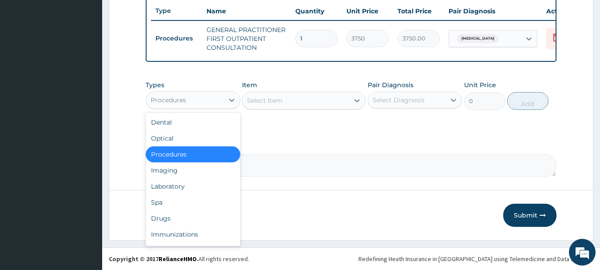
click at [204, 100] on div "Procedures" at bounding box center [185, 100] width 78 height 14
click at [187, 214] on div "Drugs" at bounding box center [193, 218] width 95 height 16
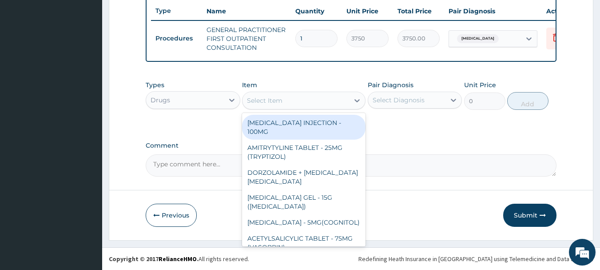
click at [293, 104] on div "Select Item" at bounding box center [296, 100] width 107 height 14
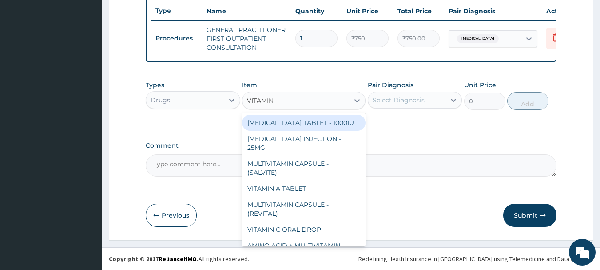
type input "VITAMIN C"
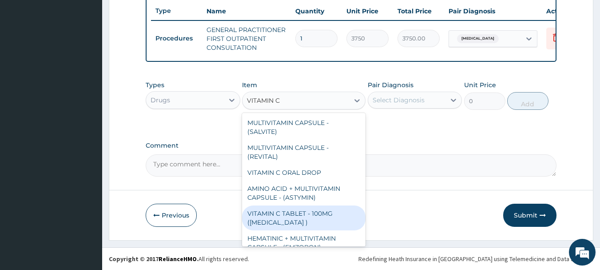
click at [295, 212] on div "VITAMIN C TABLET - 100MG (ASCORBIC ACID )" at bounding box center [304, 217] width 124 height 25
type input "16.799999999999997"
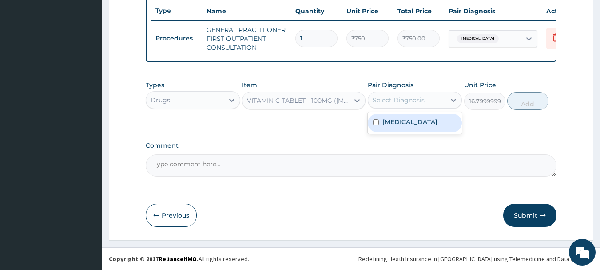
click at [406, 99] on div "Select Diagnosis" at bounding box center [399, 100] width 52 height 9
click at [411, 121] on label "Pneumonia" at bounding box center [410, 121] width 55 height 9
checkbox input "true"
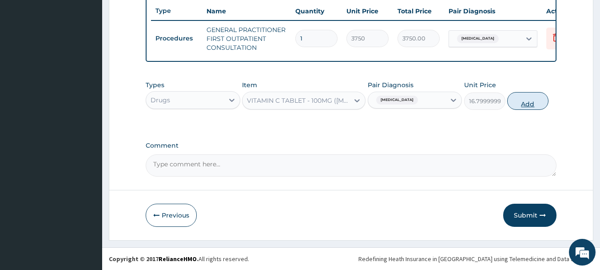
click at [526, 100] on button "Add" at bounding box center [527, 101] width 41 height 18
type input "0"
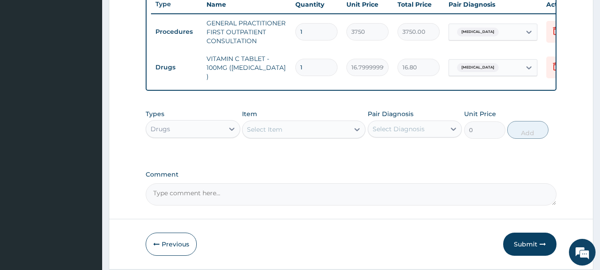
type input "0.00"
type input "3"
type input "50.40"
type input "30"
type input "504.00"
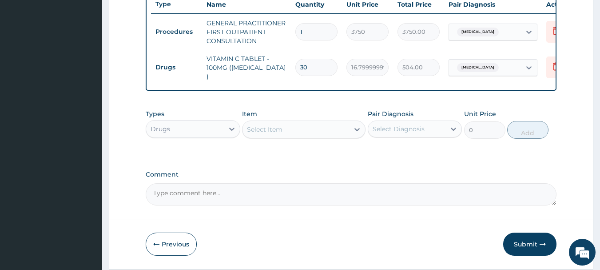
type input "30"
click at [311, 129] on div "Select Item" at bounding box center [296, 129] width 107 height 14
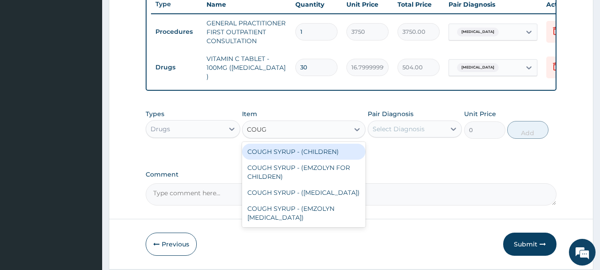
type input "COUGH"
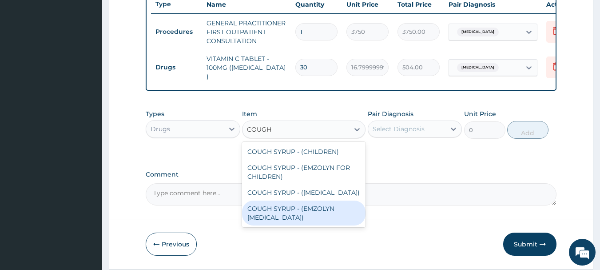
click at [306, 217] on div "COUGH SYRUP - (EMZOLYN EXPECTORANT)" at bounding box center [304, 212] width 124 height 25
type input "1120"
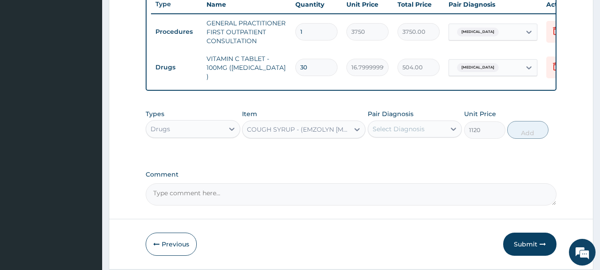
click at [421, 121] on div "Pair Diagnosis Select Diagnosis" at bounding box center [415, 123] width 95 height 29
click at [418, 139] on div "Pair Diagnosis Select Diagnosis" at bounding box center [415, 123] width 95 height 29
click at [419, 133] on div "Select Diagnosis" at bounding box center [399, 128] width 52 height 9
click at [414, 152] on label "Pneumonia" at bounding box center [410, 150] width 55 height 9
checkbox input "true"
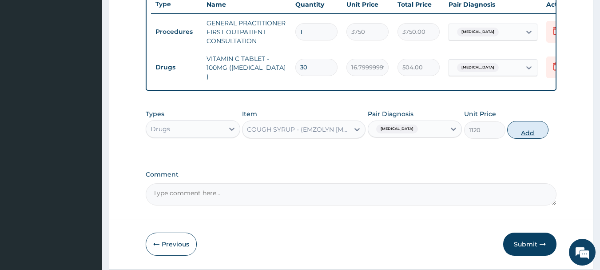
click at [530, 133] on button "Add" at bounding box center [527, 130] width 41 height 18
type input "0"
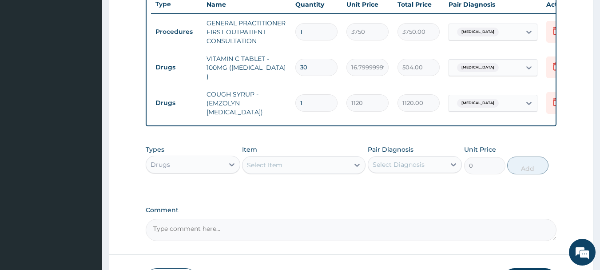
click at [315, 171] on div "Select Item" at bounding box center [296, 165] width 107 height 14
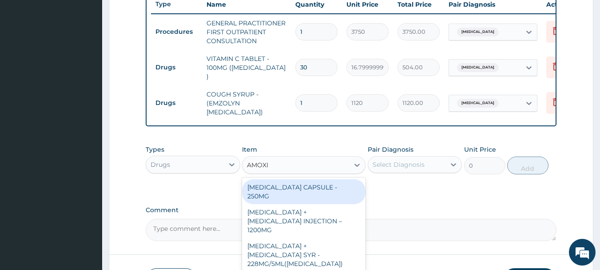
type input "AMOXIC"
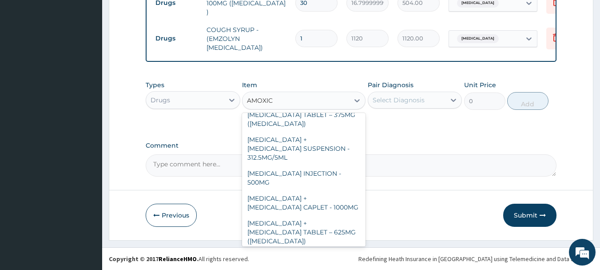
scroll to position [236, 0]
type input "420"
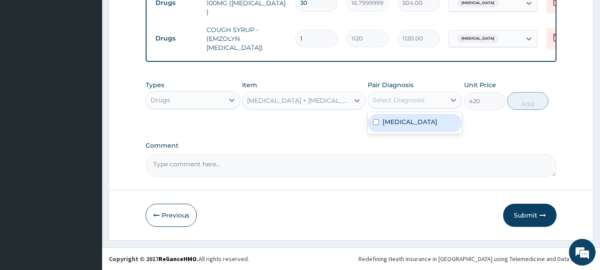
click at [413, 102] on div "Select Diagnosis" at bounding box center [399, 100] width 52 height 9
click at [413, 123] on label "Pneumonia" at bounding box center [410, 121] width 55 height 9
checkbox input "true"
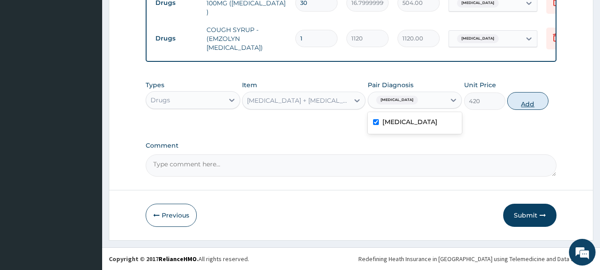
click at [526, 106] on button "Add" at bounding box center [527, 101] width 41 height 18
type input "0"
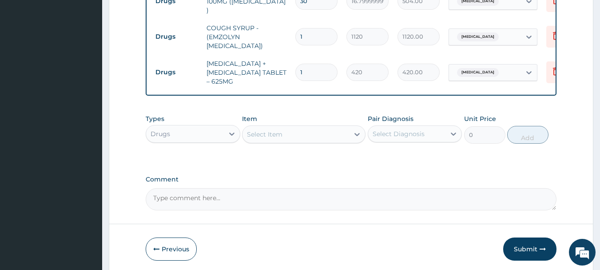
click at [321, 68] on input "1" at bounding box center [316, 72] width 42 height 17
type input "14"
type input "5880.00"
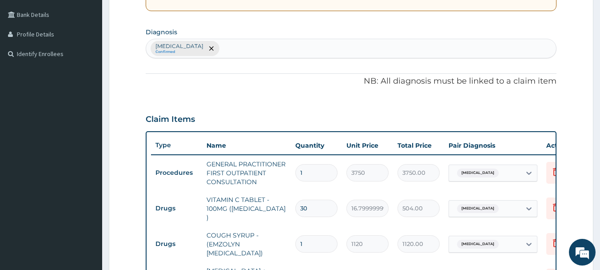
scroll to position [184, 0]
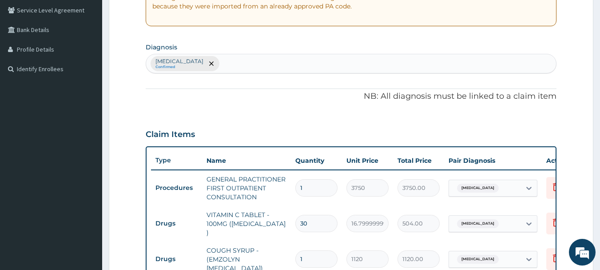
type input "14"
click at [246, 61] on div "Pneumonia Confirmed" at bounding box center [351, 63] width 411 height 19
type input "PAIN"
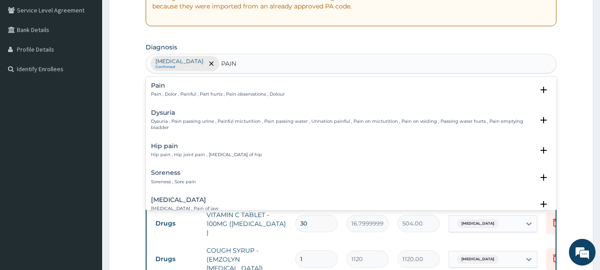
click at [212, 91] on p "Pain , Dolor , Painful , Part hurts , Pain observations , Dolour" at bounding box center [218, 94] width 134 height 6
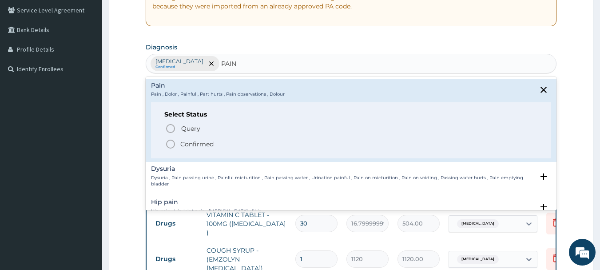
click at [212, 139] on span "Confirmed" at bounding box center [351, 144] width 373 height 11
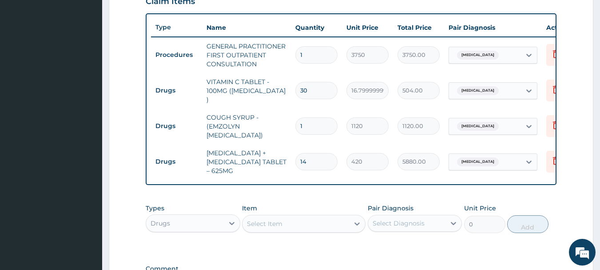
scroll to position [407, 0]
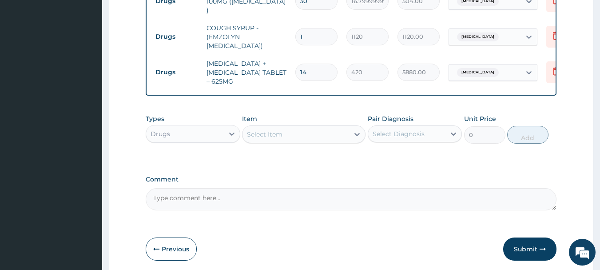
click at [267, 136] on div "Select Item" at bounding box center [265, 134] width 36 height 9
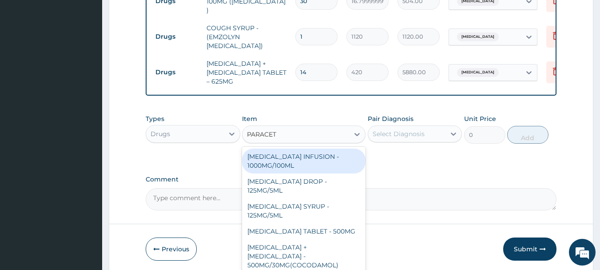
type input "PARACETA"
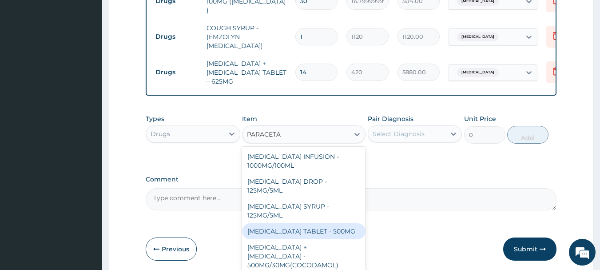
click at [304, 235] on div "PARACETAMOL TABLET - 500MG" at bounding box center [304, 231] width 124 height 16
type input "33.599999999999994"
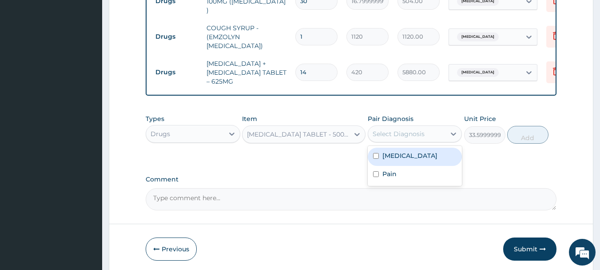
click at [434, 137] on div "Select Diagnosis" at bounding box center [407, 134] width 78 height 14
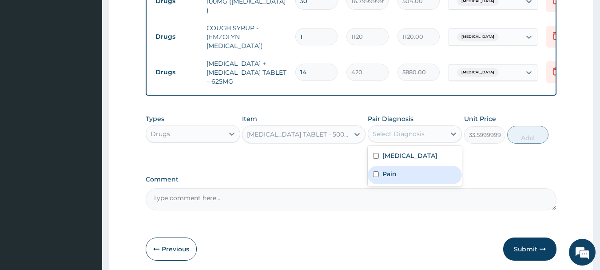
click at [423, 176] on div "Pain" at bounding box center [415, 175] width 95 height 18
checkbox input "true"
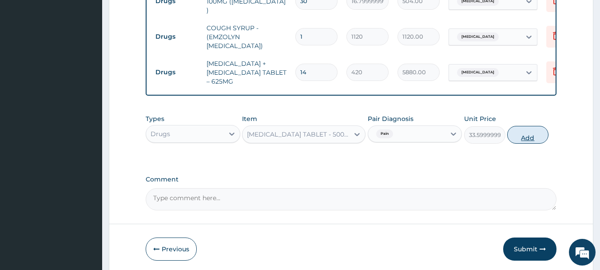
click at [530, 139] on button "Add" at bounding box center [527, 135] width 41 height 18
type input "0"
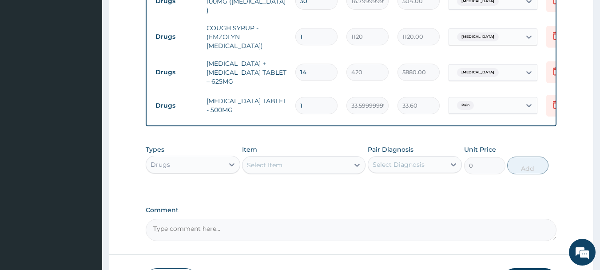
type input "18"
type input "604.80"
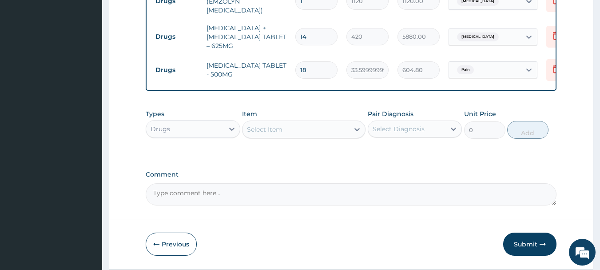
scroll to position [473, 0]
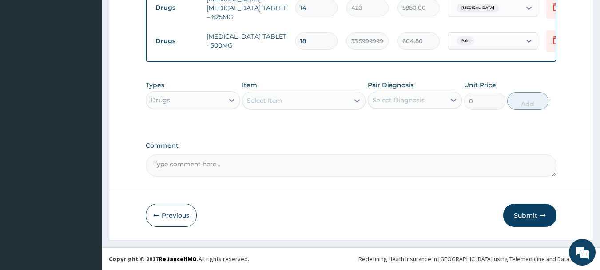
type input "18"
click at [535, 220] on button "Submit" at bounding box center [529, 215] width 53 height 23
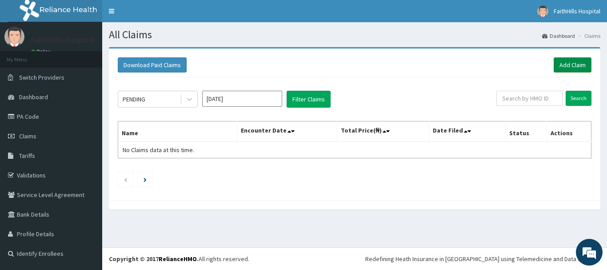
click at [570, 64] on link "Add Claim" at bounding box center [573, 64] width 38 height 15
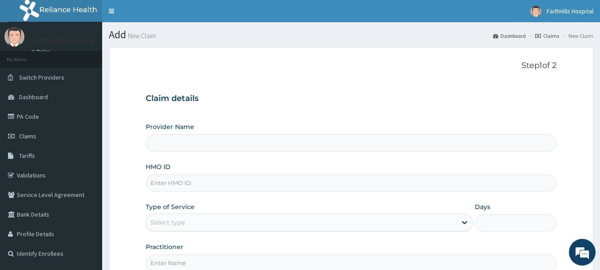
click at [160, 183] on input "HMO ID" at bounding box center [351, 182] width 411 height 17
type input "FaithHills Specialist Hospital"
type input "P"
type input "HIB/10010/A"
click at [216, 221] on div "Select type" at bounding box center [301, 222] width 311 height 14
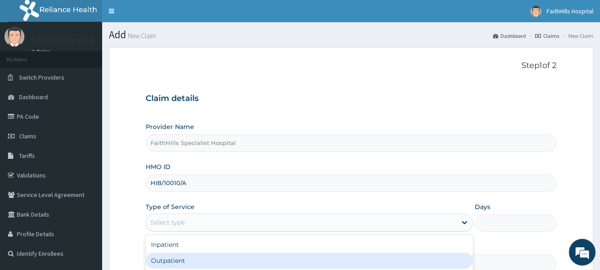
click at [206, 254] on div "Outpatient" at bounding box center [309, 260] width 327 height 16
type input "1"
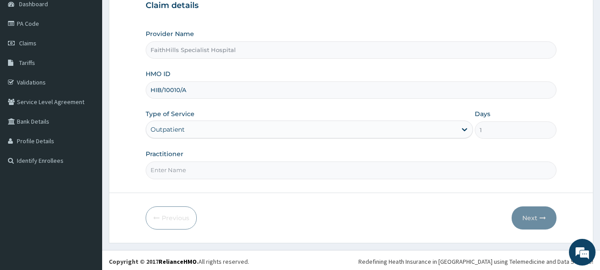
scroll to position [96, 0]
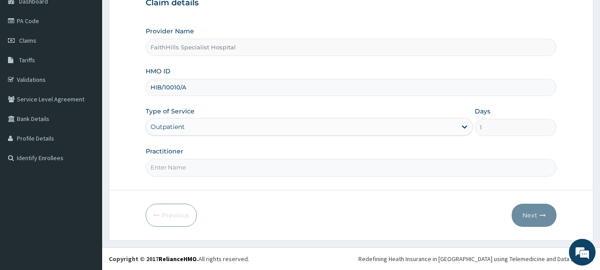
click at [196, 165] on input "Practitioner" at bounding box center [351, 167] width 411 height 17
type input "[PERSON_NAME]"
click at [538, 214] on button "Next" at bounding box center [534, 215] width 45 height 23
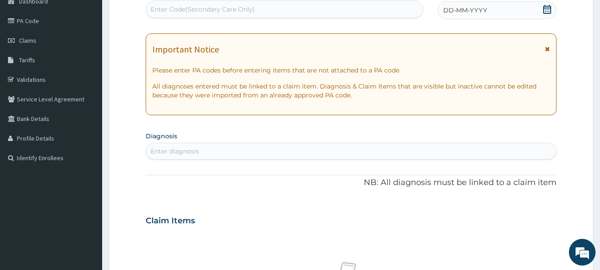
click at [328, 8] on div "Enter Code(Secondary Care Only)" at bounding box center [284, 9] width 277 height 14
paste input "PA/972113"
type input "PA/972113"
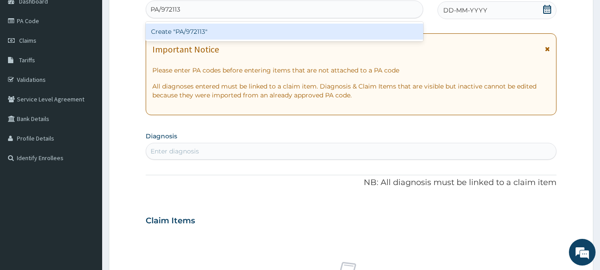
click at [196, 32] on div "Create "PA/972113"" at bounding box center [285, 32] width 278 height 16
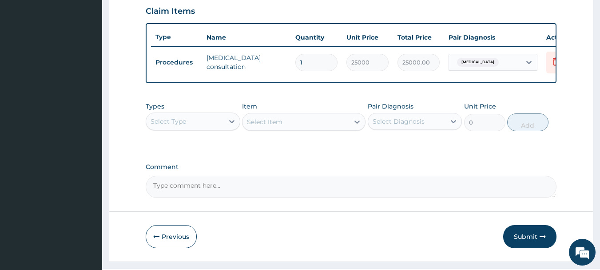
scroll to position [335, 0]
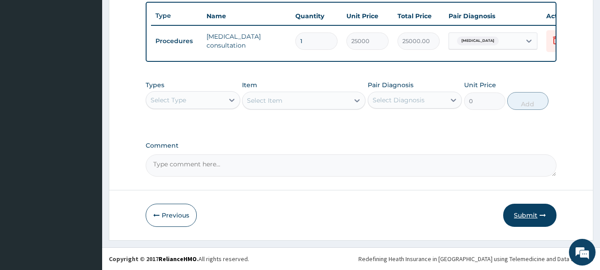
click at [539, 217] on button "Submit" at bounding box center [529, 215] width 53 height 23
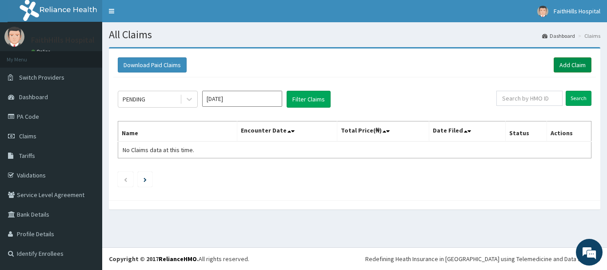
click at [575, 63] on link "Add Claim" at bounding box center [573, 64] width 38 height 15
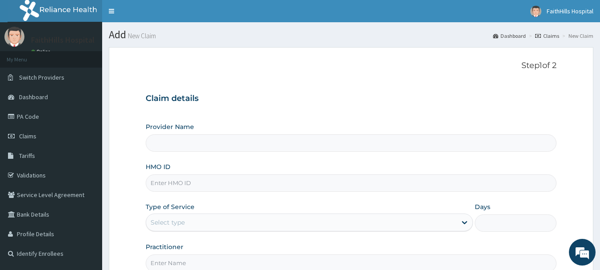
type input "FaithHills Specialist Hospital"
click at [189, 185] on input "HMO ID" at bounding box center [351, 182] width 411 height 17
type input "HIB/10010/A"
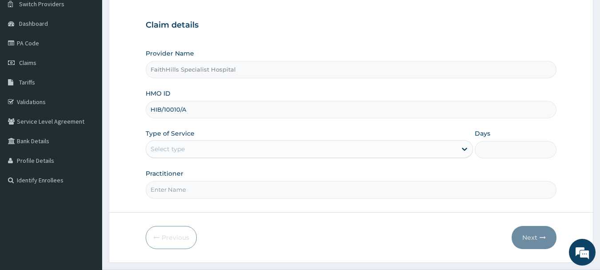
scroll to position [89, 0]
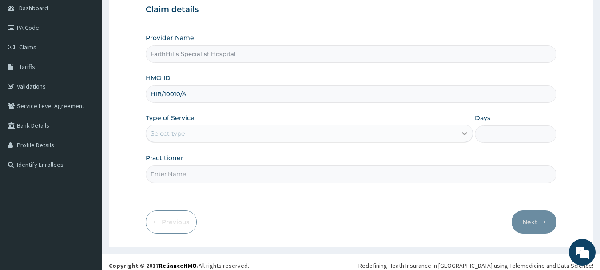
click at [462, 132] on icon at bounding box center [464, 133] width 9 height 9
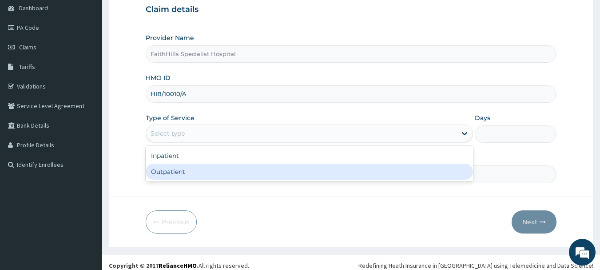
click at [215, 173] on div "Outpatient" at bounding box center [309, 172] width 327 height 16
type input "1"
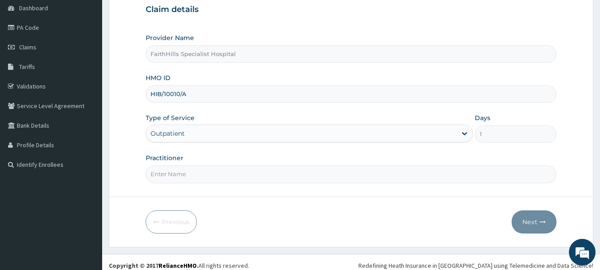
click at [218, 174] on input "Practitioner" at bounding box center [351, 173] width 411 height 17
type input "D"
type input "DR. [PERSON_NAME]"
click at [529, 219] on button "Next" at bounding box center [534, 221] width 45 height 23
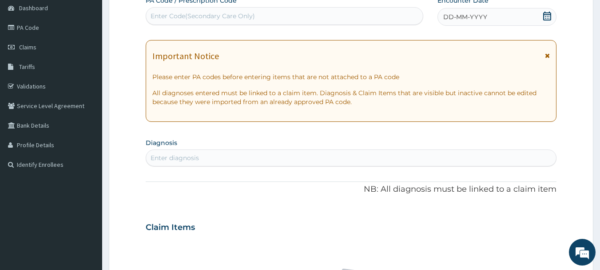
click at [414, 15] on div "Enter Code(Secondary Care Only)" at bounding box center [284, 16] width 277 height 14
type input "PA/754774"
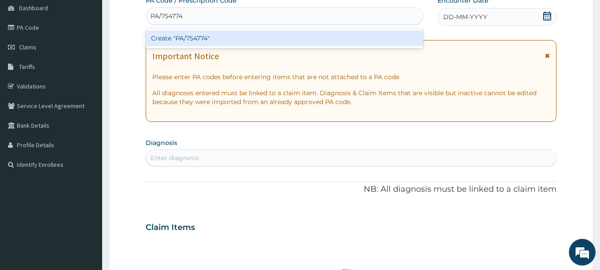
click at [384, 40] on div "Create "PA/754774"" at bounding box center [285, 38] width 278 height 16
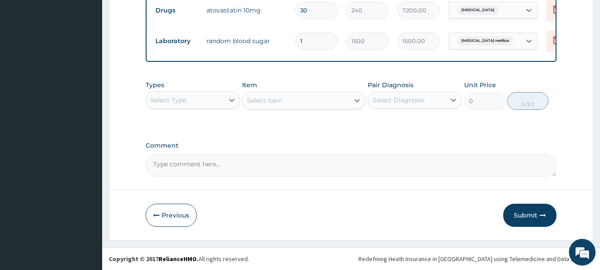
scroll to position [489, 0]
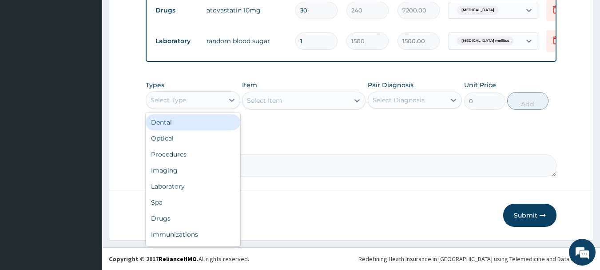
drag, startPoint x: 218, startPoint y: 98, endPoint x: 219, endPoint y: 130, distance: 32.0
click at [218, 99] on div "Select Type" at bounding box center [185, 100] width 78 height 14
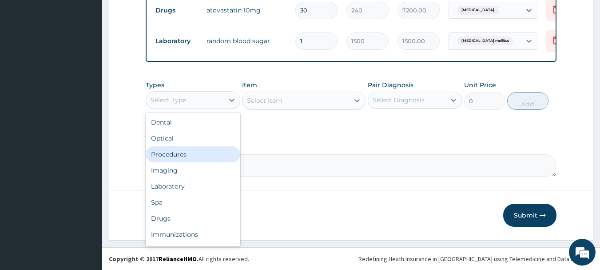
click at [212, 152] on div "Procedures" at bounding box center [193, 154] width 95 height 16
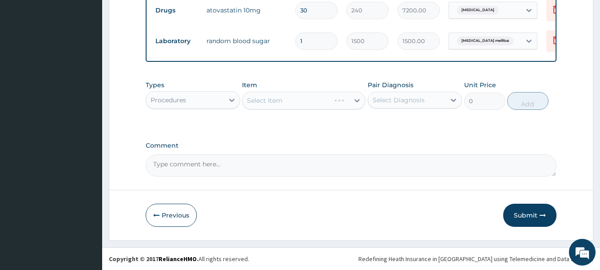
click at [307, 103] on div "Select Item" at bounding box center [304, 101] width 124 height 18
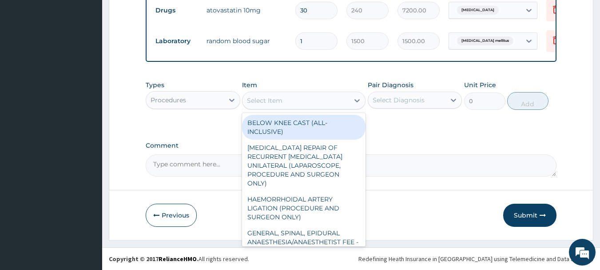
click at [348, 99] on div "Select Item" at bounding box center [296, 100] width 107 height 14
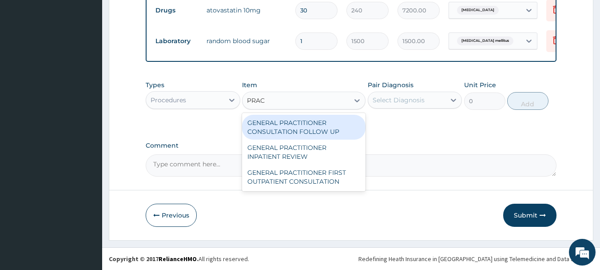
type input "PRACT"
drag, startPoint x: 317, startPoint y: 129, endPoint x: 357, endPoint y: 116, distance: 42.0
click at [317, 129] on div "GENERAL PRACTITIONER CONSULTATION FOLLOW UP" at bounding box center [304, 127] width 124 height 25
type input "1875"
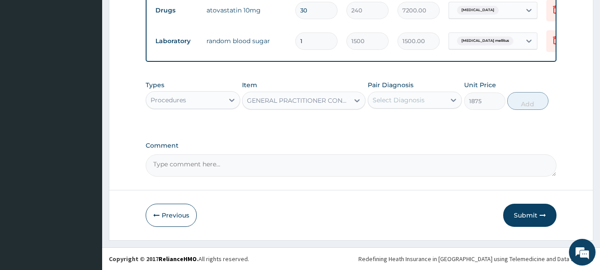
click at [427, 104] on div "Select Diagnosis" at bounding box center [407, 100] width 78 height 14
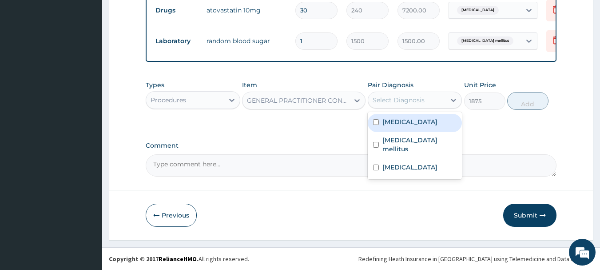
drag, startPoint x: 419, startPoint y: 124, endPoint x: 415, endPoint y: 147, distance: 22.9
click at [417, 126] on label "[MEDICAL_DATA]" at bounding box center [410, 121] width 55 height 9
checkbox input "true"
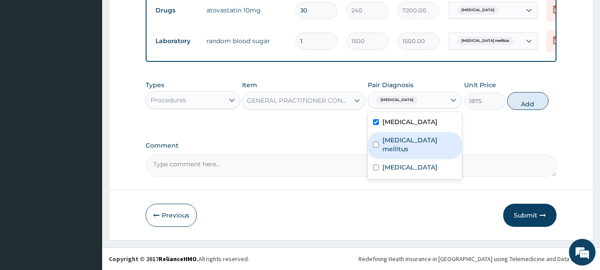
click at [415, 151] on label "[MEDICAL_DATA] mellitus" at bounding box center [420, 145] width 75 height 18
checkbox input "true"
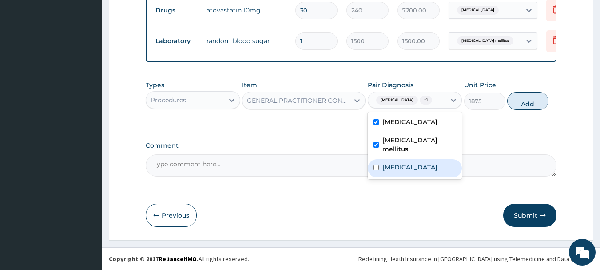
click at [408, 172] on label "[MEDICAL_DATA]" at bounding box center [410, 167] width 55 height 9
checkbox input "true"
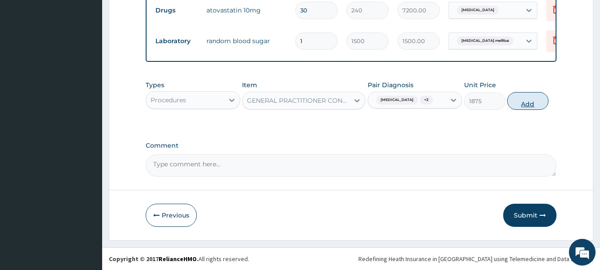
click at [524, 110] on button "Add" at bounding box center [527, 101] width 41 height 18
type input "0"
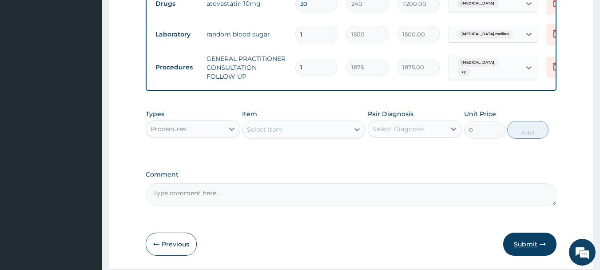
click at [536, 243] on button "Submit" at bounding box center [529, 243] width 53 height 23
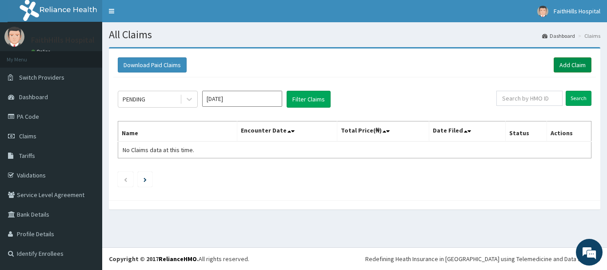
click at [571, 61] on link "Add Claim" at bounding box center [573, 64] width 38 height 15
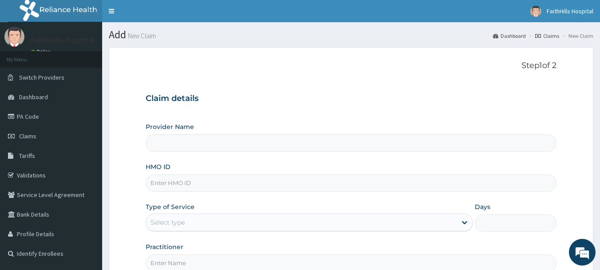
click at [275, 184] on input "HMO ID" at bounding box center [351, 182] width 411 height 17
type input "FaithHills Specialist Hospital"
type input "REF/10135/C"
click at [375, 223] on div "Select type" at bounding box center [301, 222] width 311 height 14
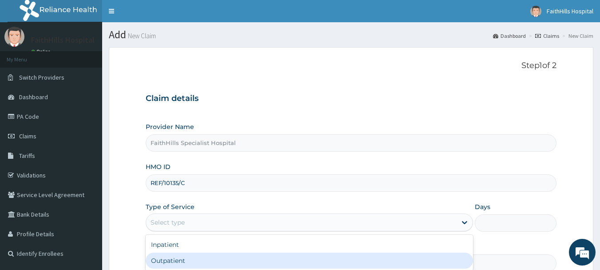
click at [360, 256] on div "Outpatient" at bounding box center [309, 260] width 327 height 16
type input "1"
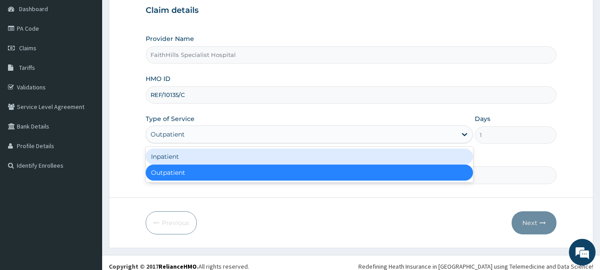
scroll to position [96, 0]
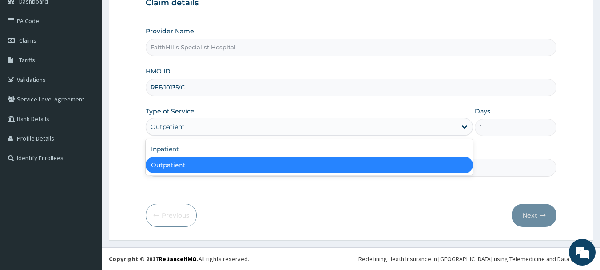
click at [261, 163] on div "Outpatient" at bounding box center [309, 165] width 327 height 16
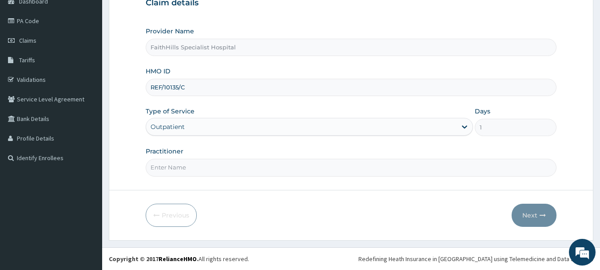
click at [271, 167] on input "Practitioner" at bounding box center [351, 167] width 411 height 17
type input "DR. AKUMA"
click at [540, 212] on icon "button" at bounding box center [543, 215] width 6 height 6
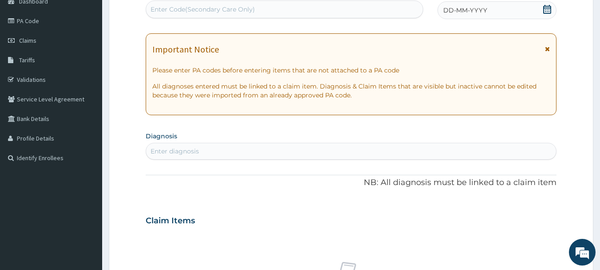
click at [336, 11] on div "Enter Code(Secondary Care Only)" at bounding box center [284, 9] width 277 height 14
type input "PA/AB5749"
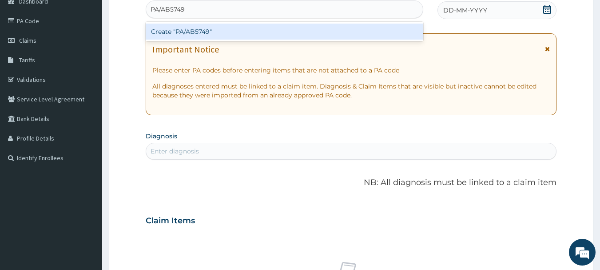
click at [243, 30] on div "Create "PA/AB5749"" at bounding box center [285, 32] width 278 height 16
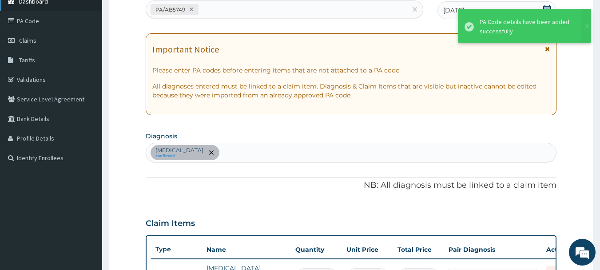
scroll to position [266, 0]
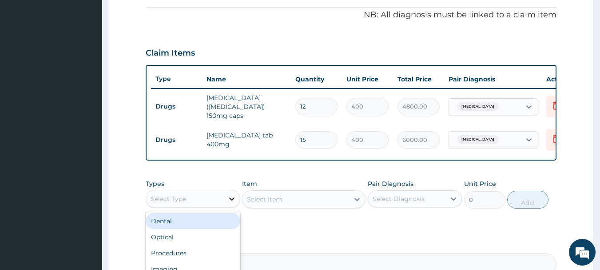
click at [228, 202] on icon at bounding box center [232, 198] width 9 height 9
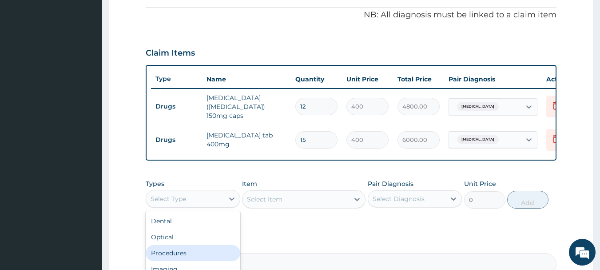
click at [210, 254] on div "Procedures" at bounding box center [193, 253] width 95 height 16
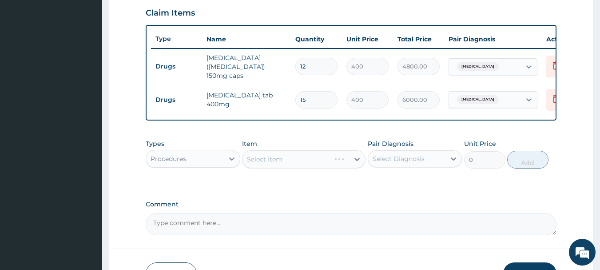
scroll to position [355, 0]
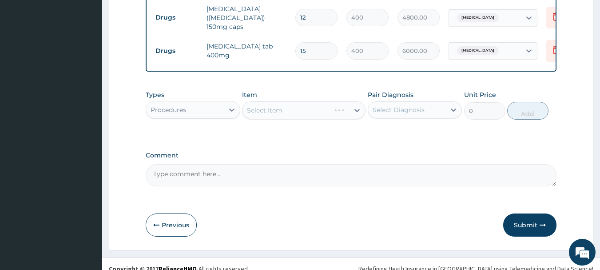
click at [327, 116] on div "Select Item" at bounding box center [304, 110] width 124 height 18
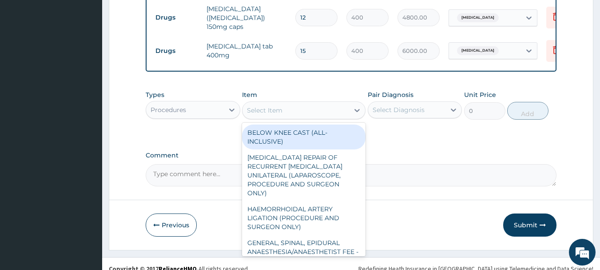
click at [355, 112] on icon at bounding box center [357, 110] width 9 height 9
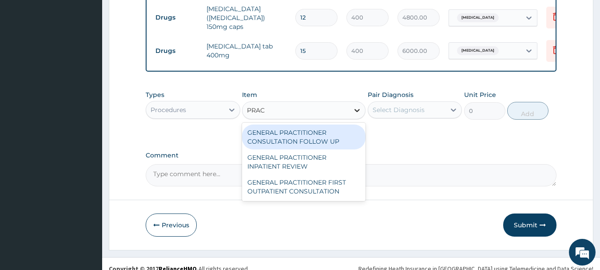
type input "PRACT"
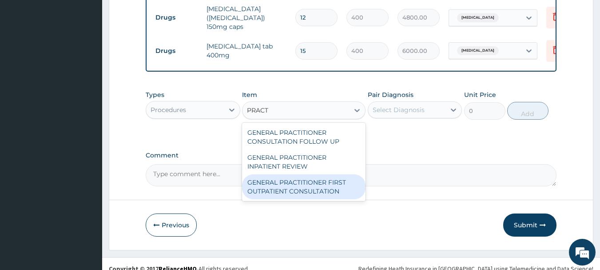
click at [322, 188] on div "GENERAL PRACTITIONER FIRST OUTPATIENT CONSULTATION" at bounding box center [304, 186] width 124 height 25
type input "3750"
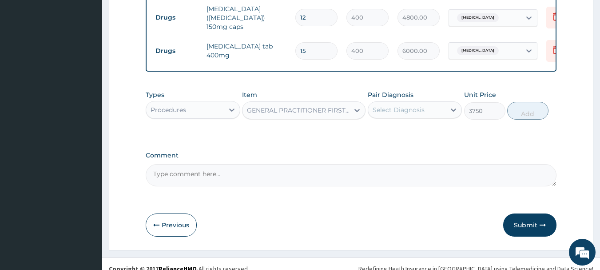
click at [412, 113] on div "Select Diagnosis" at bounding box center [399, 109] width 52 height 9
click at [411, 136] on label "Herpes zoster" at bounding box center [410, 131] width 55 height 9
checkbox input "true"
click at [531, 112] on button "Add" at bounding box center [527, 111] width 41 height 18
type input "0"
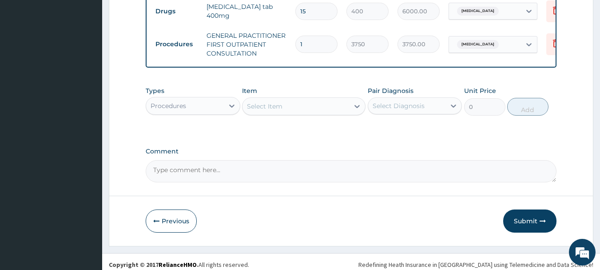
scroll to position [402, 0]
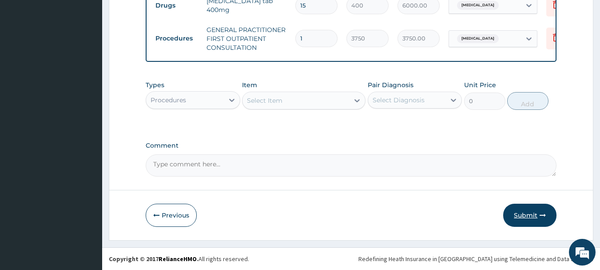
click button "Submit"
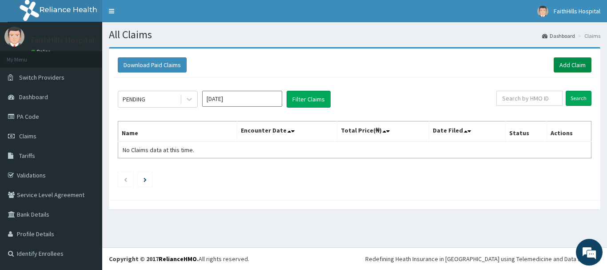
click at [574, 60] on link "Add Claim" at bounding box center [573, 64] width 38 height 15
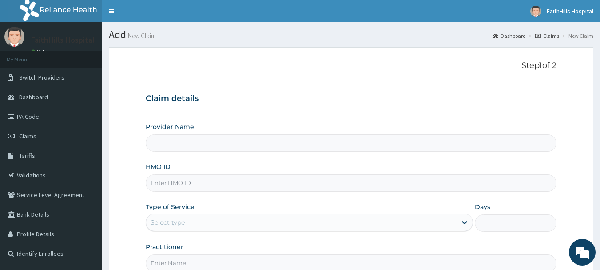
type input "FaithHills Specialist Hospital"
click at [228, 188] on input "HMO ID" at bounding box center [351, 182] width 411 height 17
type input "PFN/10078/C"
click at [368, 123] on div "Provider Name FaithHills Specialist Hospital" at bounding box center [351, 136] width 411 height 29
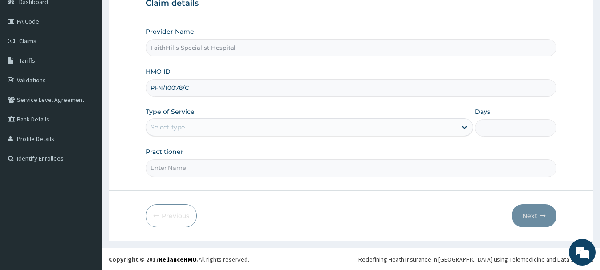
scroll to position [96, 0]
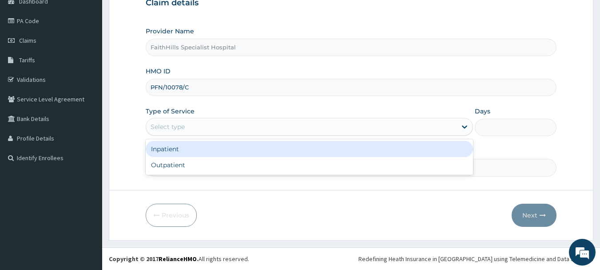
click at [240, 128] on div "Select type" at bounding box center [301, 127] width 311 height 14
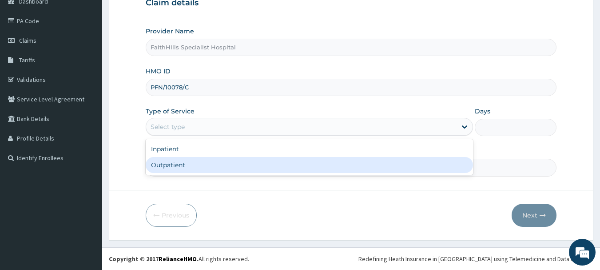
click at [217, 161] on div "Outpatient" at bounding box center [309, 165] width 327 height 16
type input "1"
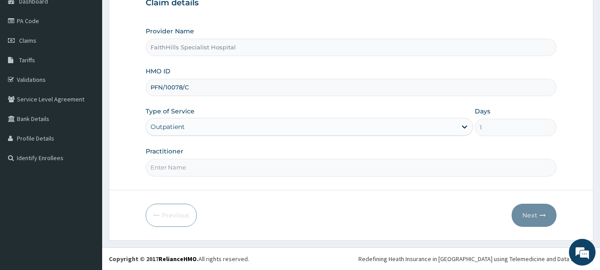
click at [210, 174] on input "Practitioner" at bounding box center [351, 167] width 411 height 17
type input "DR. [GEOGRAPHIC_DATA]"
click at [535, 213] on button "Next" at bounding box center [534, 215] width 45 height 23
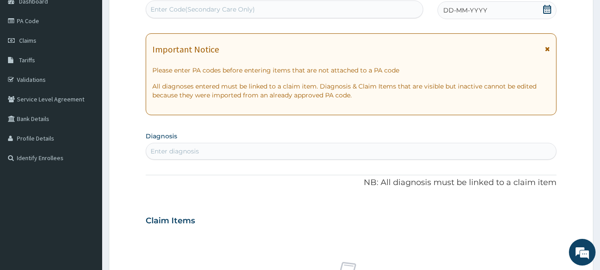
click at [210, 10] on div "Enter Code(Secondary Care Only)" at bounding box center [203, 9] width 104 height 9
type input "PA/40DA39"
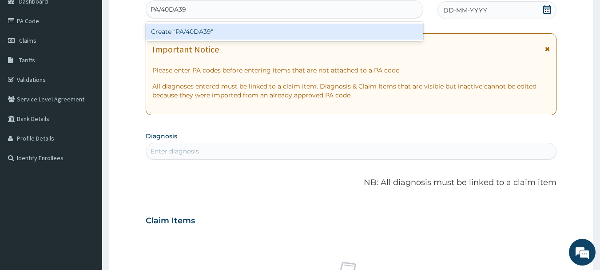
click at [214, 32] on div "Create "PA/40DA39"" at bounding box center [285, 32] width 278 height 16
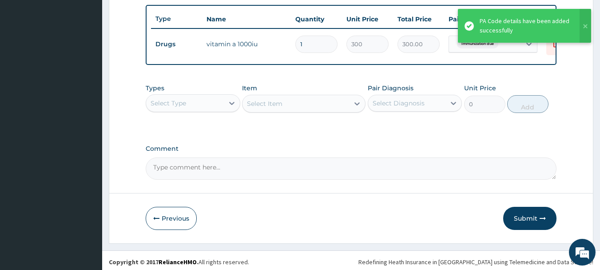
scroll to position [331, 0]
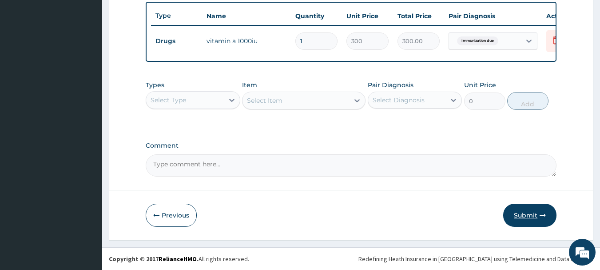
click at [528, 217] on button "Submit" at bounding box center [529, 215] width 53 height 23
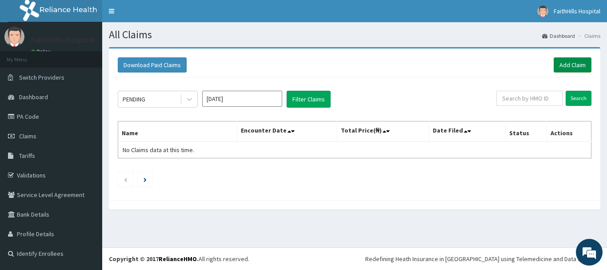
click at [573, 60] on link "Add Claim" at bounding box center [573, 64] width 38 height 15
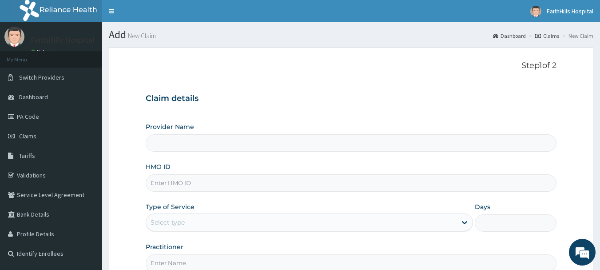
type input "FaithHills Specialist Hospital"
click at [246, 187] on input "HMO ID" at bounding box center [351, 182] width 411 height 17
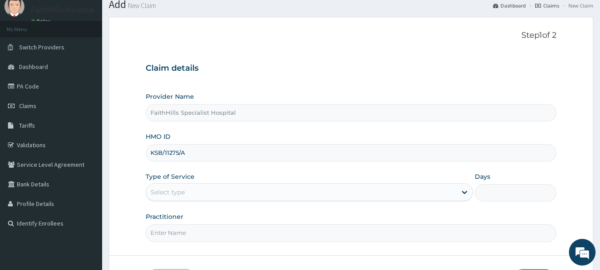
scroll to position [89, 0]
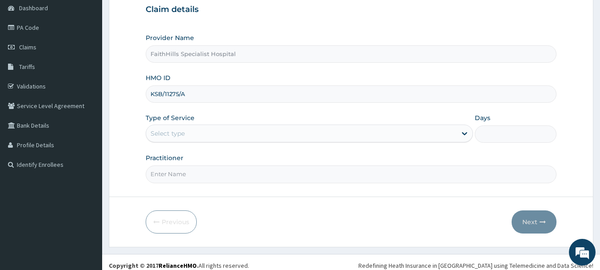
type input "KSB/11275/A"
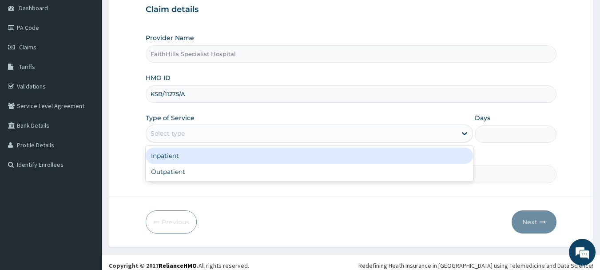
click at [211, 135] on div "Select type" at bounding box center [301, 133] width 311 height 14
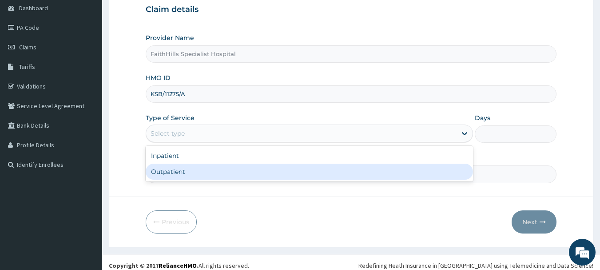
click at [206, 170] on div "Outpatient" at bounding box center [309, 172] width 327 height 16
type input "1"
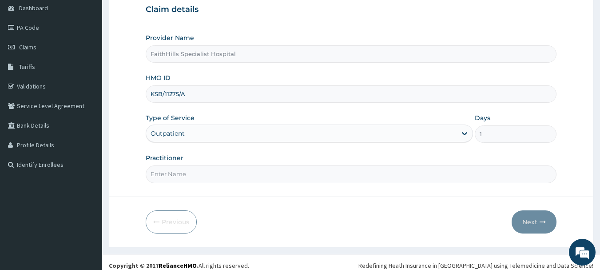
click at [255, 176] on input "Practitioner" at bounding box center [351, 173] width 411 height 17
type input "[PERSON_NAME]"
click at [537, 217] on button "Next" at bounding box center [534, 221] width 45 height 23
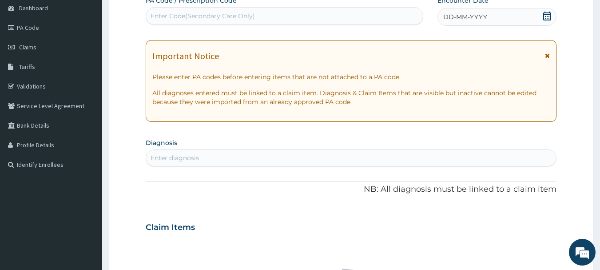
click at [279, 10] on div "Enter Code(Secondary Care Only)" at bounding box center [284, 16] width 277 height 14
type input "PA/FD2957"
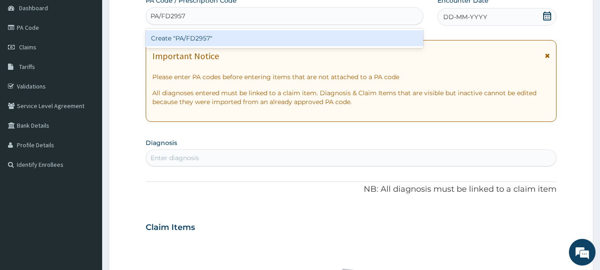
click at [247, 36] on div "Create "PA/FD2957"" at bounding box center [285, 38] width 278 height 16
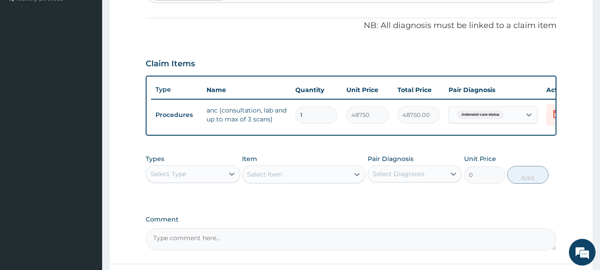
scroll to position [191, 0]
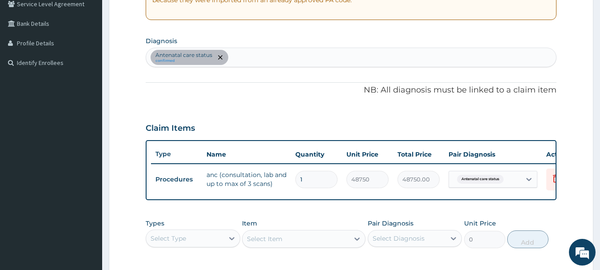
click at [299, 55] on div "Antenatal care status confirmed" at bounding box center [351, 57] width 411 height 19
type input "PLASMOD"
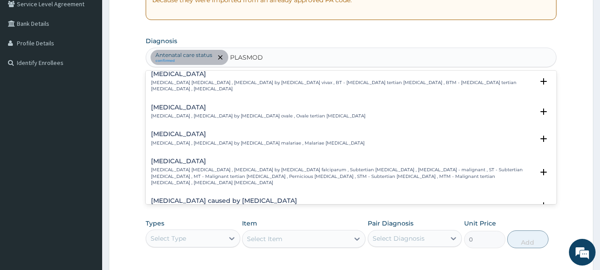
scroll to position [44, 0]
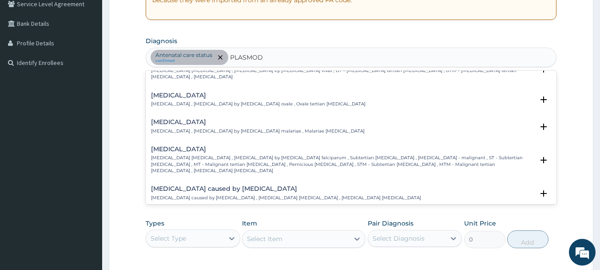
click at [233, 155] on p "[MEDICAL_DATA] [MEDICAL_DATA] , [MEDICAL_DATA] by [MEDICAL_DATA] falciparum , S…" at bounding box center [342, 164] width 383 height 19
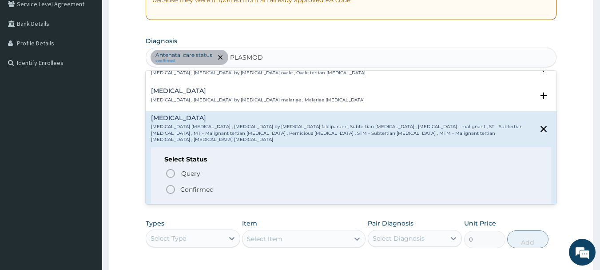
scroll to position [89, 0]
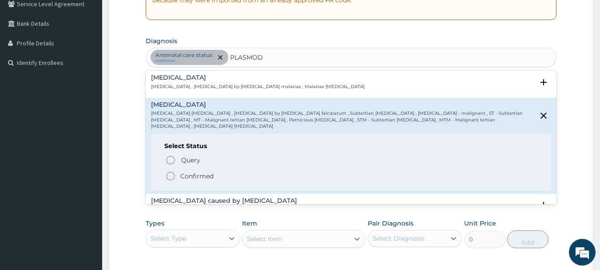
click at [215, 171] on span "Confirmed" at bounding box center [351, 176] width 373 height 11
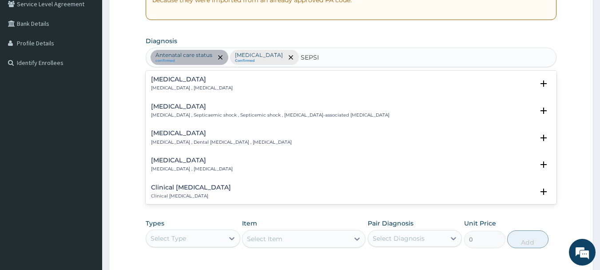
type input "[MEDICAL_DATA]"
click at [169, 88] on p "[MEDICAL_DATA] , [MEDICAL_DATA]" at bounding box center [192, 88] width 82 height 6
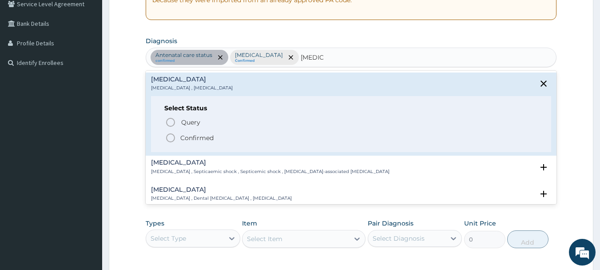
click at [189, 137] on p "Confirmed" at bounding box center [196, 137] width 33 height 9
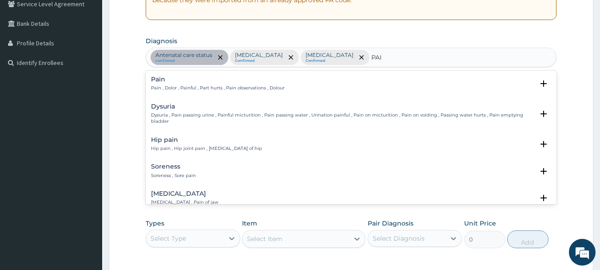
type input "PAIN"
click at [182, 82] on h4 "Pain" at bounding box center [218, 79] width 134 height 7
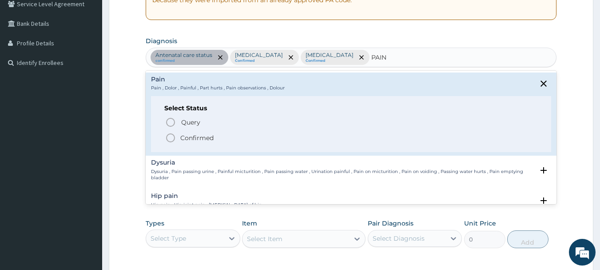
click at [186, 141] on p "Confirmed" at bounding box center [196, 137] width 33 height 9
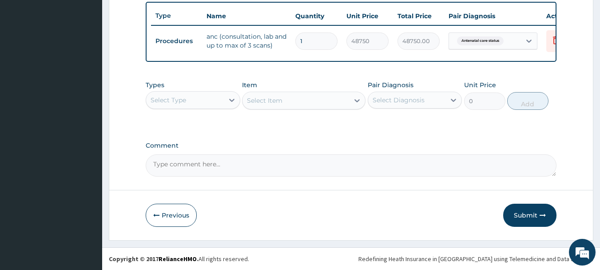
scroll to position [335, 0]
click at [184, 99] on div "Select Type" at bounding box center [169, 100] width 36 height 9
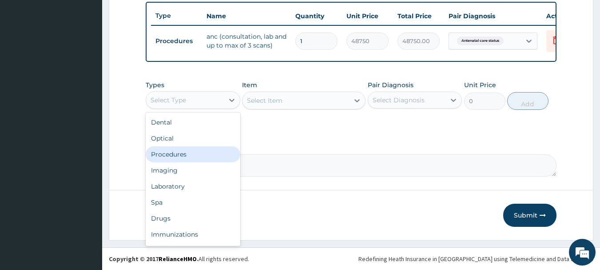
click at [180, 150] on div "Procedures" at bounding box center [193, 154] width 95 height 16
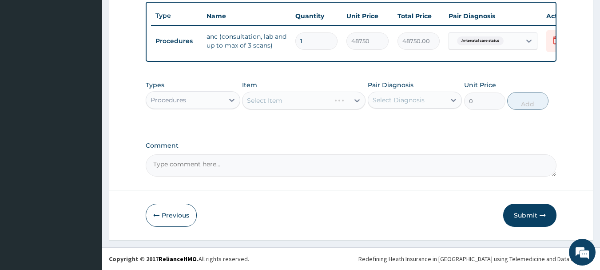
click at [279, 104] on div "Select Item" at bounding box center [304, 101] width 124 height 18
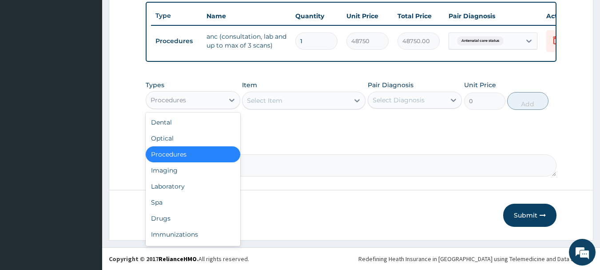
click at [218, 106] on div "Procedures" at bounding box center [185, 100] width 78 height 14
click at [165, 190] on div "Laboratory" at bounding box center [193, 186] width 95 height 16
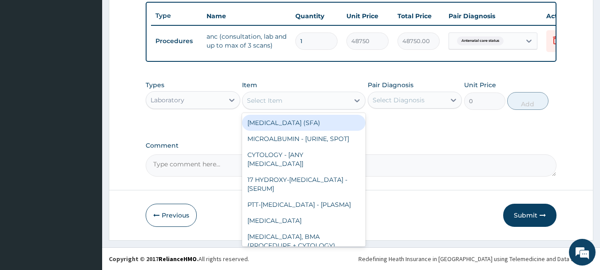
click at [347, 104] on div "Select Item" at bounding box center [296, 100] width 107 height 14
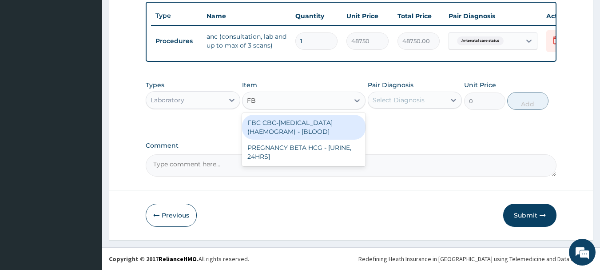
type input "FBC"
click at [334, 128] on div "FBC CBC-COMPLETE BLOOD COUNT (HAEMOGRAM) - [BLOOD]" at bounding box center [304, 127] width 124 height 25
type input "5000"
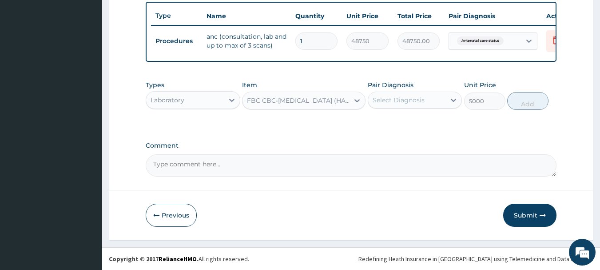
click at [415, 98] on div "Select Diagnosis" at bounding box center [399, 100] width 52 height 9
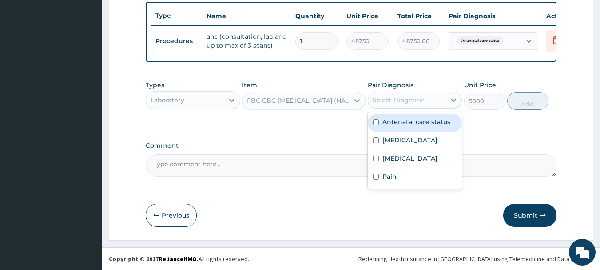
drag, startPoint x: 416, startPoint y: 124, endPoint x: 416, endPoint y: 137, distance: 12.9
click at [416, 124] on label "Antenatal care status" at bounding box center [417, 121] width 68 height 9
checkbox input "true"
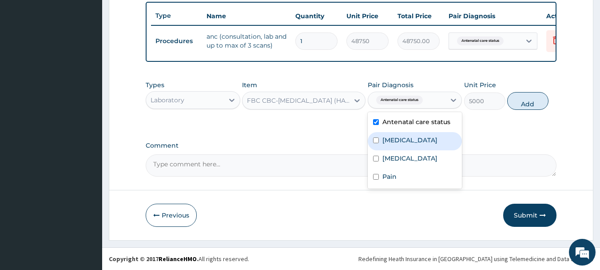
click at [416, 141] on label "Falciparum malaria" at bounding box center [410, 140] width 55 height 9
checkbox input "true"
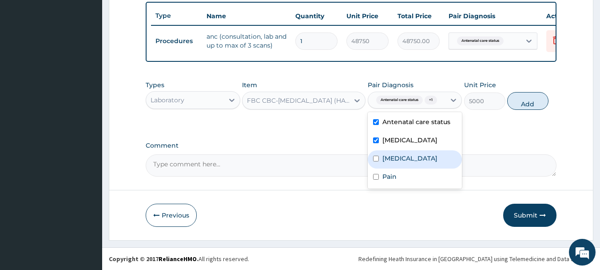
click at [412, 162] on div "Sepsis" at bounding box center [415, 159] width 95 height 18
checkbox input "true"
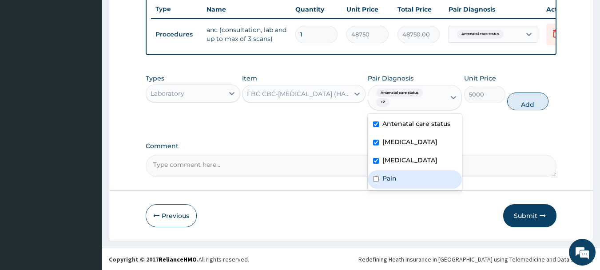
click at [407, 188] on div "Pain" at bounding box center [415, 179] width 95 height 18
checkbox input "true"
drag, startPoint x: 400, startPoint y: 149, endPoint x: 400, endPoint y: 136, distance: 13.3
click at [400, 146] on label "Falciparum malaria" at bounding box center [410, 141] width 55 height 9
checkbox input "false"
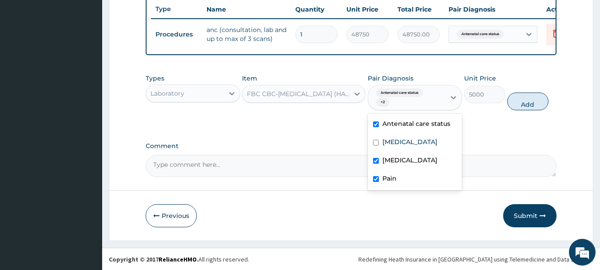
click at [399, 128] on label "Antenatal care status" at bounding box center [417, 123] width 68 height 9
checkbox input "false"
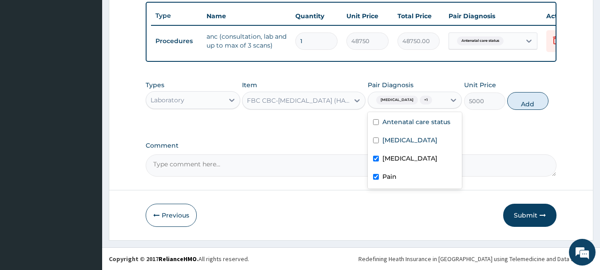
click at [405, 179] on div "Pain" at bounding box center [415, 177] width 95 height 18
checkbox input "false"
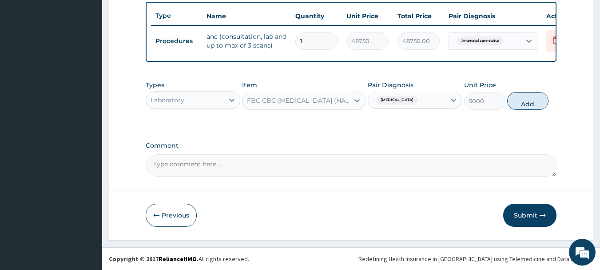
click at [518, 105] on button "Add" at bounding box center [527, 101] width 41 height 18
type input "0"
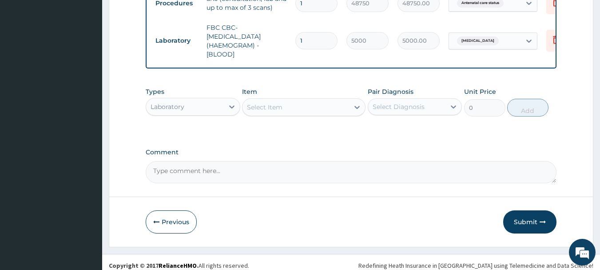
scroll to position [380, 0]
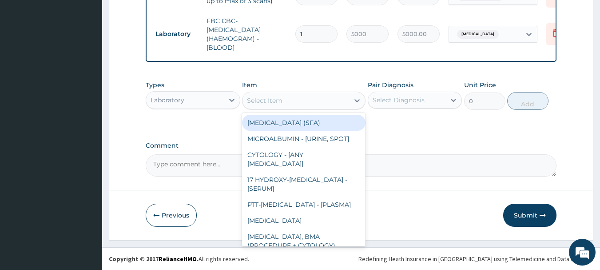
click at [313, 104] on div "Select Item" at bounding box center [296, 100] width 107 height 14
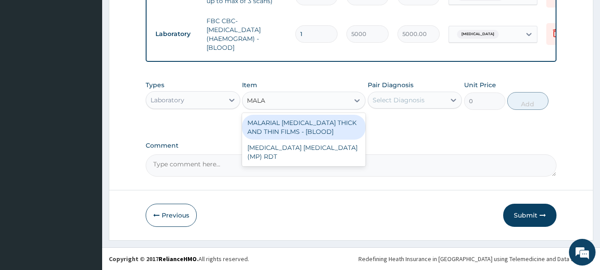
type input "MALAR"
click at [331, 128] on div "MALARIAL PARASITE THICK AND THIN FILMS - [BLOOD]" at bounding box center [304, 127] width 124 height 25
type input "2187.5"
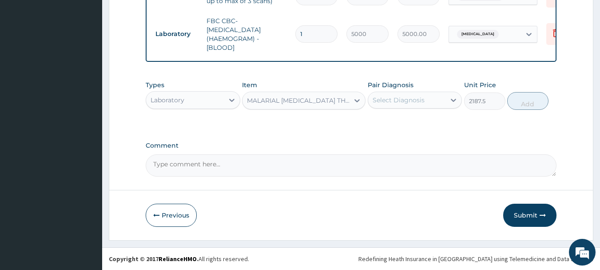
click at [421, 104] on div "Select Diagnosis" at bounding box center [399, 100] width 52 height 9
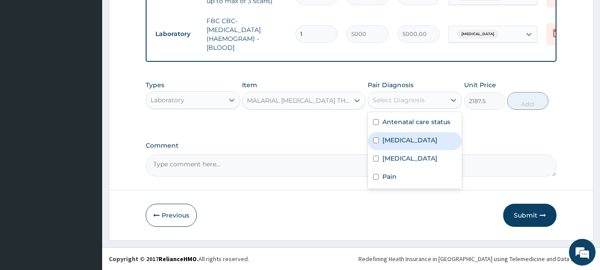
click at [419, 141] on label "Falciparum malaria" at bounding box center [410, 140] width 55 height 9
checkbox input "true"
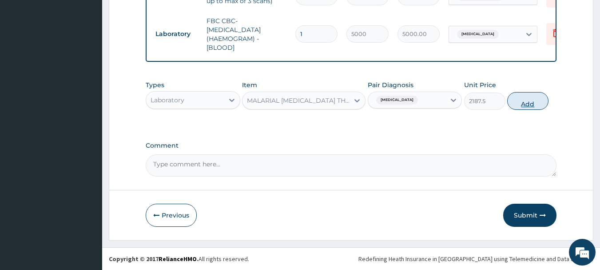
click at [542, 109] on button "Add" at bounding box center [527, 101] width 41 height 18
type input "0"
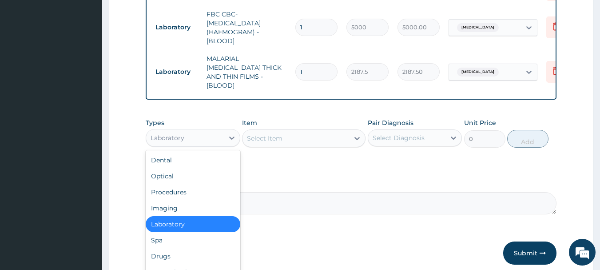
click at [218, 133] on div "Laboratory" at bounding box center [185, 138] width 78 height 14
click at [179, 251] on div "Drugs" at bounding box center [193, 256] width 95 height 16
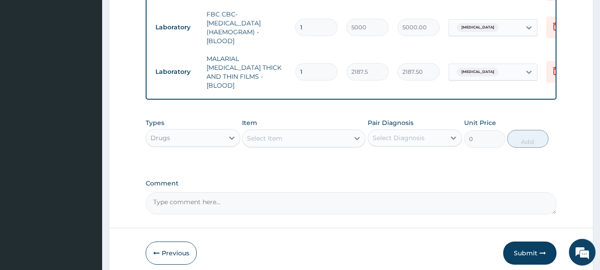
click at [347, 141] on div "Select Item" at bounding box center [296, 138] width 107 height 14
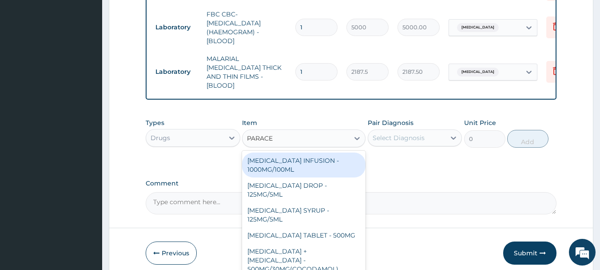
type input "PARACET"
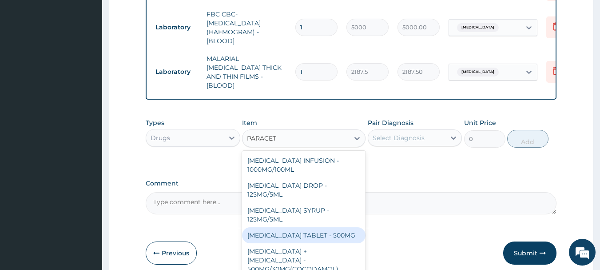
click at [315, 231] on div "PARACETAMOL TABLET - 500MG" at bounding box center [304, 235] width 124 height 16
type input "33.599999999999994"
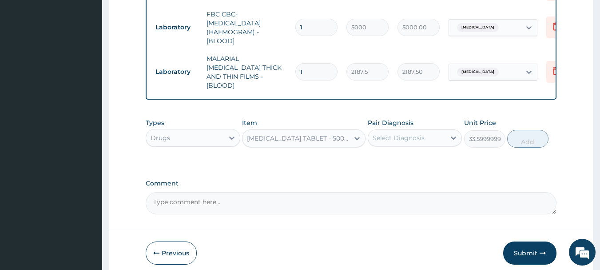
click at [418, 133] on div "Select Diagnosis" at bounding box center [399, 137] width 52 height 9
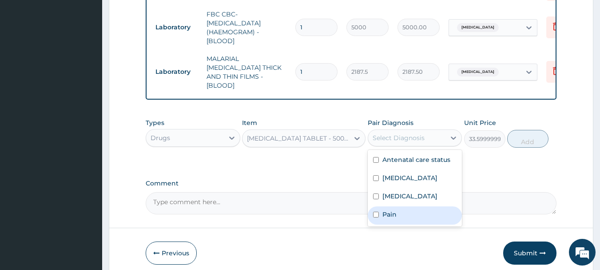
drag, startPoint x: 397, startPoint y: 215, endPoint x: 405, endPoint y: 195, distance: 21.4
click at [397, 214] on div "Pain" at bounding box center [415, 215] width 95 height 18
checkbox input "true"
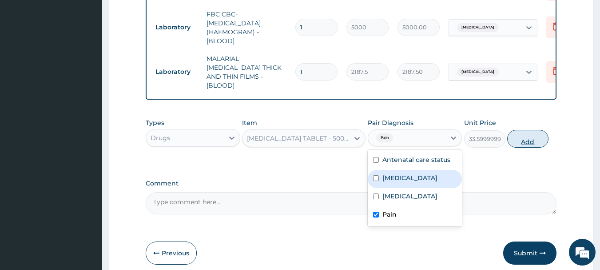
click at [538, 134] on button "Add" at bounding box center [527, 139] width 41 height 18
type input "0"
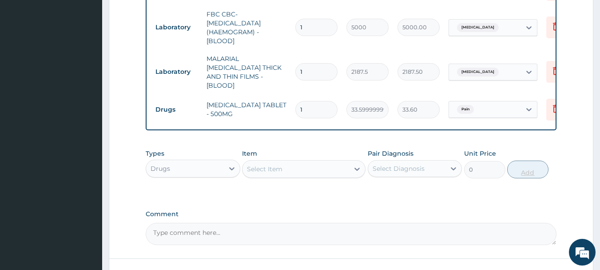
type input "18"
type input "604.80"
type input "18"
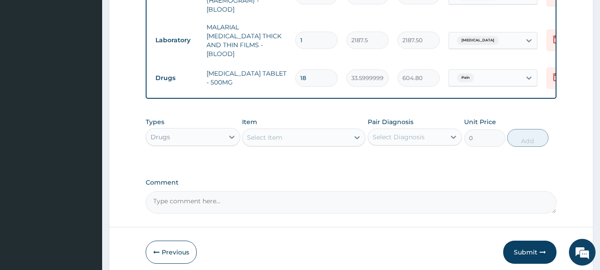
scroll to position [446, 0]
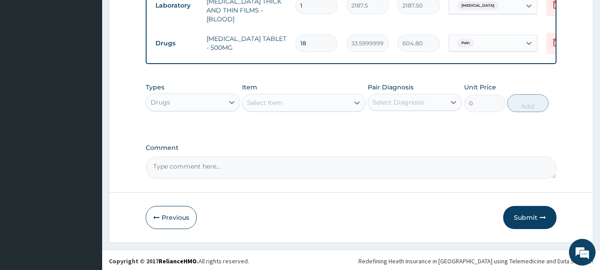
drag, startPoint x: 514, startPoint y: 206, endPoint x: 522, endPoint y: 213, distance: 10.7
click at [515, 207] on button "Submit" at bounding box center [529, 217] width 53 height 23
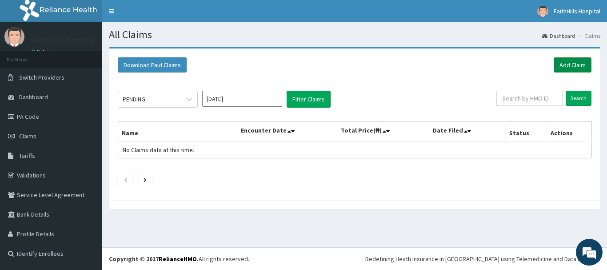
click at [573, 67] on link "Add Claim" at bounding box center [573, 64] width 38 height 15
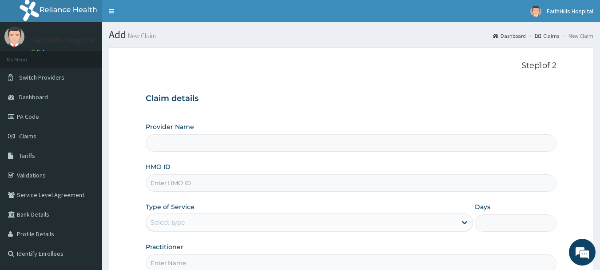
type input "FaithHills Specialist Hospital"
click at [204, 184] on input "HMO ID" at bounding box center [351, 182] width 411 height 17
type input "OKB/10531/A"
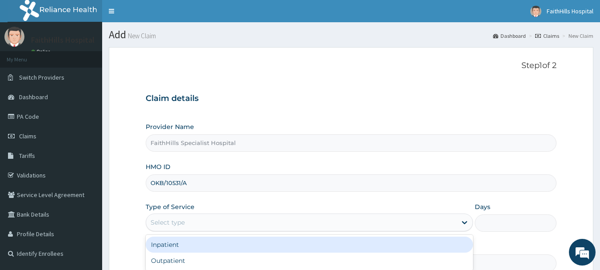
click at [198, 225] on div "Select type" at bounding box center [301, 222] width 311 height 14
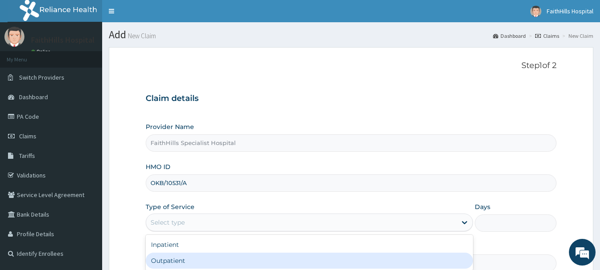
click at [183, 258] on div "Outpatient" at bounding box center [309, 260] width 327 height 16
type input "1"
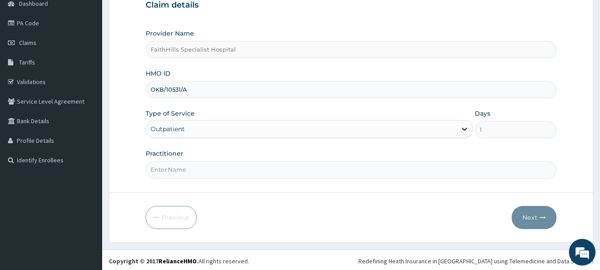
scroll to position [96, 0]
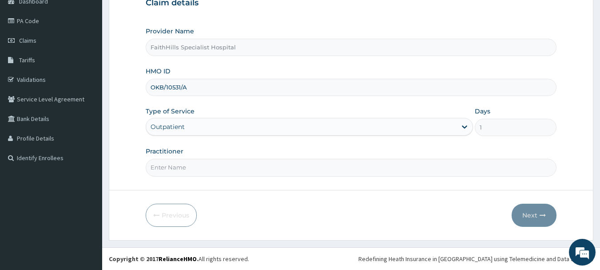
click at [193, 169] on input "Practitioner" at bounding box center [351, 167] width 411 height 17
type input "DR. [GEOGRAPHIC_DATA]"
click at [531, 209] on button "Next" at bounding box center [534, 215] width 45 height 23
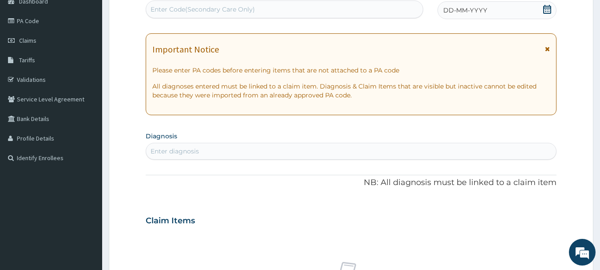
click at [209, 156] on div "Enter diagnosis" at bounding box center [351, 151] width 411 height 14
type input "SEPS"
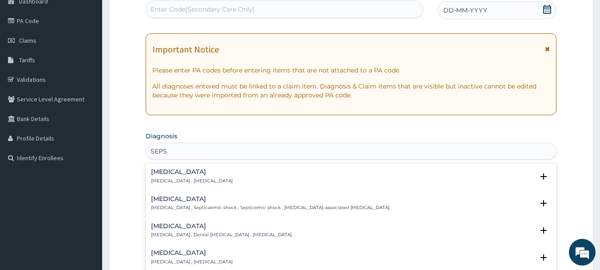
click at [203, 181] on p "[MEDICAL_DATA] , [MEDICAL_DATA]" at bounding box center [192, 181] width 82 height 6
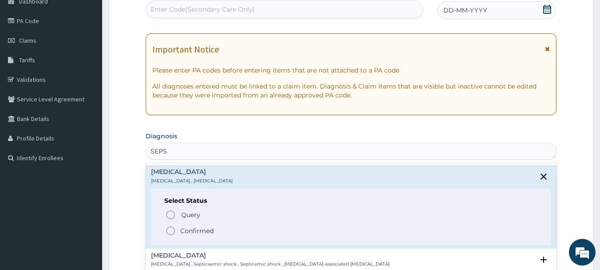
click at [192, 230] on p "Confirmed" at bounding box center [196, 230] width 33 height 9
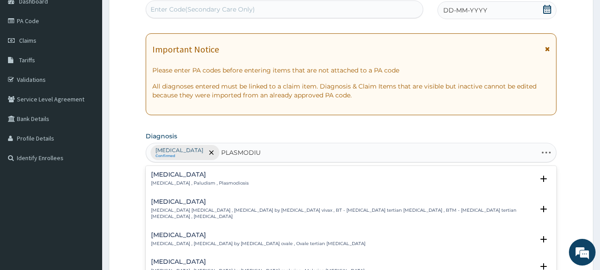
type input "[MEDICAL_DATA]"
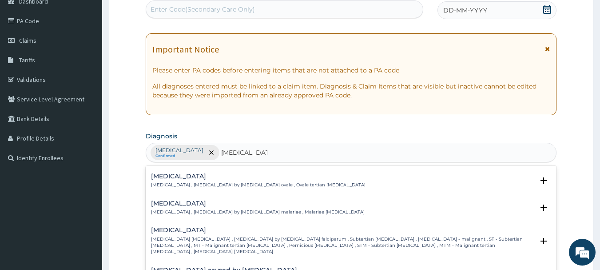
scroll to position [44, 0]
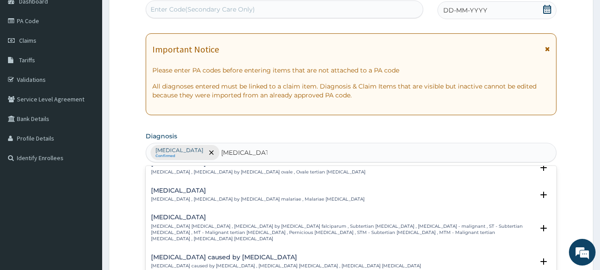
click at [190, 223] on p "[MEDICAL_DATA] [MEDICAL_DATA] , [MEDICAL_DATA] by [MEDICAL_DATA] falciparum , S…" at bounding box center [342, 232] width 383 height 19
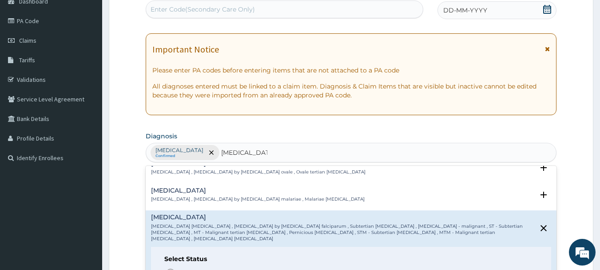
scroll to position [89, 0]
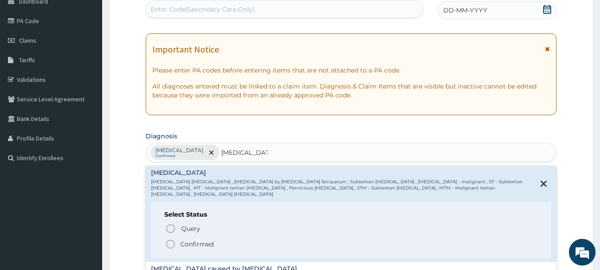
click at [203, 240] on p "Confirmed" at bounding box center [196, 244] width 33 height 9
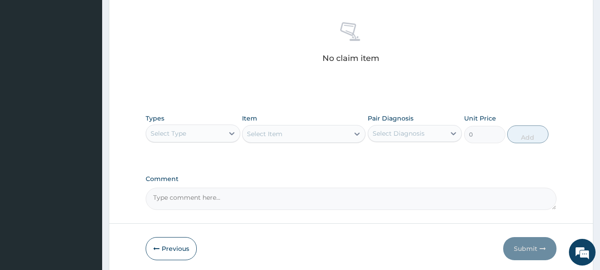
scroll to position [362, 0]
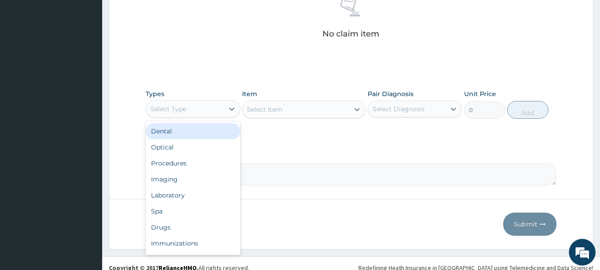
click at [224, 110] on div "Select Type" at bounding box center [185, 109] width 78 height 14
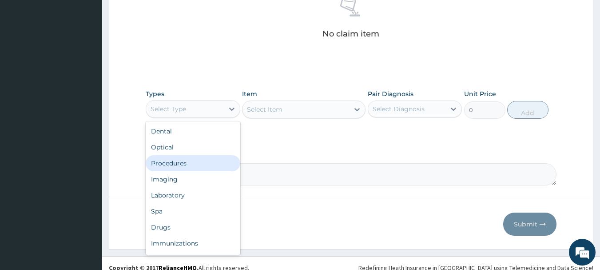
click at [199, 162] on div "Procedures" at bounding box center [193, 163] width 95 height 16
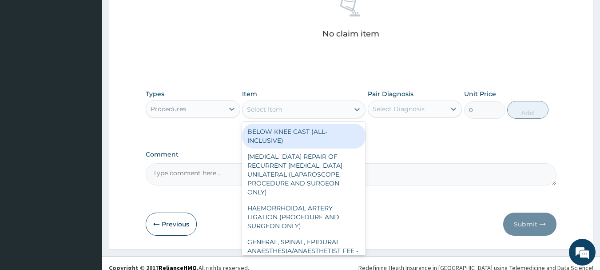
click at [350, 112] on div at bounding box center [357, 109] width 16 height 16
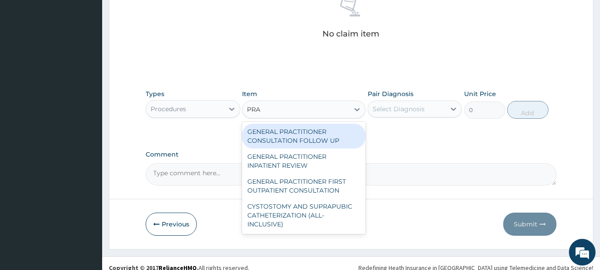
type input "PRAC"
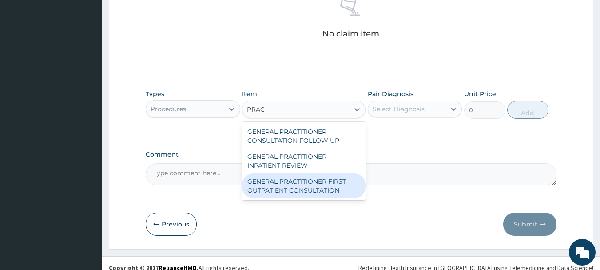
click at [308, 188] on div "GENERAL PRACTITIONER FIRST OUTPATIENT CONSULTATION" at bounding box center [304, 185] width 124 height 25
type input "3750"
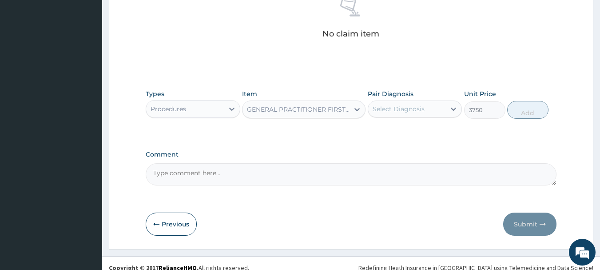
click at [413, 110] on div "Select Diagnosis" at bounding box center [399, 108] width 52 height 9
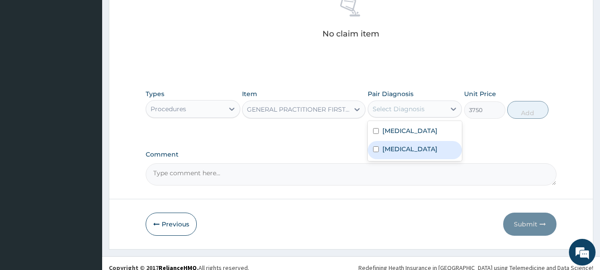
click at [399, 146] on label "[MEDICAL_DATA]" at bounding box center [410, 148] width 55 height 9
checkbox input "true"
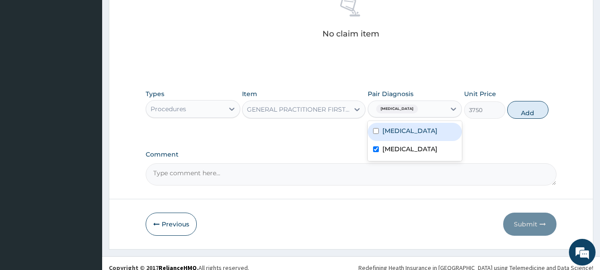
click at [396, 133] on label "[MEDICAL_DATA]" at bounding box center [410, 130] width 55 height 9
checkbox input "true"
click at [532, 110] on button "Add" at bounding box center [527, 110] width 41 height 18
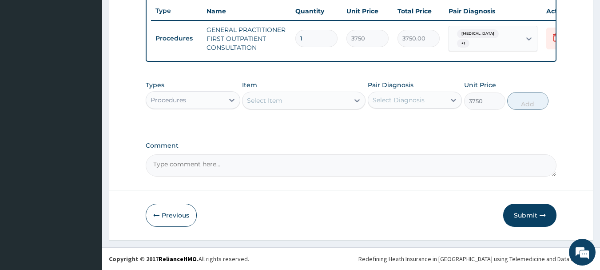
type input "0"
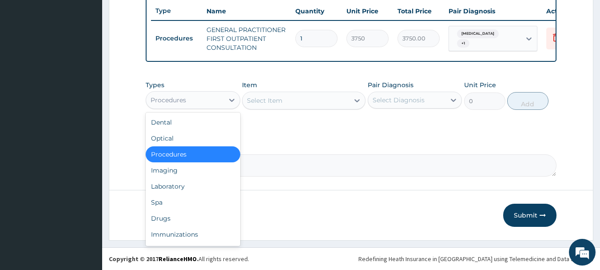
click at [216, 100] on div "Procedures" at bounding box center [185, 100] width 78 height 14
click at [191, 193] on div "Laboratory" at bounding box center [193, 186] width 95 height 16
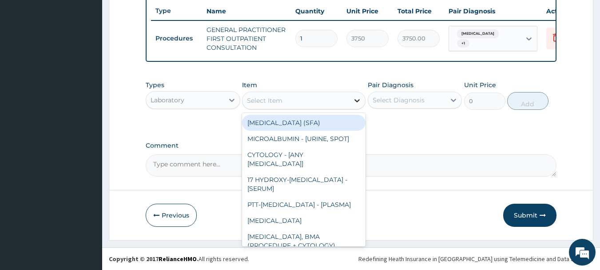
click at [356, 102] on icon at bounding box center [357, 100] width 9 height 9
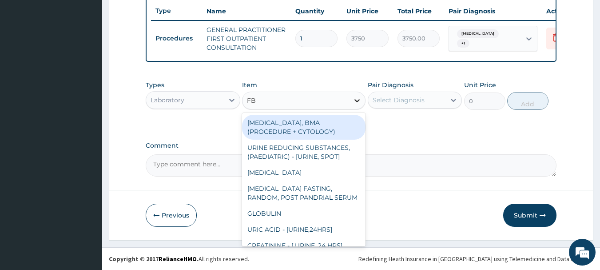
type input "FBC"
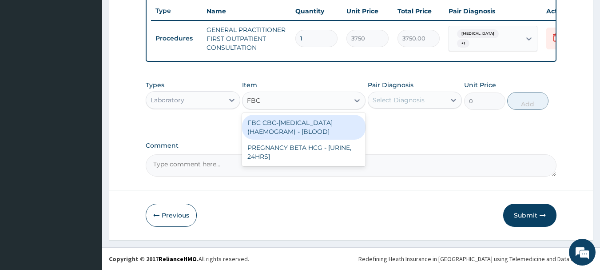
click at [325, 127] on div "FBC CBC-[MEDICAL_DATA] (HAEMOGRAM) - [BLOOD]" at bounding box center [304, 127] width 124 height 25
type input "5000"
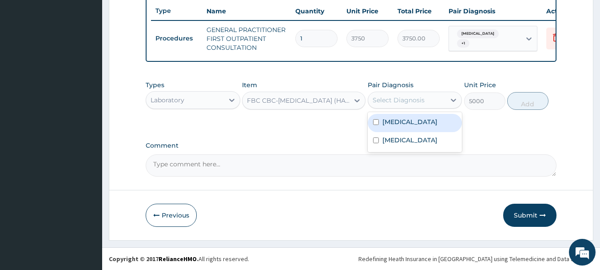
click at [419, 103] on div "Select Diagnosis" at bounding box center [399, 100] width 52 height 9
click at [411, 128] on div "[MEDICAL_DATA]" at bounding box center [415, 123] width 95 height 18
checkbox input "true"
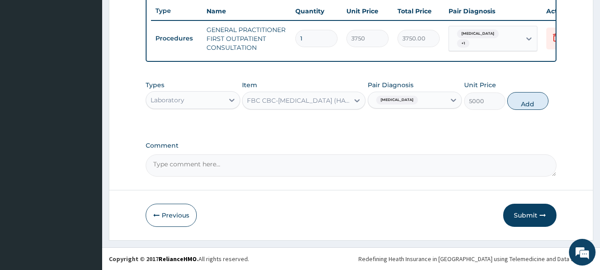
click at [550, 104] on div "Types Laboratory Item FBC CBC-[MEDICAL_DATA] (HAEMOGRAM) - [BLOOD] Pair Diagnos…" at bounding box center [351, 95] width 411 height 38
click at [540, 103] on button "Add" at bounding box center [527, 101] width 41 height 18
type input "0"
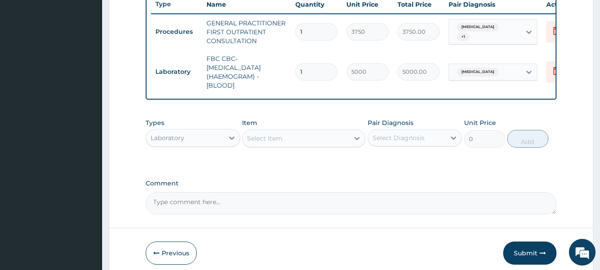
click at [303, 145] on div "Select Item" at bounding box center [296, 138] width 107 height 14
type input "MALA"
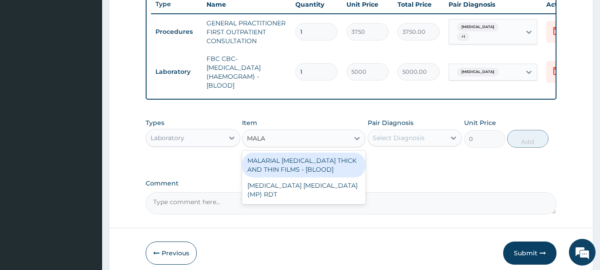
click at [310, 177] on div "MALARIAL [MEDICAL_DATA] THICK AND THIN FILMS - [BLOOD]" at bounding box center [304, 164] width 124 height 25
type input "2187.5"
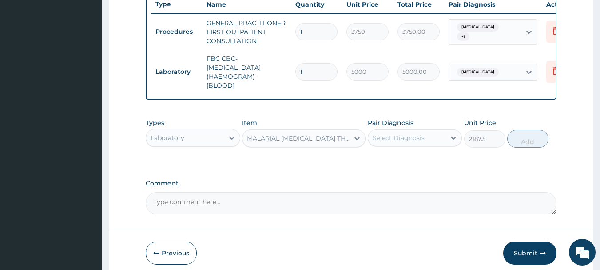
click at [444, 145] on div "Select Diagnosis" at bounding box center [407, 138] width 78 height 14
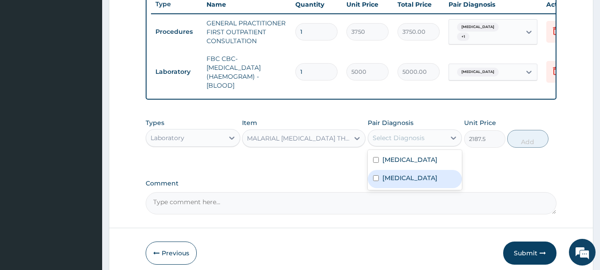
click at [428, 188] on div "[MEDICAL_DATA]" at bounding box center [415, 179] width 95 height 18
checkbox input "true"
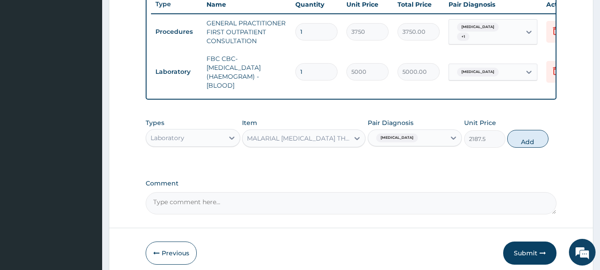
drag, startPoint x: 527, startPoint y: 147, endPoint x: 496, endPoint y: 152, distance: 30.6
click at [527, 146] on button "Add" at bounding box center [527, 139] width 41 height 18
type input "0"
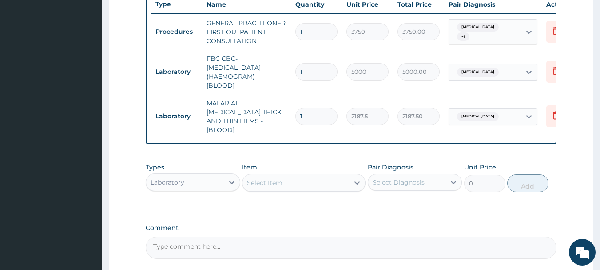
click at [223, 180] on div "Laboratory" at bounding box center [185, 182] width 78 height 14
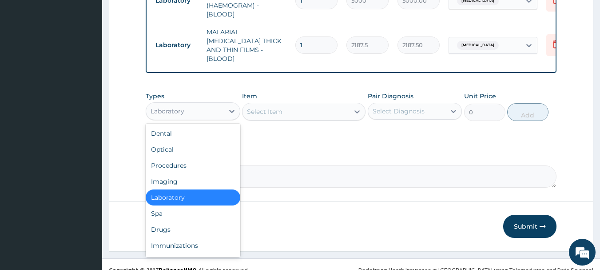
scroll to position [420, 0]
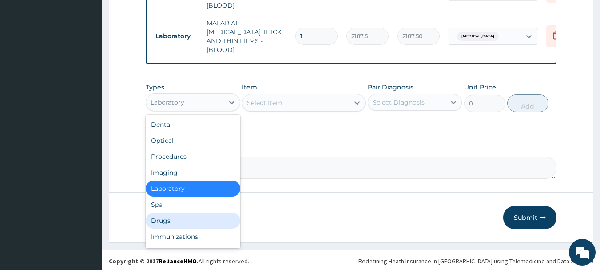
click at [192, 213] on div "Drugs" at bounding box center [193, 220] width 95 height 16
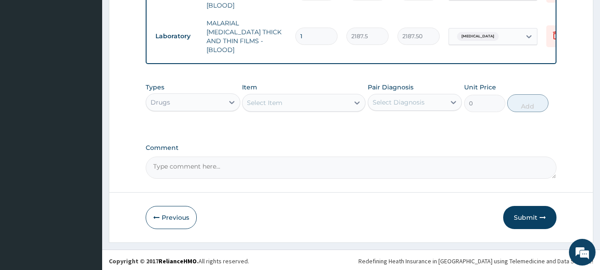
click at [347, 99] on div "Select Item" at bounding box center [296, 103] width 107 height 14
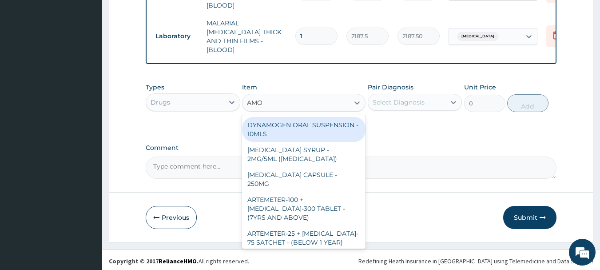
type input "AMOX"
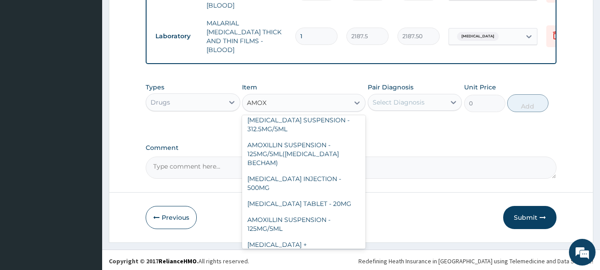
scroll to position [327, 0]
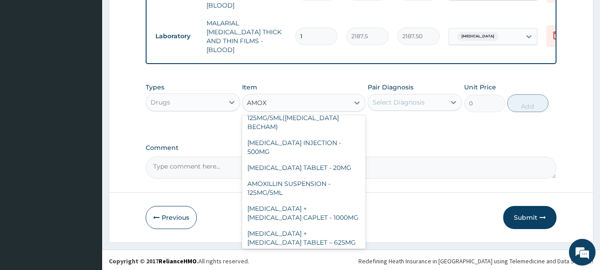
click at [340, 259] on div "[MEDICAL_DATA] CAPSULE - 500MG" at bounding box center [304, 271] width 124 height 25
type input "112"
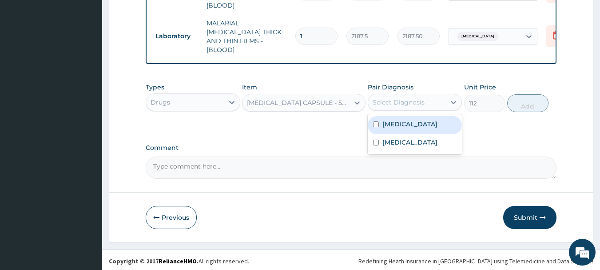
click at [415, 99] on div "Select Diagnosis" at bounding box center [399, 102] width 52 height 9
click at [417, 126] on div "[MEDICAL_DATA]" at bounding box center [415, 125] width 95 height 18
checkbox input "true"
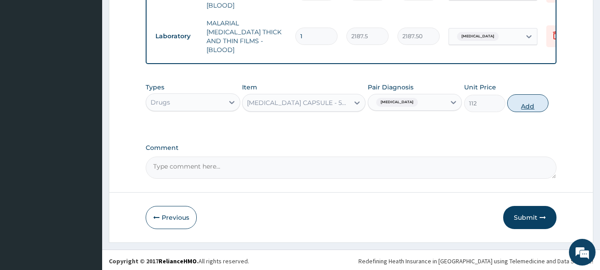
click at [527, 100] on button "Add" at bounding box center [527, 103] width 41 height 18
type input "0"
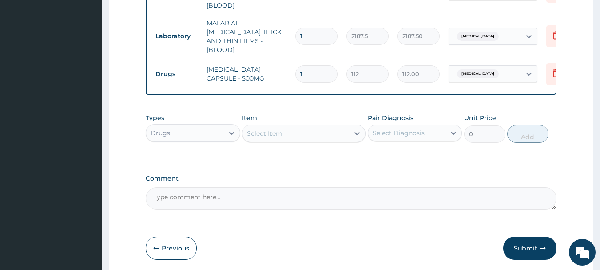
type input "15"
type input "1680.00"
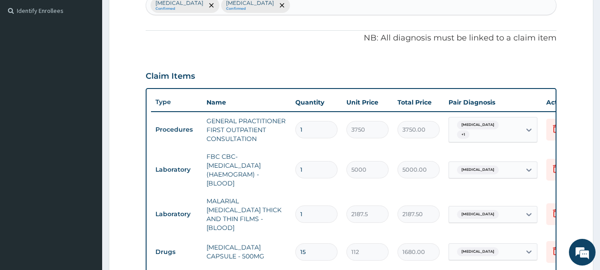
type input "15"
click at [291, 5] on div "[MEDICAL_DATA] Confirmed [MEDICAL_DATA] Confirmed" at bounding box center [351, 5] width 411 height 19
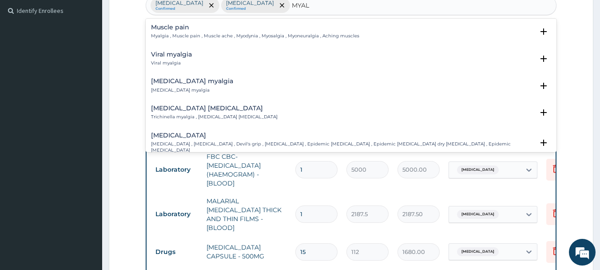
type input "MYALG"
click at [211, 34] on p "Myalgia , Muscle pain , Muscle ache , Myodynia , Myosalgia , Myoneuralgia , Ach…" at bounding box center [255, 36] width 208 height 6
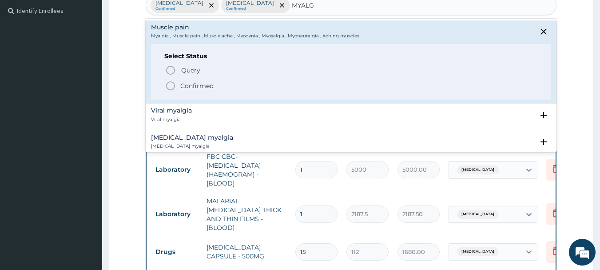
click at [192, 83] on p "Confirmed" at bounding box center [196, 85] width 33 height 9
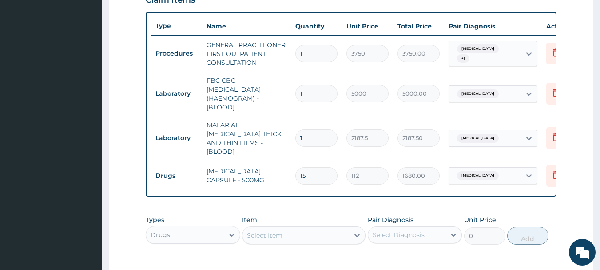
scroll to position [451, 0]
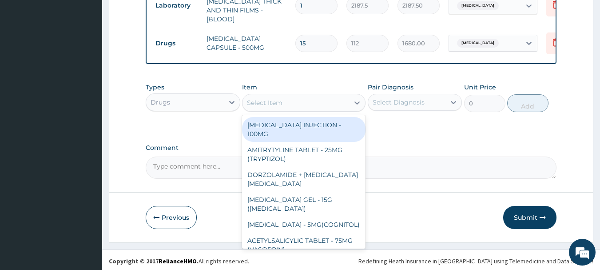
click at [279, 98] on div "Select Item" at bounding box center [265, 102] width 36 height 9
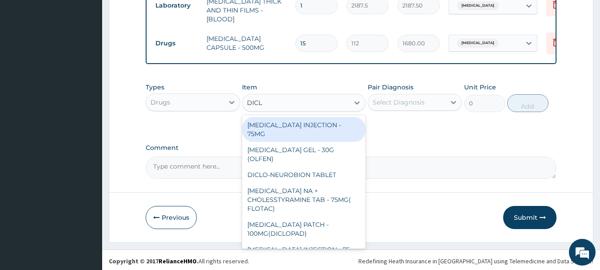
type input "DICLO"
click at [294, 120] on div "[MEDICAL_DATA] INJECTION - 75MG" at bounding box center [304, 129] width 124 height 25
type input "420"
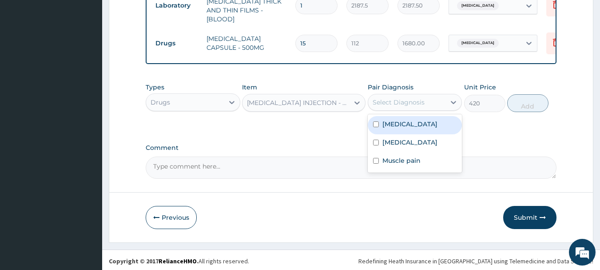
click at [386, 95] on div "Select Diagnosis" at bounding box center [407, 102] width 78 height 14
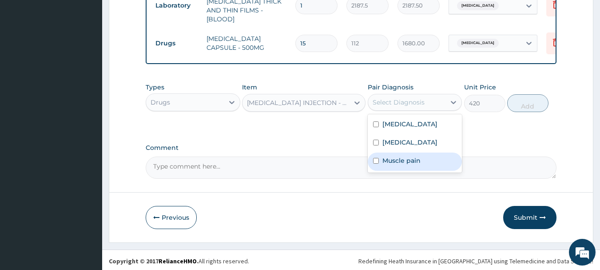
click at [402, 156] on label "Muscle pain" at bounding box center [402, 160] width 38 height 9
checkbox input "true"
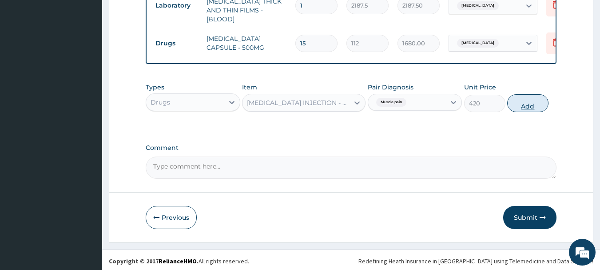
click at [531, 106] on button "Add" at bounding box center [527, 103] width 41 height 18
type input "0"
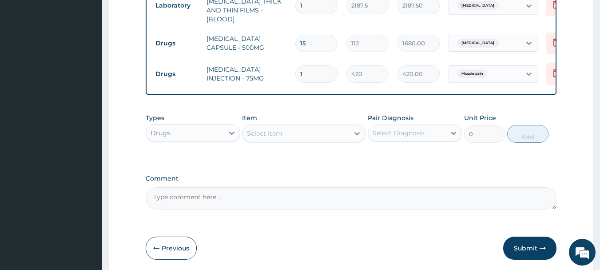
click at [337, 133] on div "Select Item" at bounding box center [296, 133] width 107 height 14
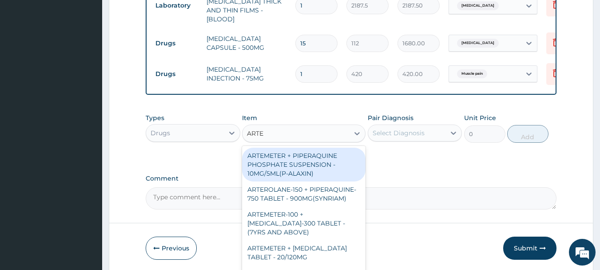
type input "ARTEM"
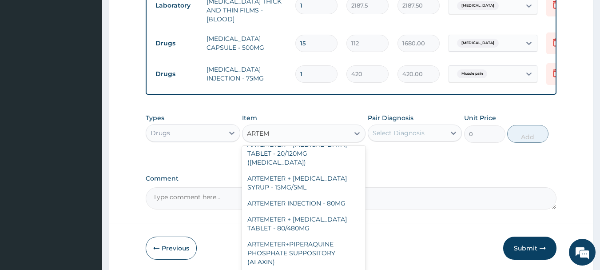
scroll to position [343, 0]
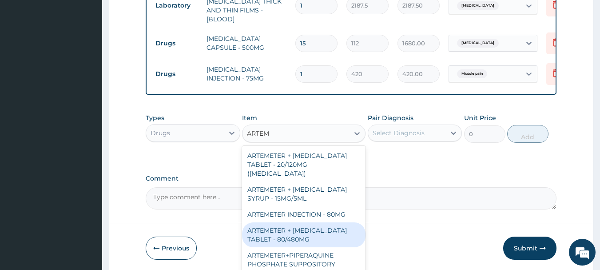
click at [324, 222] on div "ARTEMETER + [MEDICAL_DATA] TABLET - 80/480MG" at bounding box center [304, 234] width 124 height 25
type input "364"
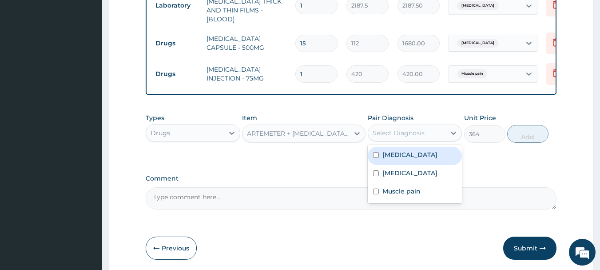
click at [395, 128] on div "Select Diagnosis" at bounding box center [399, 132] width 52 height 9
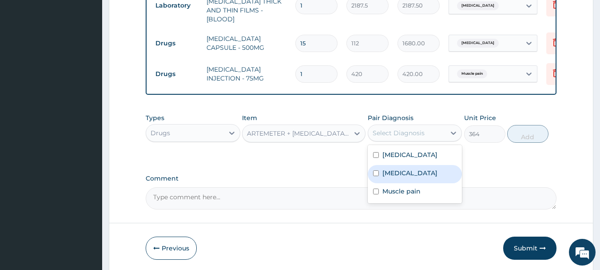
click at [401, 169] on label "[MEDICAL_DATA]" at bounding box center [410, 172] width 55 height 9
checkbox input "true"
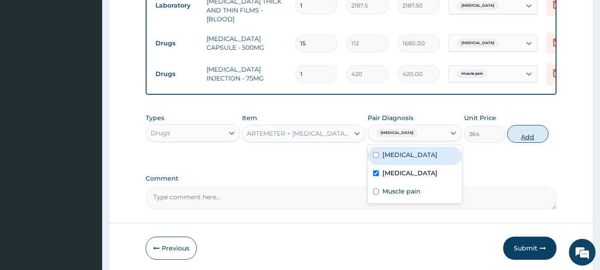
click at [524, 131] on button "Add" at bounding box center [527, 134] width 41 height 18
type input "0"
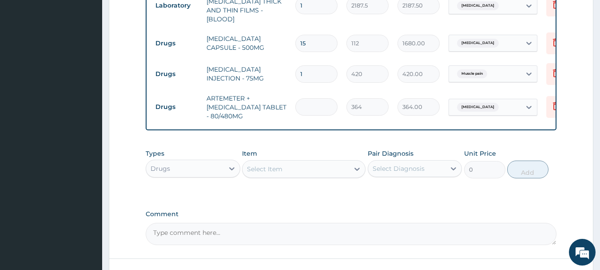
type input "0.00"
type input "6"
type input "2184.00"
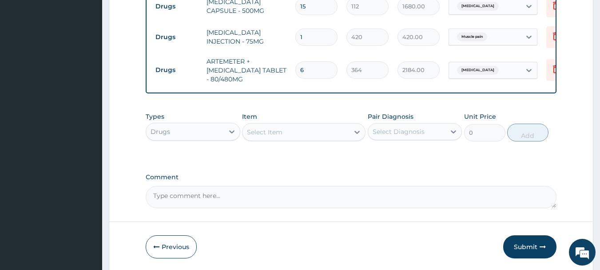
scroll to position [517, 0]
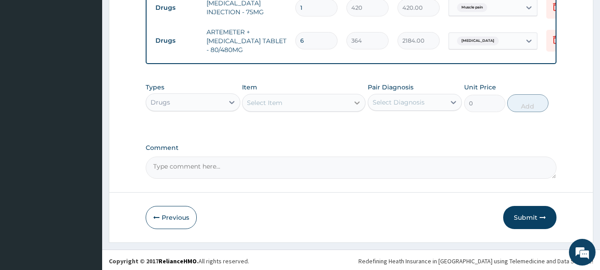
type input "6"
click at [355, 104] on icon at bounding box center [357, 102] width 9 height 9
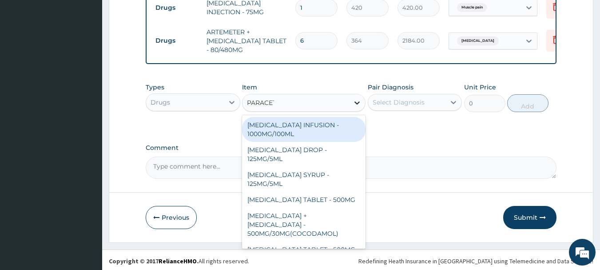
type input "PARACETA"
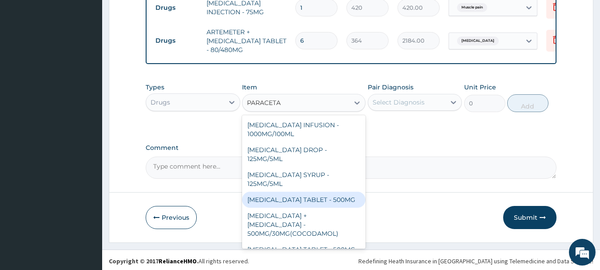
click at [333, 198] on div "[MEDICAL_DATA] TABLET - 500MG" at bounding box center [304, 200] width 124 height 16
type input "33.599999999999994"
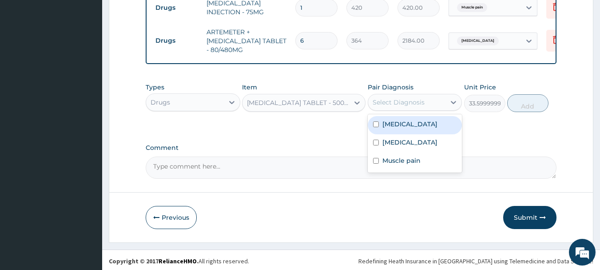
click at [419, 104] on div "Select Diagnosis" at bounding box center [399, 102] width 52 height 9
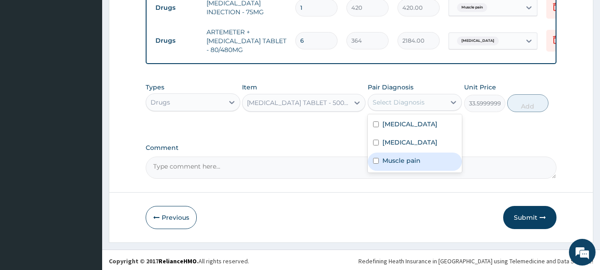
click at [409, 156] on label "Muscle pain" at bounding box center [402, 160] width 38 height 9
checkbox input "true"
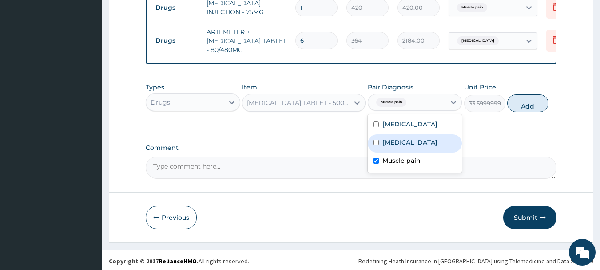
click at [410, 143] on label "[MEDICAL_DATA]" at bounding box center [410, 142] width 55 height 9
checkbox input "true"
click at [528, 101] on button "Add" at bounding box center [527, 103] width 41 height 18
type input "0"
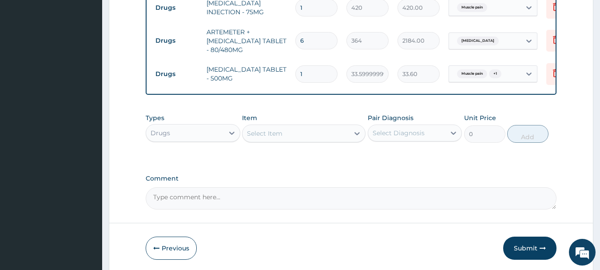
type input "18"
type input "604.80"
type input "18"
click at [534, 240] on button "Submit" at bounding box center [529, 247] width 53 height 23
click at [530, 246] on button "Submit" at bounding box center [529, 247] width 53 height 23
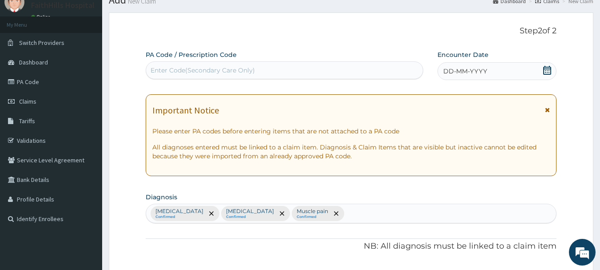
scroll to position [28, 0]
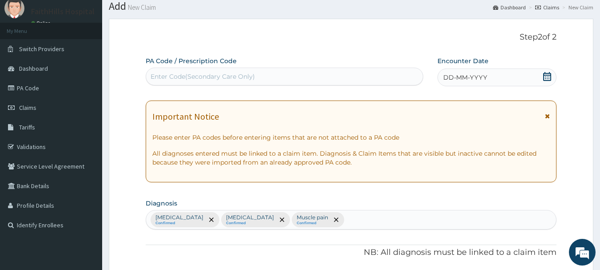
click at [549, 71] on div "DD-MM-YYYY" at bounding box center [497, 77] width 119 height 18
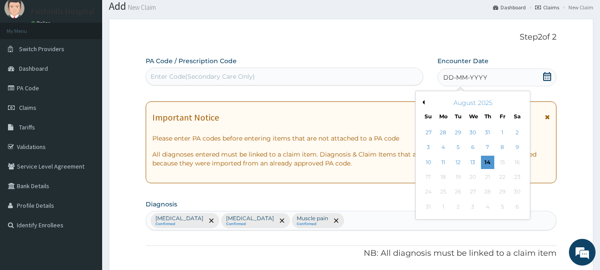
click at [424, 101] on button "Previous Month" at bounding box center [422, 102] width 4 height 4
click at [443, 164] on div "14" at bounding box center [443, 162] width 13 height 13
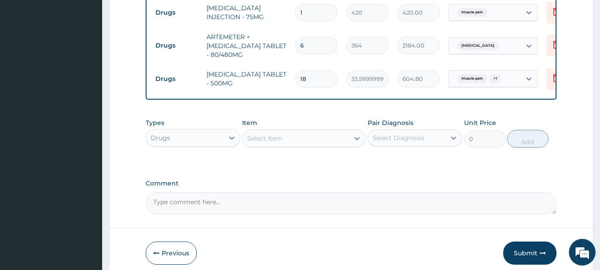
scroll to position [548, 0]
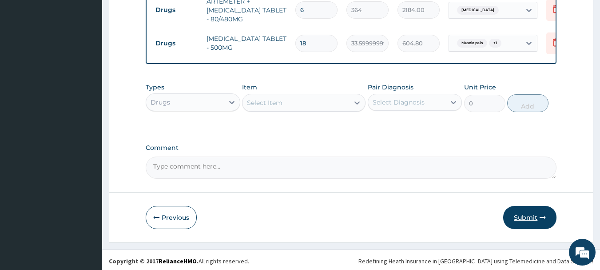
click at [522, 209] on button "Submit" at bounding box center [529, 217] width 53 height 23
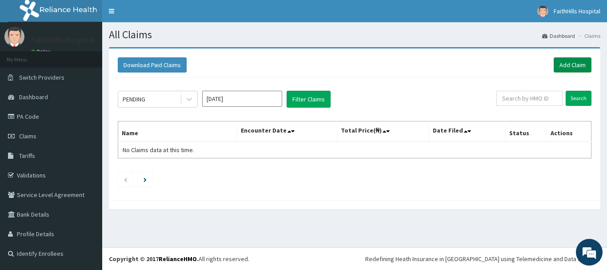
click at [577, 63] on link "Add Claim" at bounding box center [573, 64] width 38 height 15
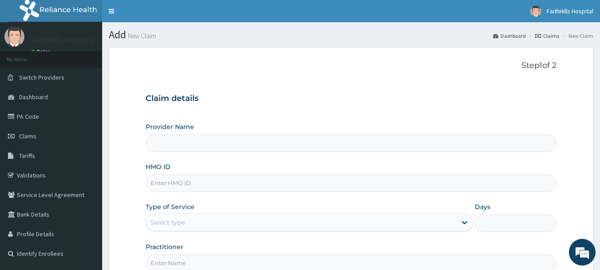
type input "FaithHills Specialist Hospital"
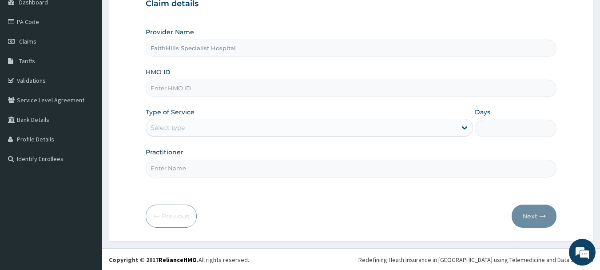
scroll to position [96, 0]
click at [262, 86] on input "HMO ID" at bounding box center [351, 87] width 411 height 17
type input "TLF/10141/A"
click at [282, 130] on div "Select type" at bounding box center [301, 127] width 311 height 14
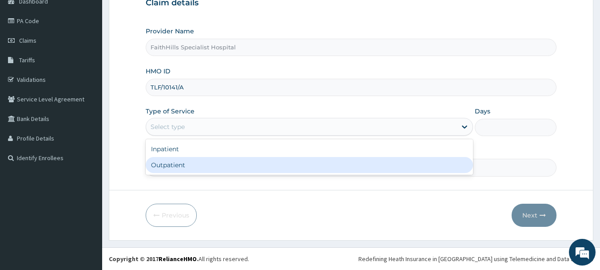
click at [228, 164] on div "Outpatient" at bounding box center [309, 165] width 327 height 16
type input "1"
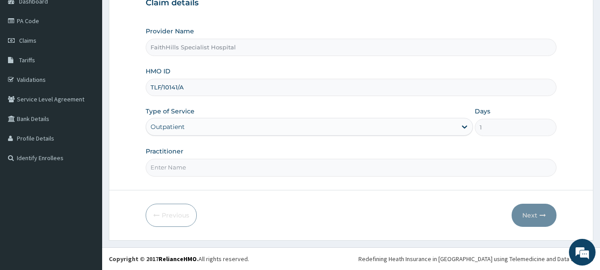
click at [253, 173] on input "Practitioner" at bounding box center [351, 167] width 411 height 17
type input "DR. AKUMA"
click at [534, 209] on button "Next" at bounding box center [534, 215] width 45 height 23
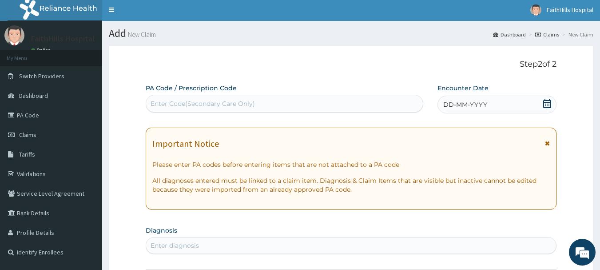
scroll to position [0, 0]
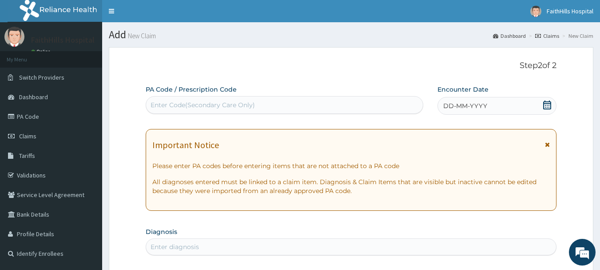
click at [549, 104] on icon at bounding box center [547, 104] width 9 height 9
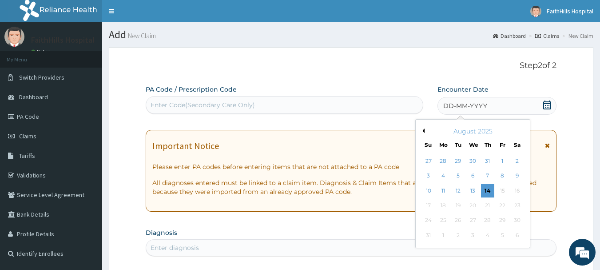
click at [426, 128] on div "August 2025" at bounding box center [472, 131] width 107 height 9
click at [425, 133] on div "August 2025" at bounding box center [472, 131] width 107 height 9
click at [423, 129] on button "Previous Month" at bounding box center [422, 130] width 4 height 4
click at [442, 188] on div "14" at bounding box center [443, 190] width 13 height 13
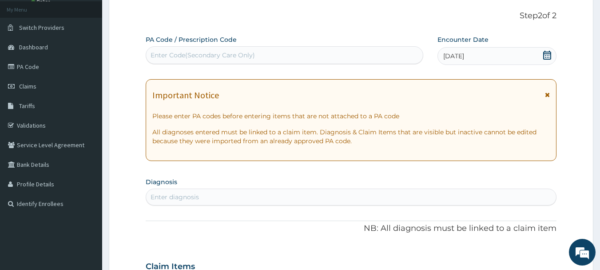
scroll to position [178, 0]
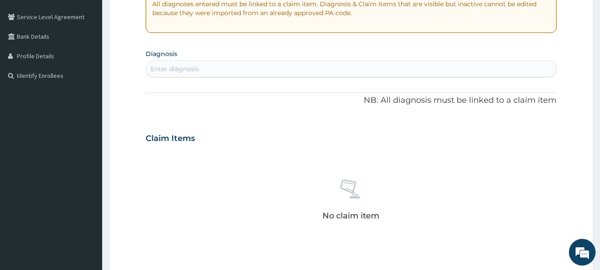
click at [241, 72] on div "Enter diagnosis" at bounding box center [351, 69] width 411 height 14
type input "R"
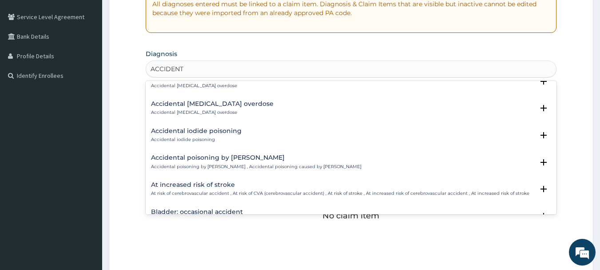
scroll to position [1022, 0]
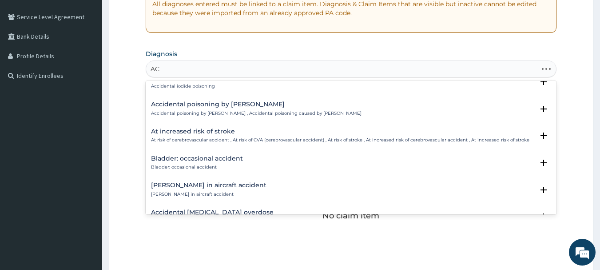
type input "A"
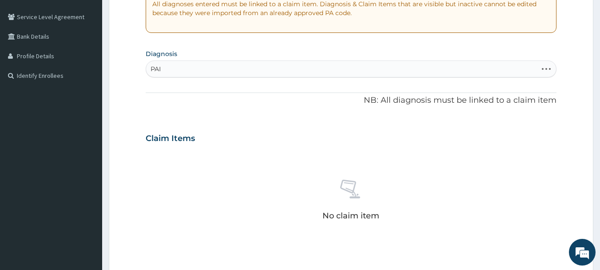
type input "PAIN"
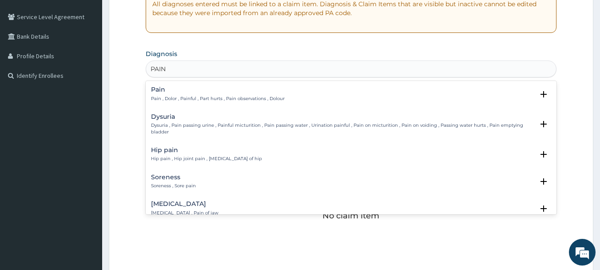
click at [270, 94] on div "Pain Pain , Dolor , Painful , Part hurts , Pain observations , Dolour" at bounding box center [218, 94] width 134 height 16
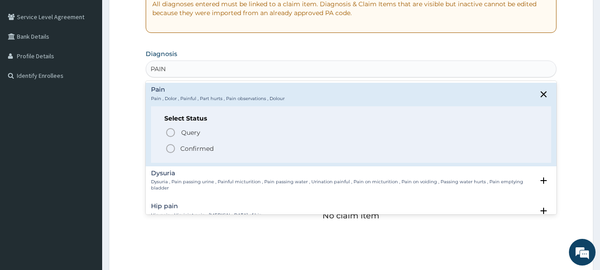
click at [228, 146] on span "Confirmed" at bounding box center [351, 148] width 373 height 11
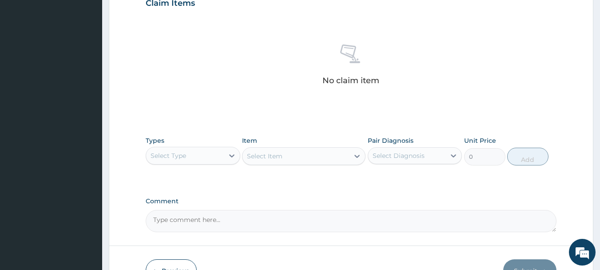
scroll to position [355, 0]
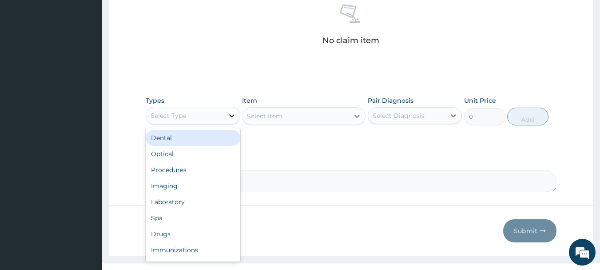
click at [226, 114] on div at bounding box center [232, 116] width 16 height 16
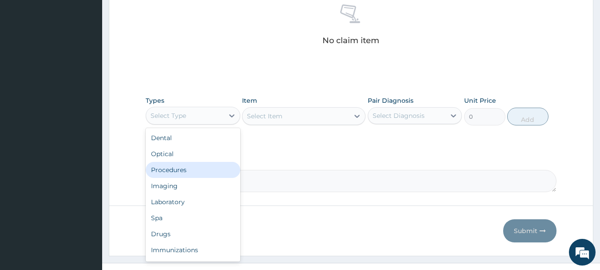
click at [194, 173] on div "Procedures" at bounding box center [193, 170] width 95 height 16
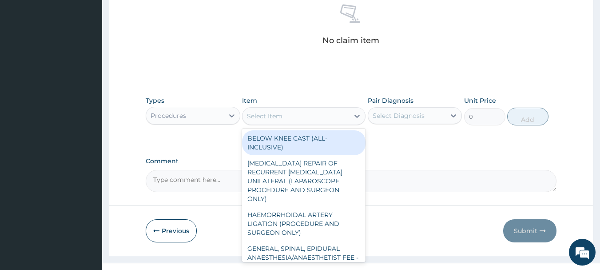
click at [343, 118] on div "Select Item" at bounding box center [296, 116] width 107 height 14
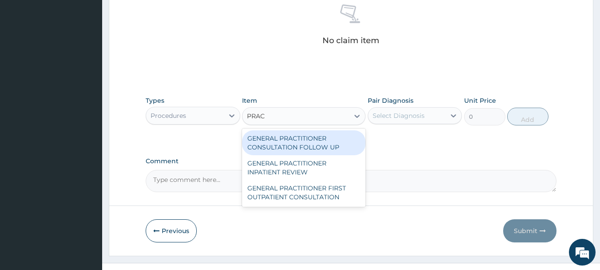
type input "PRACT"
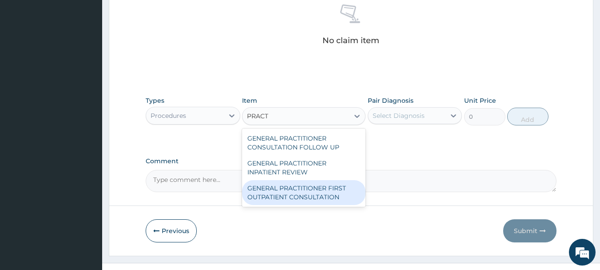
click at [308, 192] on div "GENERAL PRACTITIONER FIRST OUTPATIENT CONSULTATION" at bounding box center [304, 192] width 124 height 25
type input "3750"
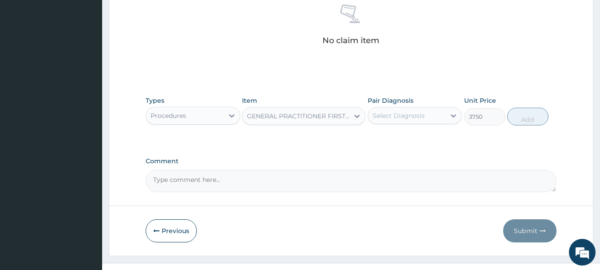
click at [443, 116] on div "Select Diagnosis" at bounding box center [407, 115] width 78 height 14
drag, startPoint x: 408, startPoint y: 142, endPoint x: 432, endPoint y: 132, distance: 25.9
click at [411, 140] on div "Pain" at bounding box center [415, 138] width 95 height 18
checkbox input "true"
click at [534, 116] on button "Add" at bounding box center [527, 117] width 41 height 18
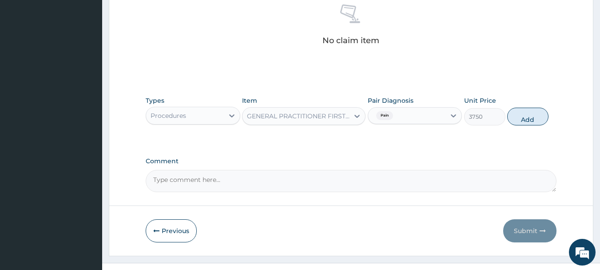
type input "0"
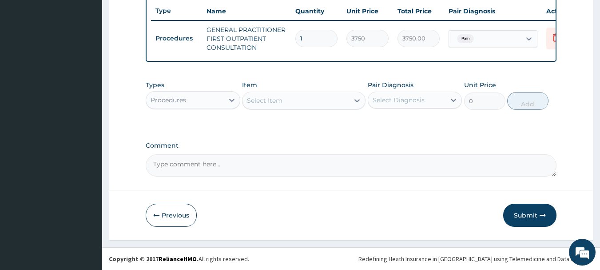
scroll to position [340, 0]
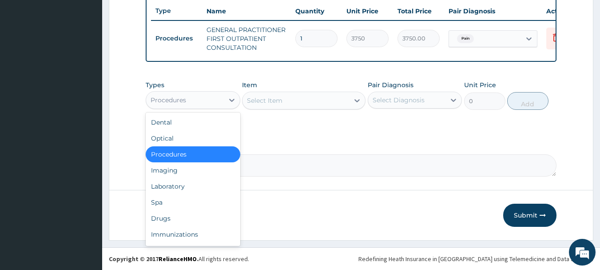
click at [205, 103] on div "Procedures" at bounding box center [185, 100] width 78 height 14
click at [173, 216] on div "Drugs" at bounding box center [193, 218] width 95 height 16
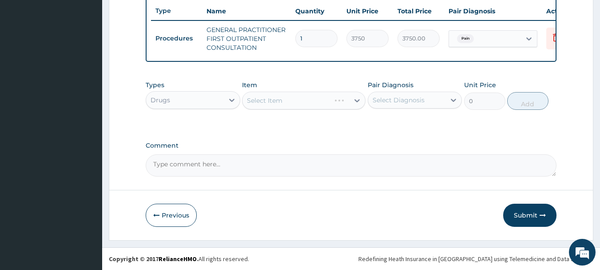
click at [323, 107] on div "Select Item" at bounding box center [287, 100] width 88 height 14
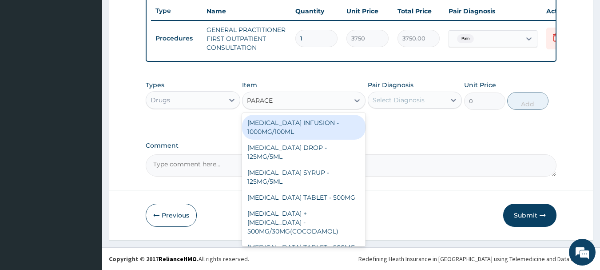
type input "PARACET"
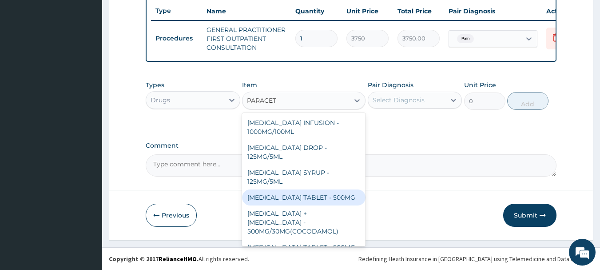
click at [338, 196] on div "PARACETAMOL TABLET - 500MG" at bounding box center [304, 197] width 124 height 16
type input "33.599999999999994"
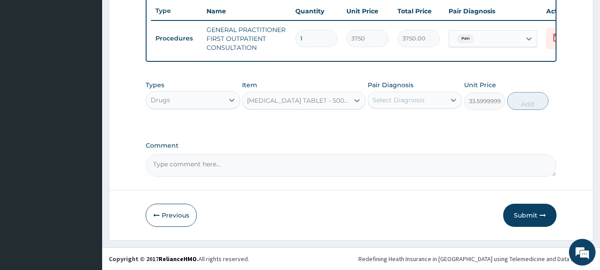
click at [425, 102] on div "Select Diagnosis" at bounding box center [407, 100] width 78 height 14
click at [412, 130] on div "Pain" at bounding box center [415, 123] width 95 height 18
checkbox input "true"
click at [527, 104] on button "Add" at bounding box center [527, 101] width 41 height 18
type input "0"
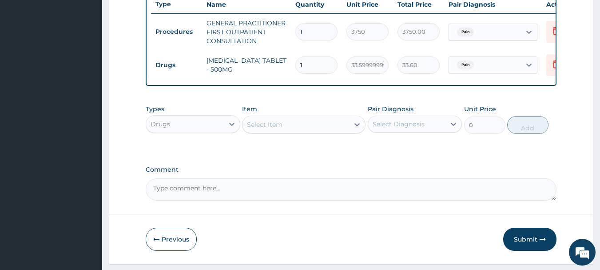
type input "18"
type input "604.80"
type input "18"
click at [466, 173] on label "Comment" at bounding box center [351, 170] width 411 height 8
click at [466, 178] on textarea "Comment" at bounding box center [351, 189] width 411 height 22
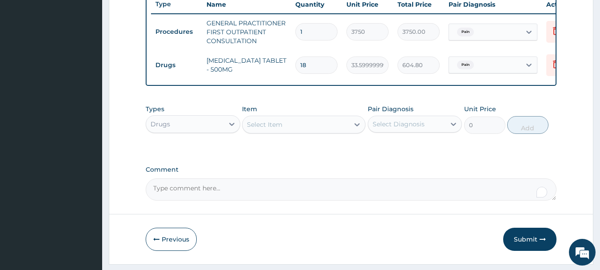
click at [540, 244] on button "Submit" at bounding box center [529, 239] width 53 height 23
